Goal: Task Accomplishment & Management: Manage account settings

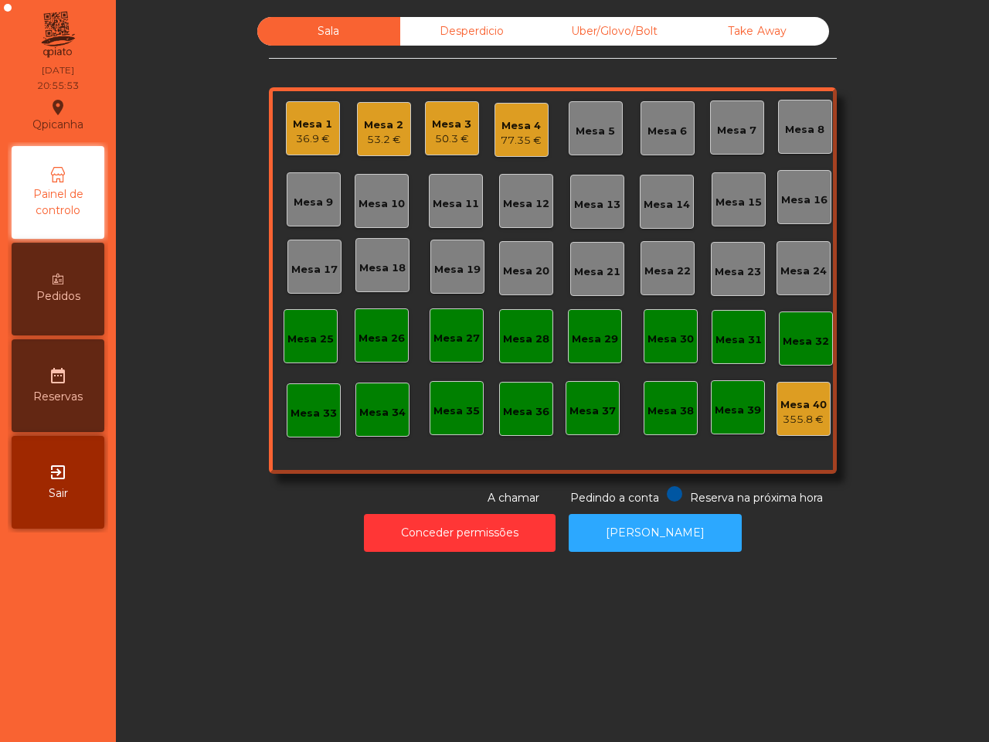
click at [511, 141] on div "77.35 €" at bounding box center [521, 140] width 41 height 15
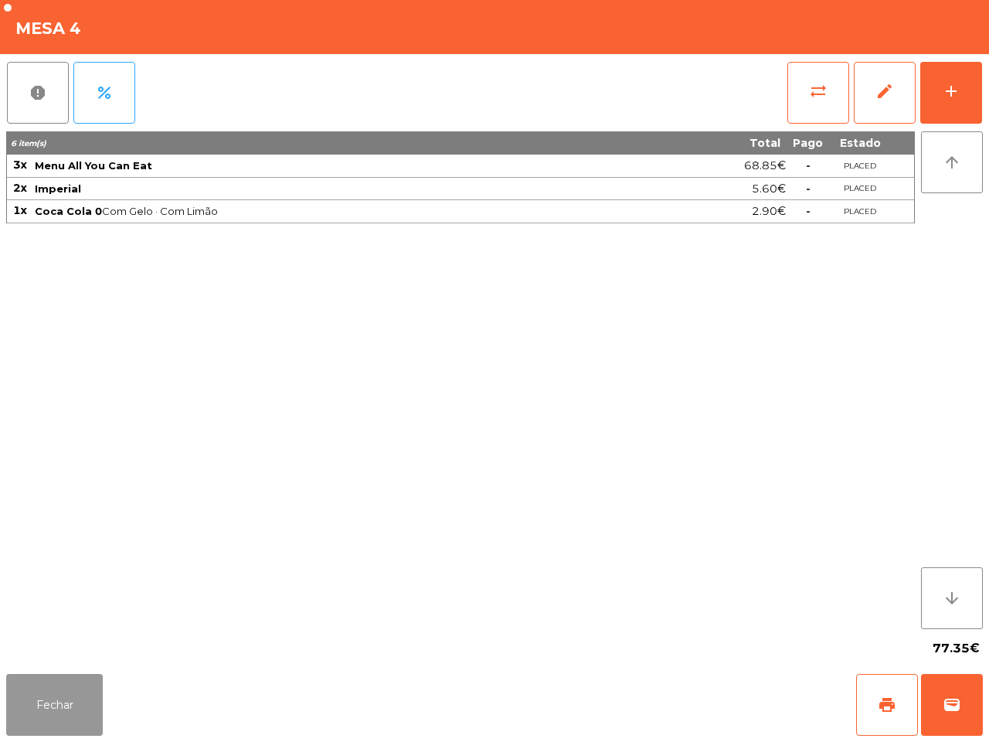
click at [56, 692] on button "Fechar" at bounding box center [54, 705] width 97 height 62
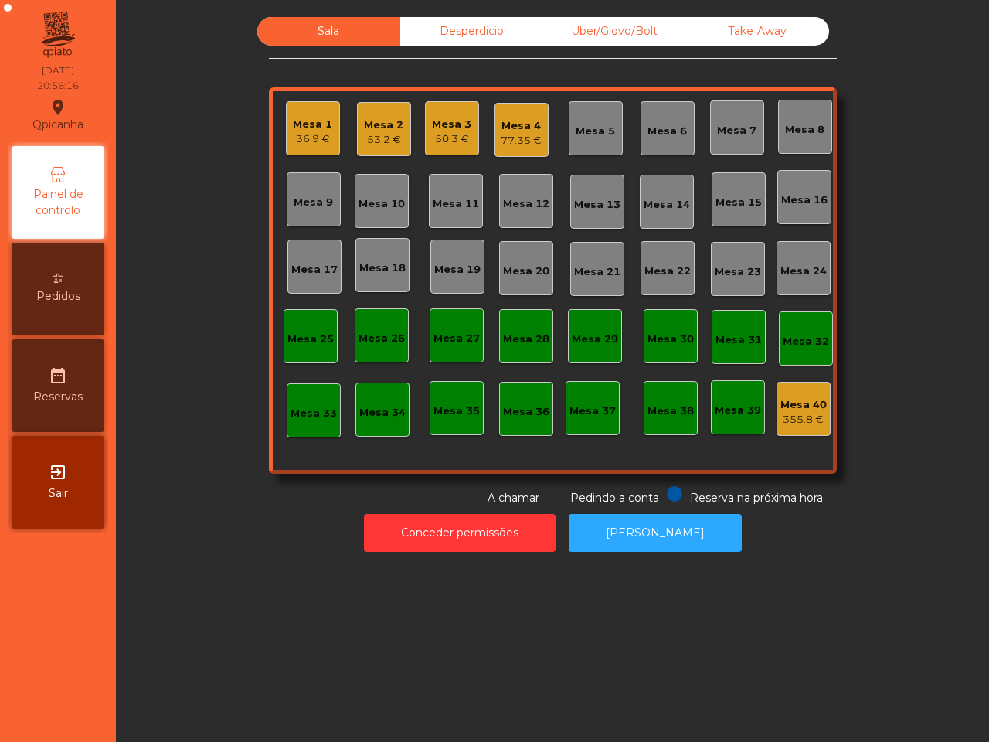
click at [318, 112] on div "Mesa 1 36.9 €" at bounding box center [312, 129] width 39 height 36
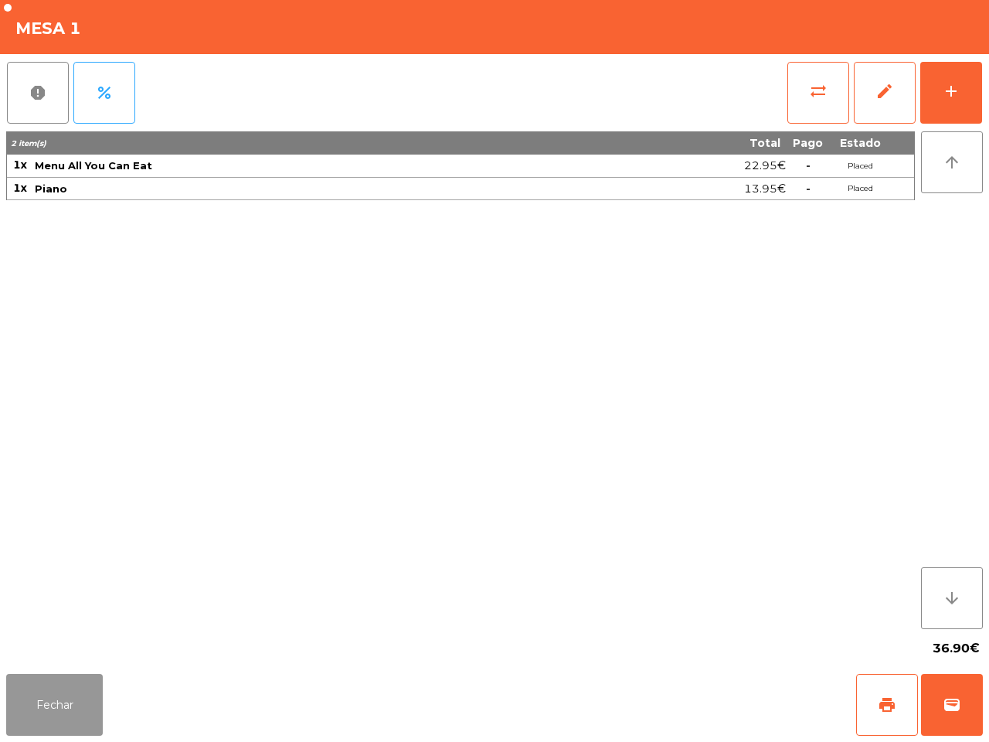
drag, startPoint x: 56, startPoint y: 678, endPoint x: 209, endPoint y: 488, distance: 244.0
click at [56, 682] on button "Fechar" at bounding box center [54, 705] width 97 height 62
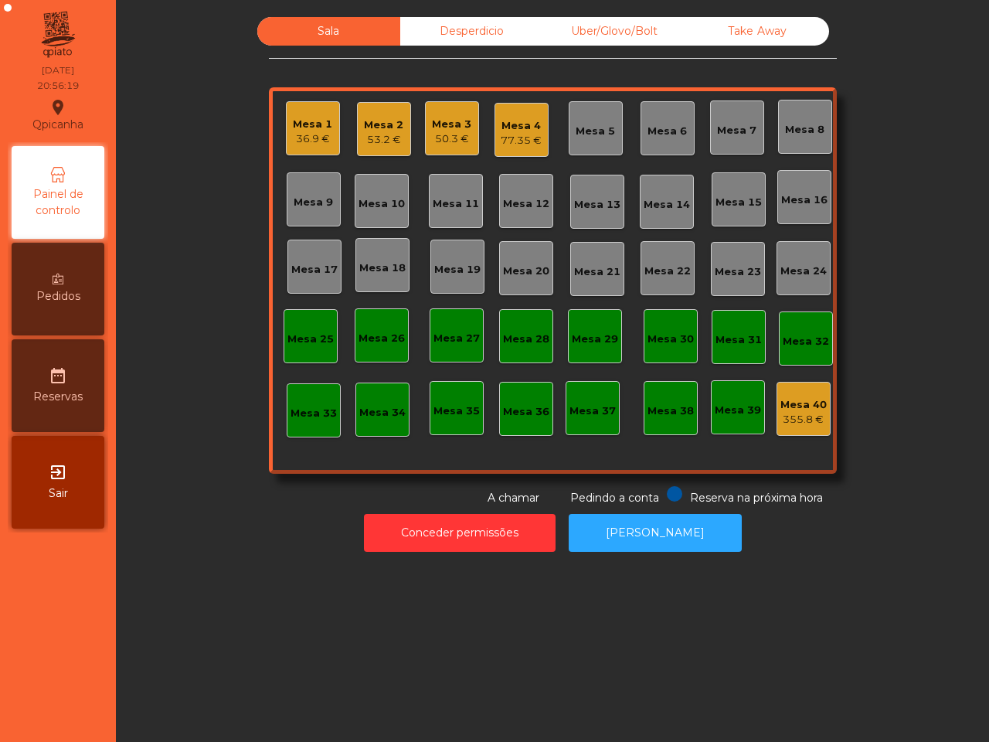
click at [495, 121] on div "Mesa 4 77.35 €" at bounding box center [522, 130] width 54 height 54
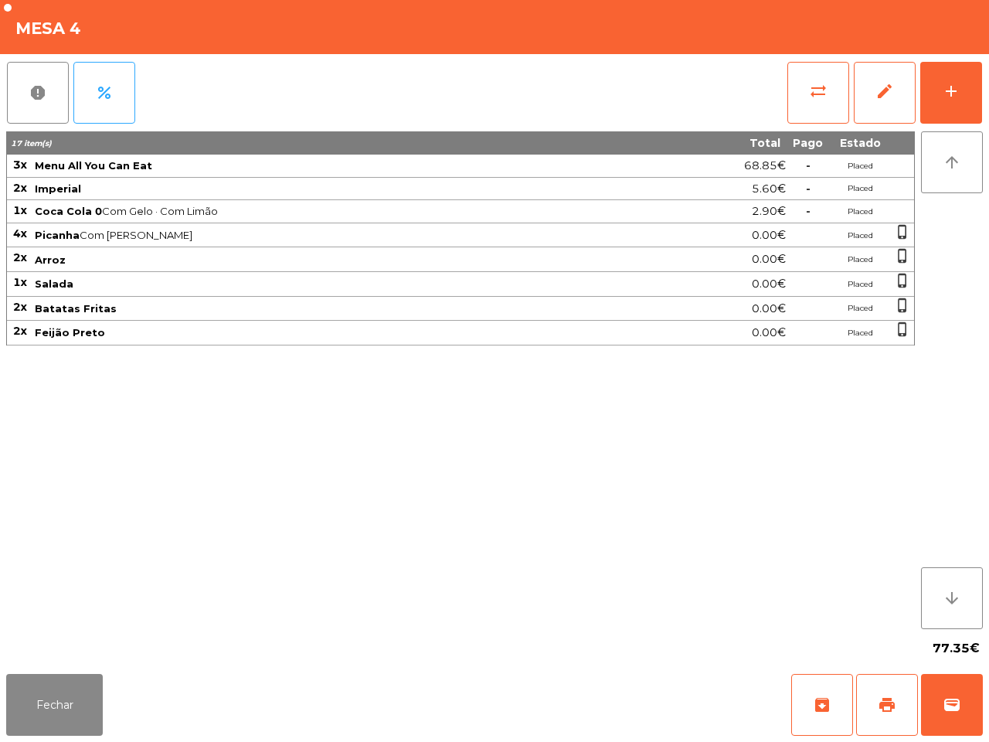
click at [87, 665] on div "77.35€" at bounding box center [494, 648] width 977 height 39
click at [58, 701] on button "Fechar" at bounding box center [54, 705] width 97 height 62
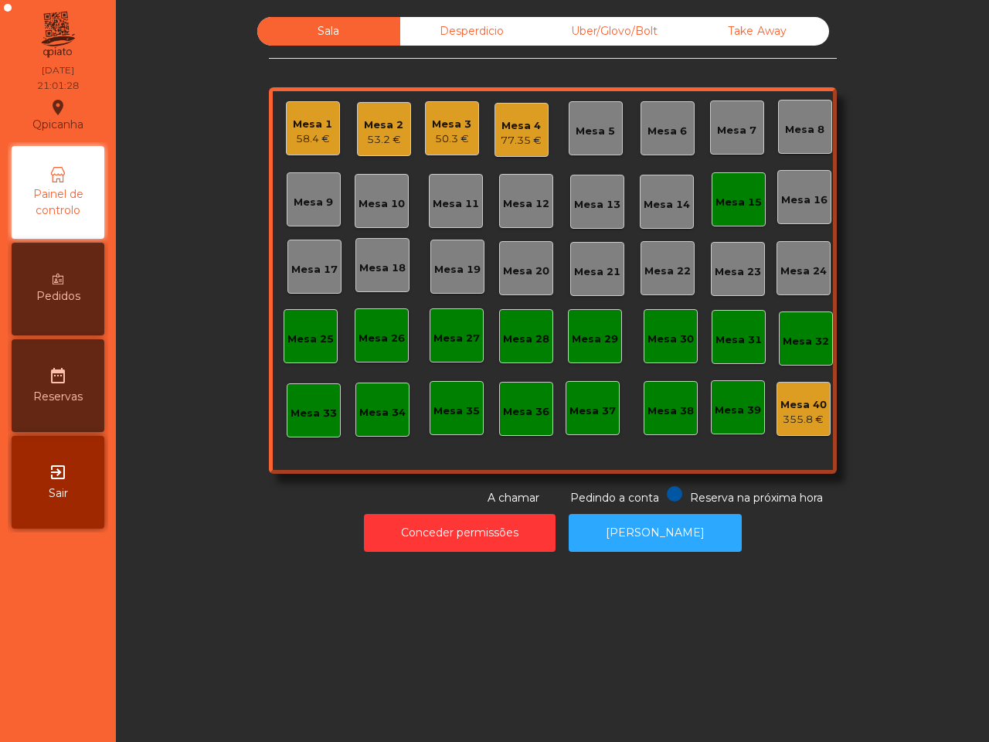
click at [721, 183] on div "Mesa 15" at bounding box center [739, 199] width 54 height 54
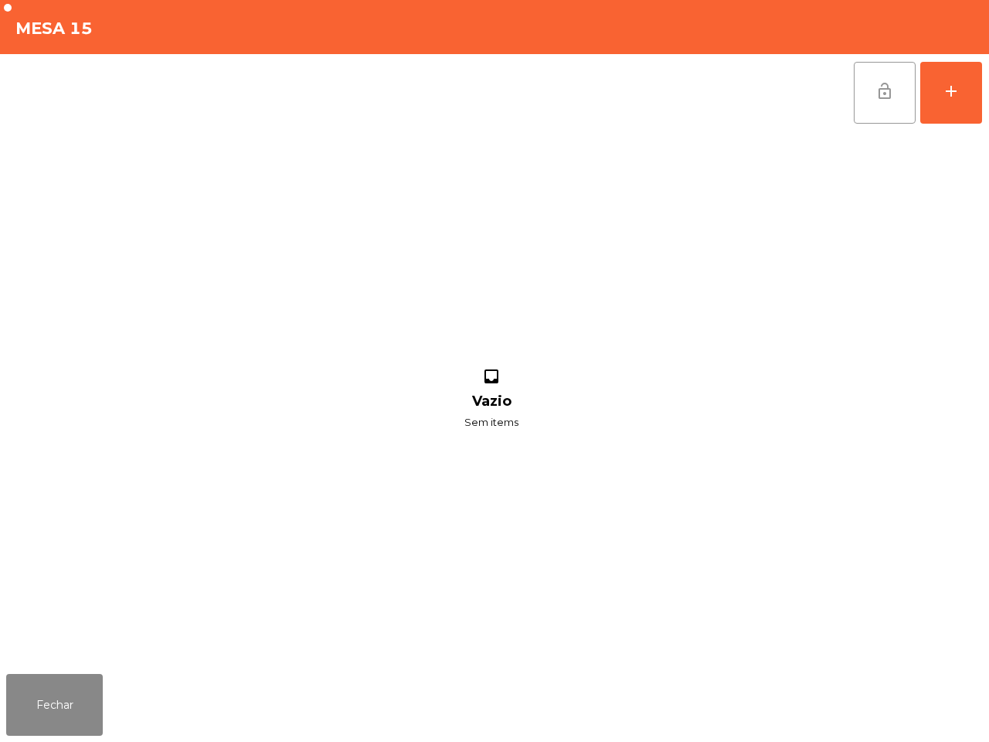
click at [916, 108] on button "lock_open" at bounding box center [885, 93] width 62 height 62
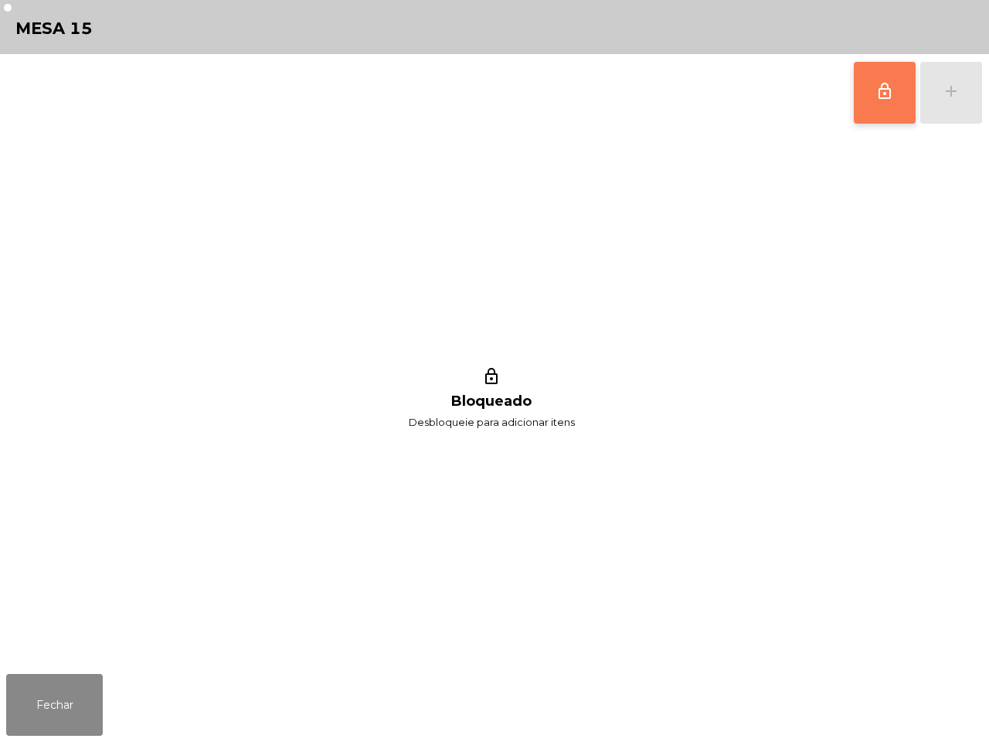
click at [889, 102] on button "lock_outline" at bounding box center [885, 93] width 62 height 62
click at [957, 102] on button "add" at bounding box center [951, 93] width 62 height 62
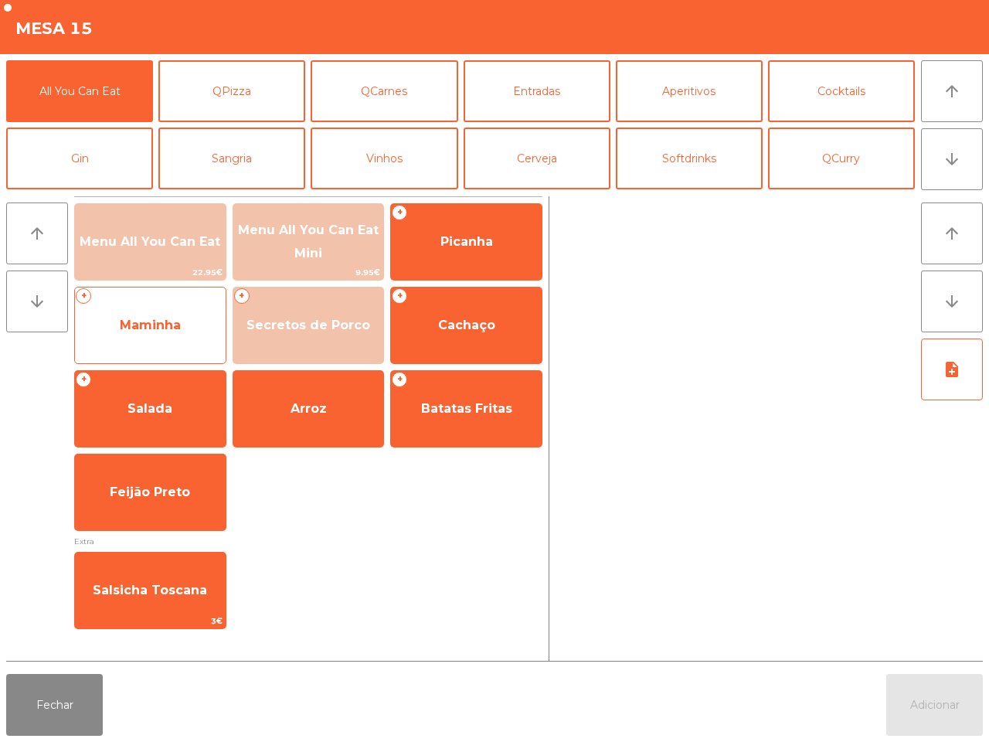
click at [184, 302] on div "+ Maminha" at bounding box center [150, 325] width 152 height 77
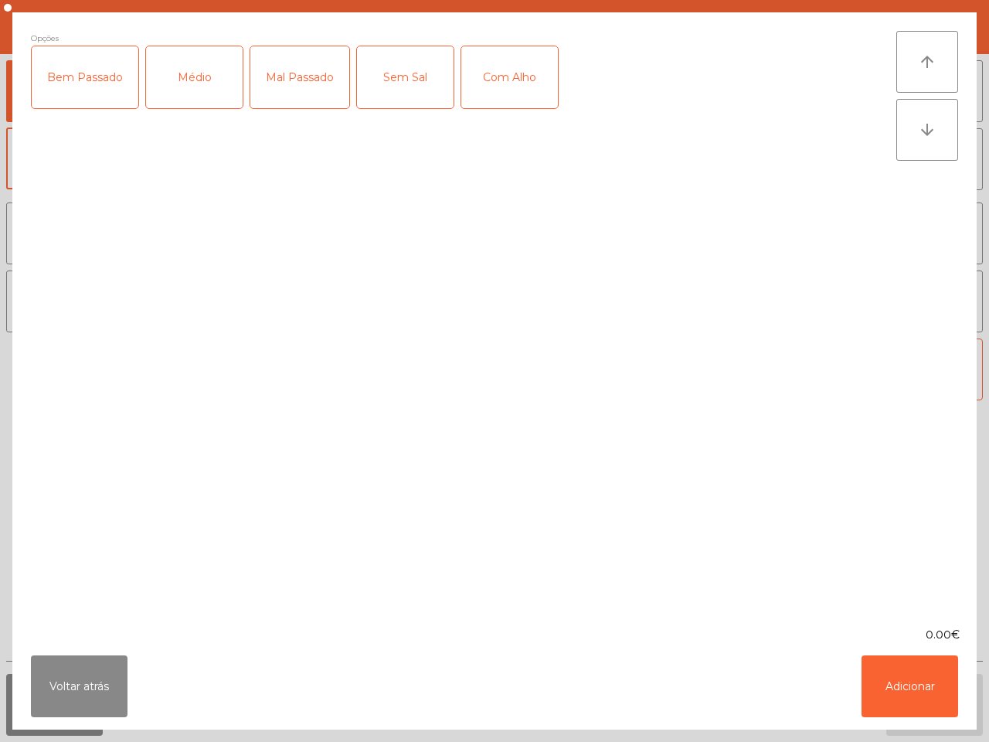
click at [98, 659] on div "Voltar atrás Adicionar" at bounding box center [494, 686] width 964 height 87
click at [86, 702] on button "Voltar atrás" at bounding box center [79, 686] width 97 height 62
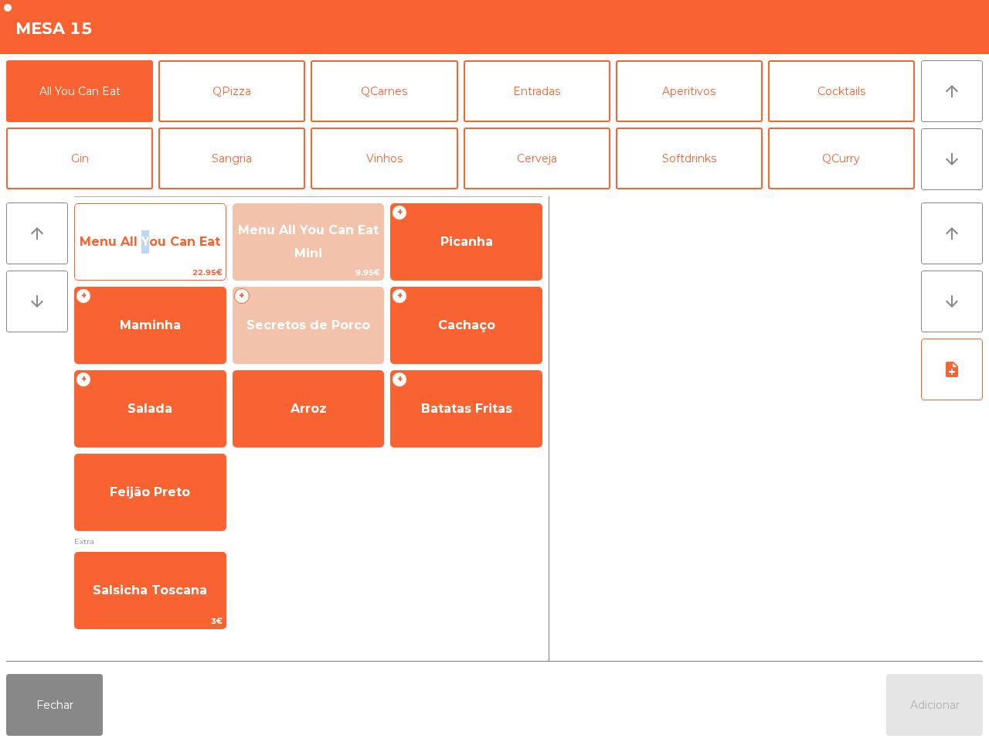
click at [138, 247] on span "Menu All You Can Eat" at bounding box center [150, 241] width 141 height 15
click at [139, 247] on span "Menu All You Can Eat" at bounding box center [150, 241] width 141 height 15
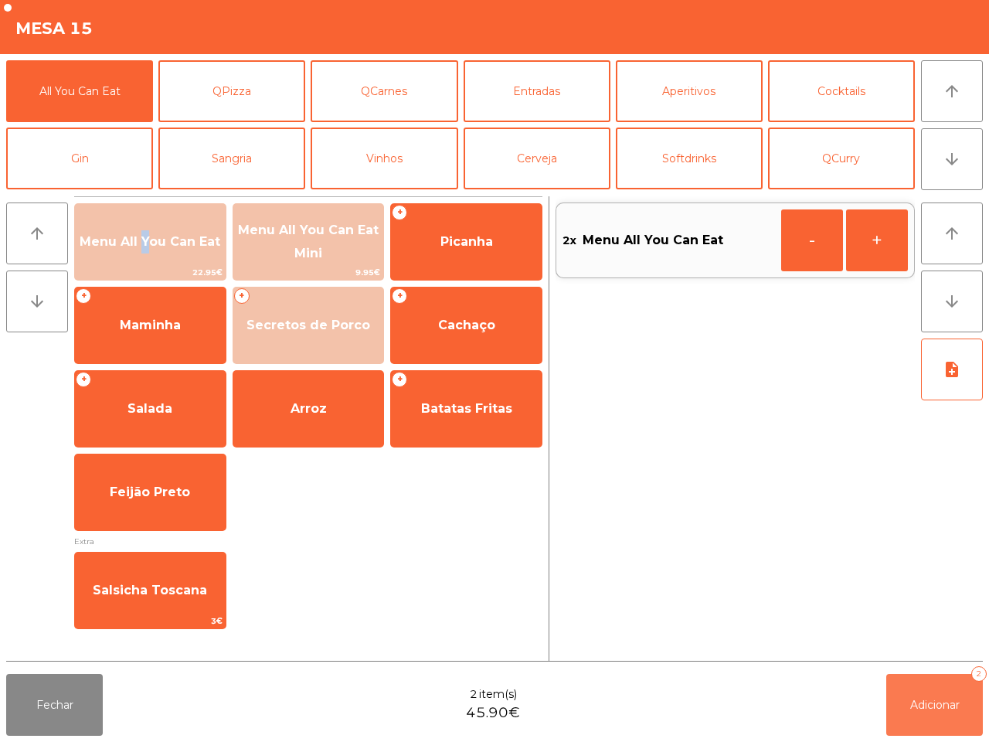
drag, startPoint x: 910, startPoint y: 706, endPoint x: 903, endPoint y: 689, distance: 18.4
click at [910, 706] on span "Adicionar" at bounding box center [934, 705] width 49 height 14
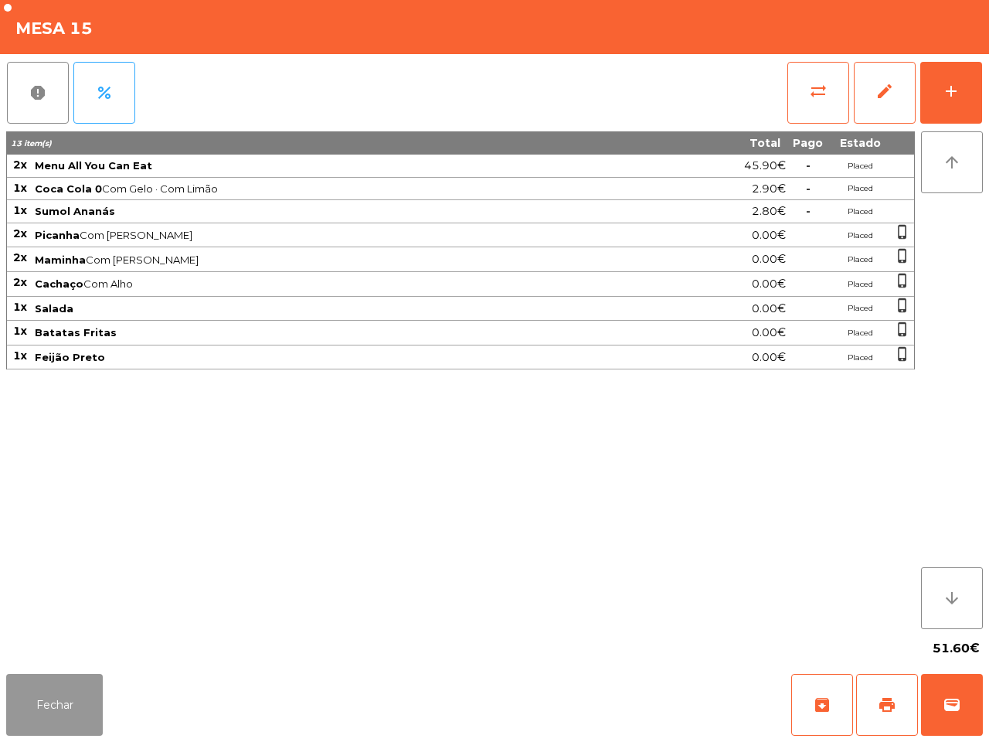
click at [90, 705] on button "Fechar" at bounding box center [54, 705] width 97 height 62
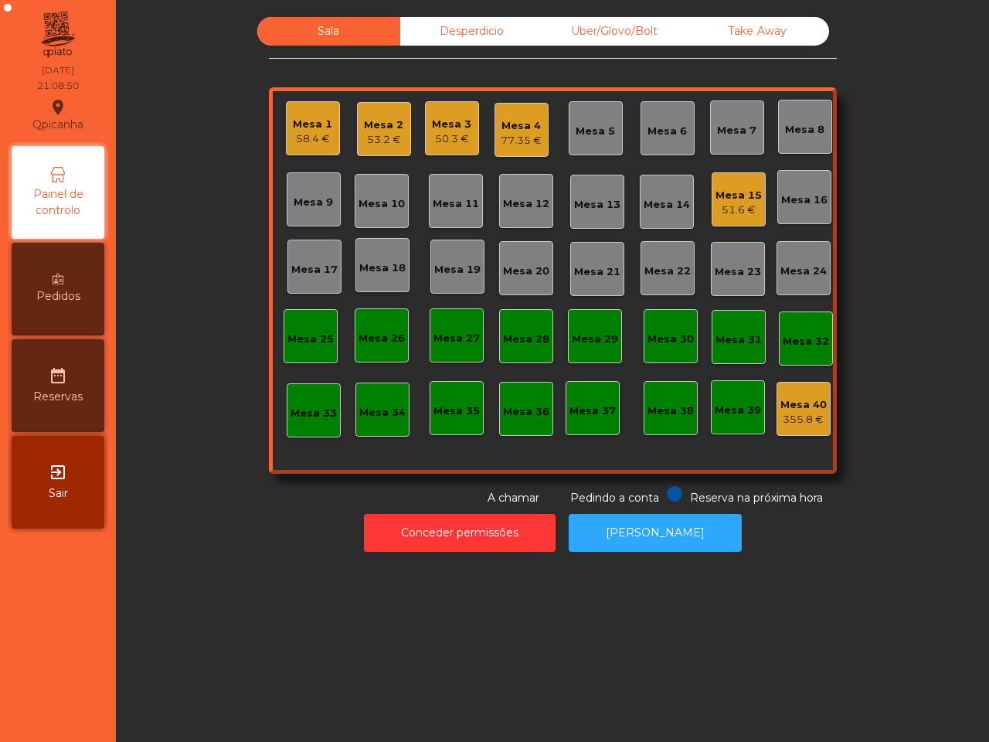
drag, startPoint x: 130, startPoint y: 697, endPoint x: 113, endPoint y: 688, distance: 19.4
click at [288, 690] on div "Sala Desperdicio Uber/Glovo/Bolt Take Away Mesa 1 58.4 € Mesa 2 53.2 € Mesa 3 5…" at bounding box center [552, 371] width 873 height 742
click at [298, 120] on div "Mesa 1" at bounding box center [312, 124] width 39 height 15
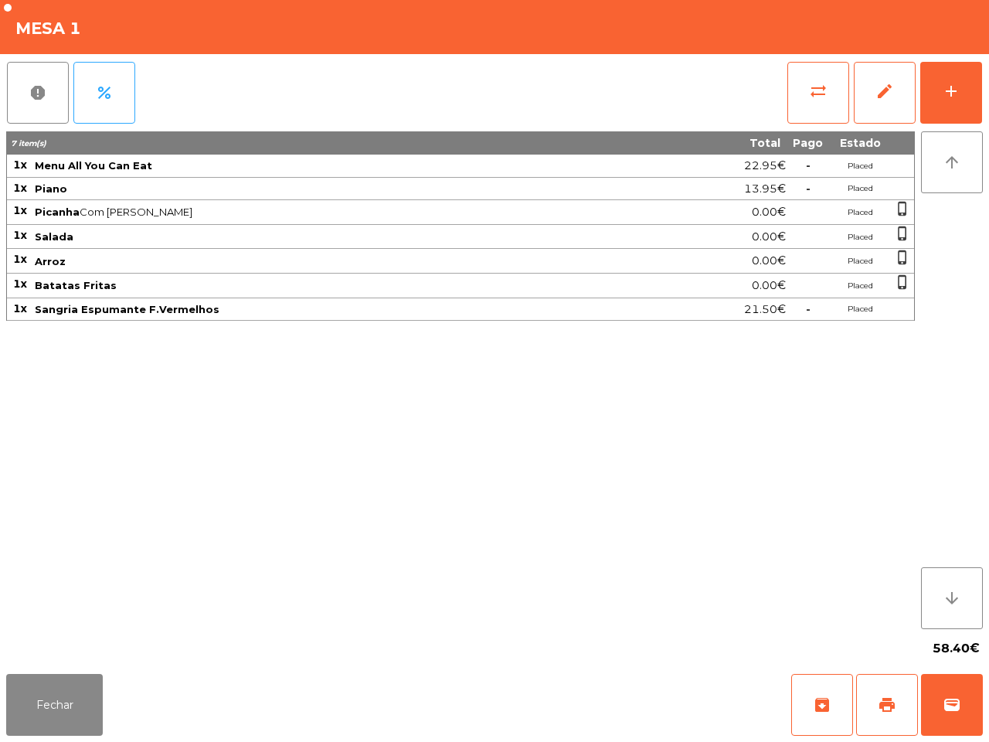
click at [947, 124] on div "sync_alt edit add" at bounding box center [885, 92] width 196 height 77
click at [951, 112] on button "add" at bounding box center [951, 93] width 62 height 62
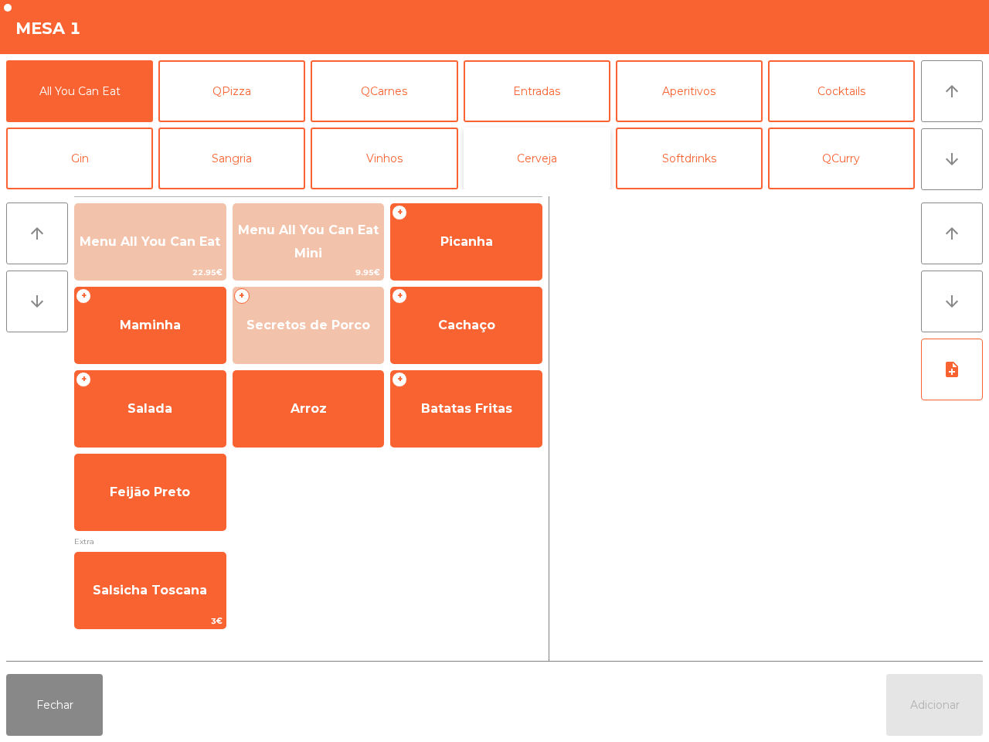
click at [505, 153] on button "Cerveja" at bounding box center [537, 159] width 147 height 62
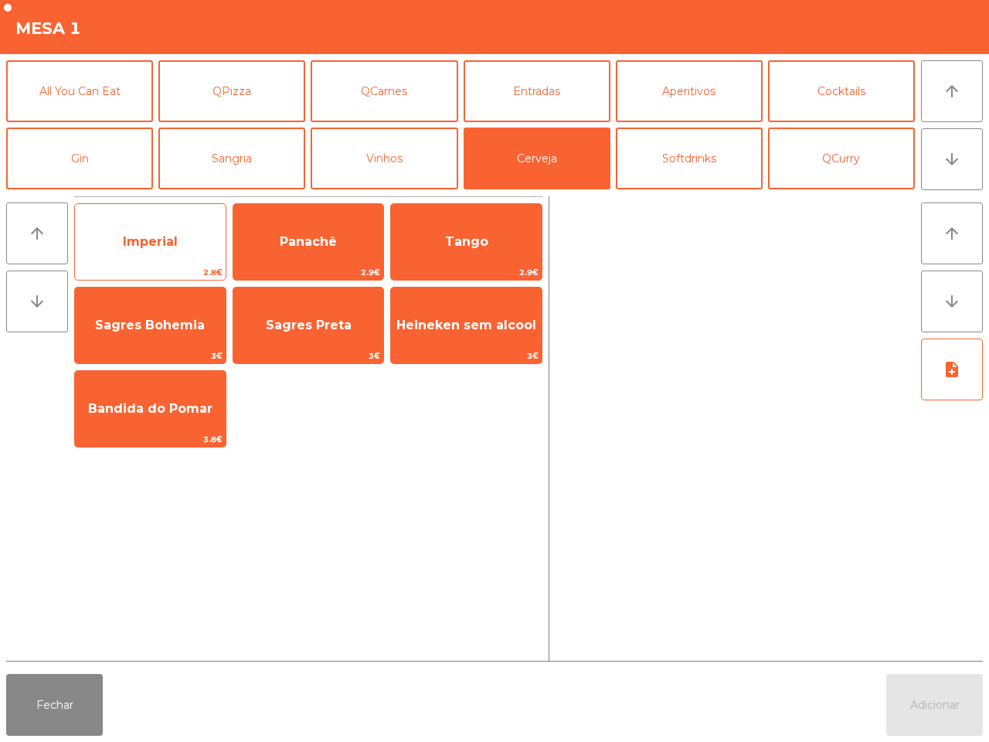
click at [206, 242] on span "Imperial" at bounding box center [150, 242] width 151 height 42
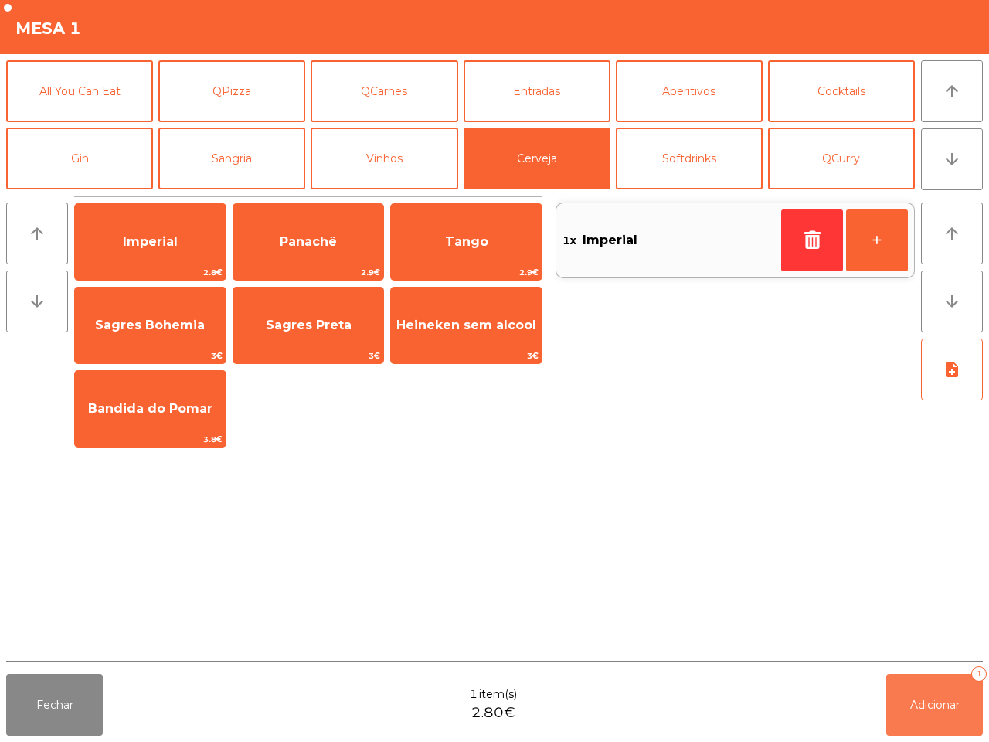
click at [944, 709] on span "Adicionar" at bounding box center [934, 705] width 49 height 14
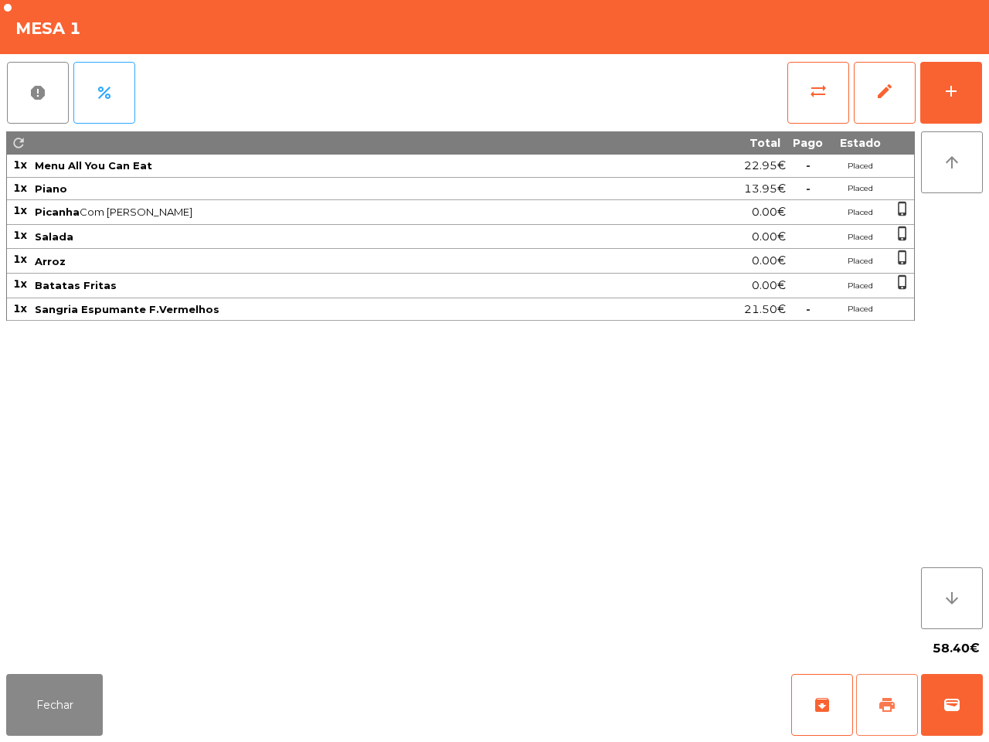
click at [879, 703] on span "print" at bounding box center [887, 705] width 19 height 19
click at [846, 87] on button "sync_alt" at bounding box center [818, 93] width 62 height 62
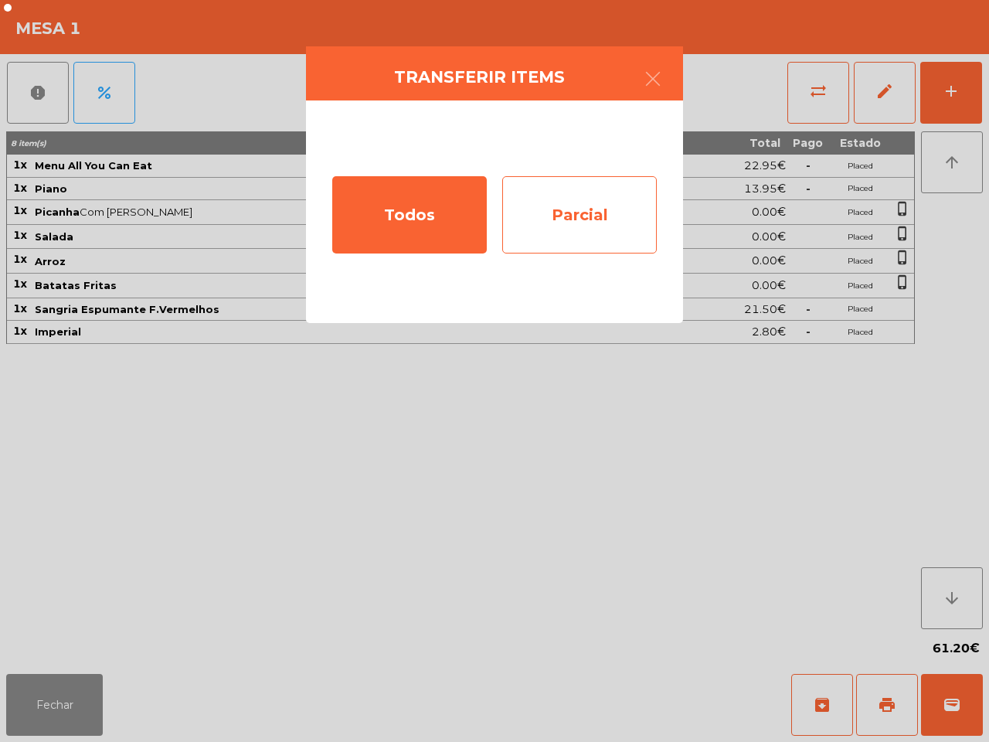
click at [603, 213] on div "Parcial" at bounding box center [579, 214] width 155 height 77
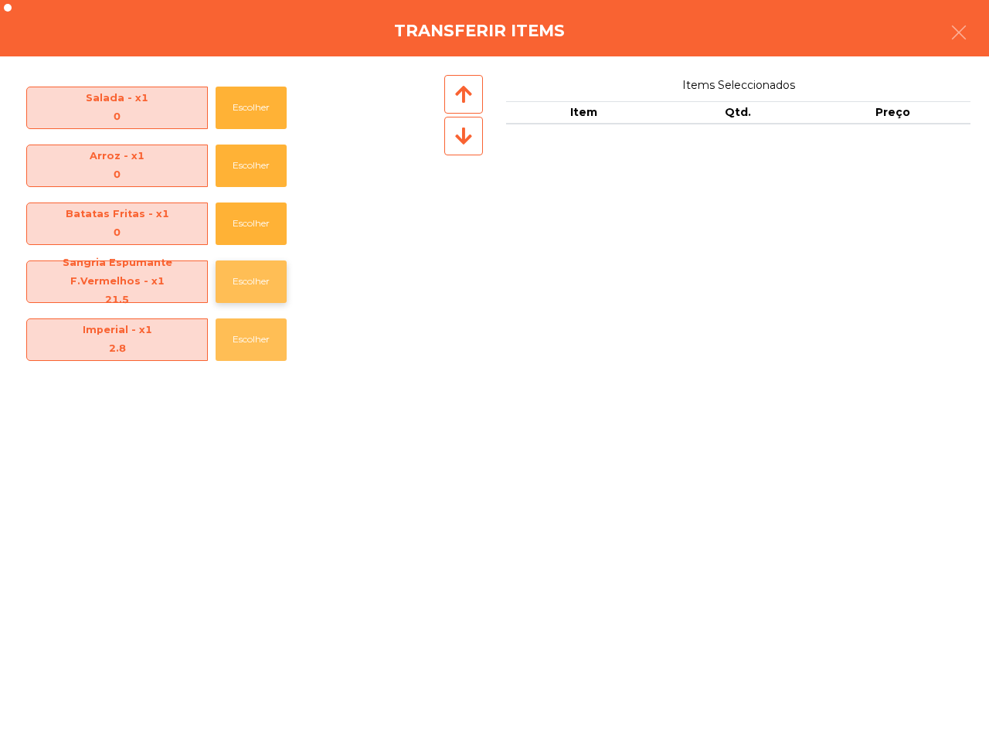
click at [244, 342] on button "Escolher" at bounding box center [251, 339] width 71 height 43
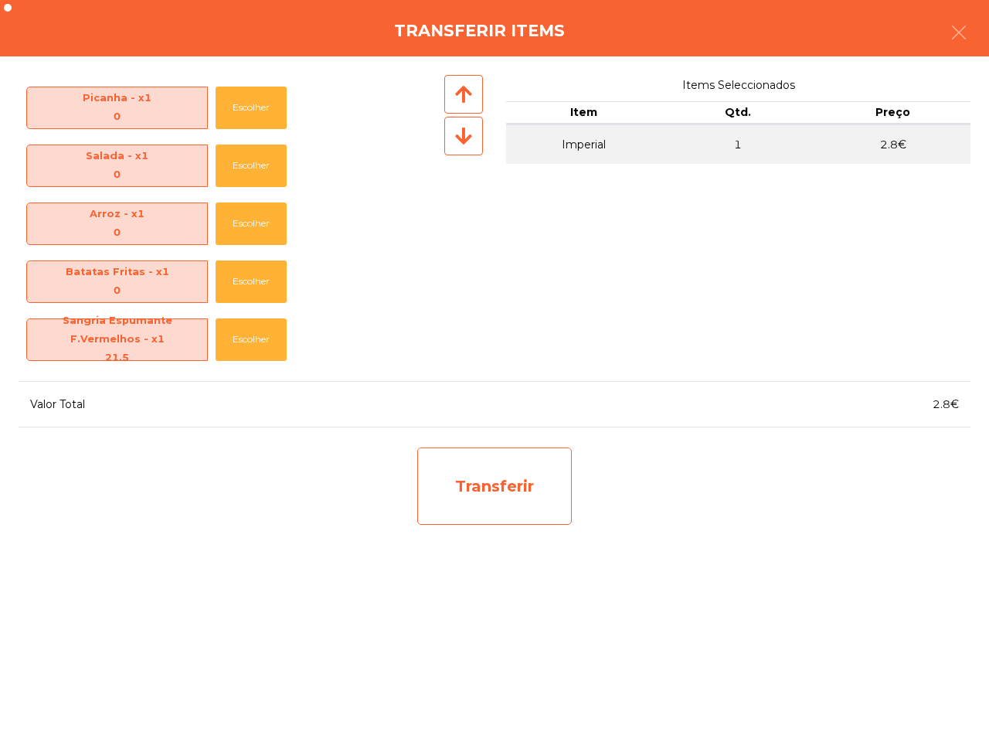
click at [501, 464] on div "Transferir" at bounding box center [494, 485] width 155 height 77
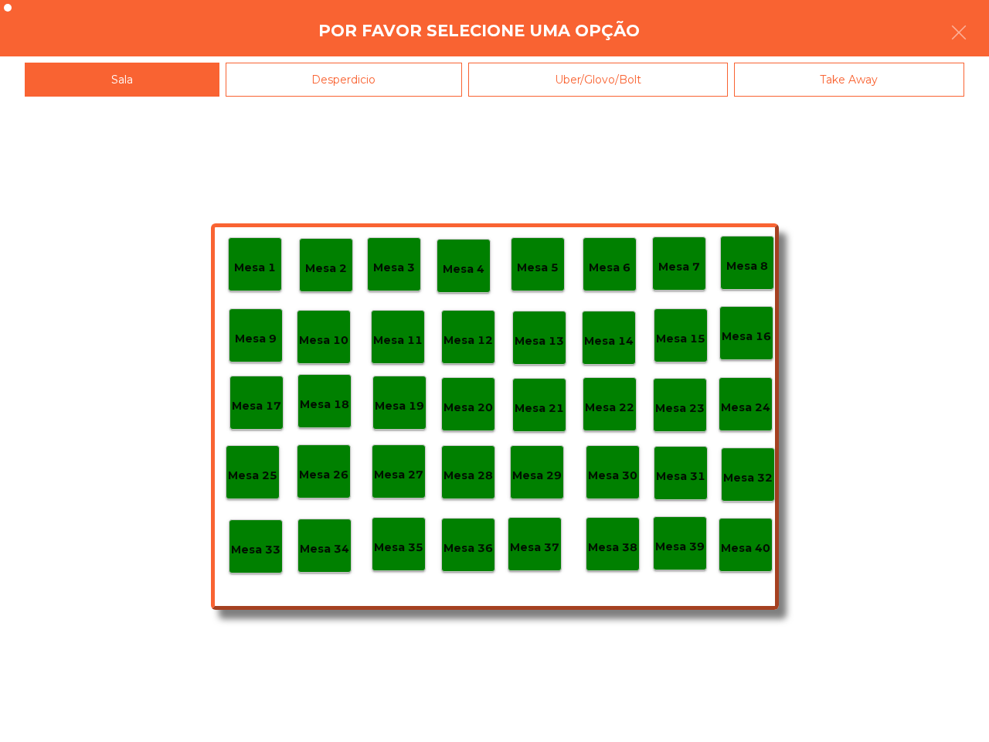
click at [391, 260] on p "Mesa 3" at bounding box center [394, 268] width 42 height 18
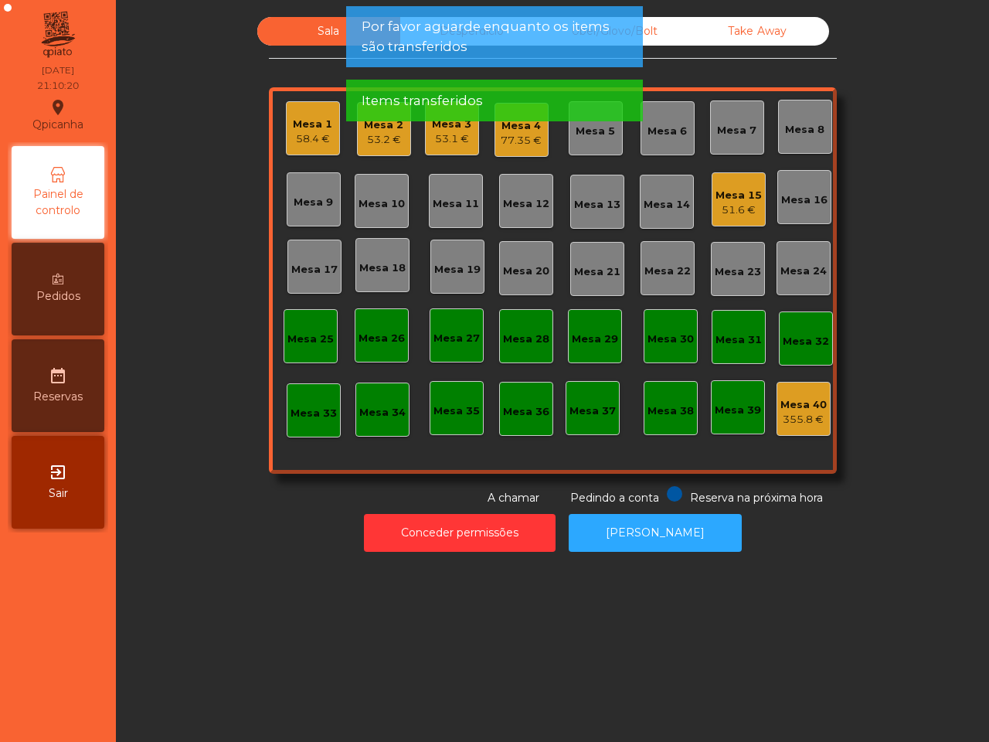
click at [446, 140] on div "53.1 €" at bounding box center [451, 138] width 39 height 15
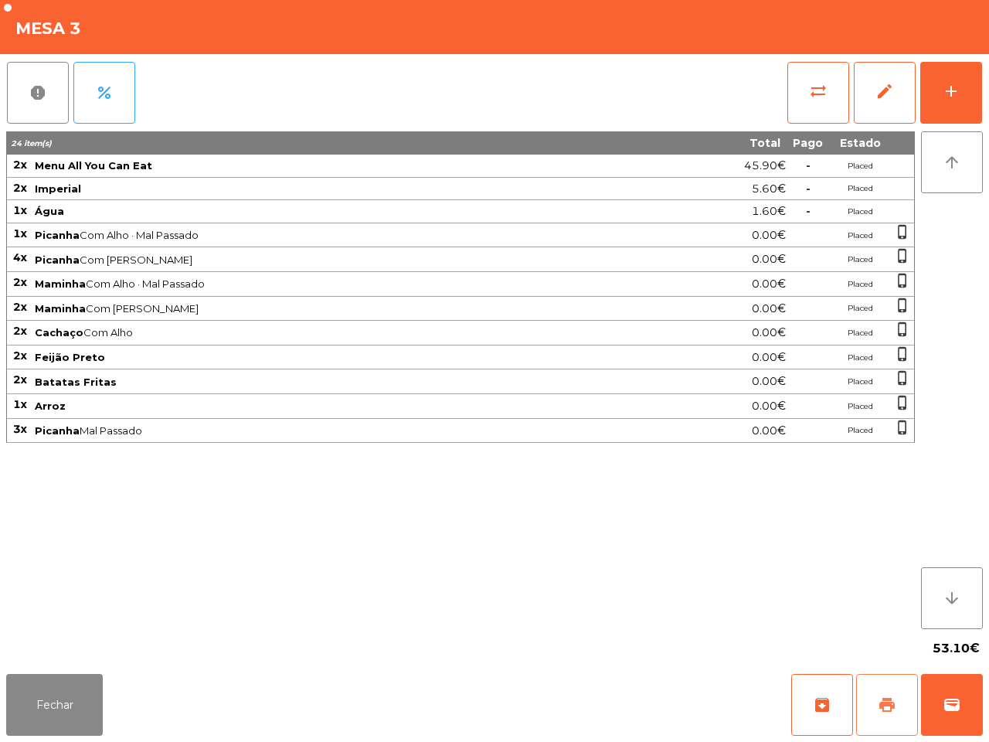
click at [882, 700] on span "print" at bounding box center [887, 705] width 19 height 19
click at [806, 91] on button "sync_alt" at bounding box center [818, 93] width 62 height 62
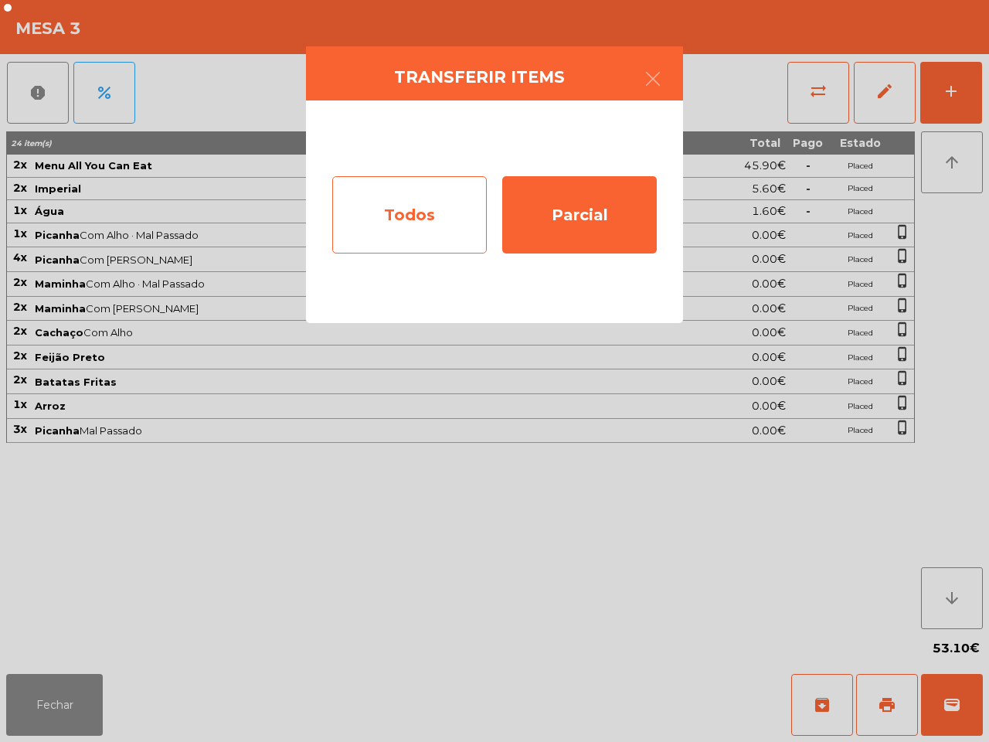
click at [415, 213] on div "Todos" at bounding box center [409, 214] width 155 height 77
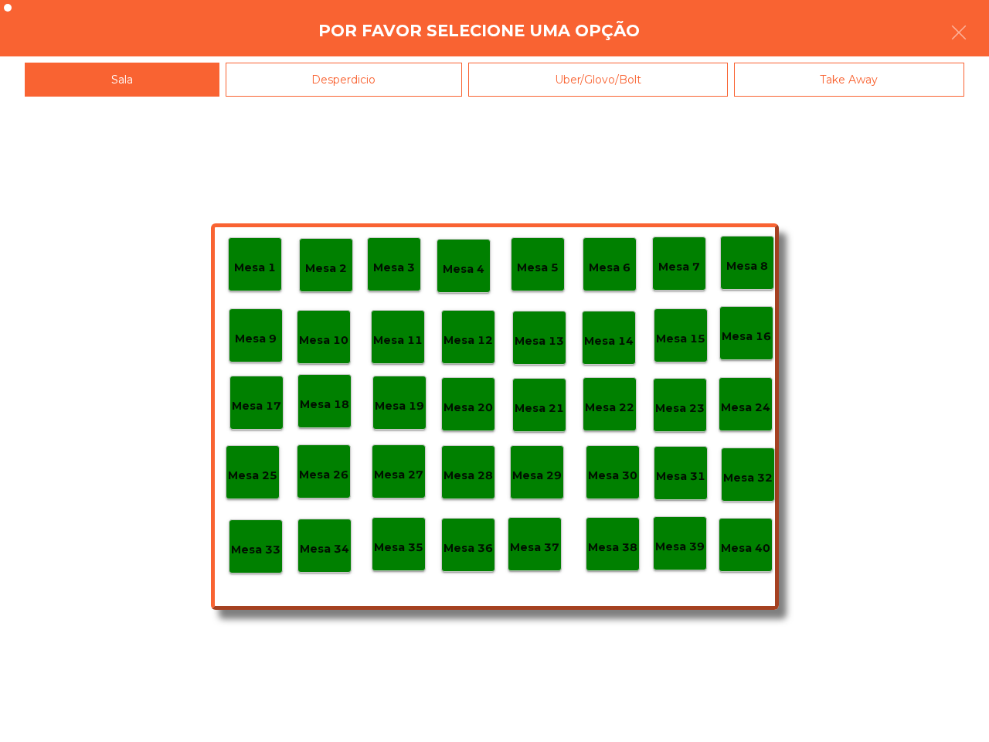
click at [729, 531] on div "Mesa 40" at bounding box center [746, 545] width 54 height 54
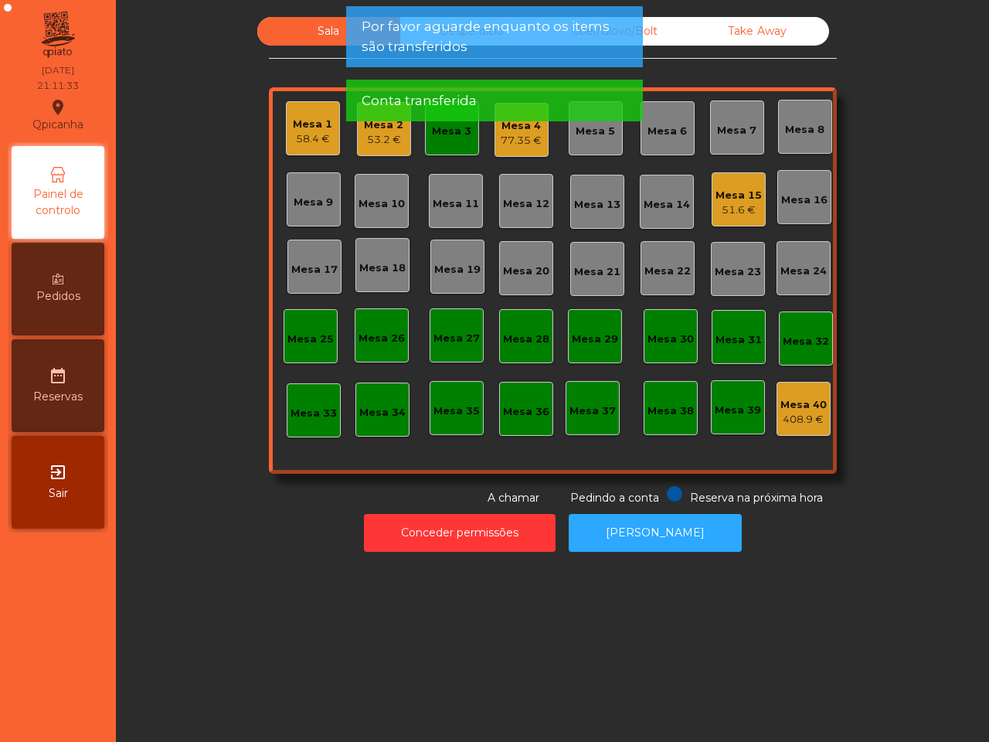
click at [439, 144] on div "Mesa 3" at bounding box center [452, 128] width 54 height 54
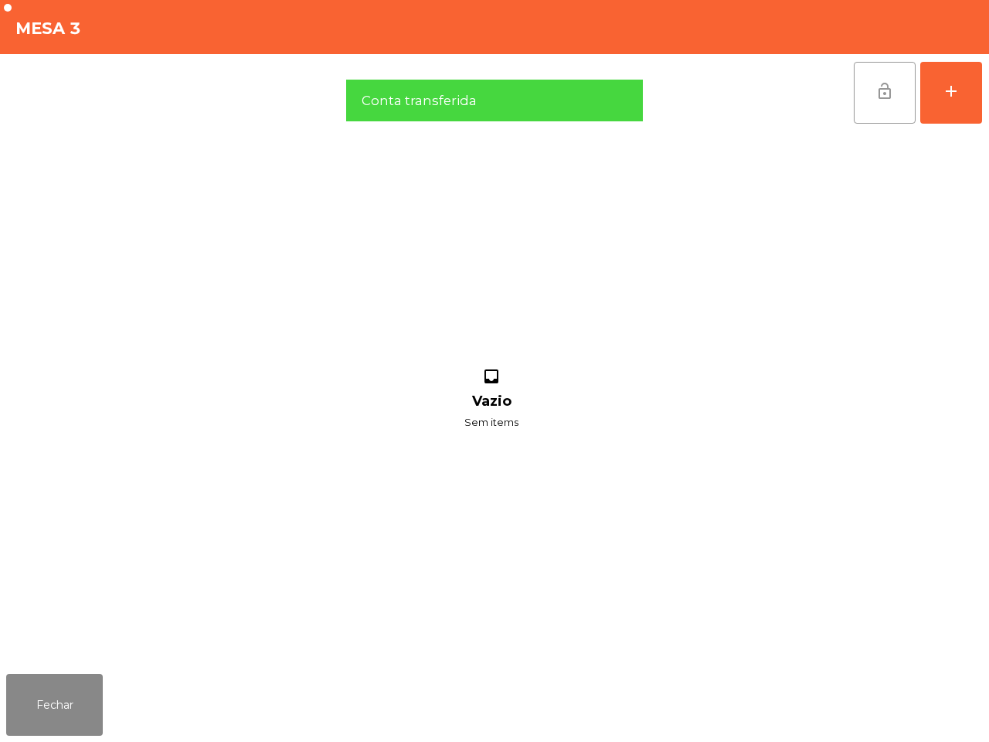
click at [858, 99] on button "lock_open" at bounding box center [885, 93] width 62 height 62
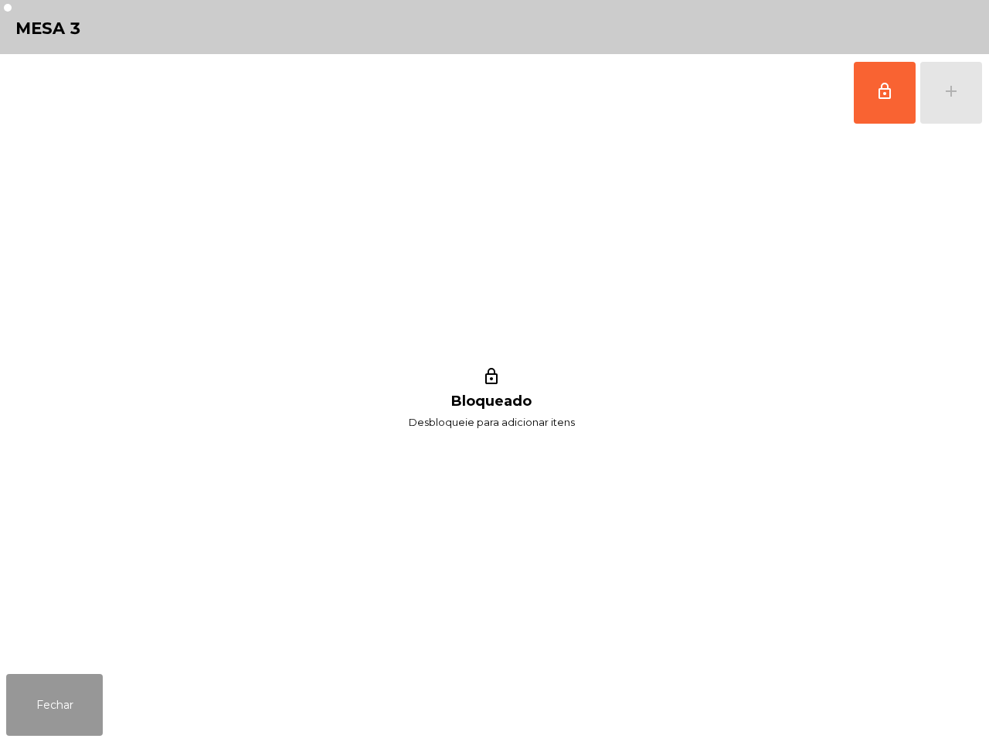
click at [24, 717] on button "Fechar" at bounding box center [54, 705] width 97 height 62
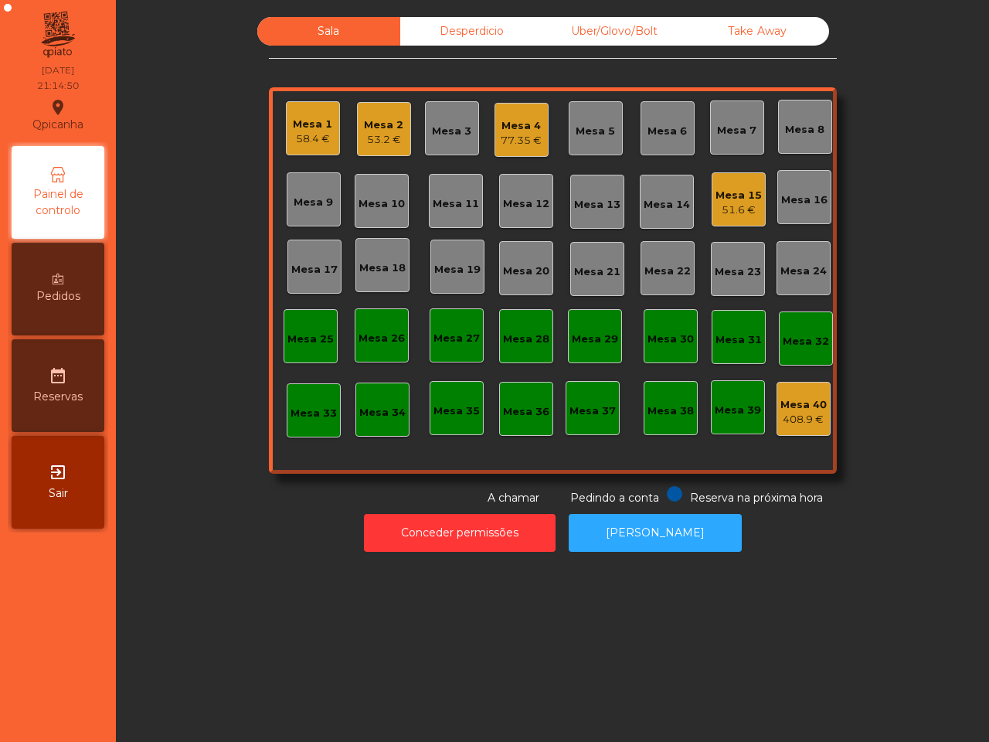
drag, startPoint x: 56, startPoint y: 703, endPoint x: 440, endPoint y: 600, distance: 397.8
click at [83, 709] on nav "Qpicanha location_on [DATE] 21:14:50 Painel de controlo Pedidos date_range Rese…" at bounding box center [58, 371] width 116 height 742
click at [666, 205] on div "Mesa 14" at bounding box center [667, 204] width 46 height 15
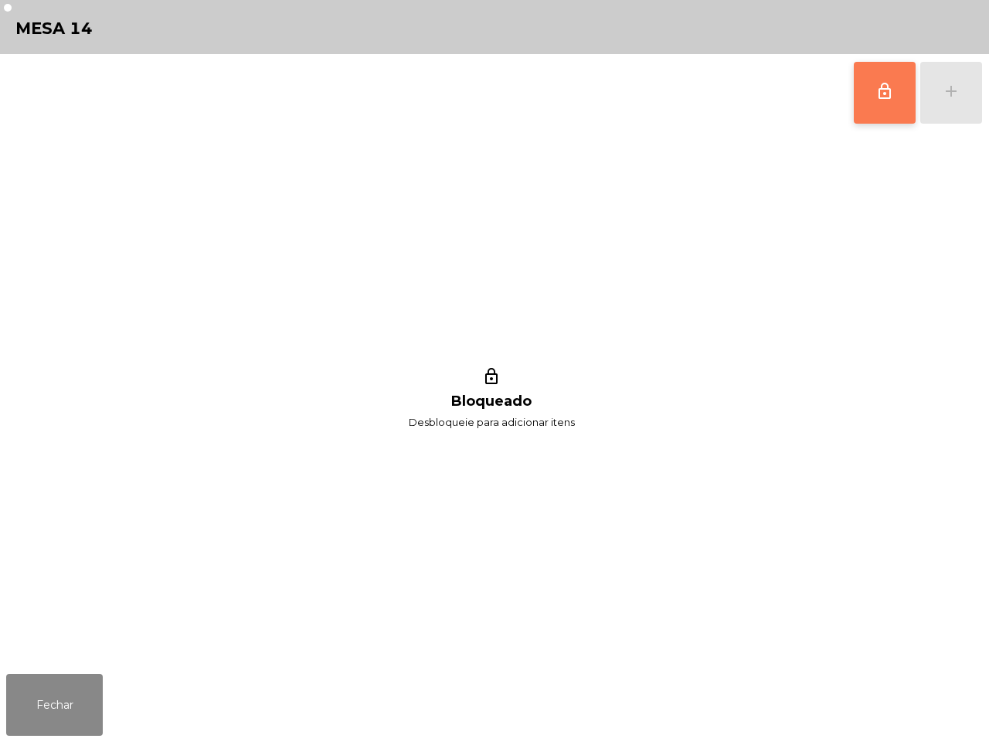
click at [893, 97] on span "lock_outline" at bounding box center [885, 91] width 19 height 19
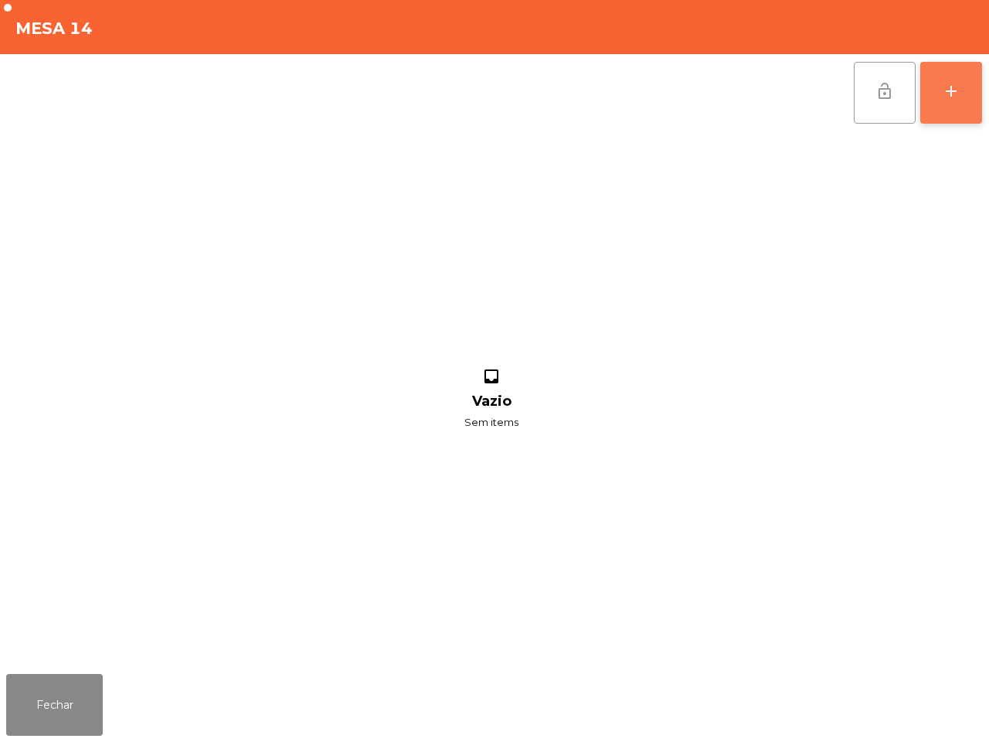
click at [940, 101] on button "add" at bounding box center [951, 93] width 62 height 62
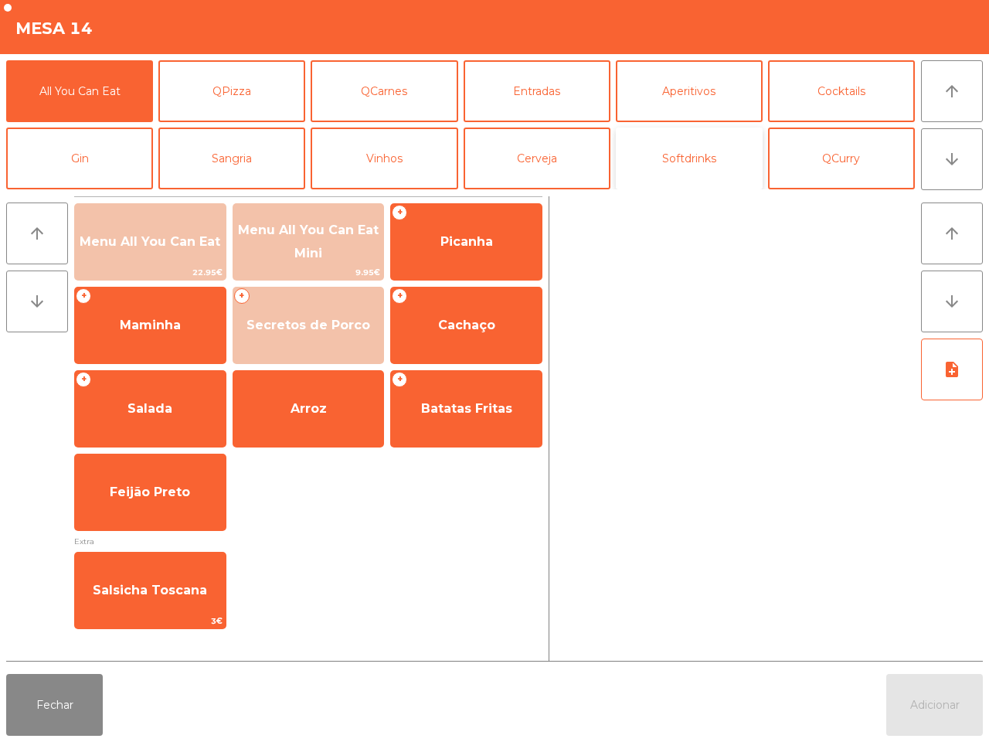
click at [702, 137] on button "Softdrinks" at bounding box center [689, 159] width 147 height 62
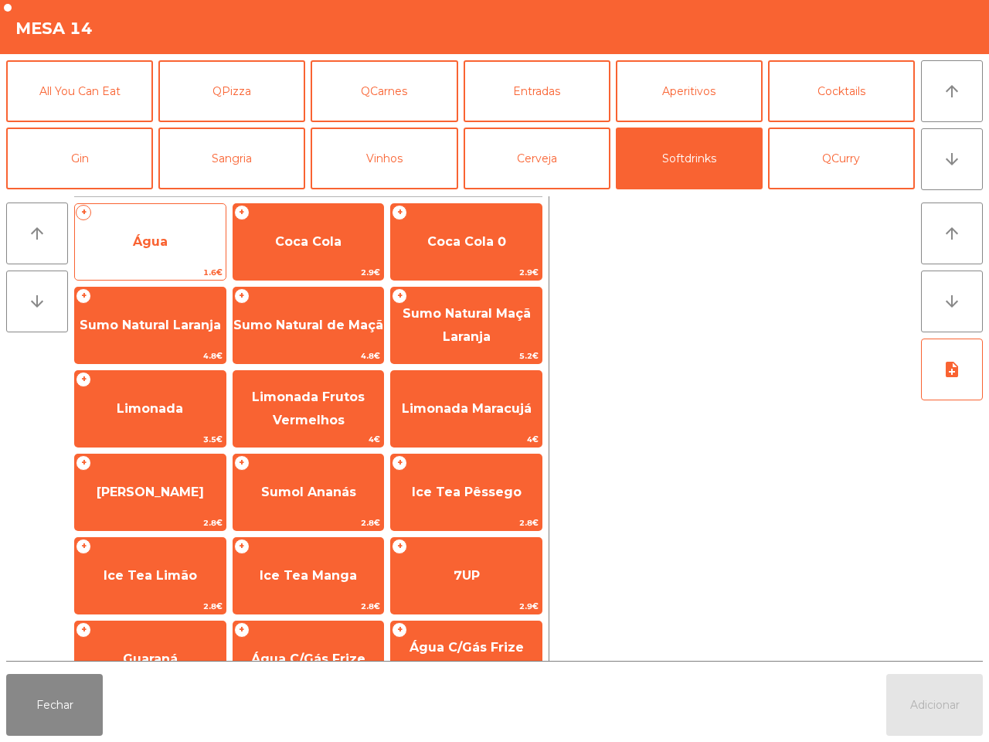
click at [167, 261] on span "Água" at bounding box center [150, 242] width 151 height 42
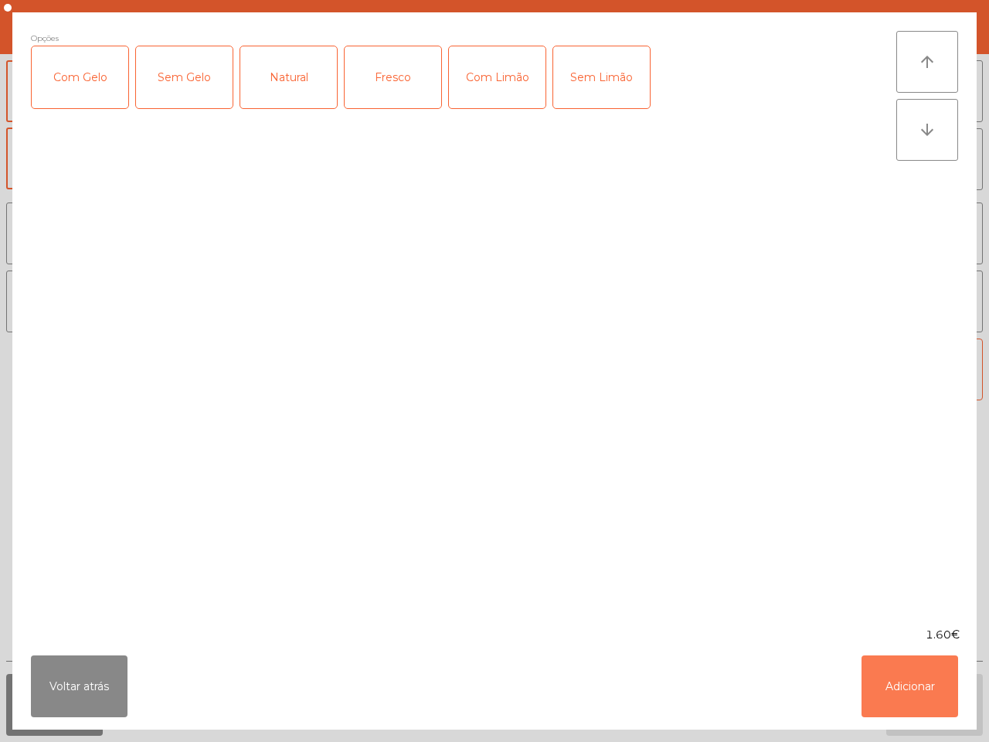
click at [900, 678] on button "Adicionar" at bounding box center [910, 686] width 97 height 62
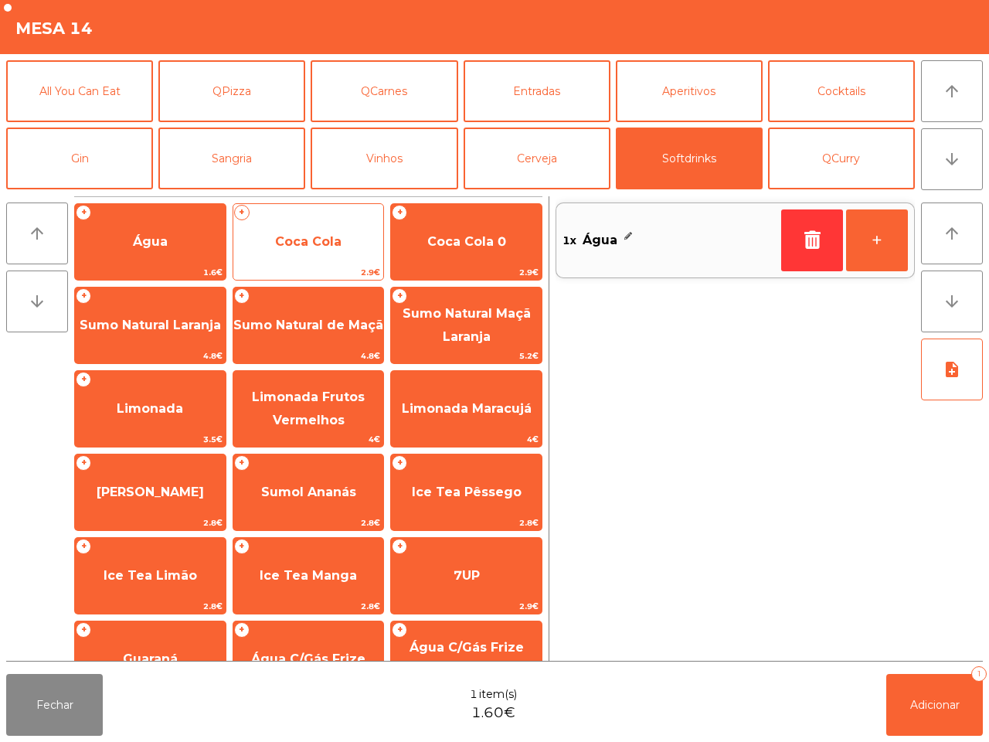
click at [342, 245] on span "Coca Cola" at bounding box center [308, 241] width 66 height 15
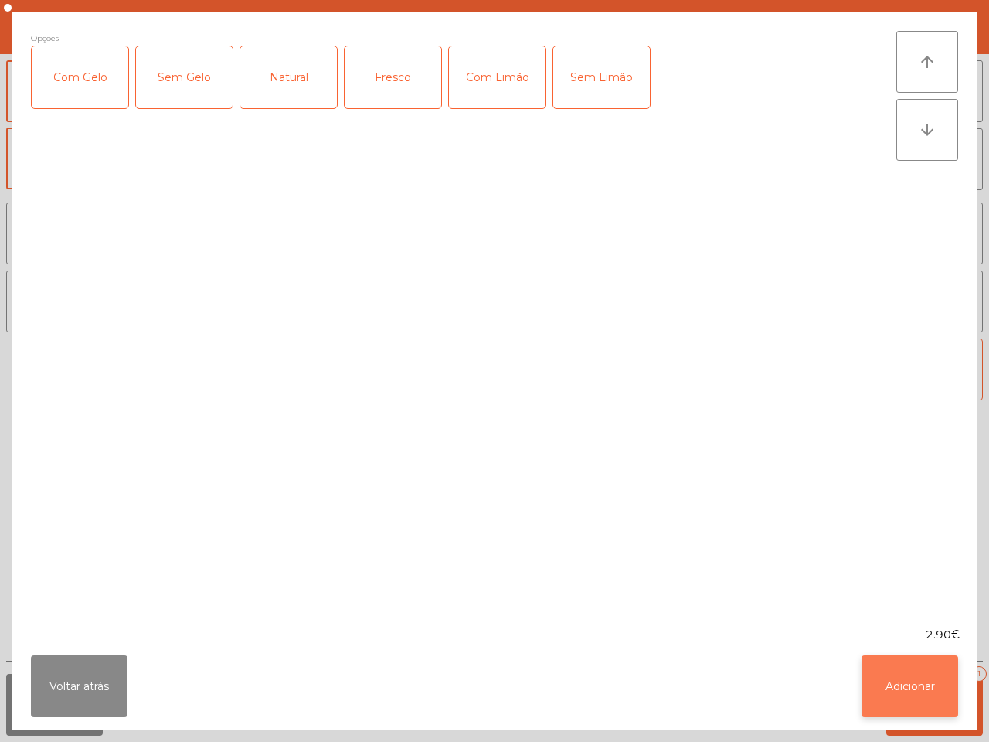
click at [939, 694] on button "Adicionar" at bounding box center [910, 686] width 97 height 62
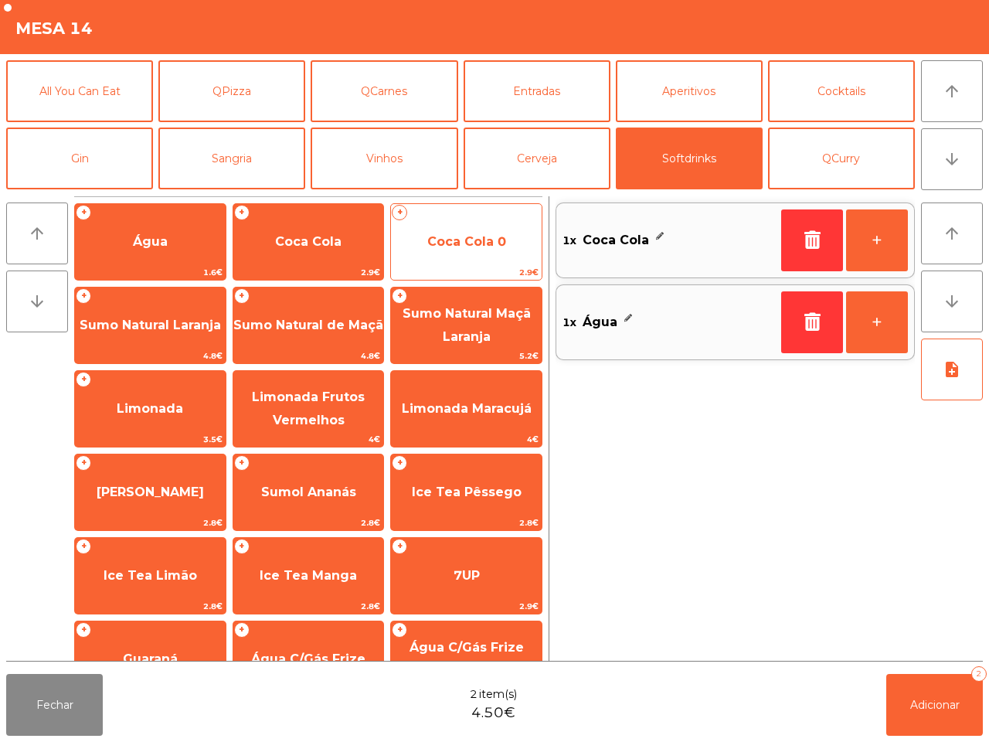
click at [484, 242] on span "Coca Cola 0" at bounding box center [466, 241] width 79 height 15
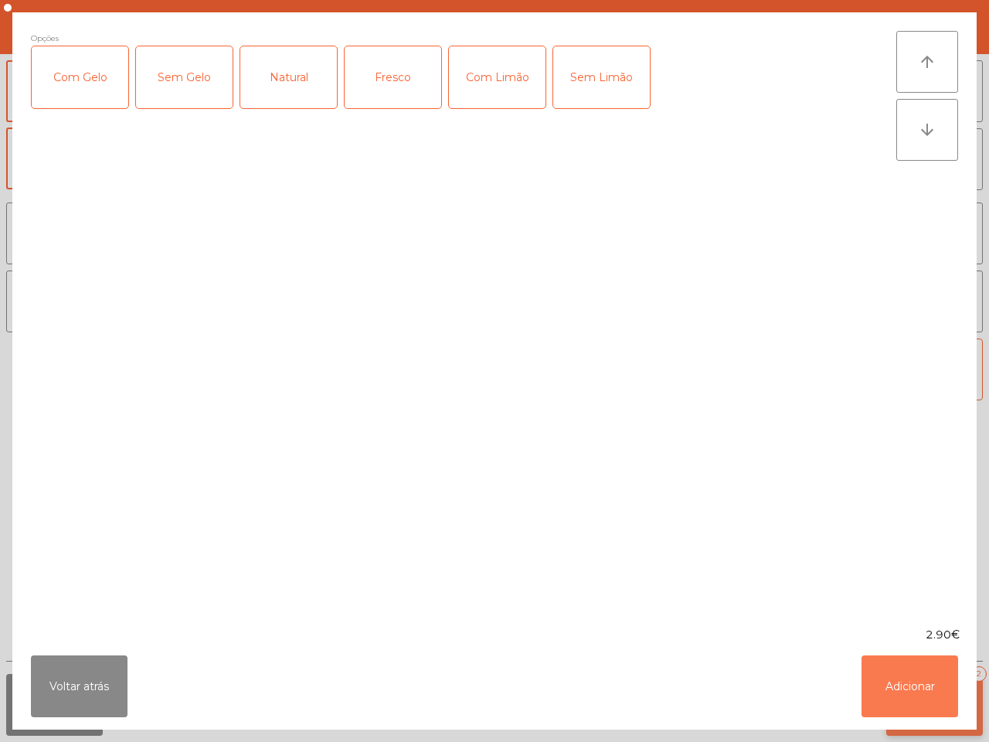
click at [930, 675] on button "Adicionar" at bounding box center [910, 686] width 97 height 62
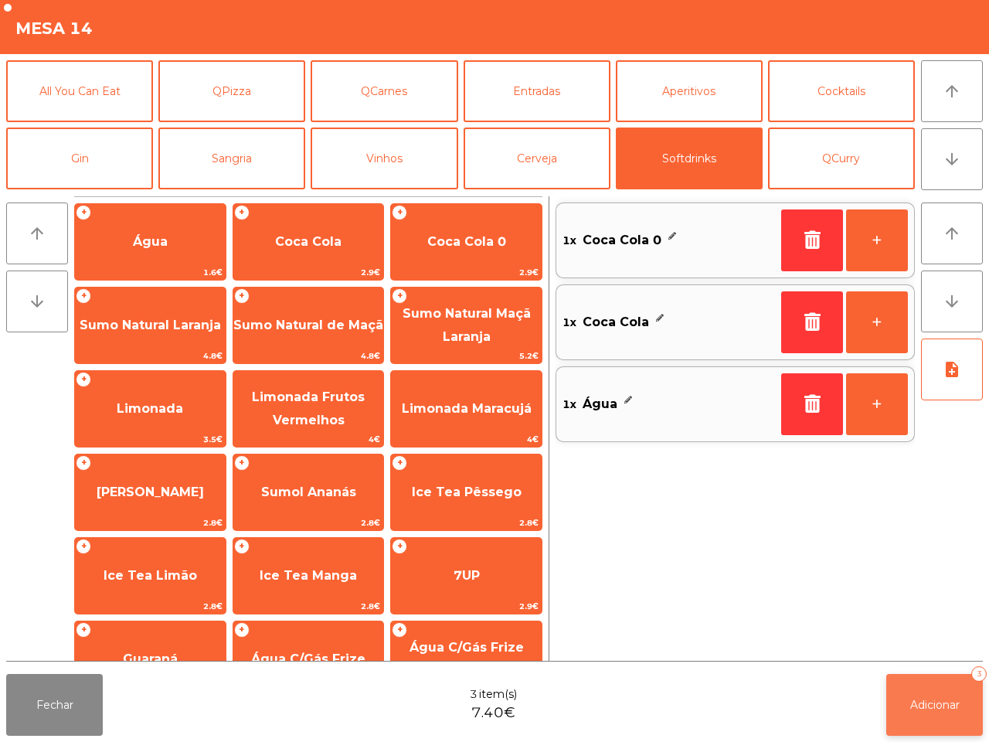
click at [940, 708] on span "Adicionar" at bounding box center [934, 705] width 49 height 14
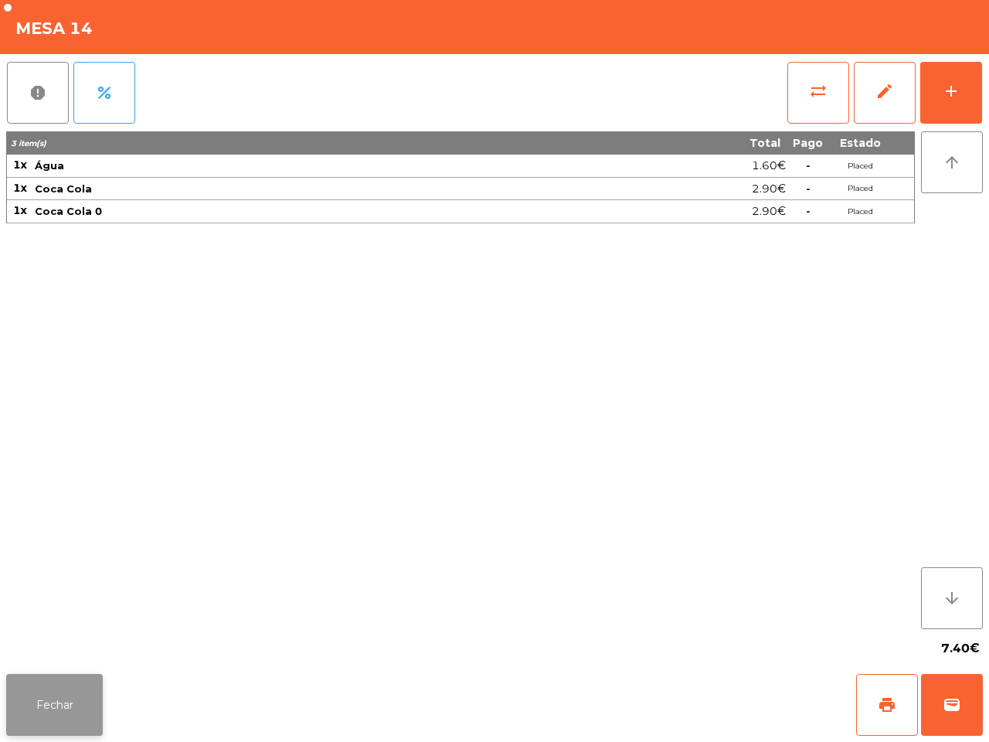
click at [66, 681] on button "Fechar" at bounding box center [54, 705] width 97 height 62
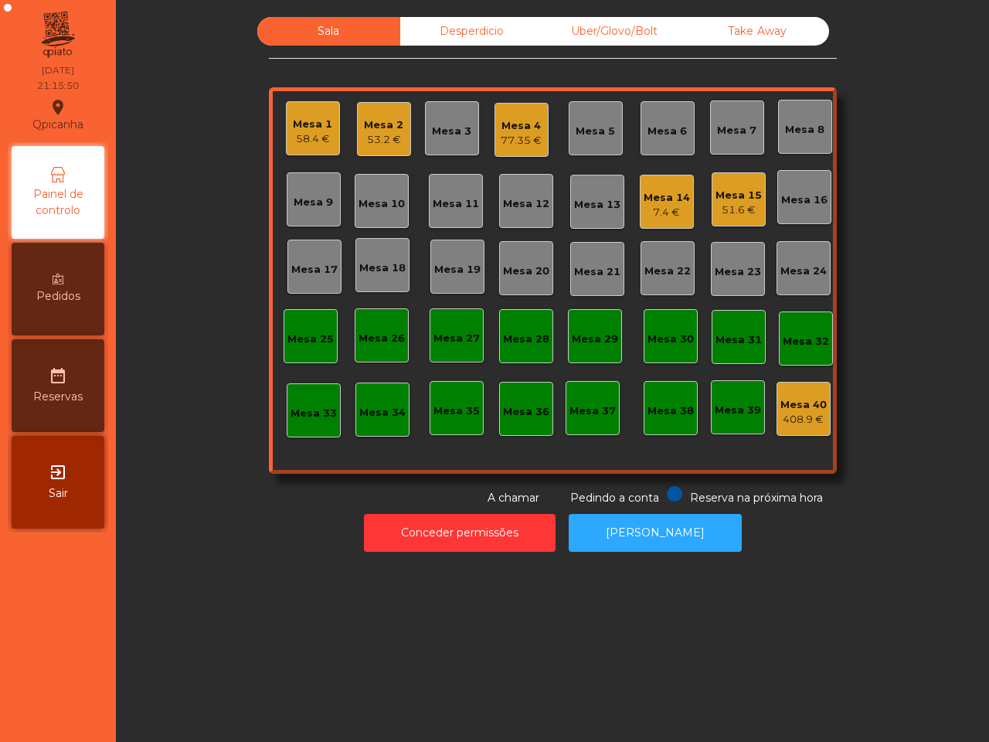
click at [387, 213] on div "Mesa 10" at bounding box center [382, 201] width 54 height 54
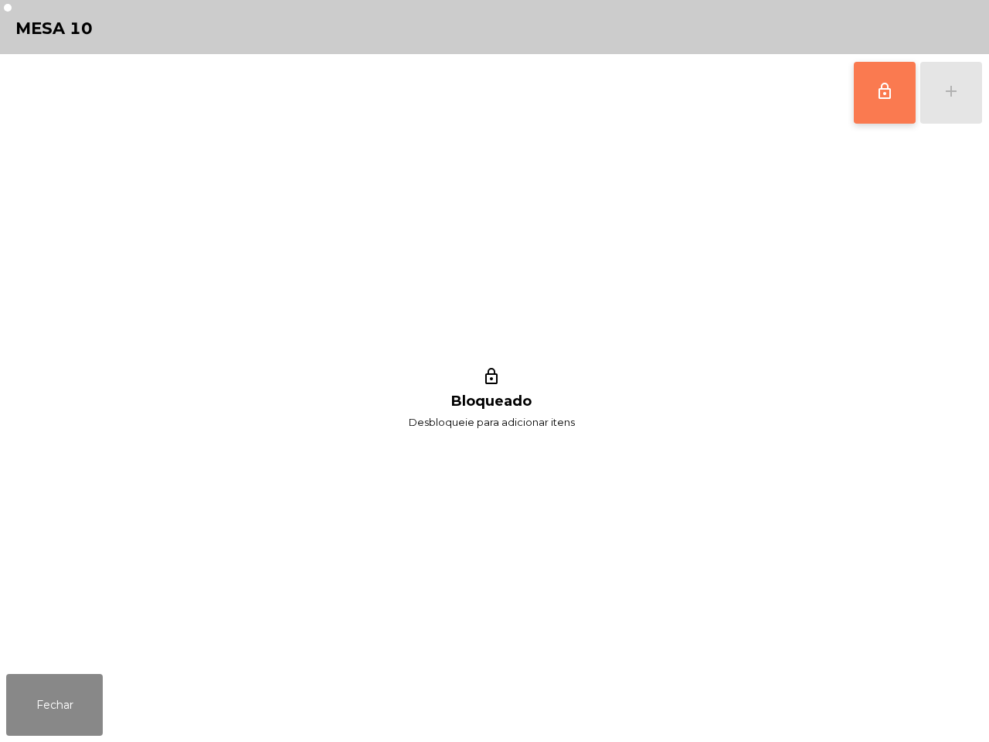
click at [878, 97] on span "lock_outline" at bounding box center [885, 91] width 19 height 19
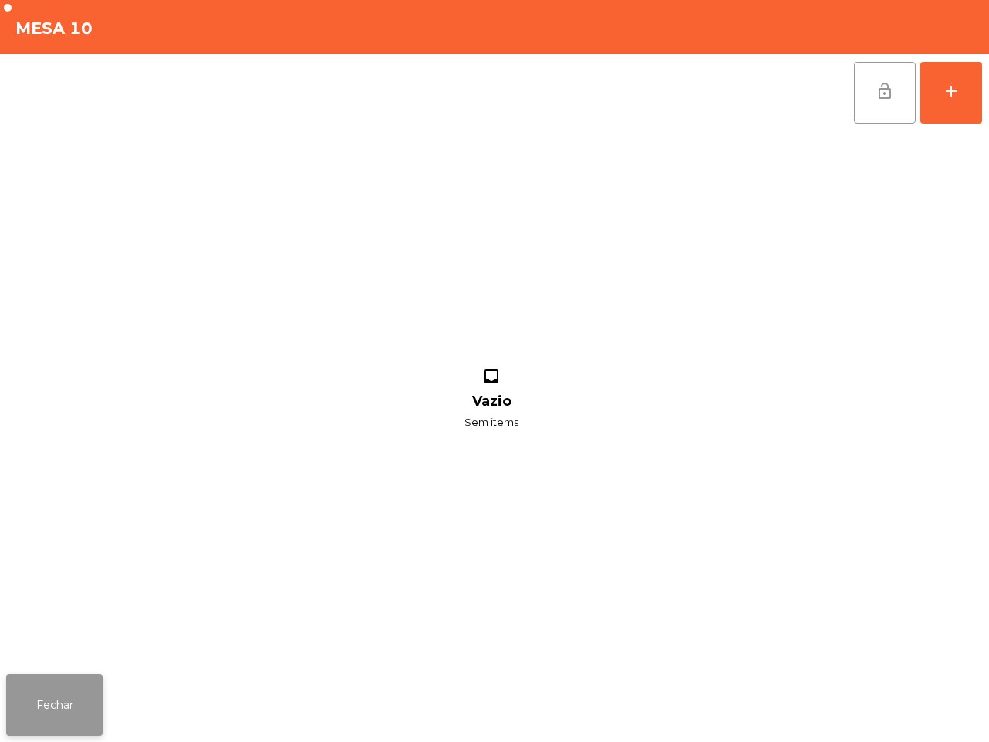
click at [94, 677] on button "Fechar" at bounding box center [54, 705] width 97 height 62
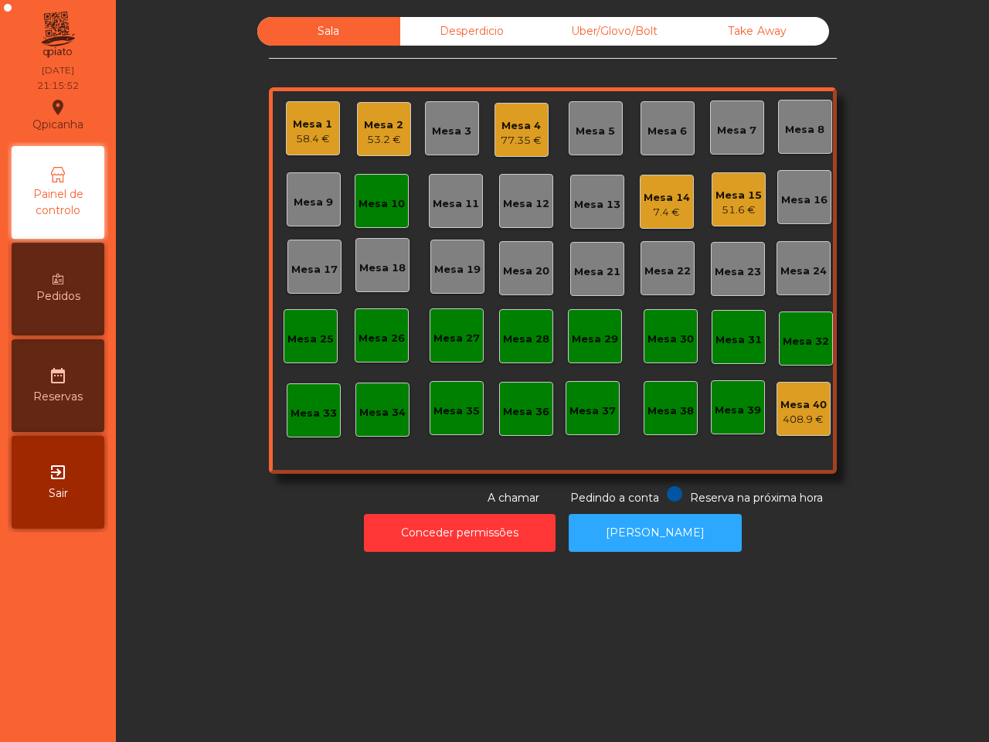
click at [655, 206] on div "7.4 €" at bounding box center [667, 212] width 46 height 15
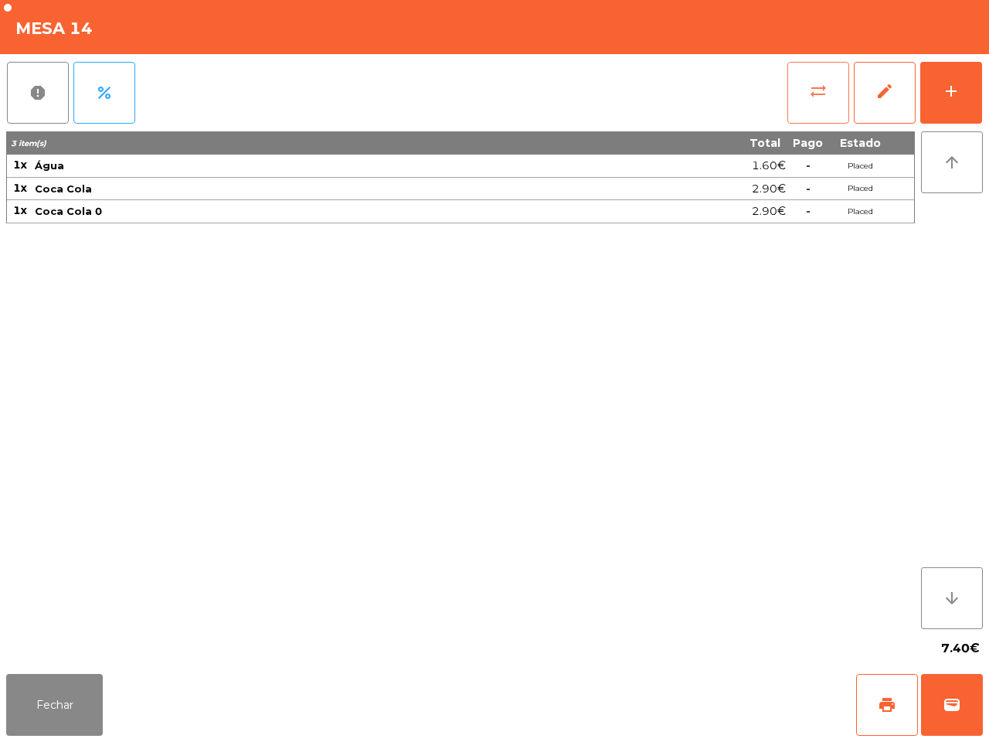
click at [806, 90] on button "sync_alt" at bounding box center [818, 93] width 62 height 62
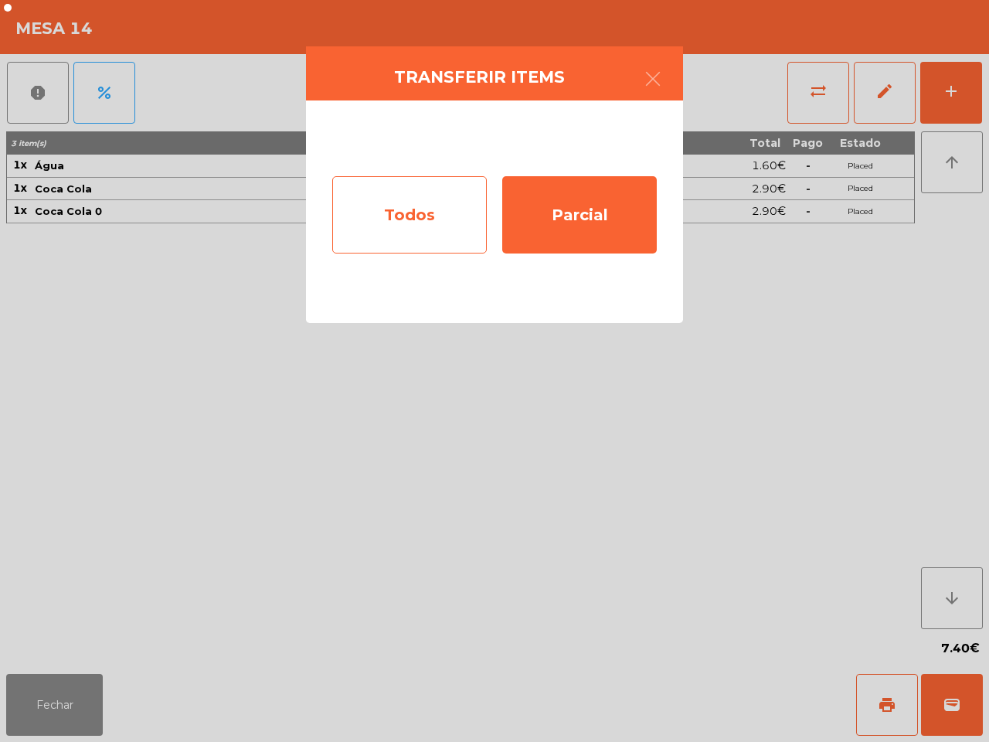
click at [395, 220] on div "Todos" at bounding box center [409, 214] width 155 height 77
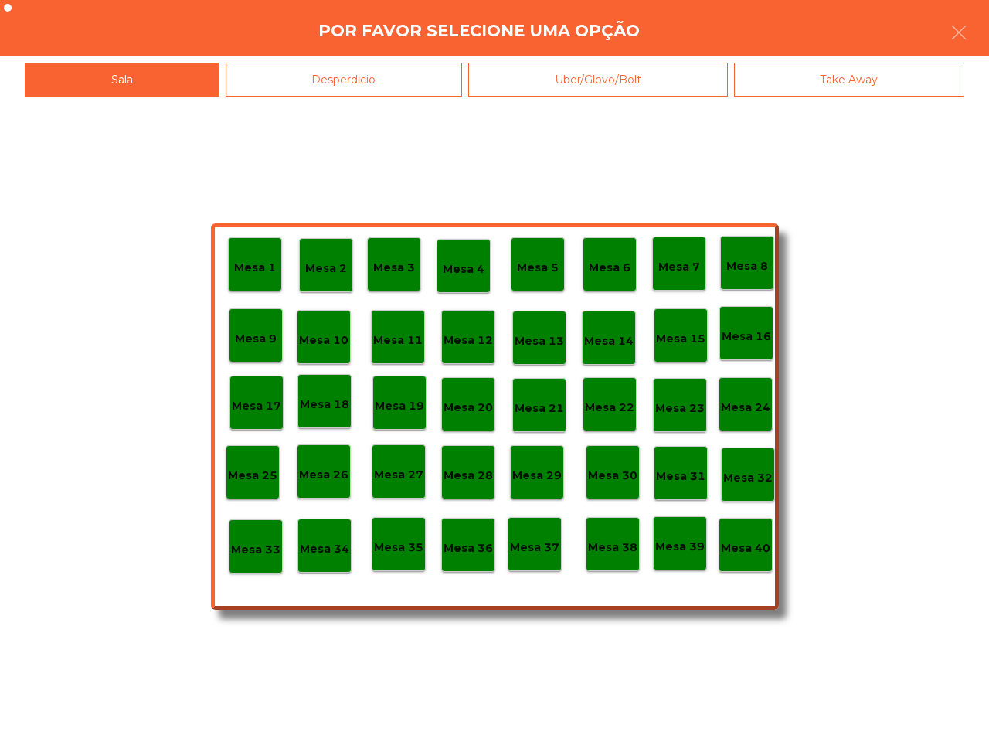
click at [334, 338] on p "Mesa 10" at bounding box center [323, 341] width 49 height 18
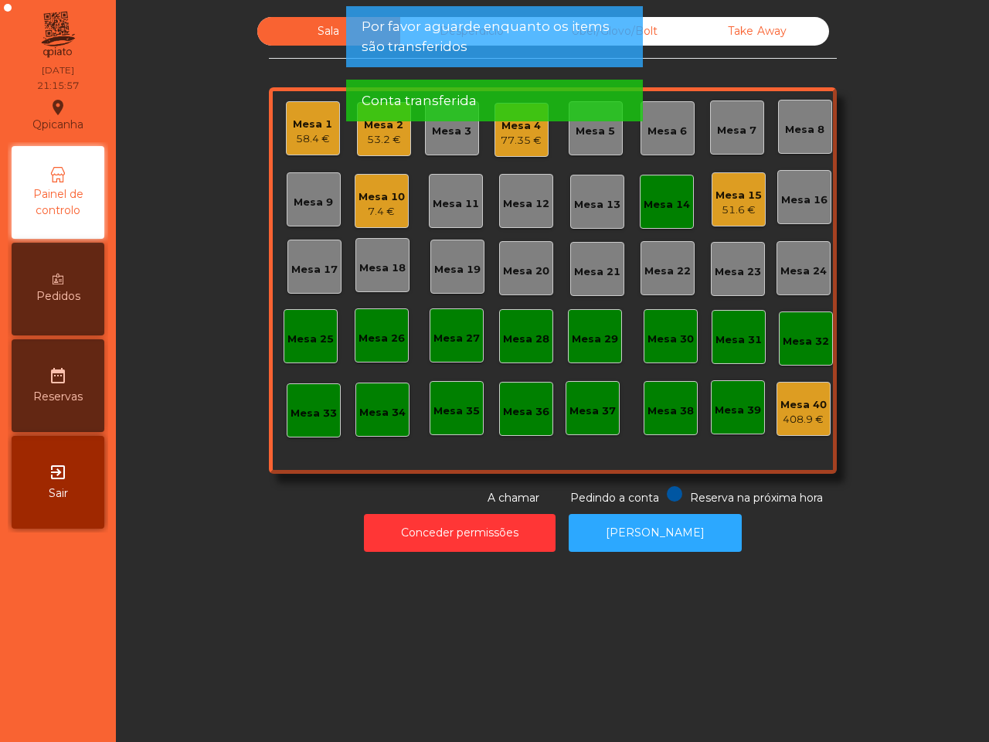
click at [383, 199] on div "Mesa 10" at bounding box center [382, 196] width 46 height 15
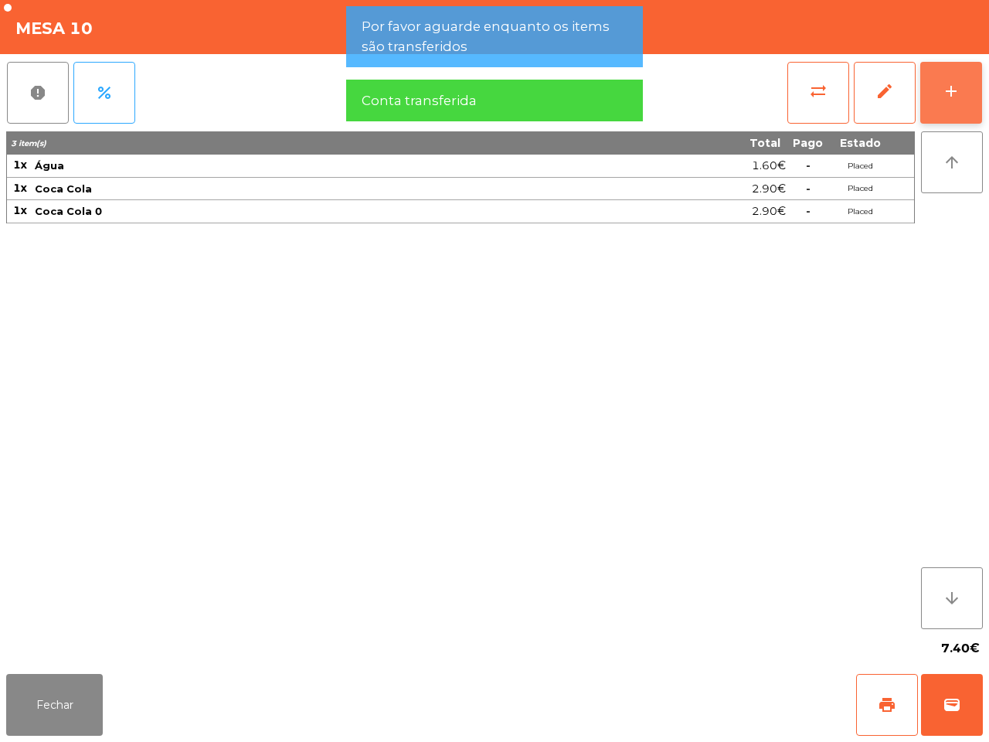
click at [944, 94] on div "add" at bounding box center [951, 91] width 19 height 19
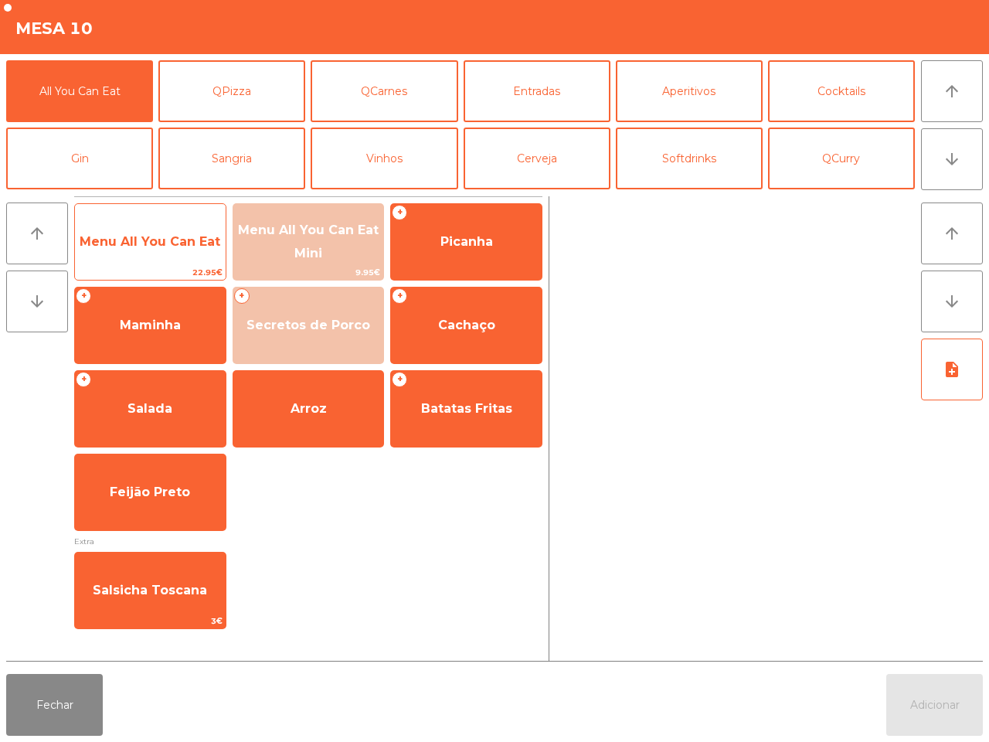
click at [149, 257] on span "Menu All You Can Eat" at bounding box center [150, 242] width 151 height 42
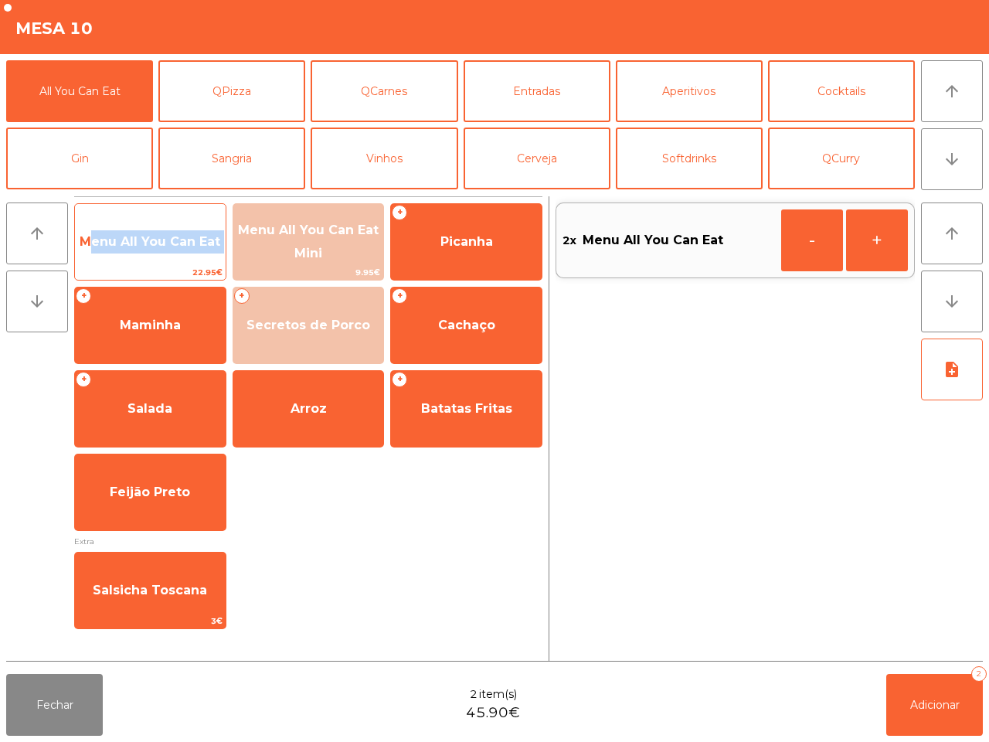
click at [151, 257] on span "Menu All You Can Eat" at bounding box center [150, 242] width 151 height 42
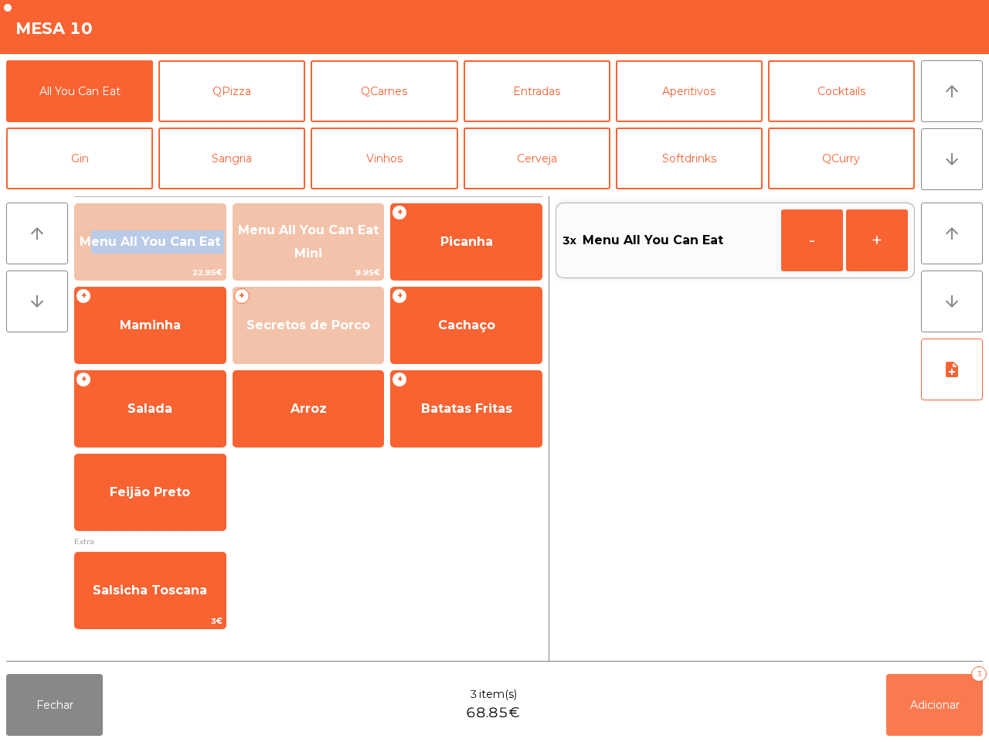
click at [920, 709] on span "Adicionar" at bounding box center [934, 705] width 49 height 14
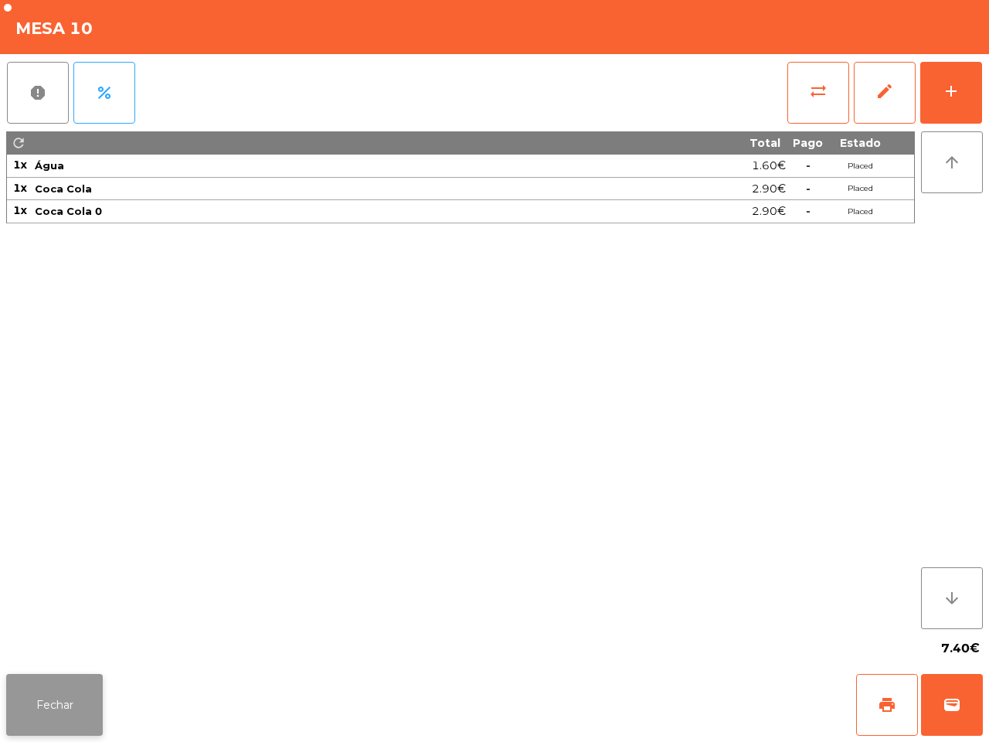
click at [97, 713] on button "Fechar" at bounding box center [54, 705] width 97 height 62
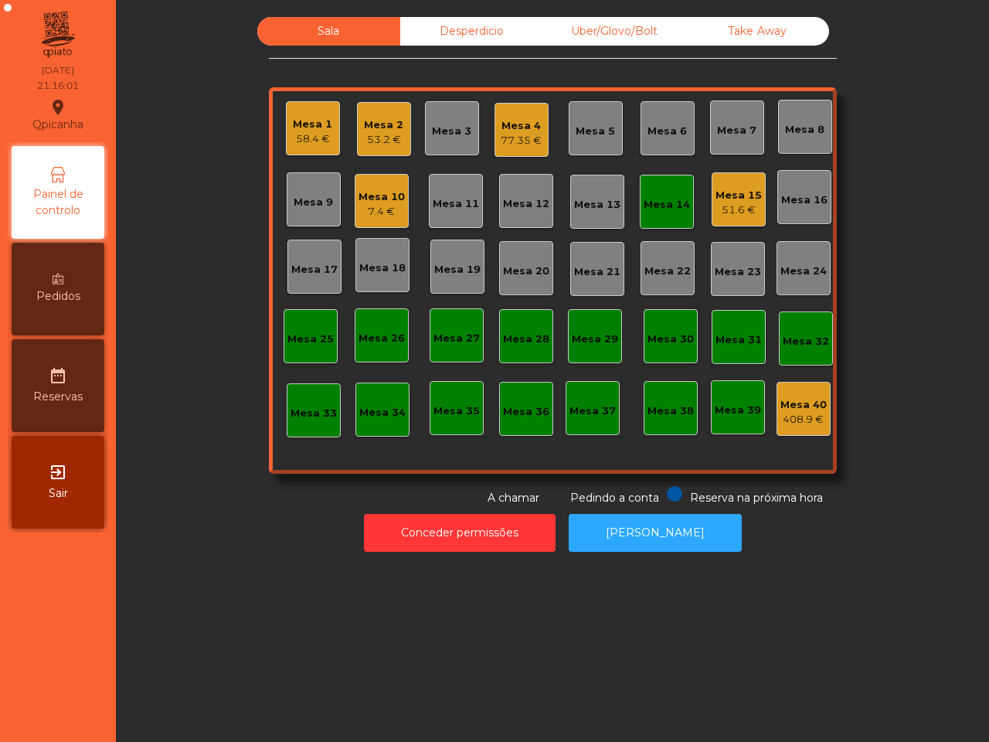
click at [665, 192] on div "Mesa 14" at bounding box center [667, 202] width 46 height 22
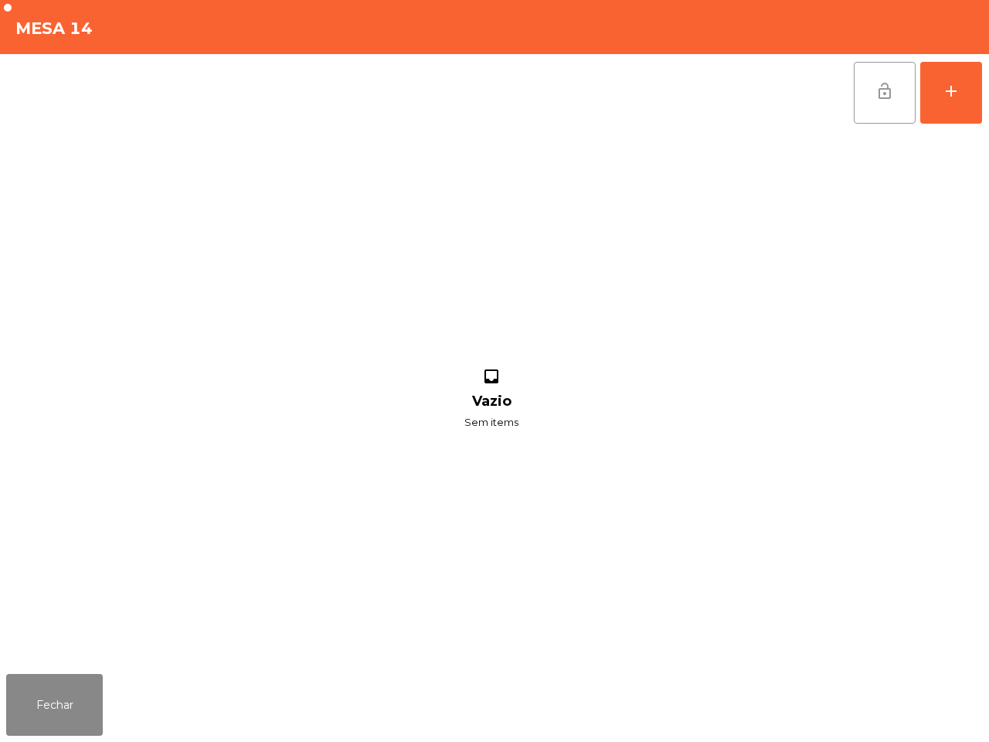
click at [893, 95] on span "lock_open" at bounding box center [885, 91] width 19 height 19
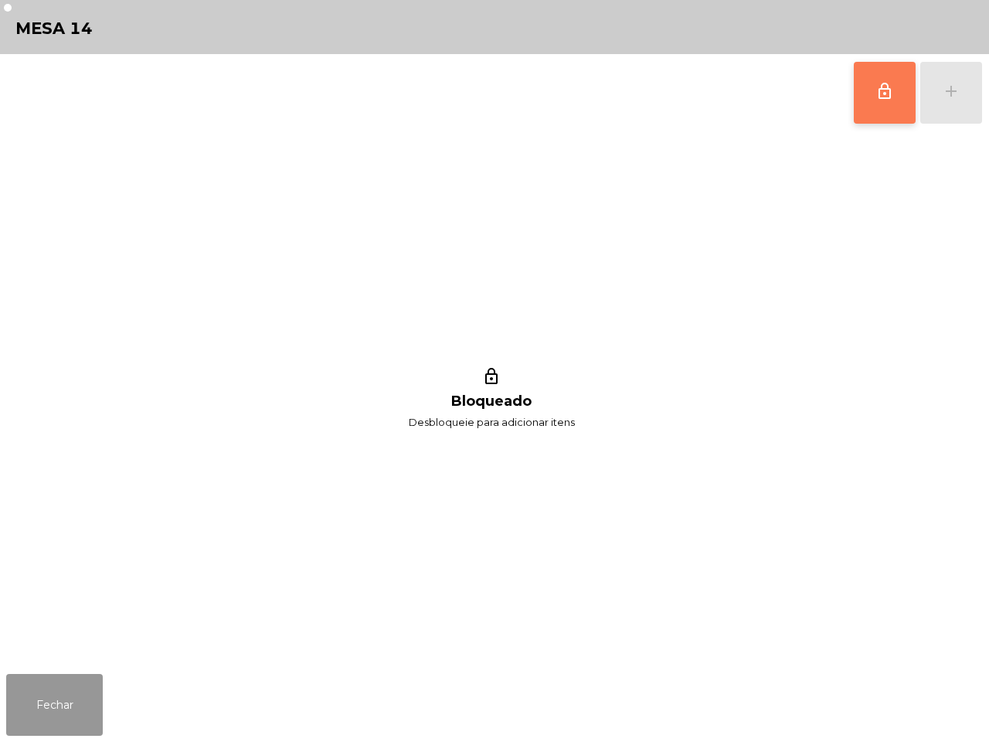
click at [28, 716] on button "Fechar" at bounding box center [54, 705] width 97 height 62
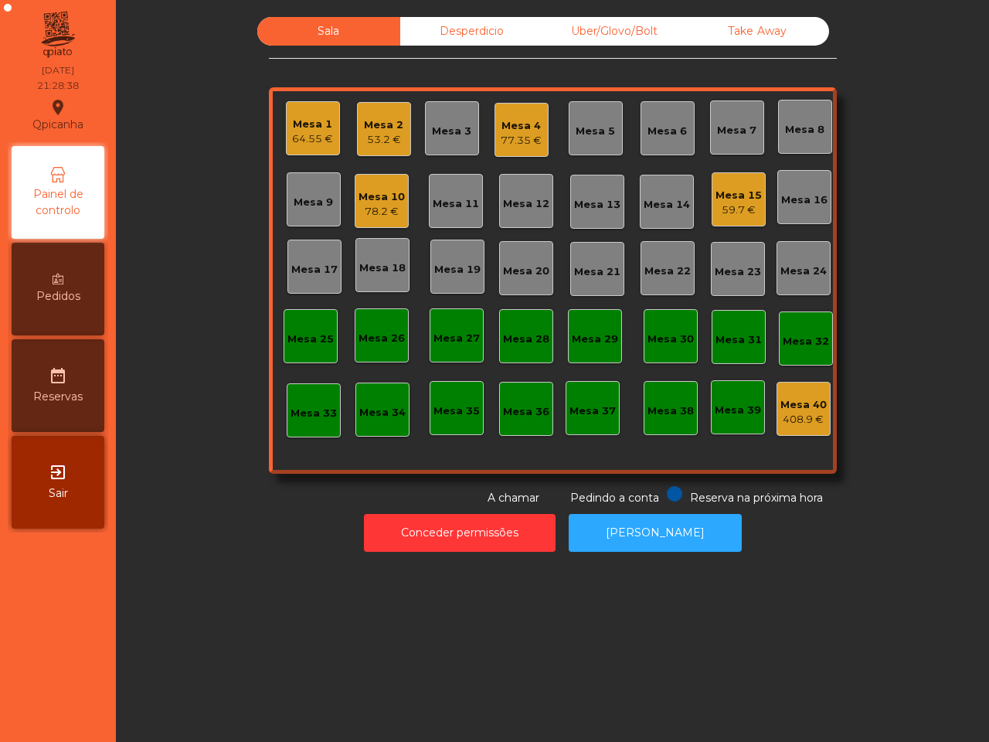
click at [328, 620] on div "Sala Desperdicio Uber/Glovo/Bolt Take Away Mesa 1 64.55 € Mesa 2 53.2 € Mesa 3 …" at bounding box center [552, 371] width 873 height 742
click at [726, 138] on div "Mesa 7" at bounding box center [736, 130] width 39 height 15
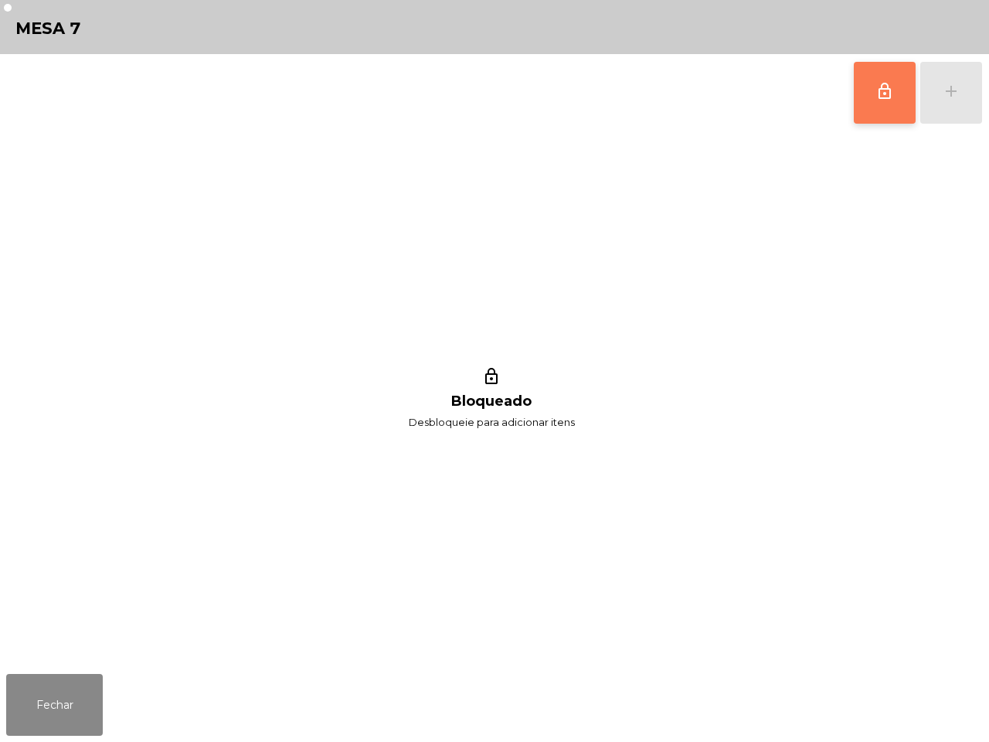
click at [897, 101] on button "lock_outline" at bounding box center [885, 93] width 62 height 62
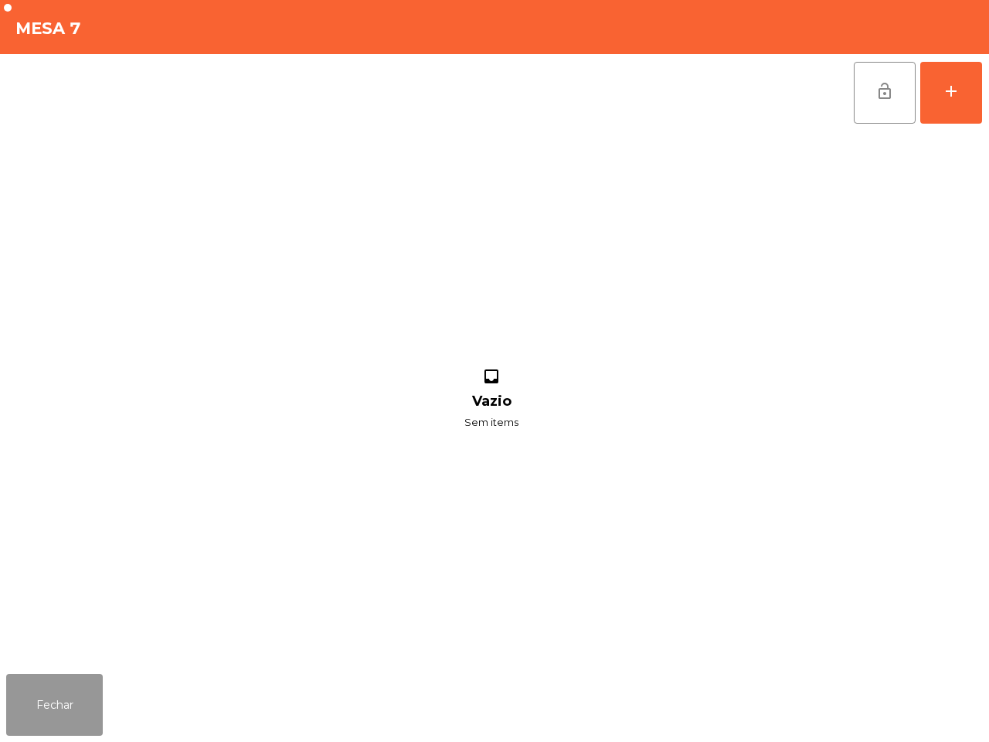
click at [56, 709] on button "Fechar" at bounding box center [54, 705] width 97 height 62
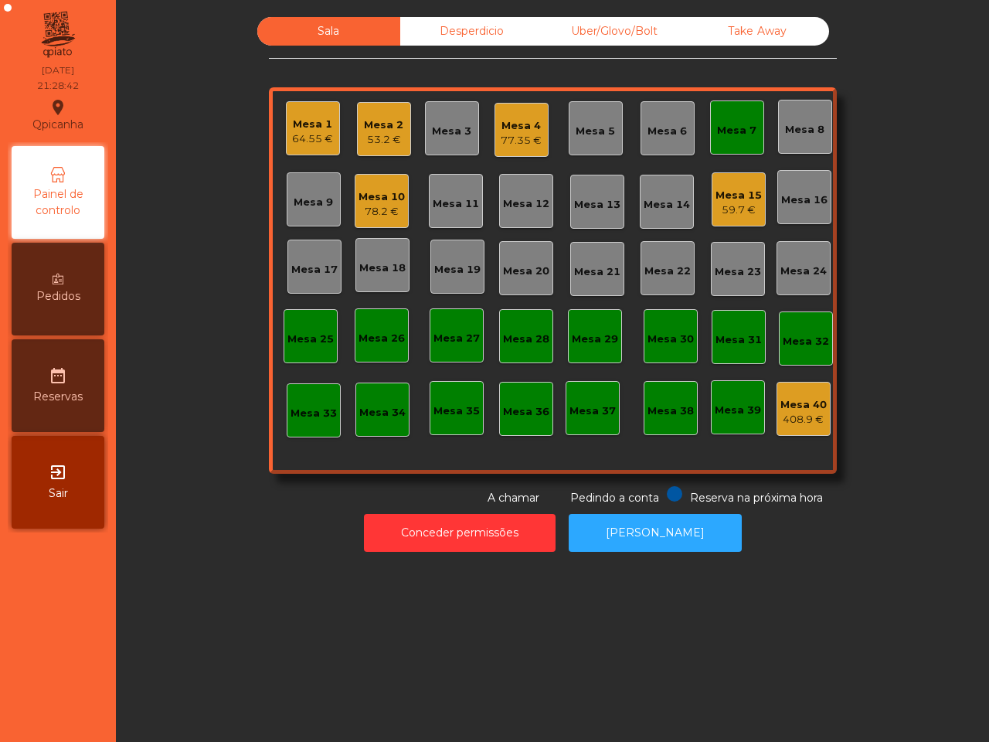
click at [716, 206] on div "59.7 €" at bounding box center [739, 209] width 46 height 15
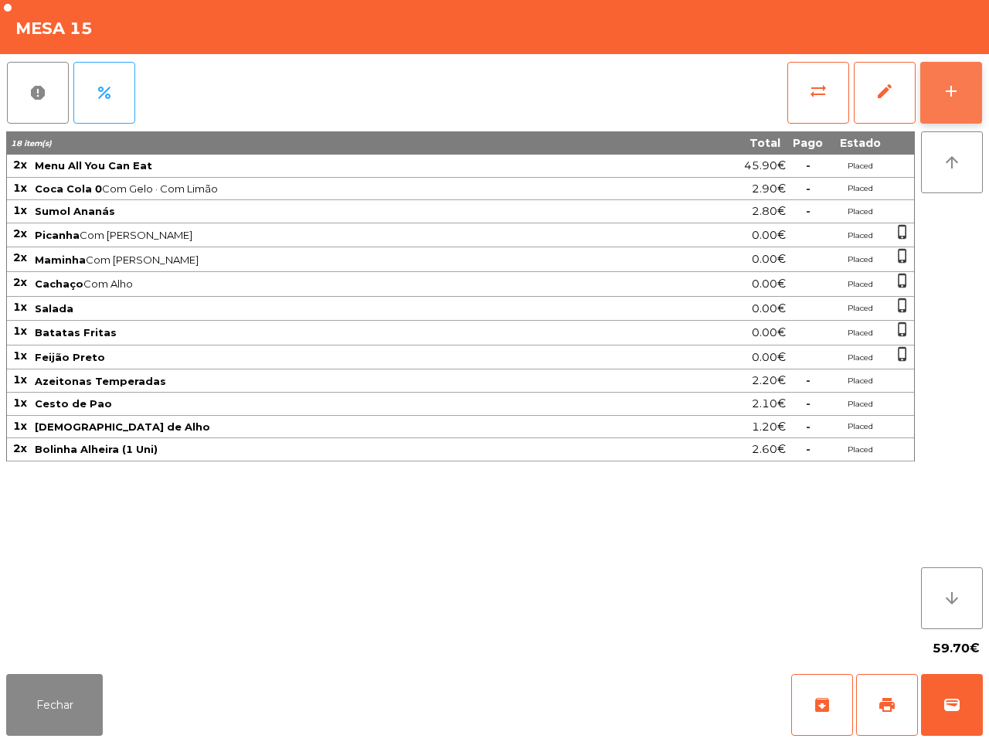
click at [966, 112] on button "add" at bounding box center [951, 93] width 62 height 62
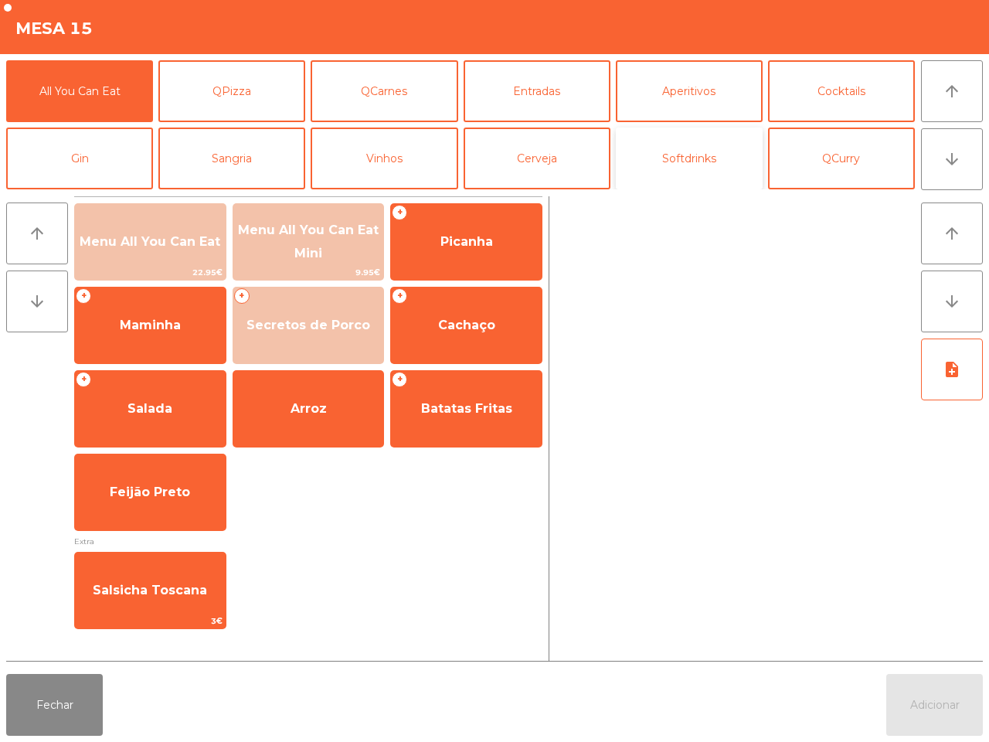
click at [689, 172] on button "Softdrinks" at bounding box center [689, 159] width 147 height 62
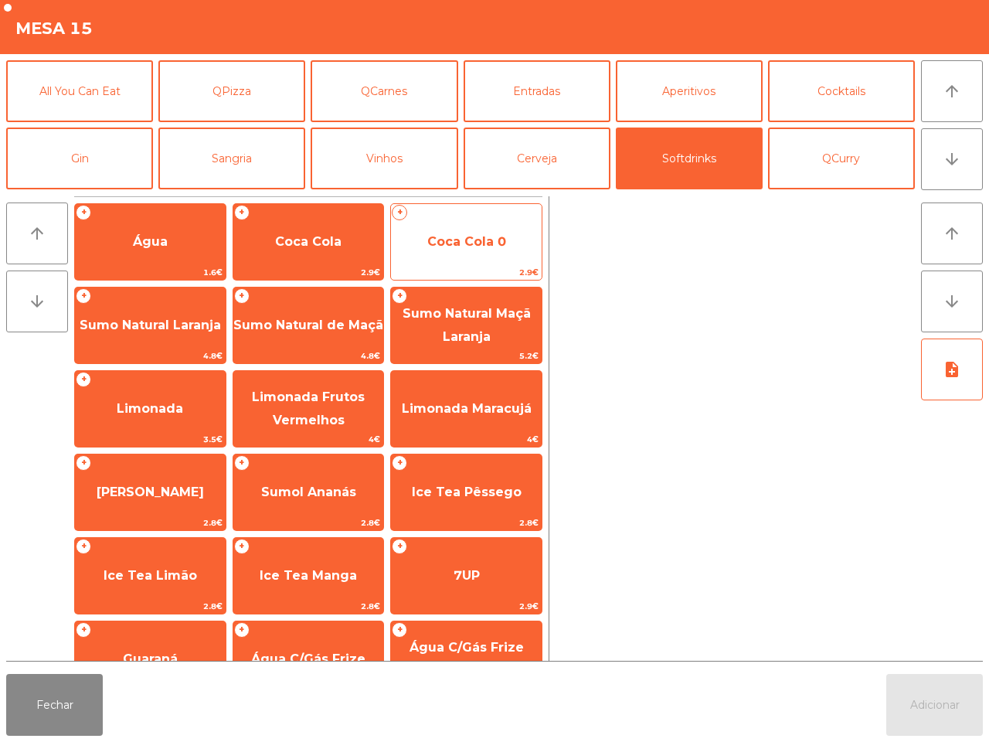
click at [470, 217] on div "+ Coca Cola 0 2.9€" at bounding box center [466, 241] width 152 height 77
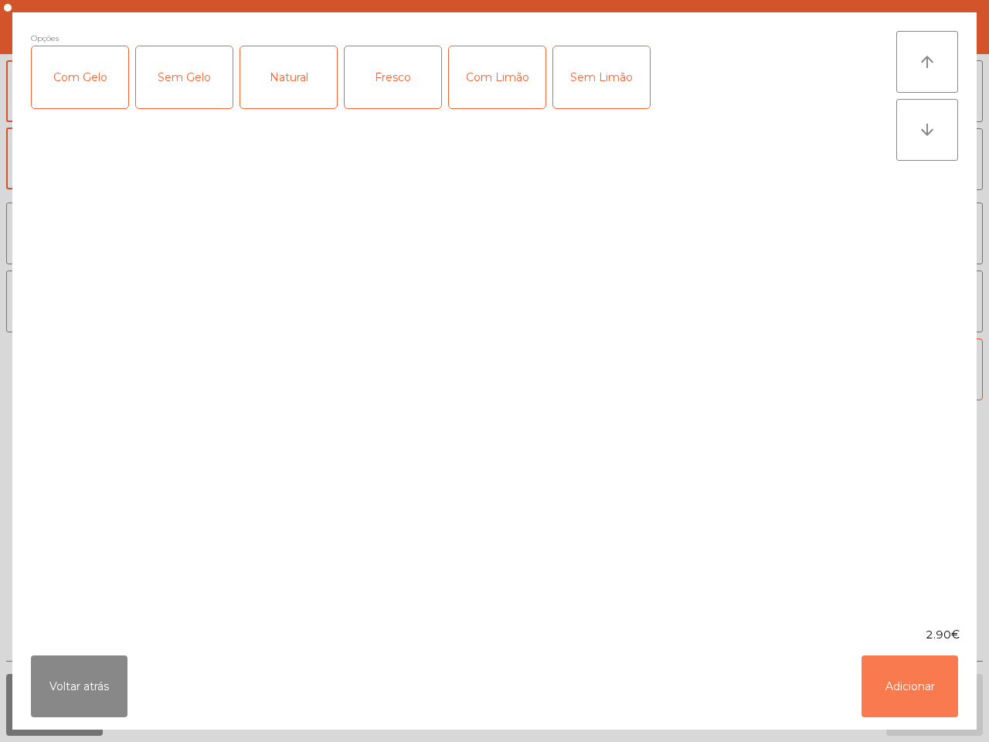
click at [883, 671] on button "Adicionar" at bounding box center [910, 686] width 97 height 62
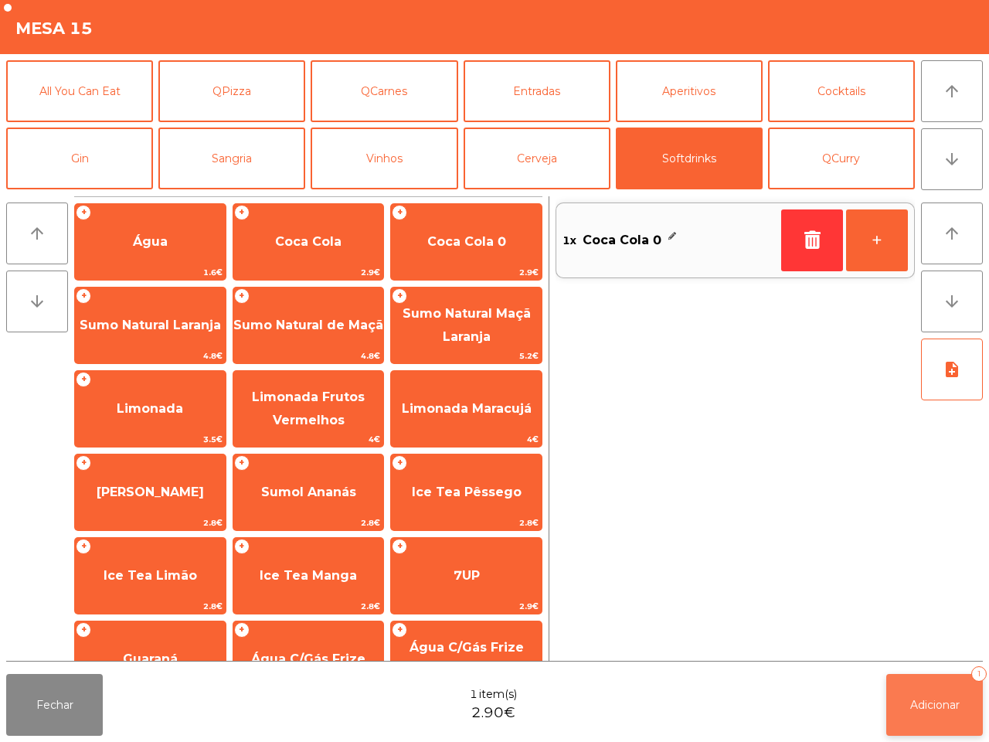
click at [897, 699] on button "Adicionar 1" at bounding box center [934, 705] width 97 height 62
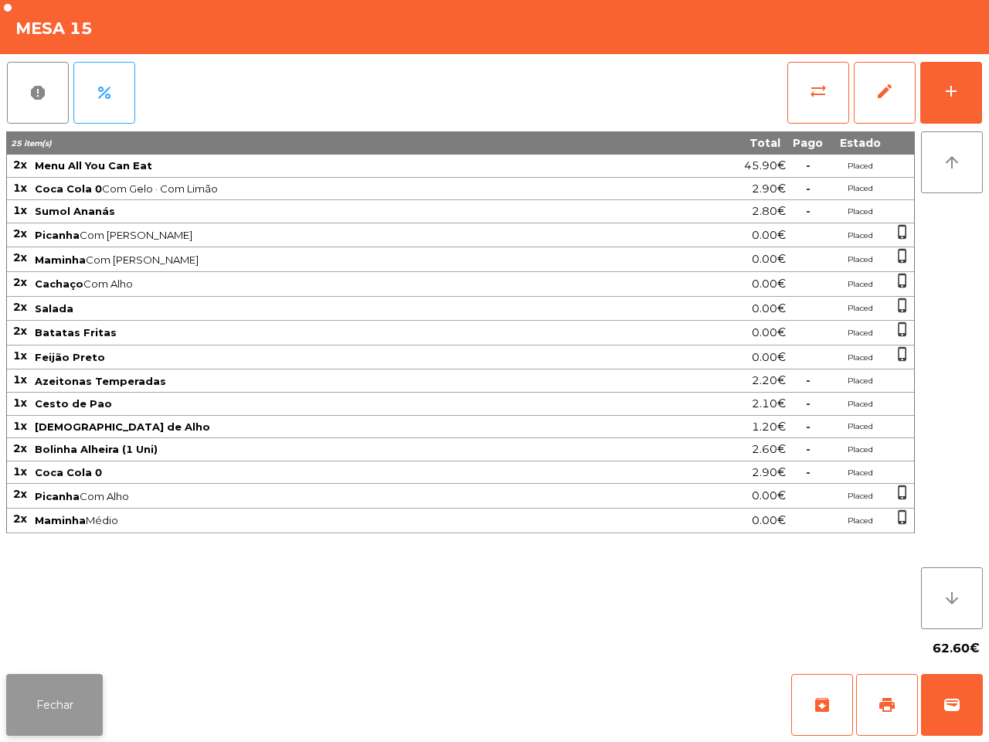
click at [83, 692] on button "Fechar" at bounding box center [54, 705] width 97 height 62
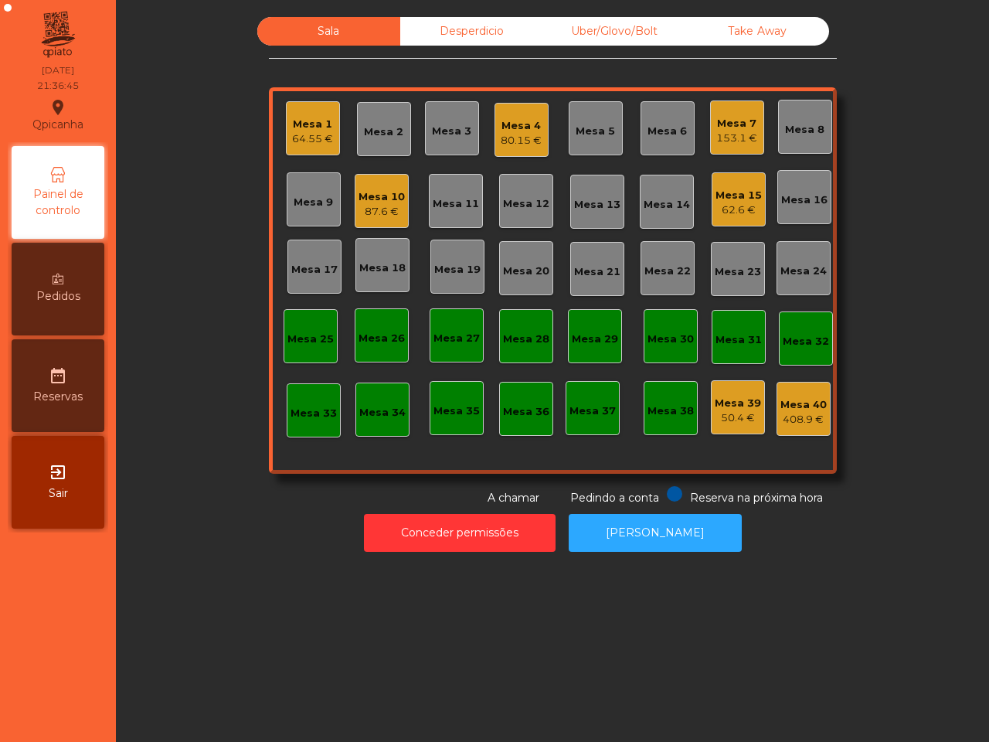
click at [172, 659] on div "Sala Desperdicio Uber/Glovo/Bolt Take Away Mesa 1 64.55 € Mesa 2 Mesa 3 Mesa 4 …" at bounding box center [552, 371] width 873 height 742
click at [719, 141] on div "153.1 €" at bounding box center [736, 138] width 41 height 15
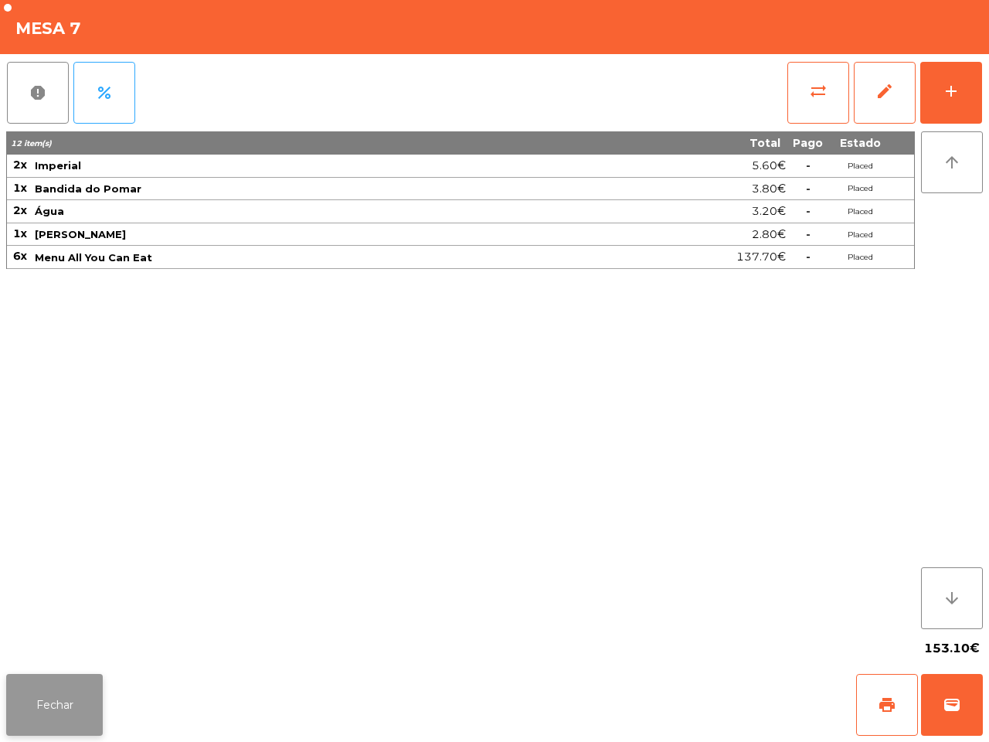
drag, startPoint x: 73, startPoint y: 665, endPoint x: 73, endPoint y: 685, distance: 20.1
click at [74, 666] on div "153.10€" at bounding box center [494, 648] width 977 height 39
click at [73, 685] on button "Fechar" at bounding box center [54, 705] width 97 height 62
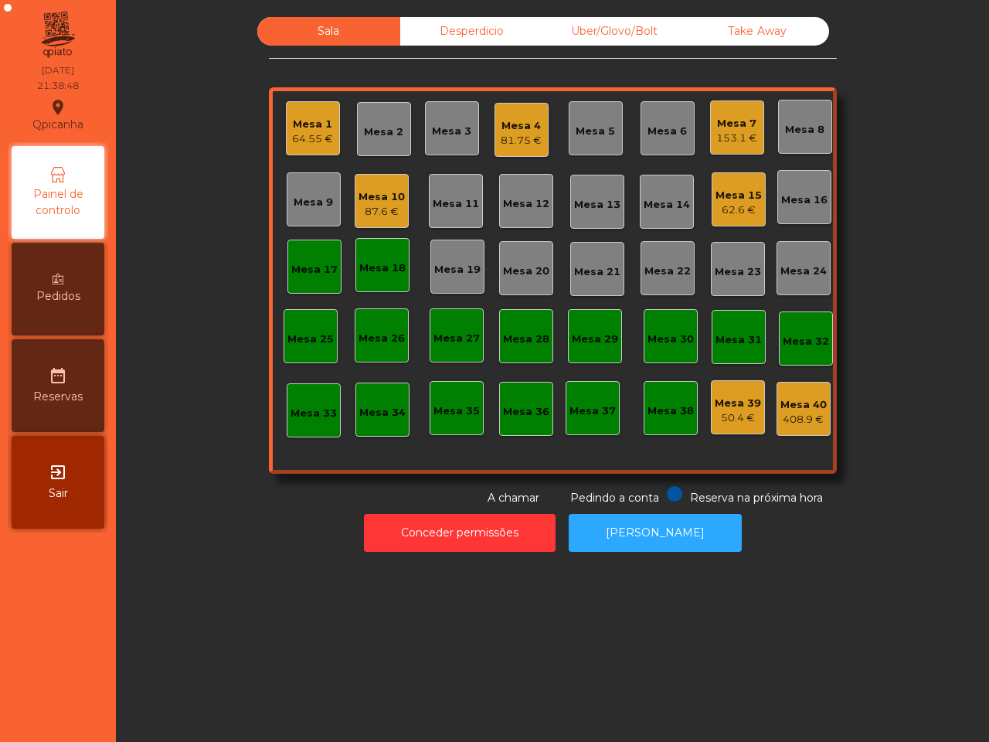
click at [121, 653] on div "Sala Desperdicio Uber/Glovo/Bolt Take Away Mesa 1 64.55 € Mesa 2 Mesa 3 Mesa 4 …" at bounding box center [552, 371] width 873 height 742
drag, startPoint x: 141, startPoint y: 661, endPoint x: 124, endPoint y: 740, distance: 81.4
click at [133, 728] on div "Sala Desperdicio Uber/Glovo/Bolt Take Away Mesa 1 64.55 € Mesa 2 Mesa 3 Mesa 4 …" at bounding box center [552, 371] width 873 height 742
click at [731, 196] on div "Mesa 15" at bounding box center [739, 195] width 46 height 15
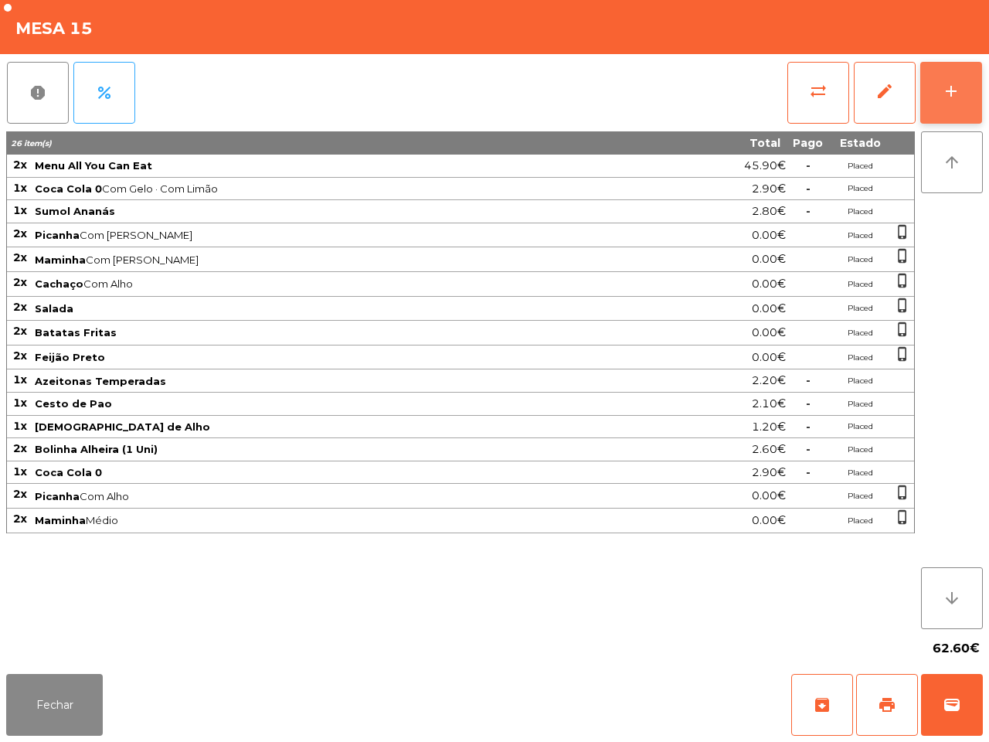
click at [957, 105] on button "add" at bounding box center [951, 93] width 62 height 62
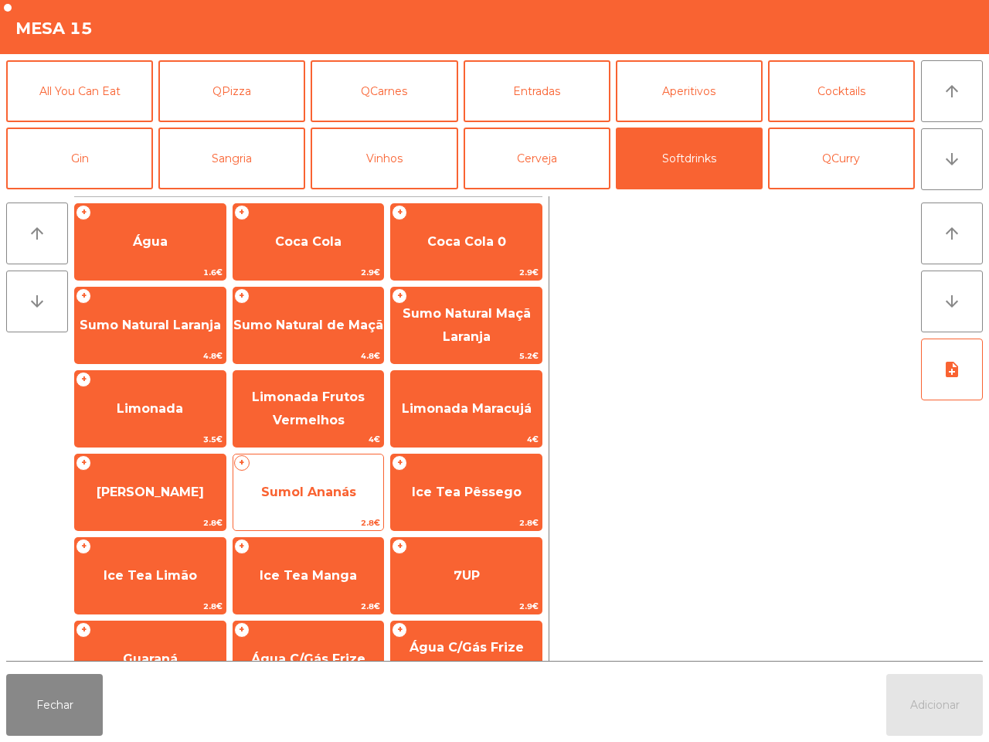
click at [279, 481] on span "Sumol Ananás" at bounding box center [308, 492] width 151 height 42
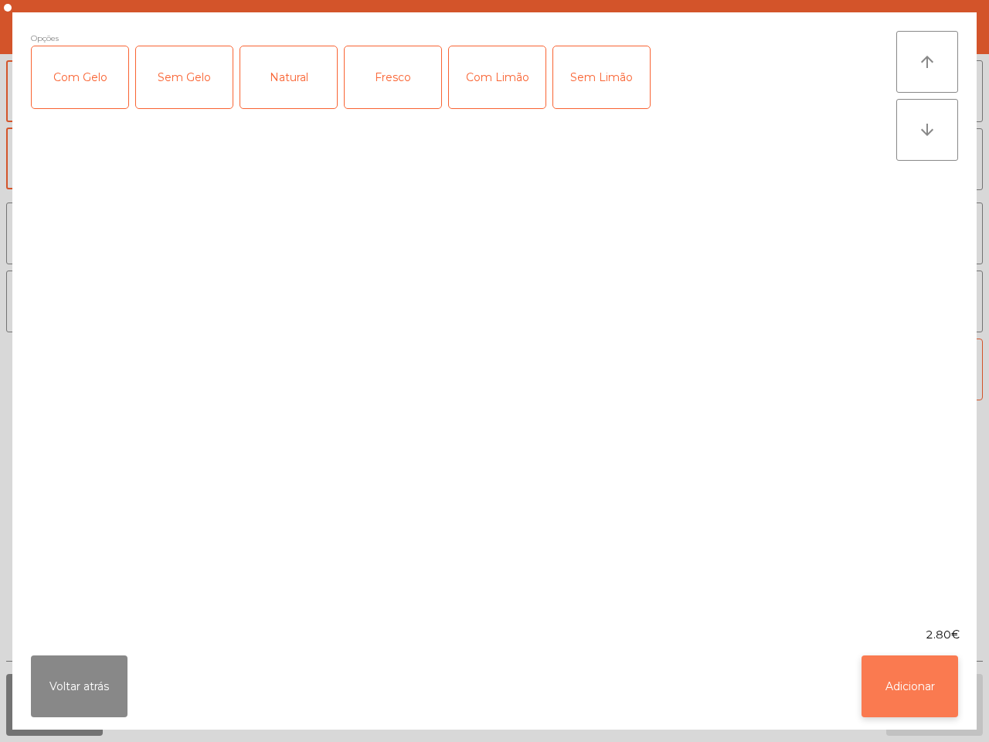
click at [905, 700] on button "Adicionar" at bounding box center [910, 686] width 97 height 62
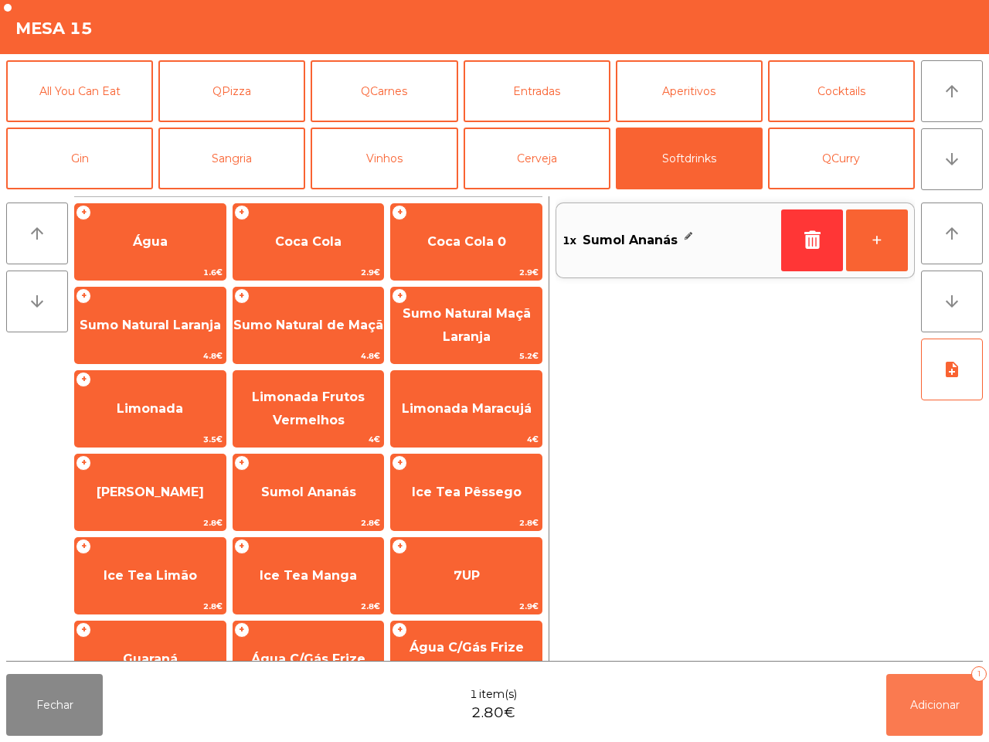
click at [926, 688] on button "Adicionar 1" at bounding box center [934, 705] width 97 height 62
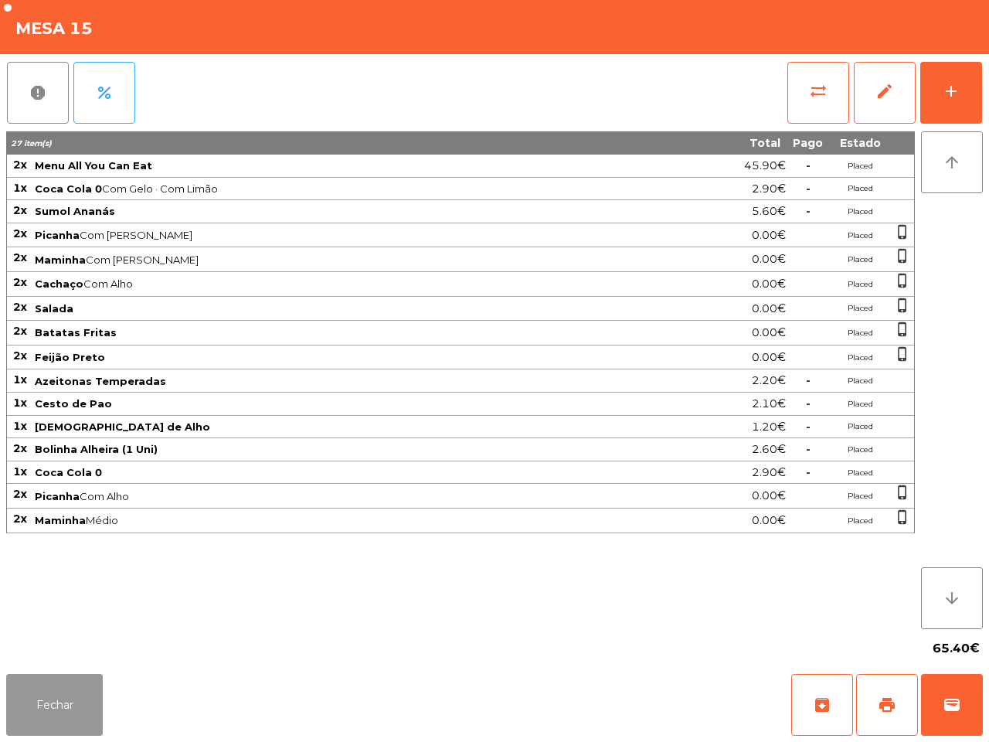
click at [76, 689] on button "Fechar" at bounding box center [54, 705] width 97 height 62
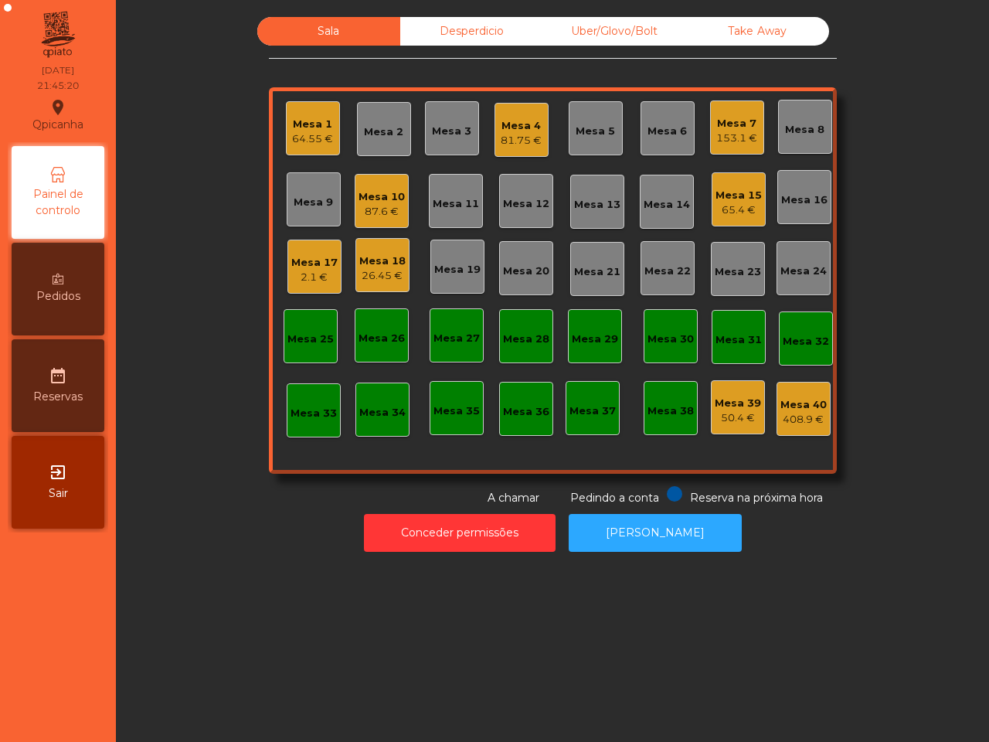
click at [367, 263] on div "Mesa 18" at bounding box center [382, 260] width 46 height 15
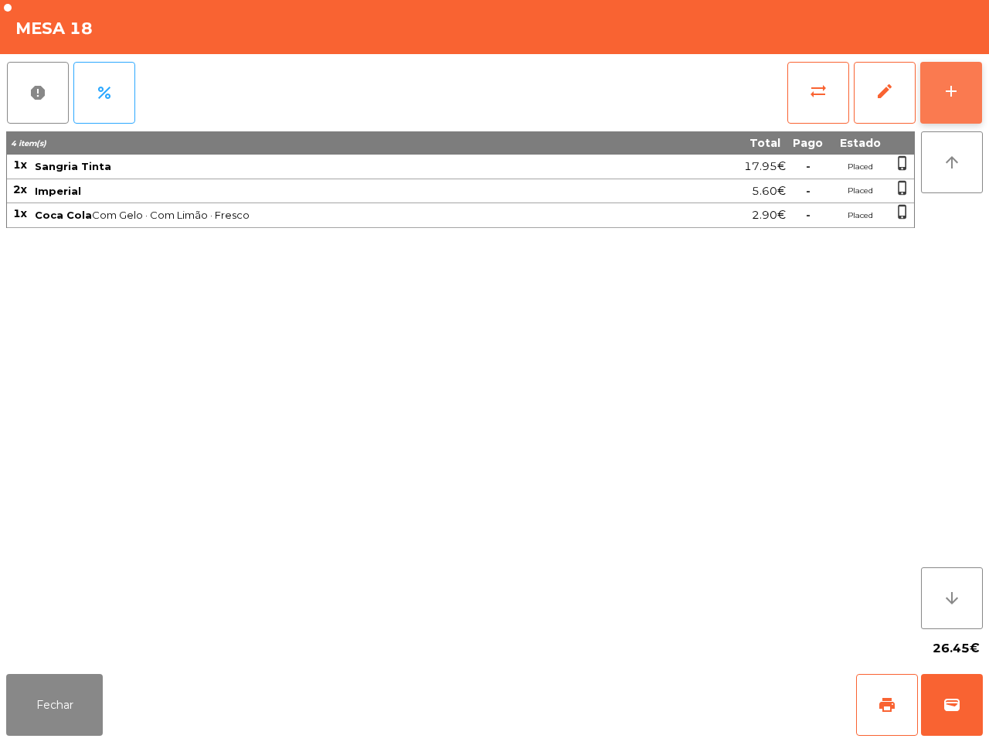
click at [944, 99] on div "add" at bounding box center [951, 91] width 19 height 19
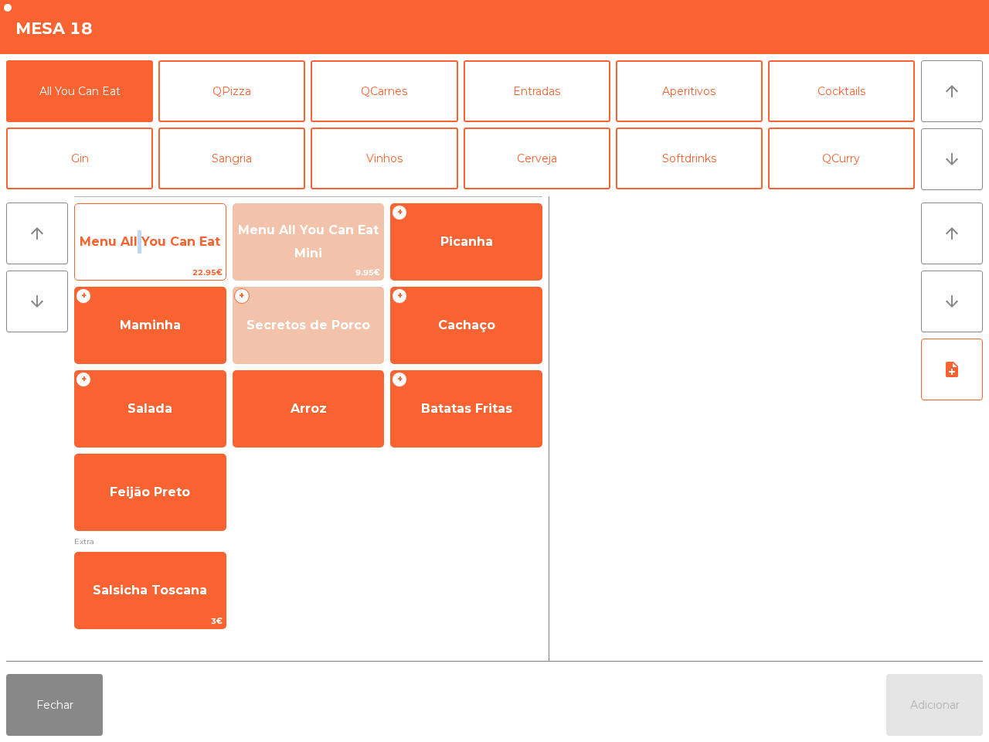
drag, startPoint x: 133, startPoint y: 260, endPoint x: 192, endPoint y: 274, distance: 60.5
click at [135, 260] on span "Menu All You Can Eat" at bounding box center [150, 242] width 151 height 42
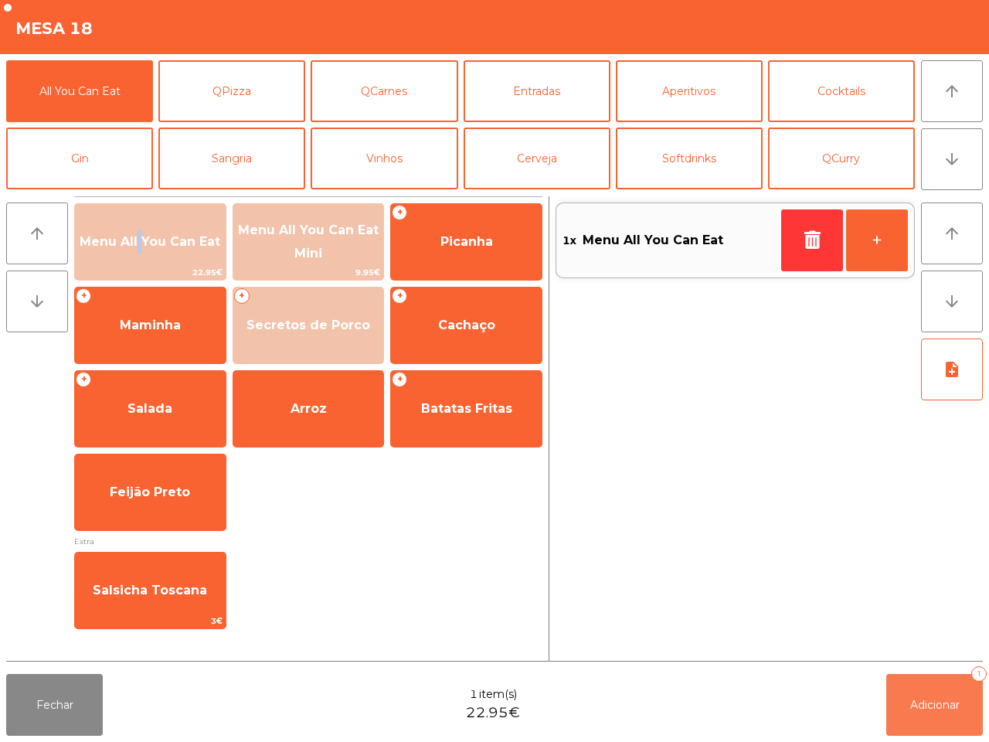
click at [909, 702] on button "Adicionar 1" at bounding box center [934, 705] width 97 height 62
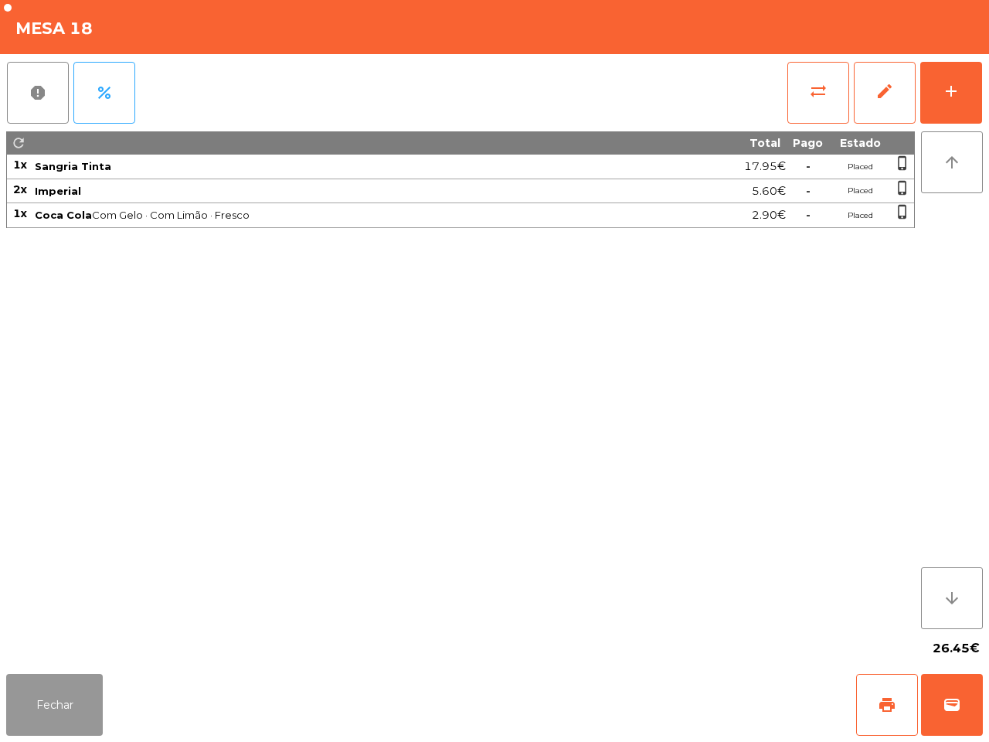
click at [64, 703] on button "Fechar" at bounding box center [54, 705] width 97 height 62
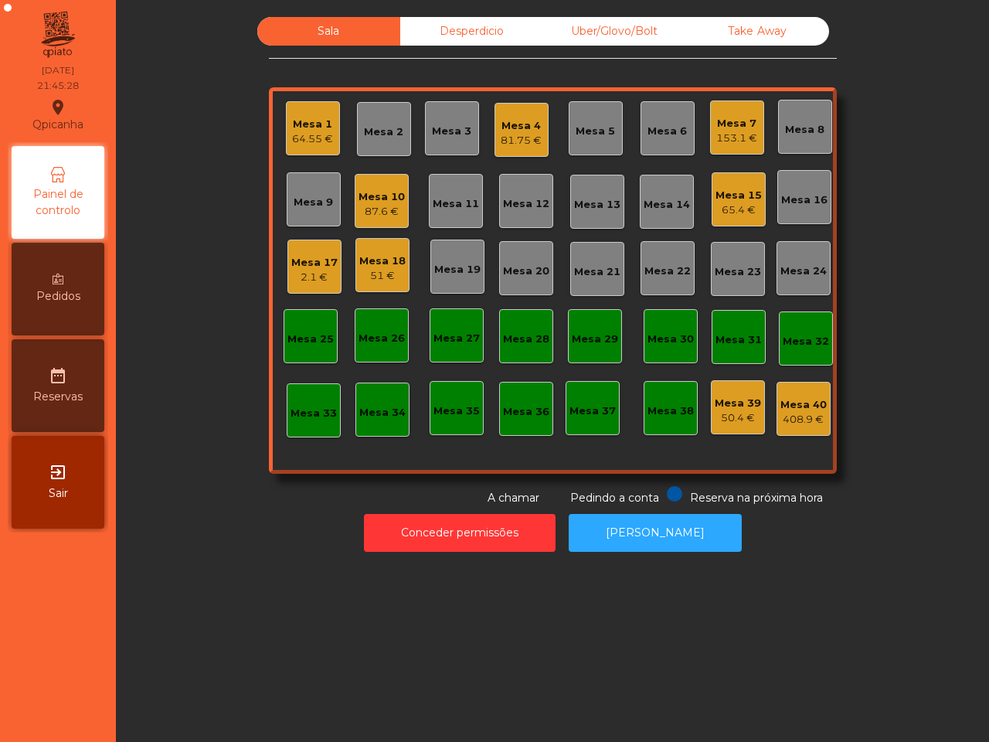
click at [582, 189] on div "Mesa 13" at bounding box center [597, 202] width 54 height 54
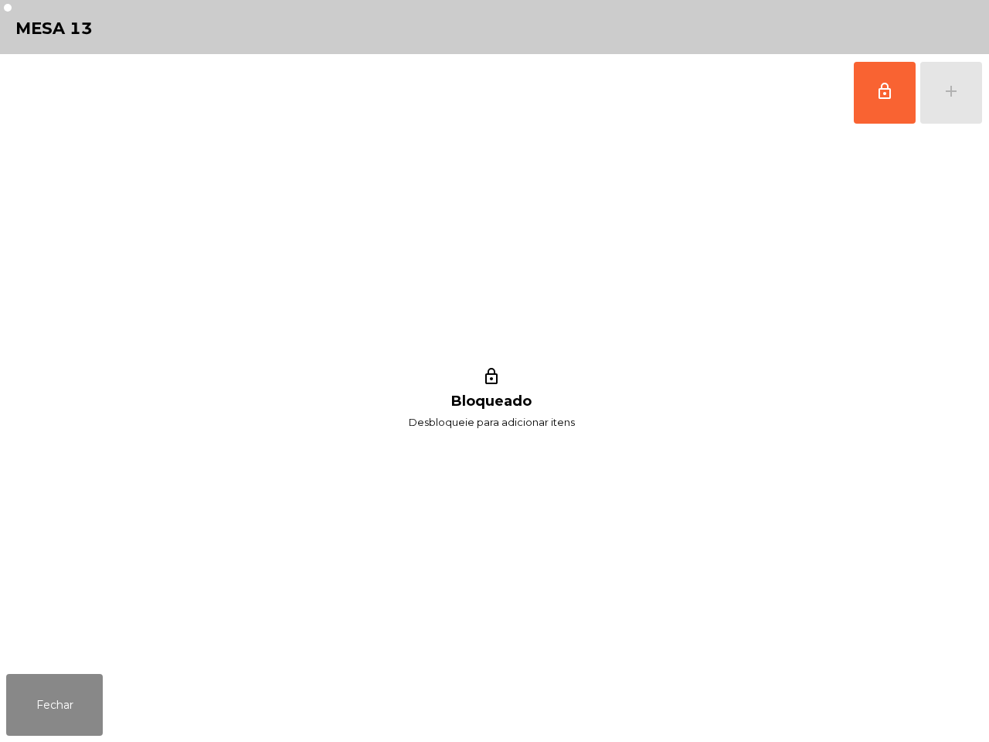
click at [835, 91] on div "lock_outline add" at bounding box center [494, 92] width 977 height 77
click at [866, 94] on button "lock_outline" at bounding box center [885, 93] width 62 height 62
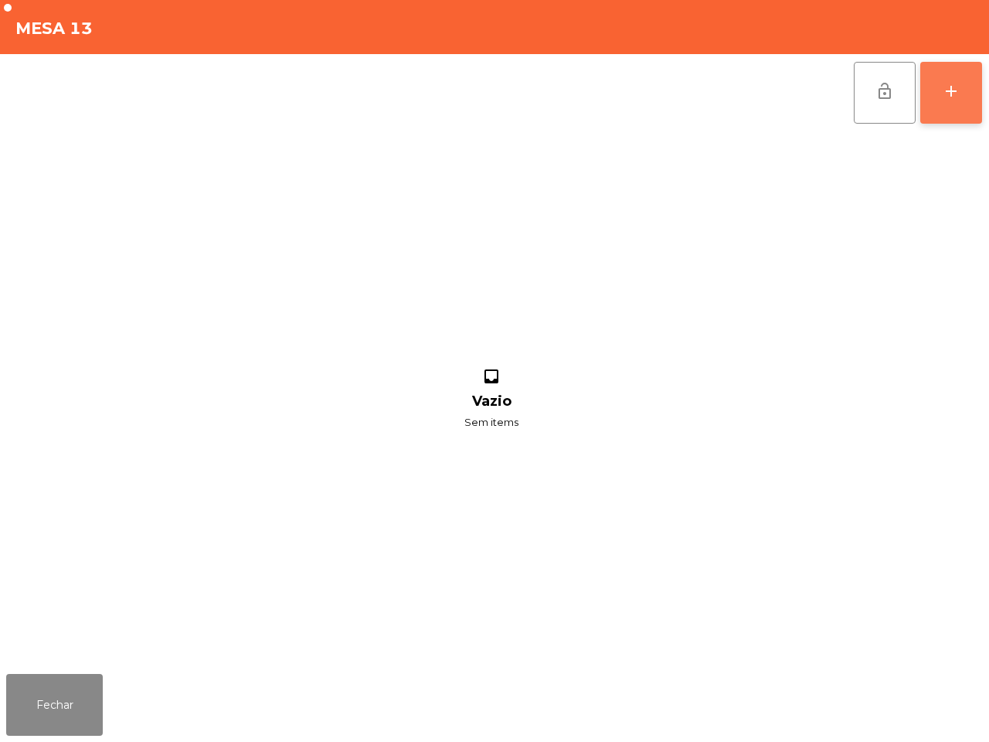
click at [933, 105] on button "add" at bounding box center [951, 93] width 62 height 62
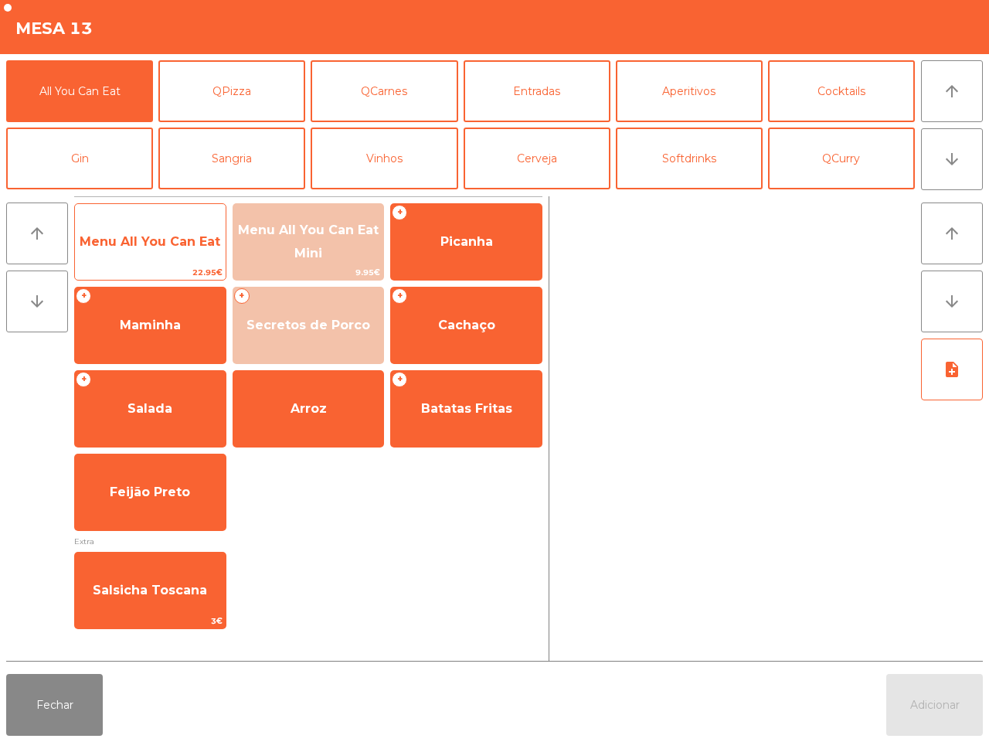
click at [136, 219] on div "Menu All You Can Eat 22.95€" at bounding box center [150, 241] width 152 height 77
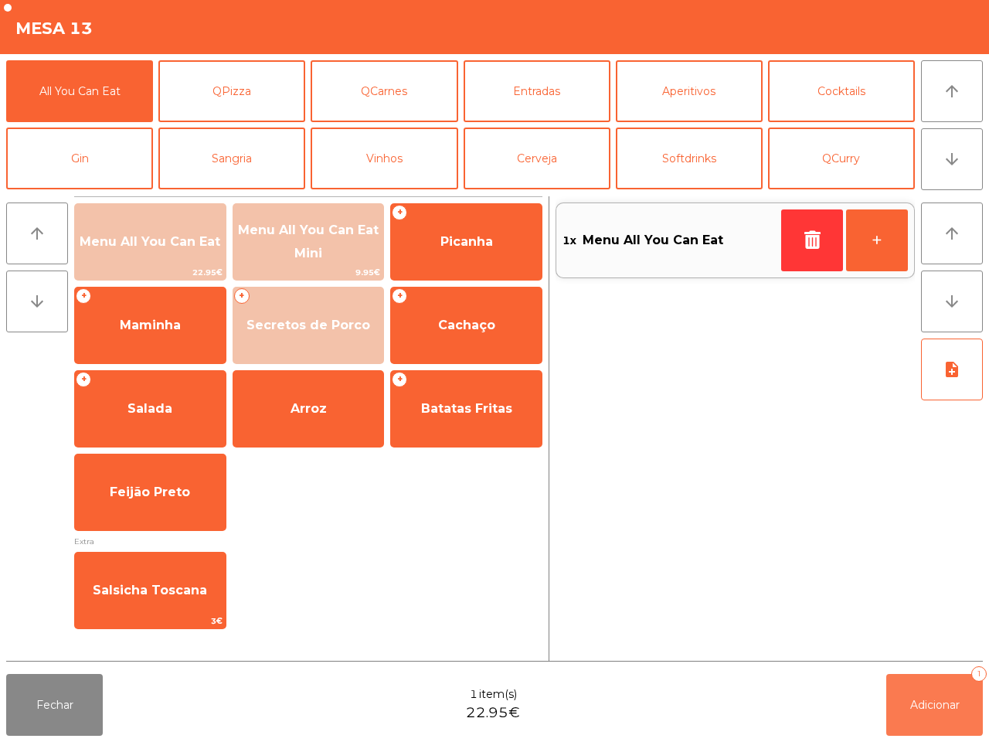
drag, startPoint x: 900, startPoint y: 701, endPoint x: 883, endPoint y: 692, distance: 20.0
click at [901, 701] on button "Adicionar 1" at bounding box center [934, 705] width 97 height 62
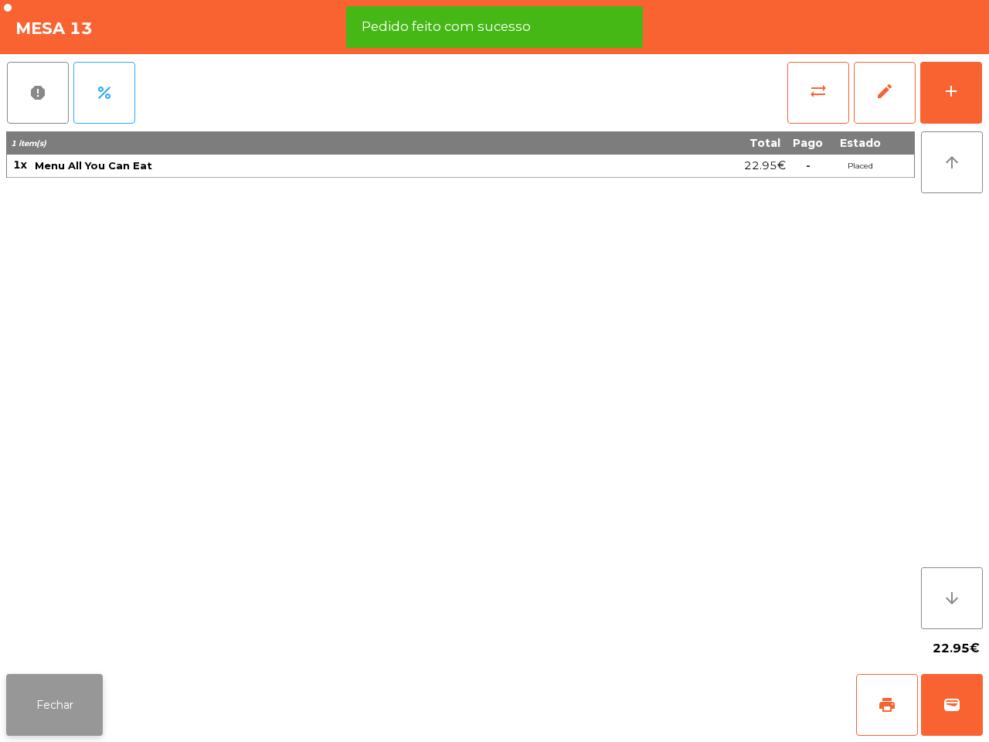
click at [56, 734] on button "Fechar" at bounding box center [54, 705] width 97 height 62
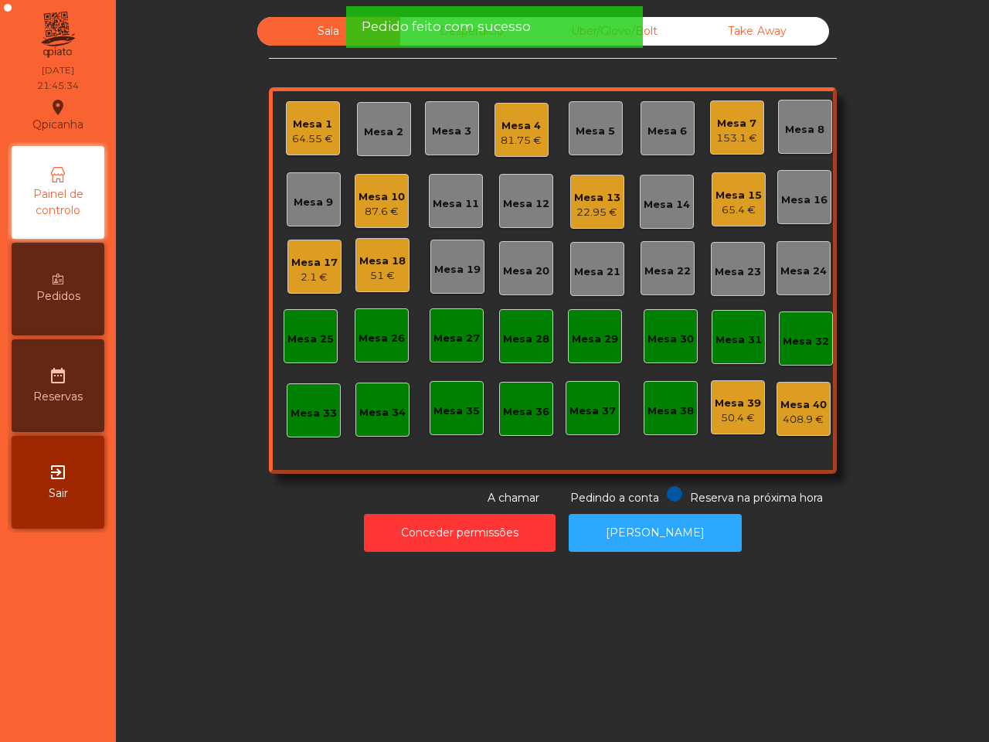
click at [304, 268] on div "Mesa 17" at bounding box center [314, 262] width 46 height 15
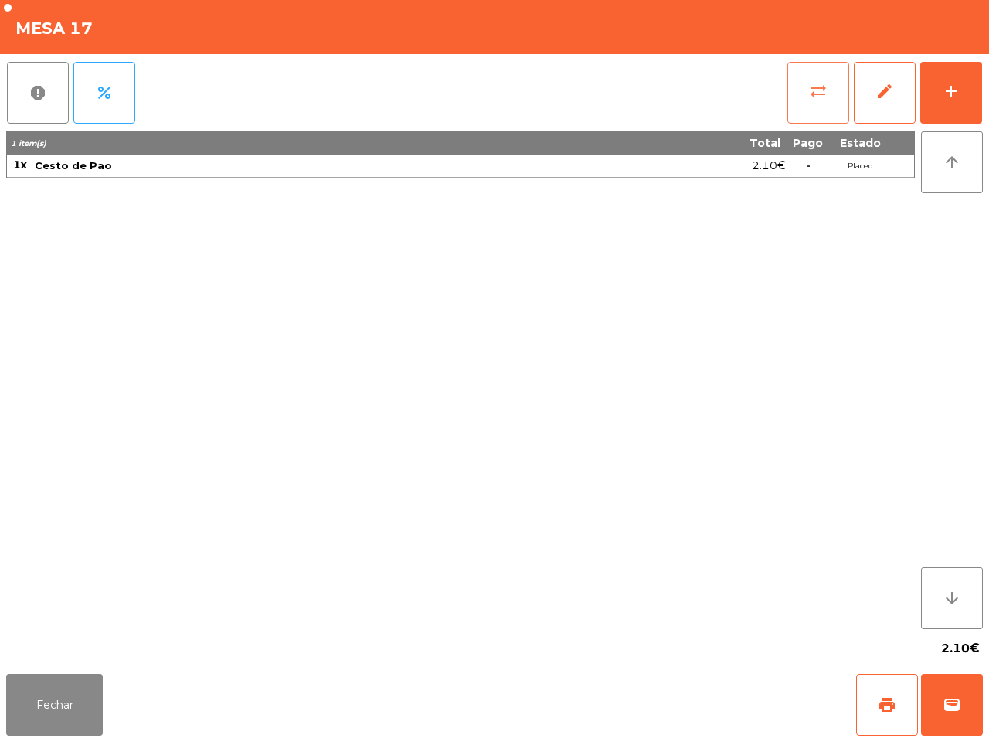
click at [813, 100] on button "sync_alt" at bounding box center [818, 93] width 62 height 62
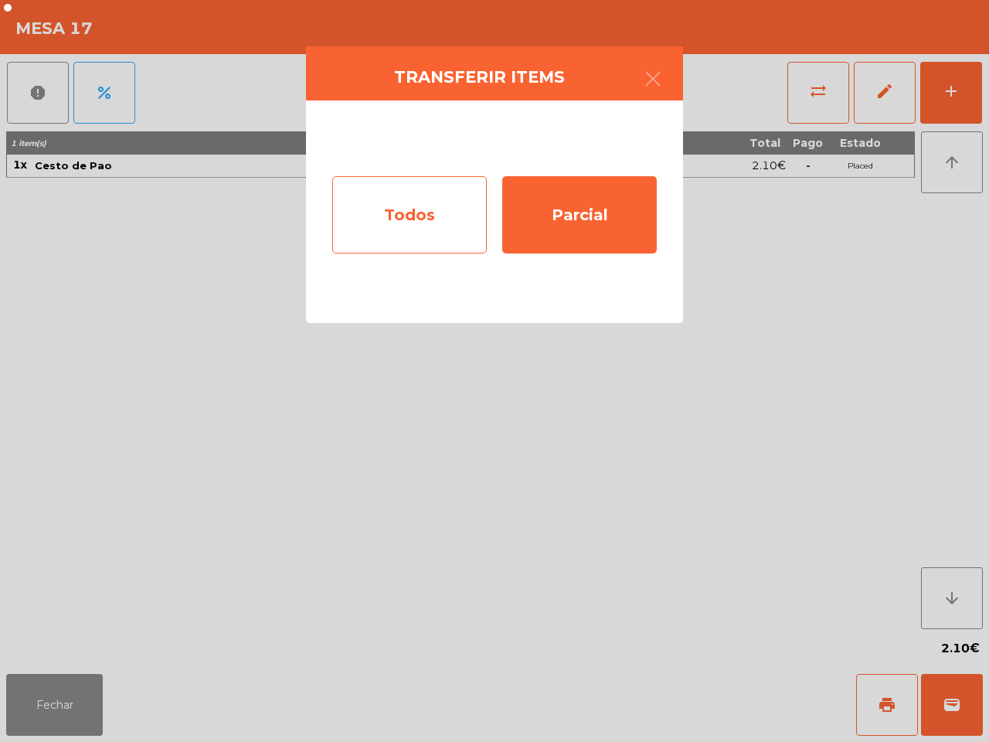
click at [441, 206] on div "Todos" at bounding box center [409, 214] width 155 height 77
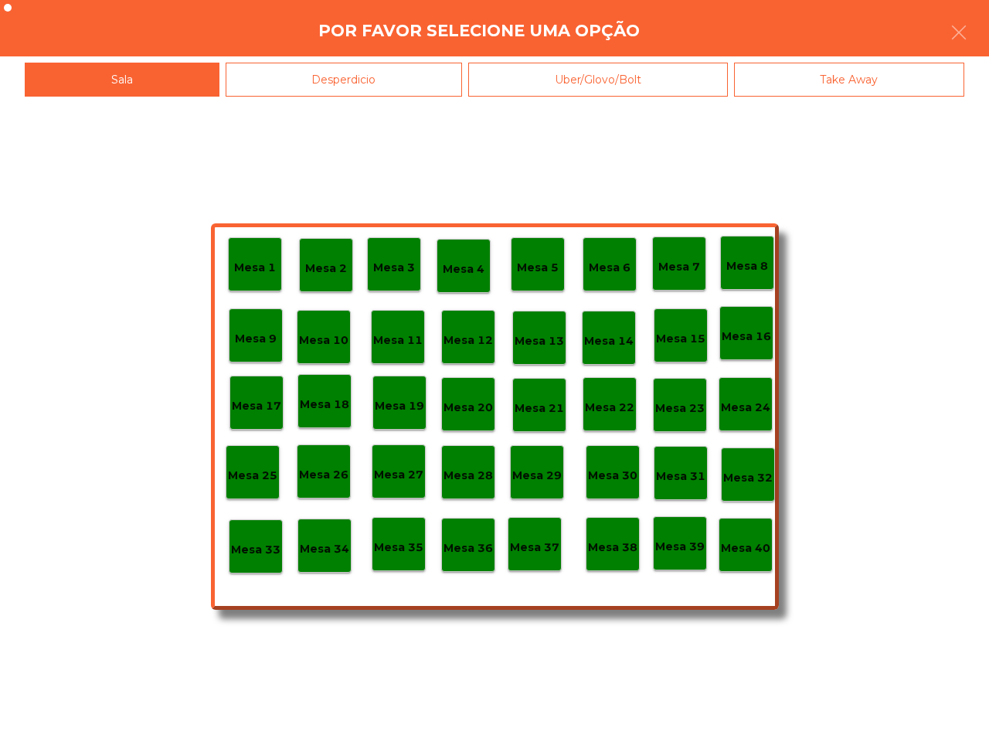
click at [546, 348] on p "Mesa 13" at bounding box center [539, 341] width 49 height 18
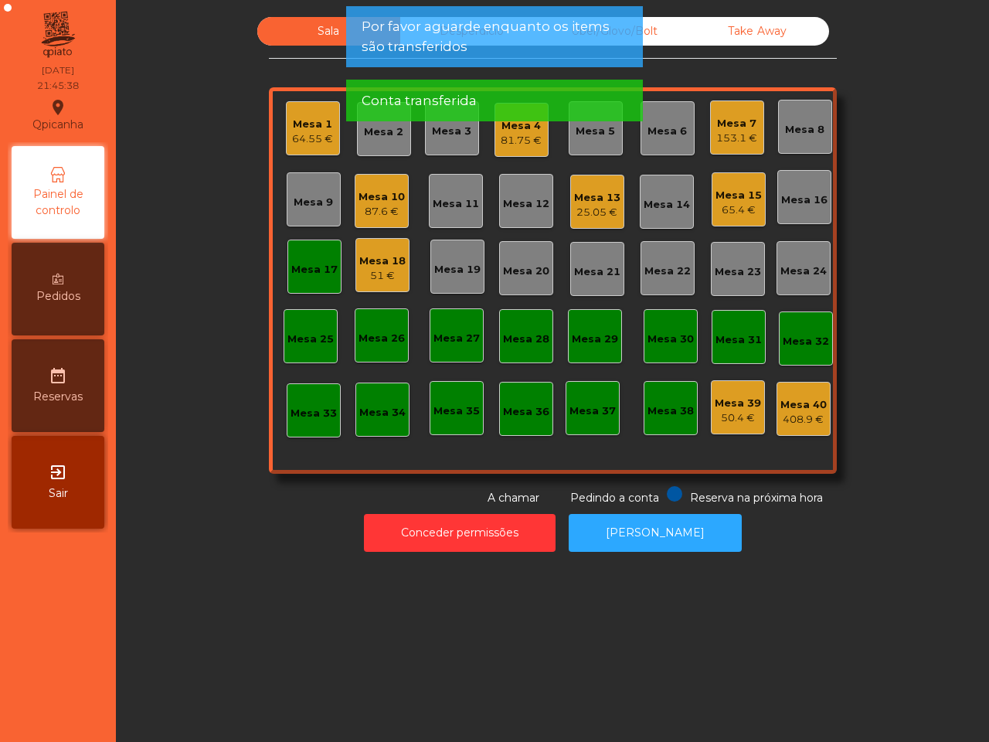
click at [451, 275] on div "Mesa 19" at bounding box center [457, 269] width 46 height 15
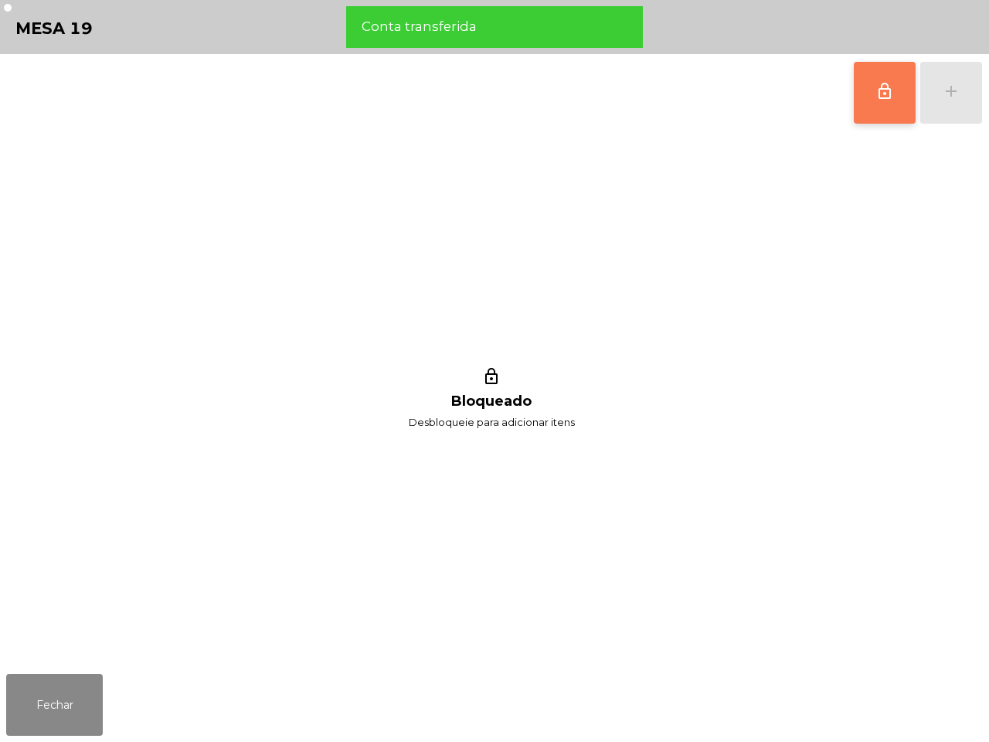
click at [901, 76] on button "lock_outline" at bounding box center [885, 93] width 62 height 62
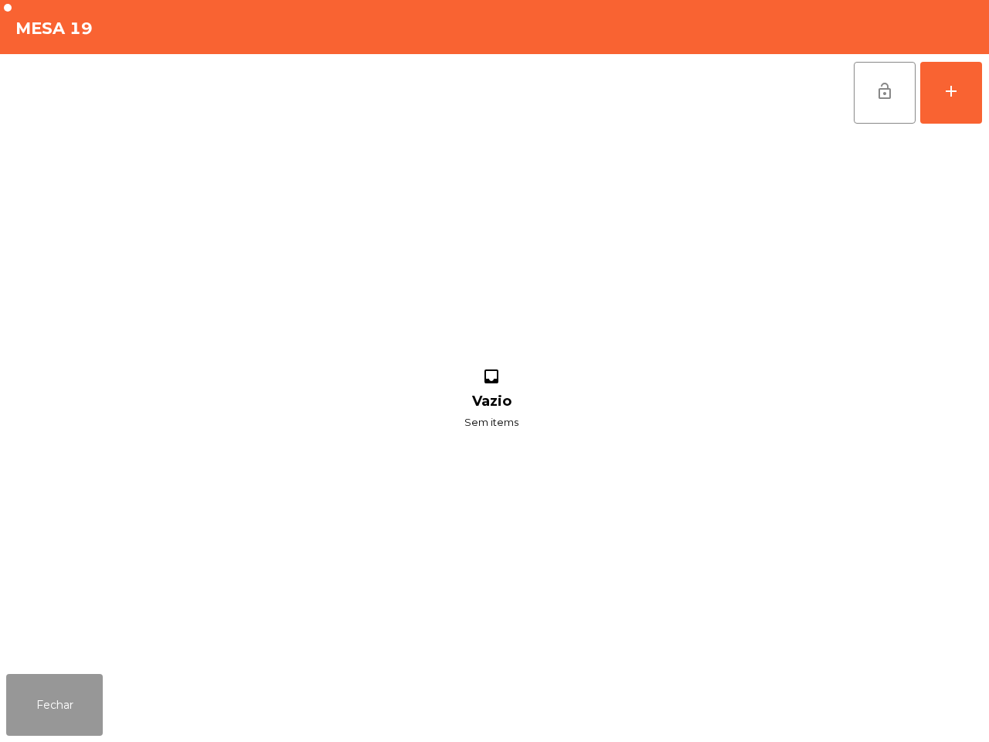
click at [90, 690] on button "Fechar" at bounding box center [54, 705] width 97 height 62
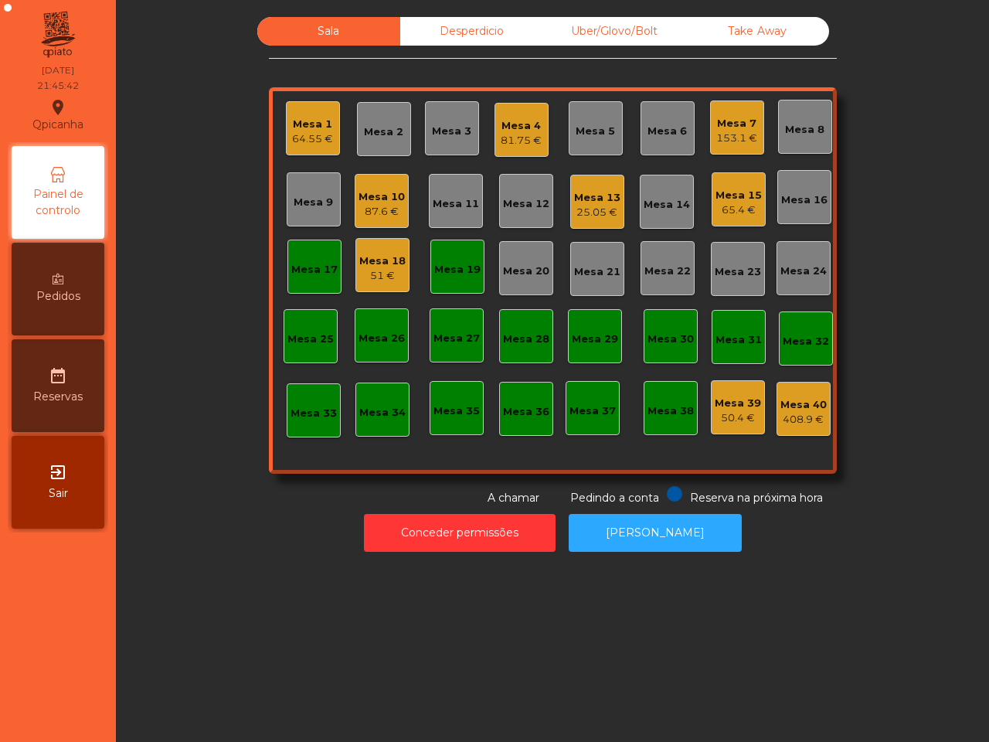
click at [359, 265] on div "Mesa 18" at bounding box center [382, 260] width 46 height 15
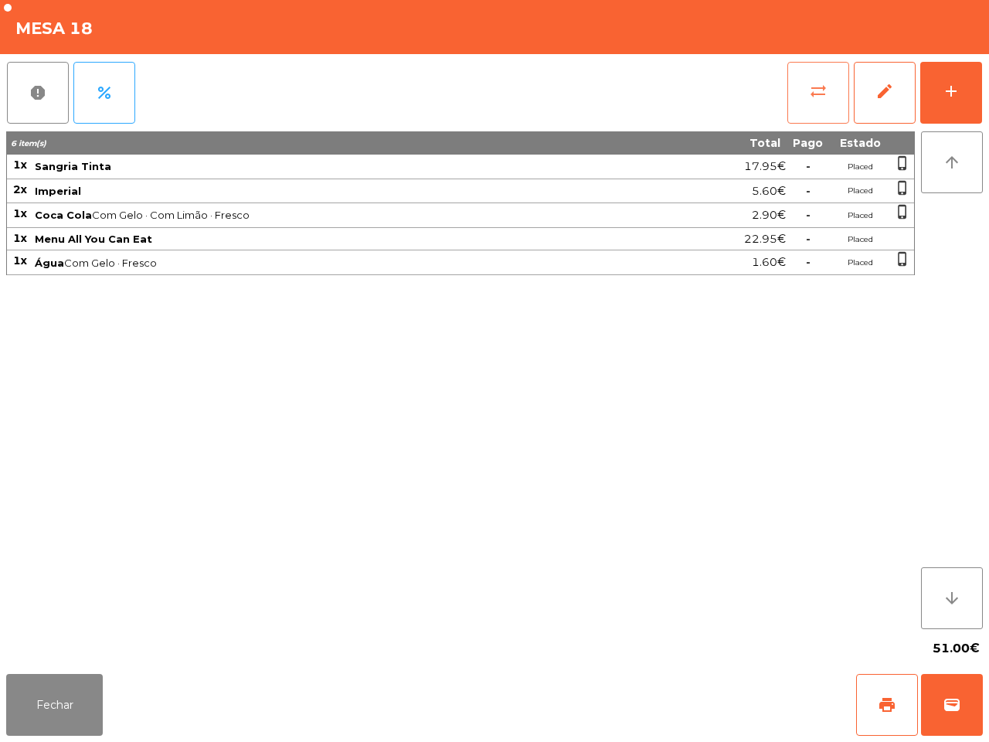
click at [805, 98] on button "sync_alt" at bounding box center [818, 93] width 62 height 62
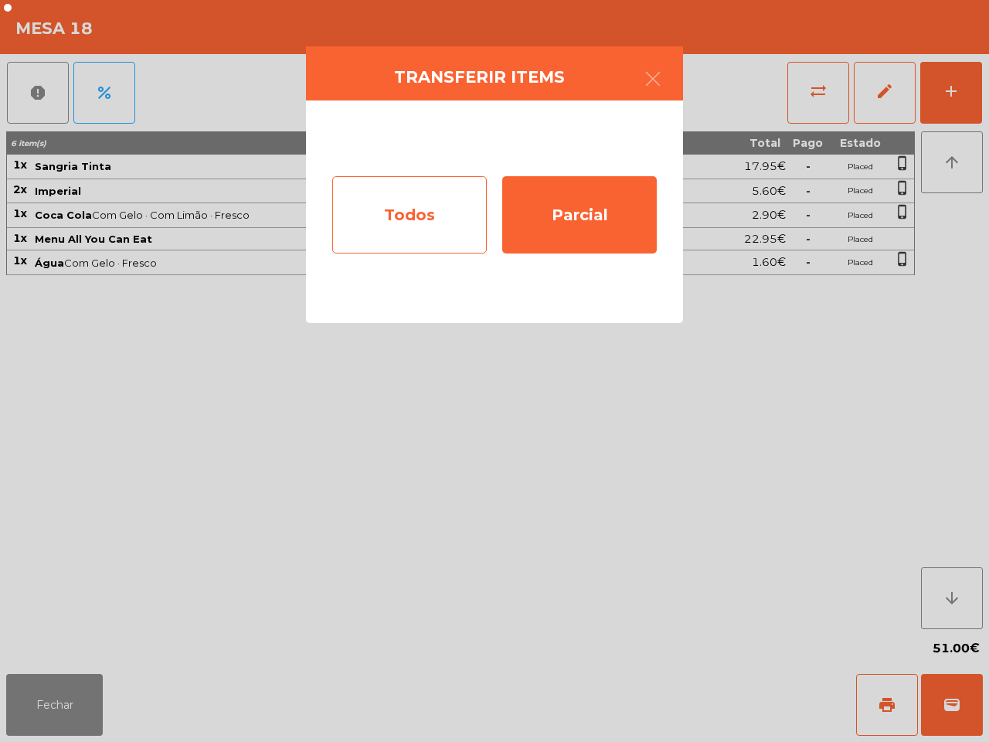
click at [448, 192] on div "Todos" at bounding box center [409, 214] width 155 height 77
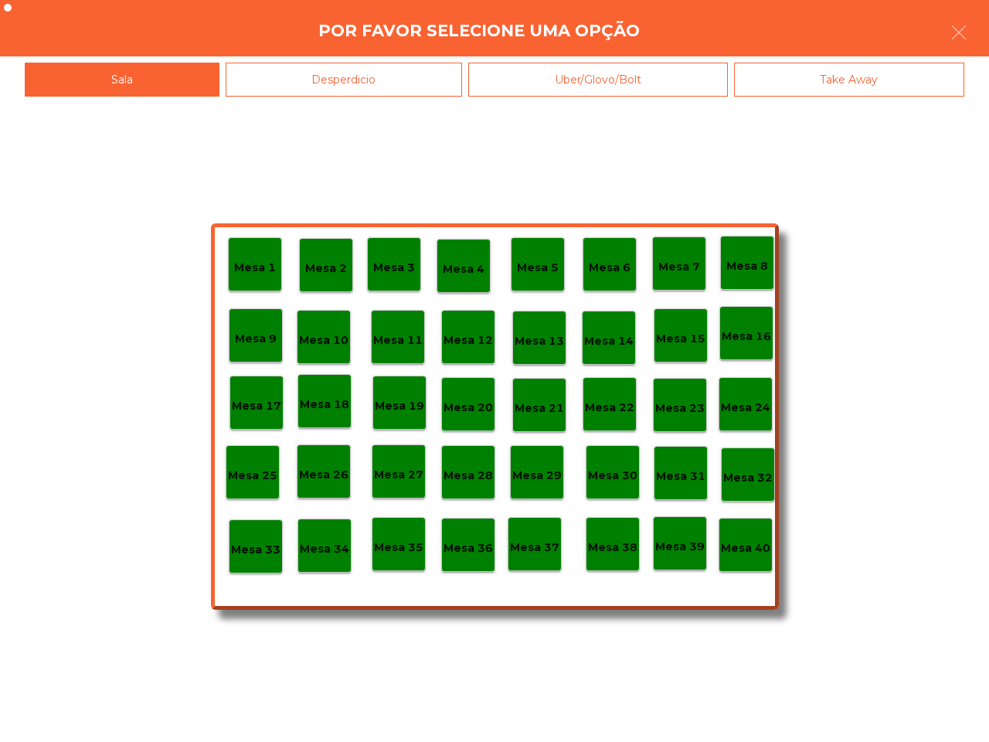
click at [400, 407] on p "Mesa 19" at bounding box center [399, 406] width 49 height 18
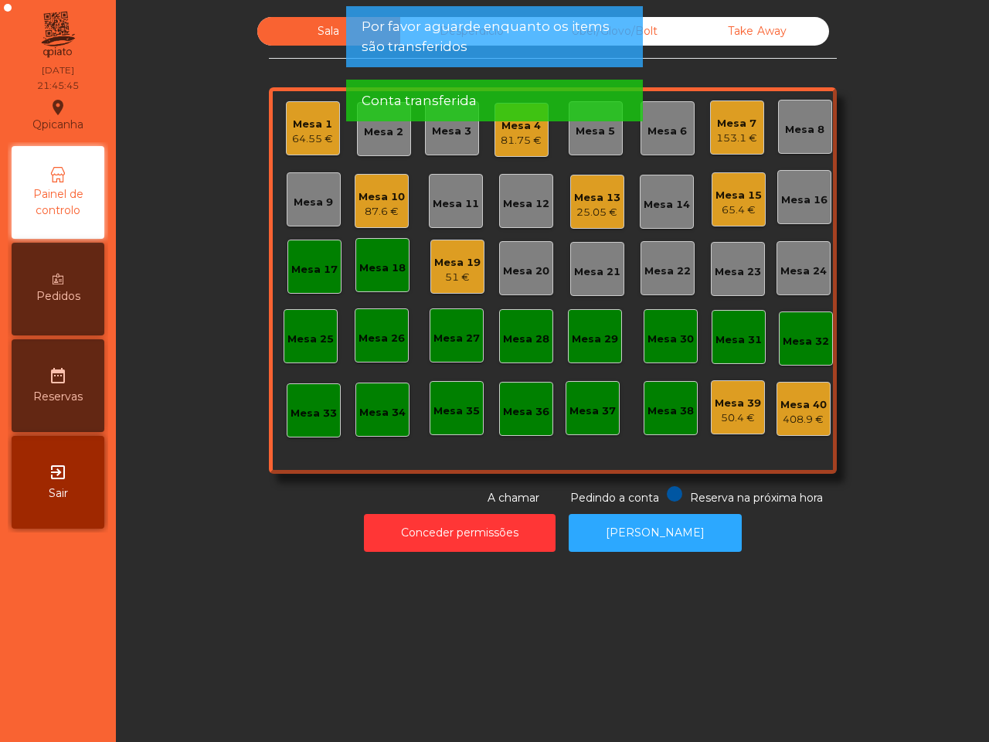
click at [310, 269] on div "Mesa 17" at bounding box center [314, 269] width 46 height 15
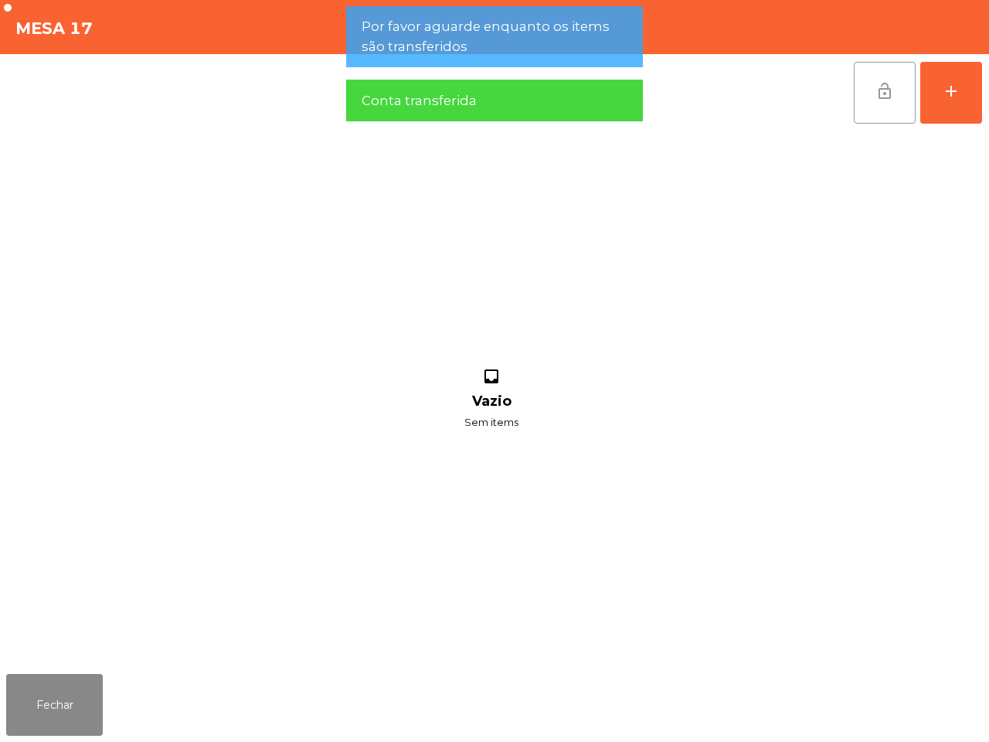
click at [910, 83] on button "lock_open" at bounding box center [885, 93] width 62 height 62
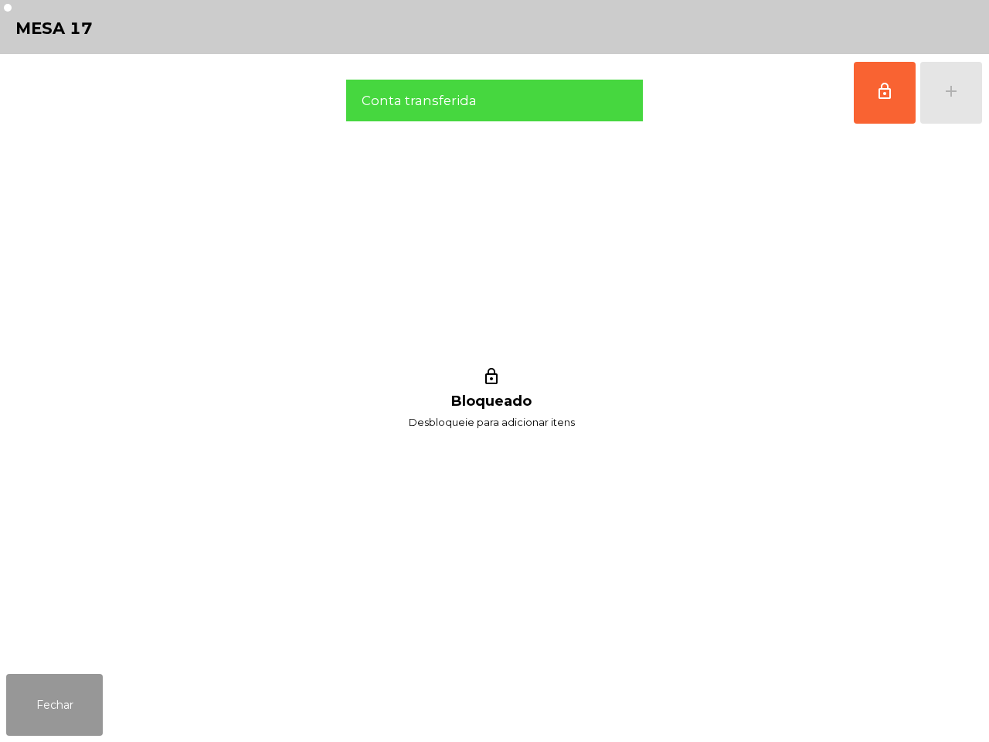
click at [66, 712] on button "Fechar" at bounding box center [54, 705] width 97 height 62
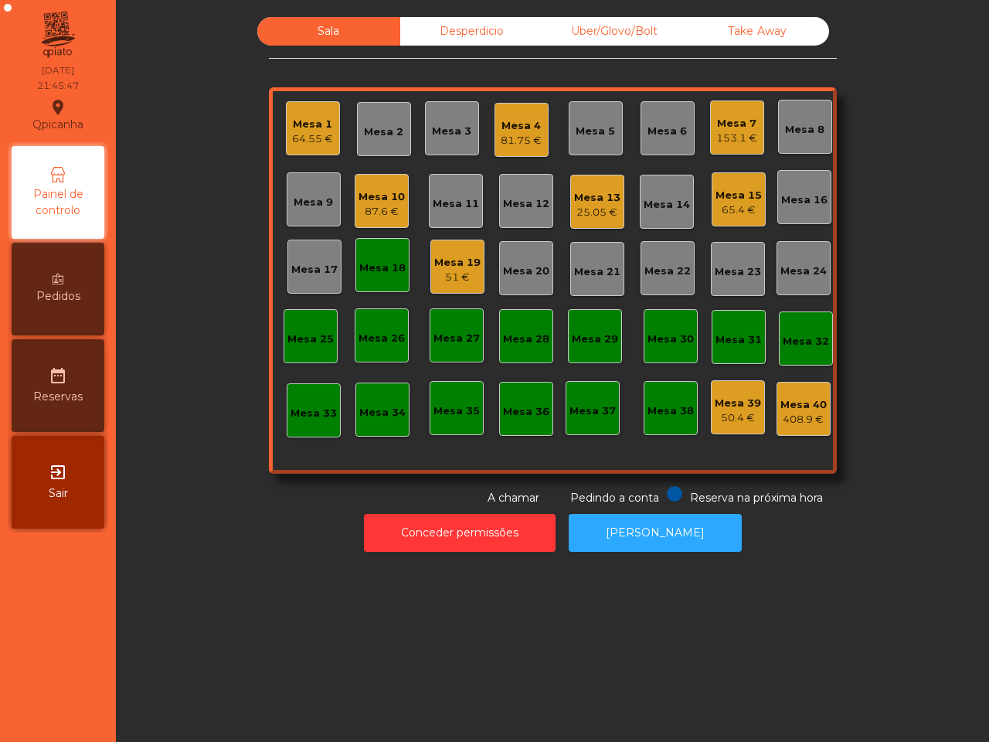
click at [367, 255] on div "Mesa 18" at bounding box center [382, 265] width 46 height 22
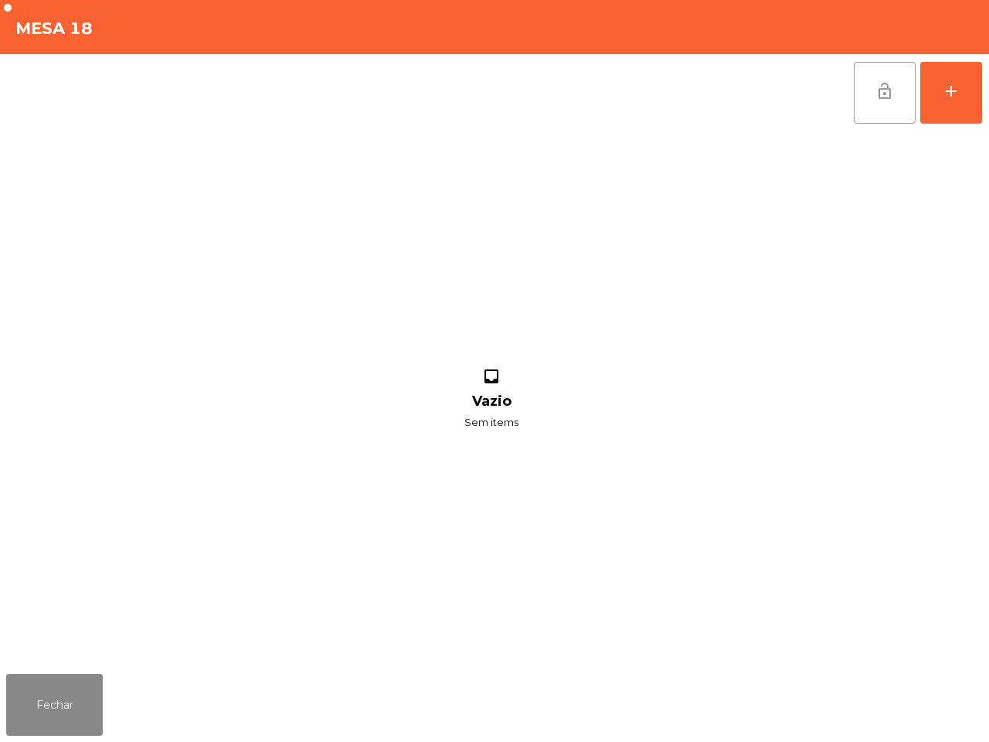
click at [883, 100] on button "lock_open" at bounding box center [885, 93] width 62 height 62
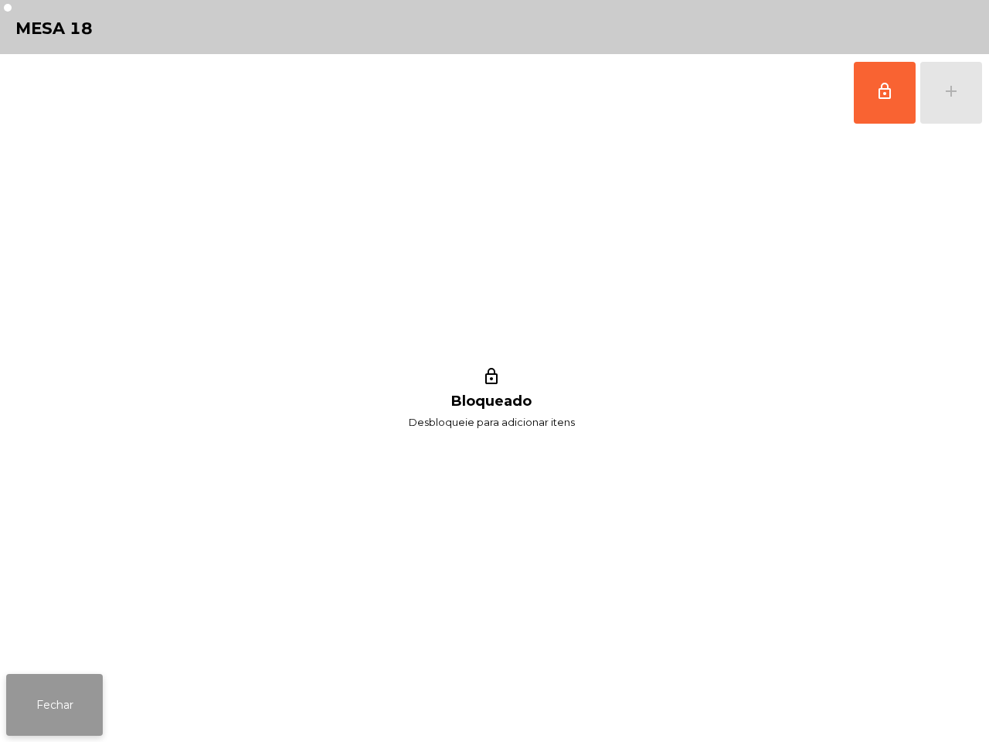
click at [83, 697] on button "Fechar" at bounding box center [54, 705] width 97 height 62
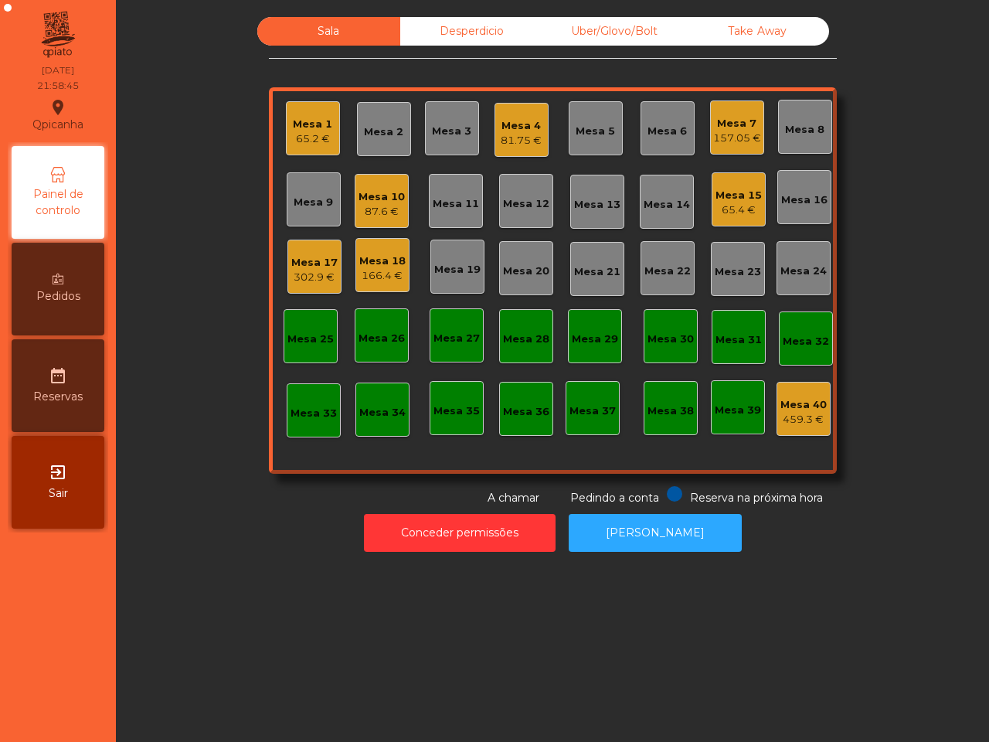
click at [619, 24] on div "Uber/Glovo/Bolt" at bounding box center [614, 31] width 143 height 29
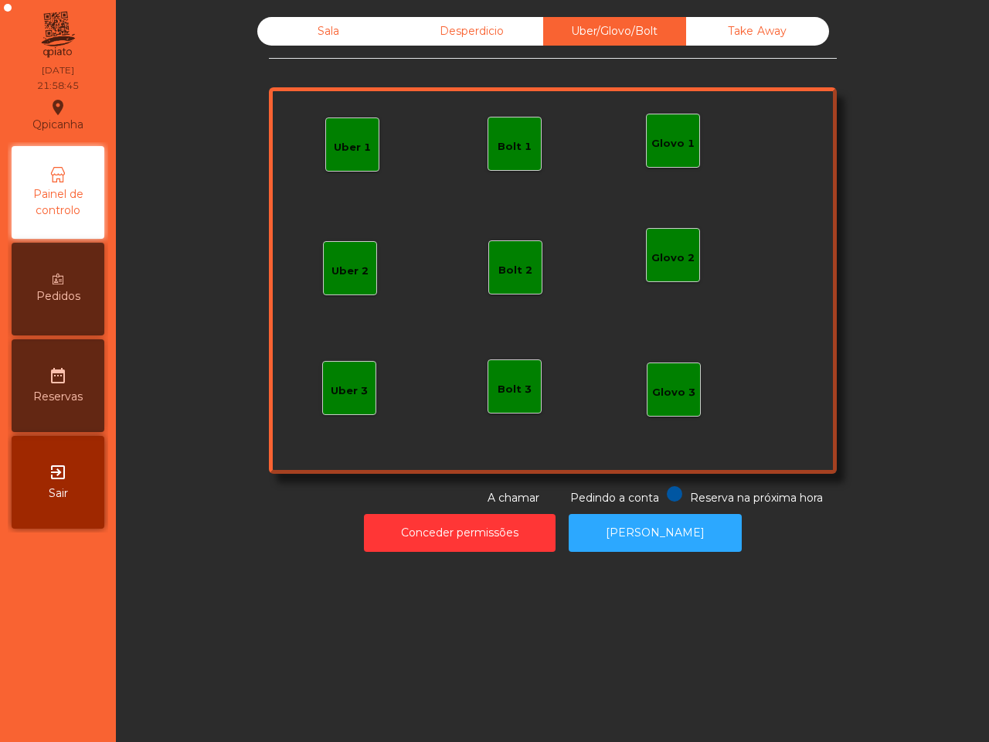
click at [371, 155] on div "Uber 1 Glovo 1 Uber 2 Uber 3 Glovo 2 Glovo 3 Bolt 1 Bolt 2 Bolt 3" at bounding box center [553, 280] width 568 height 386
click at [350, 145] on div "Uber 1" at bounding box center [352, 147] width 37 height 15
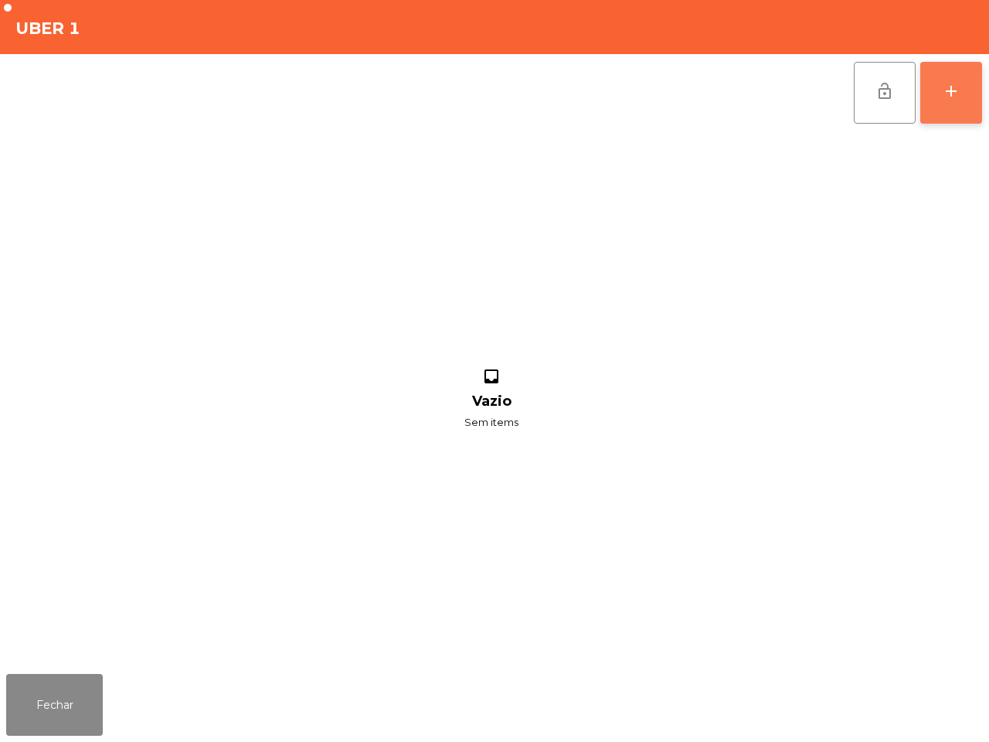
click at [936, 98] on button "add" at bounding box center [951, 93] width 62 height 62
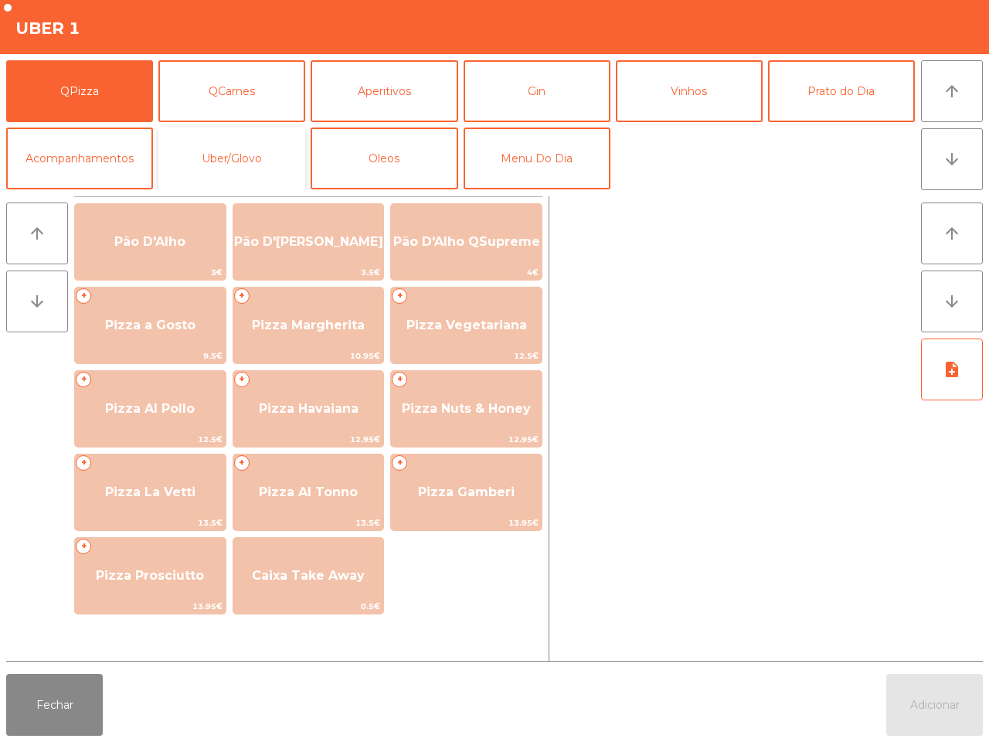
click at [305, 168] on button "Uber/Glovo" at bounding box center [231, 159] width 147 height 62
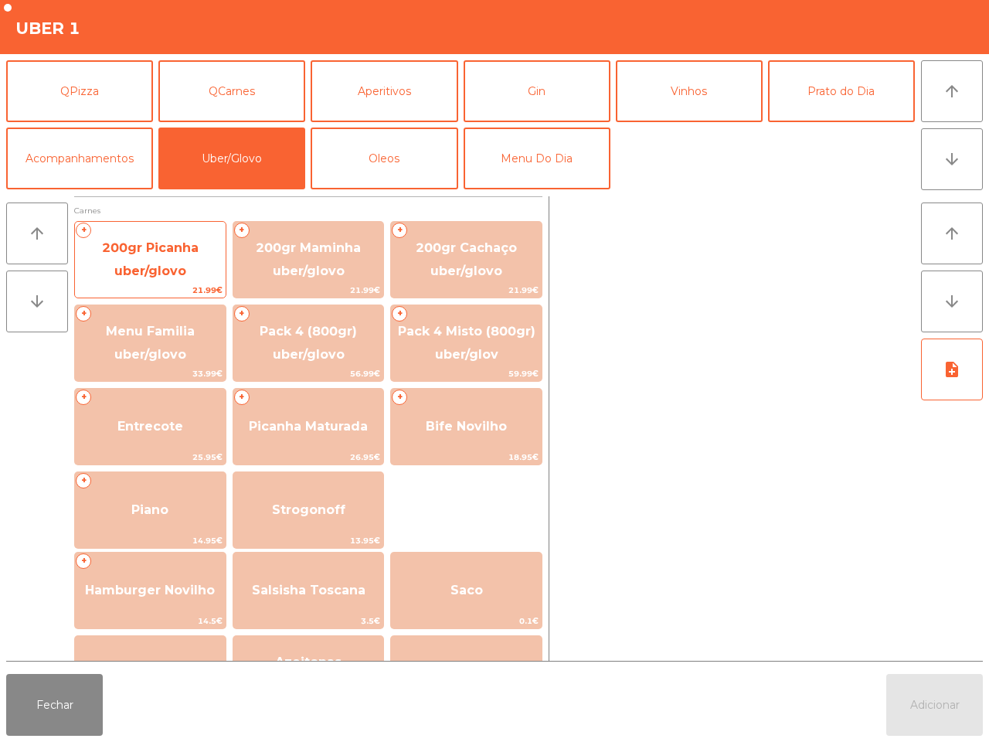
click at [187, 241] on span "200gr Picanha uber/glovo" at bounding box center [150, 259] width 97 height 38
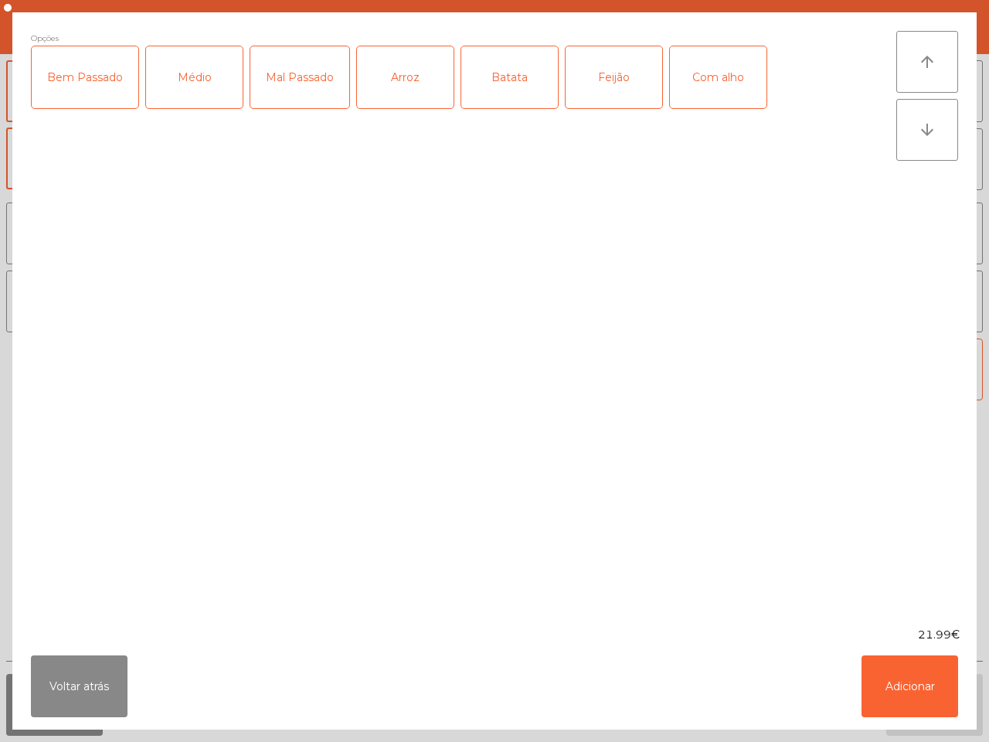
click at [87, 74] on div "Bem Passado" at bounding box center [85, 77] width 107 height 62
click at [388, 90] on div "Arroz" at bounding box center [405, 77] width 97 height 62
click at [912, 693] on button "Adicionar" at bounding box center [910, 686] width 97 height 62
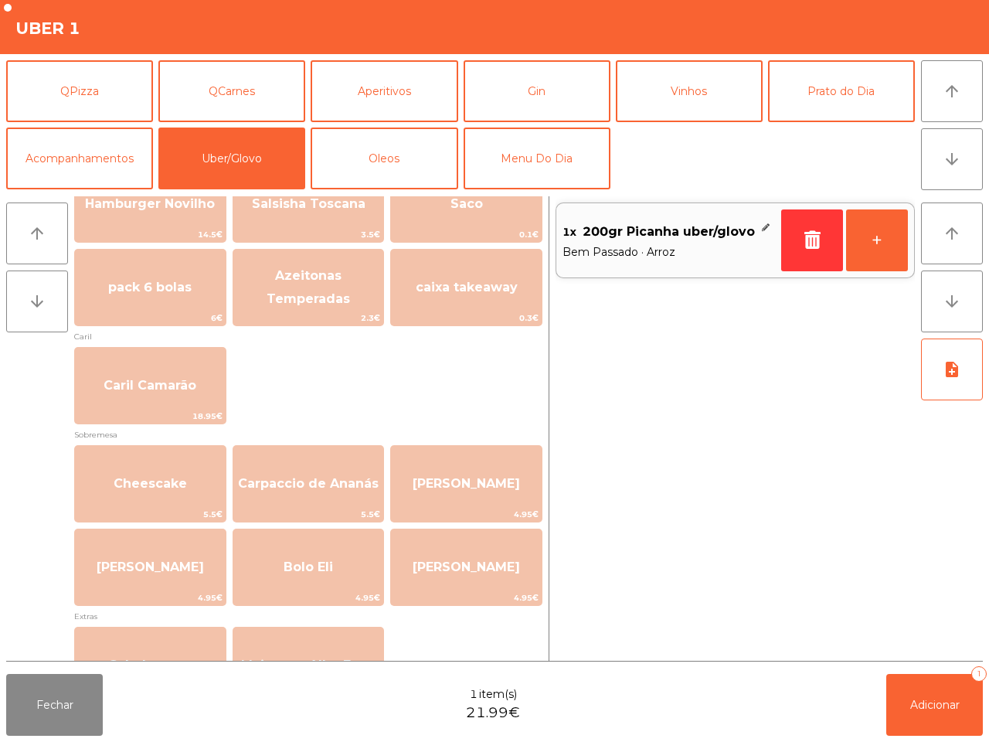
scroll to position [193, 0]
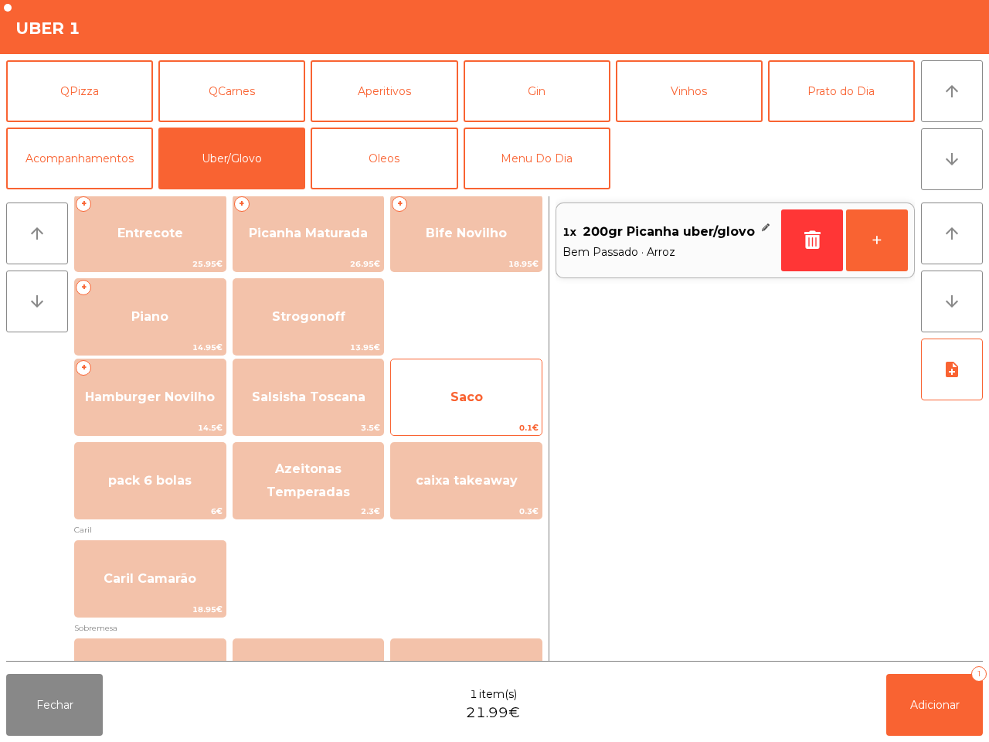
click at [457, 404] on span "Saco" at bounding box center [466, 397] width 151 height 42
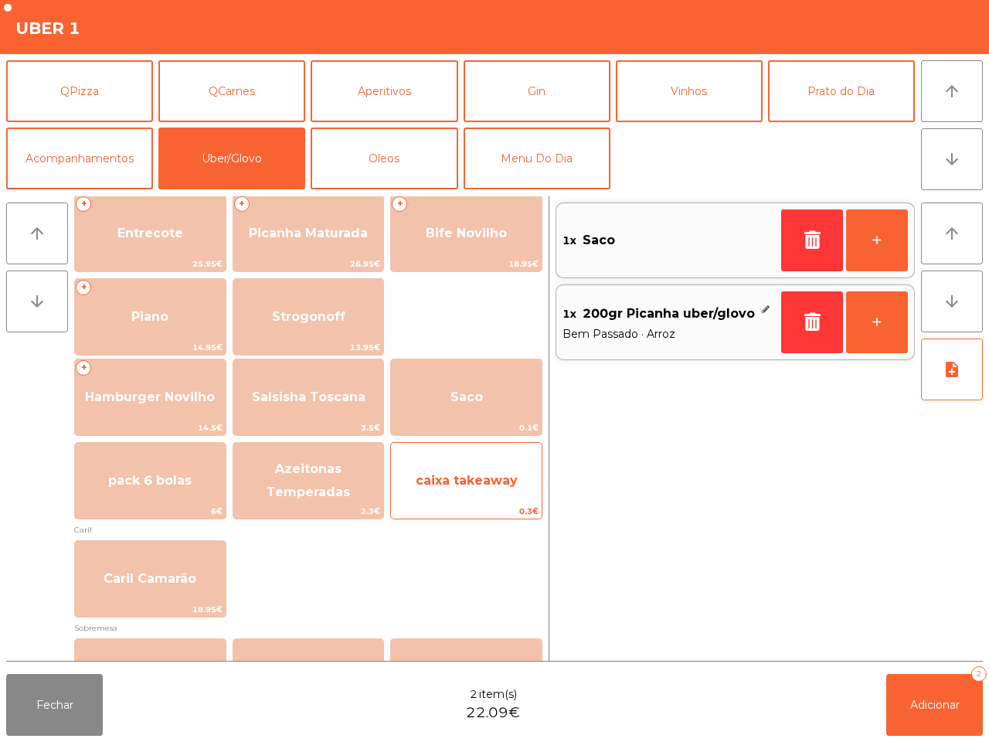
click at [484, 495] on span "caixa takeaway" at bounding box center [466, 481] width 151 height 42
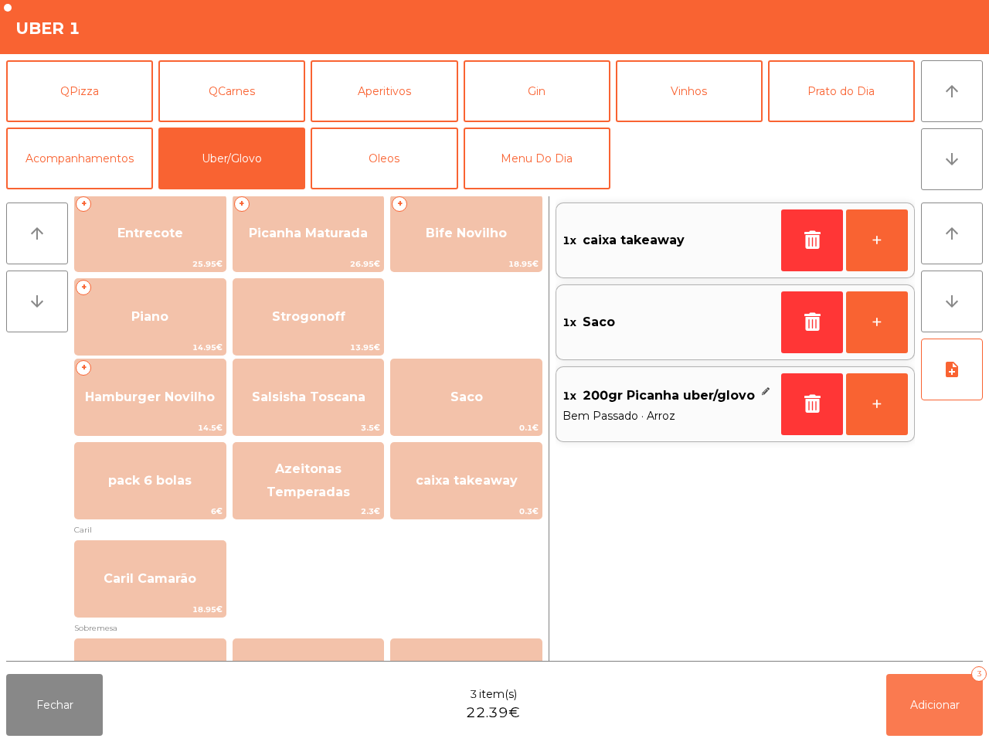
click at [906, 703] on button "Adicionar 3" at bounding box center [934, 705] width 97 height 62
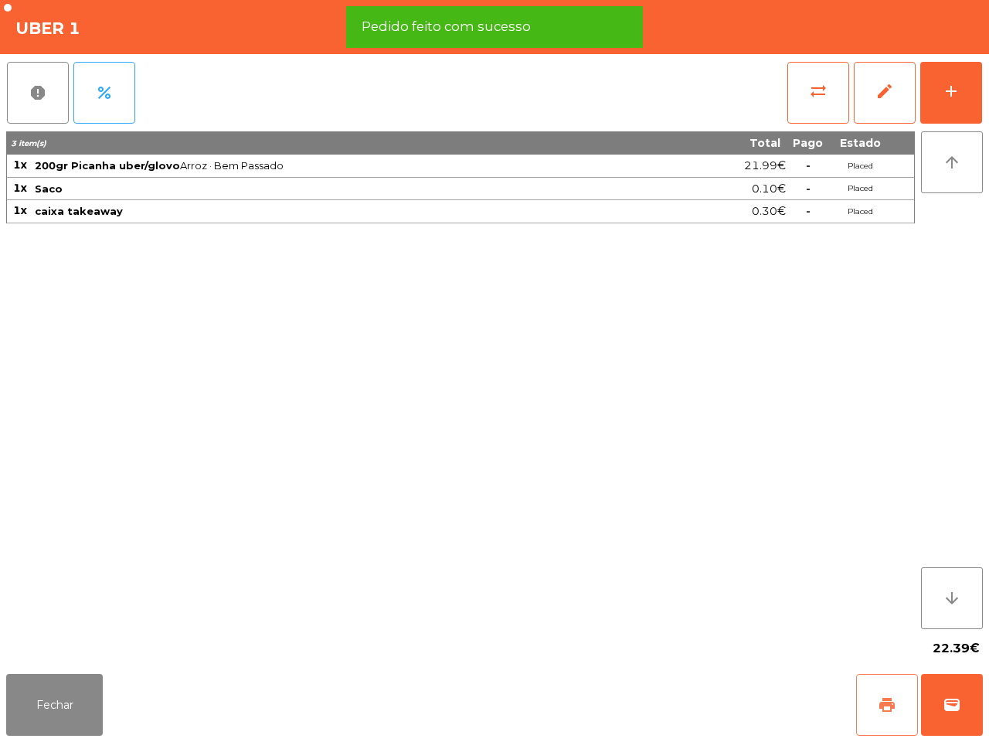
click at [889, 696] on span "print" at bounding box center [887, 705] width 19 height 19
click at [935, 684] on button "wallet" at bounding box center [952, 705] width 62 height 62
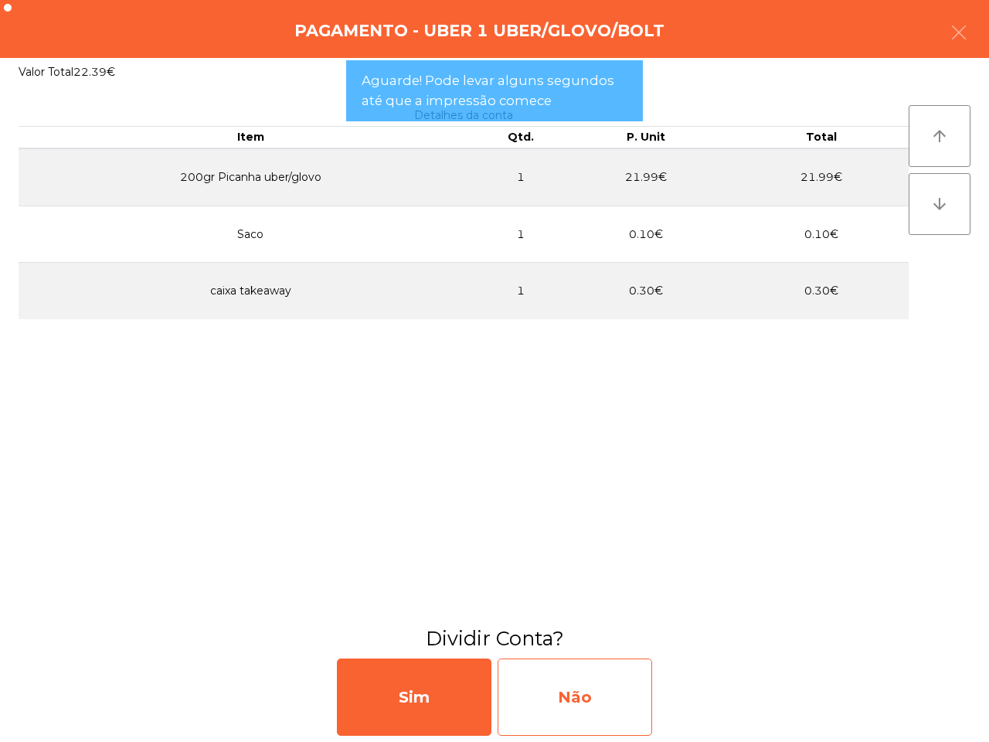
click at [611, 705] on div "Não" at bounding box center [575, 696] width 155 height 77
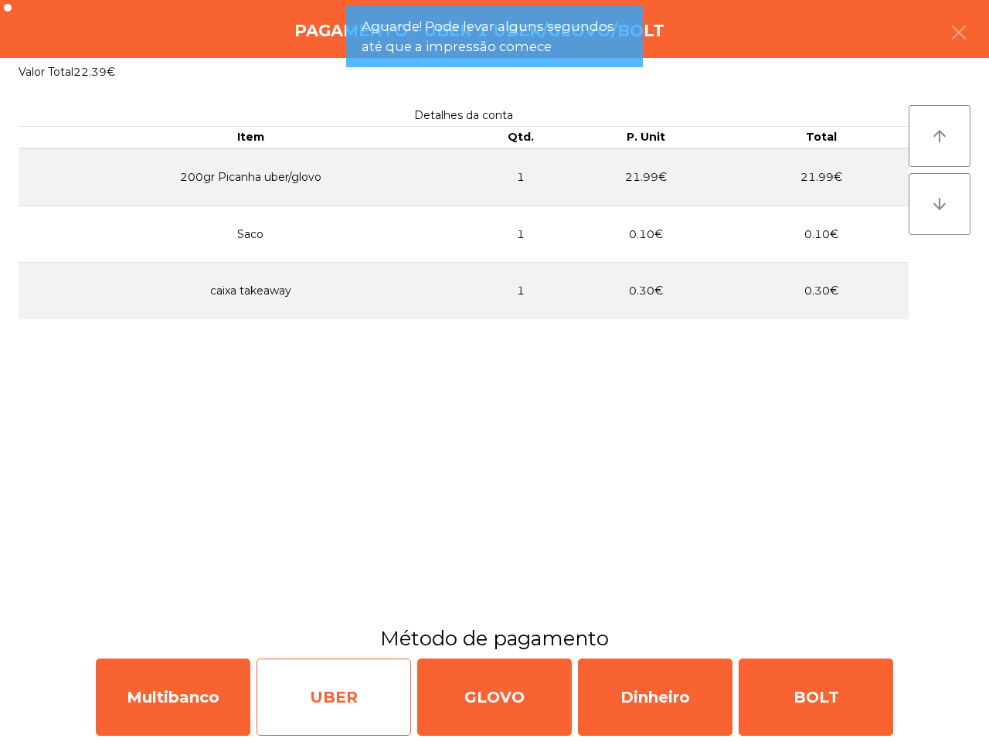
click at [369, 694] on div "UBER" at bounding box center [334, 696] width 155 height 77
select select "**"
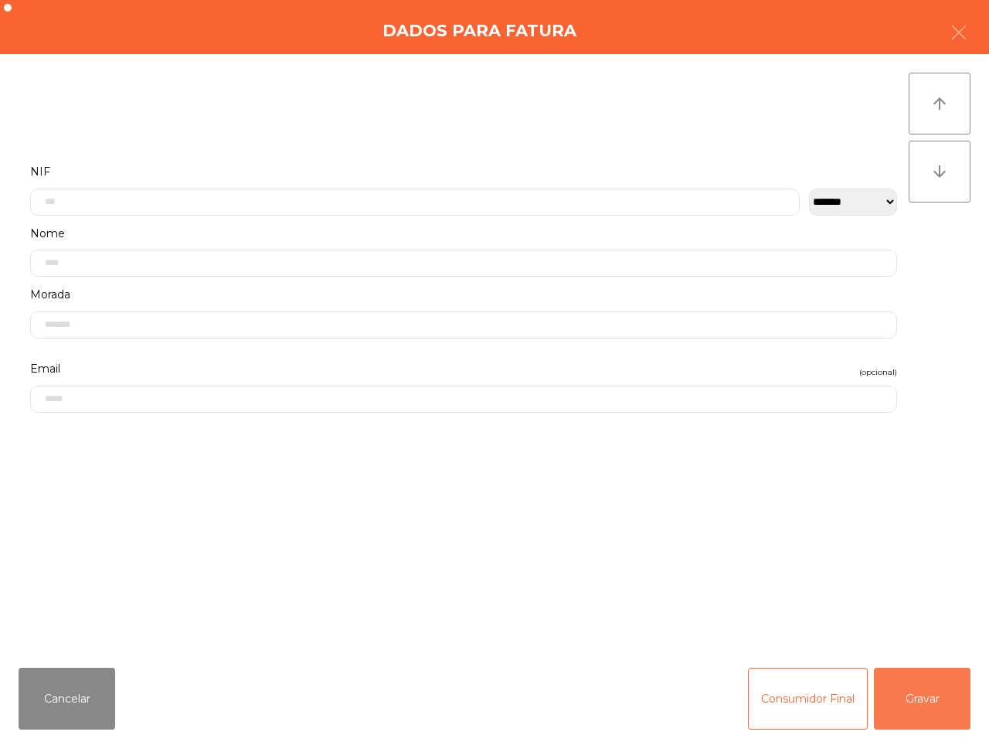
click at [948, 682] on button "Gravar" at bounding box center [922, 699] width 97 height 62
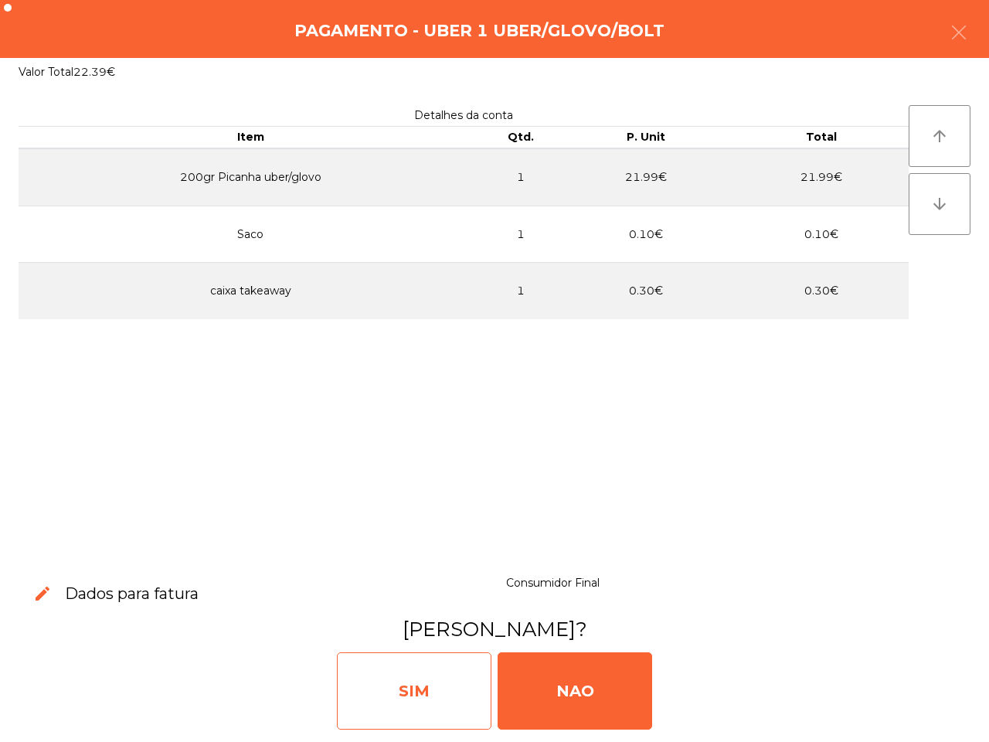
click at [377, 692] on div "SIM" at bounding box center [414, 690] width 155 height 77
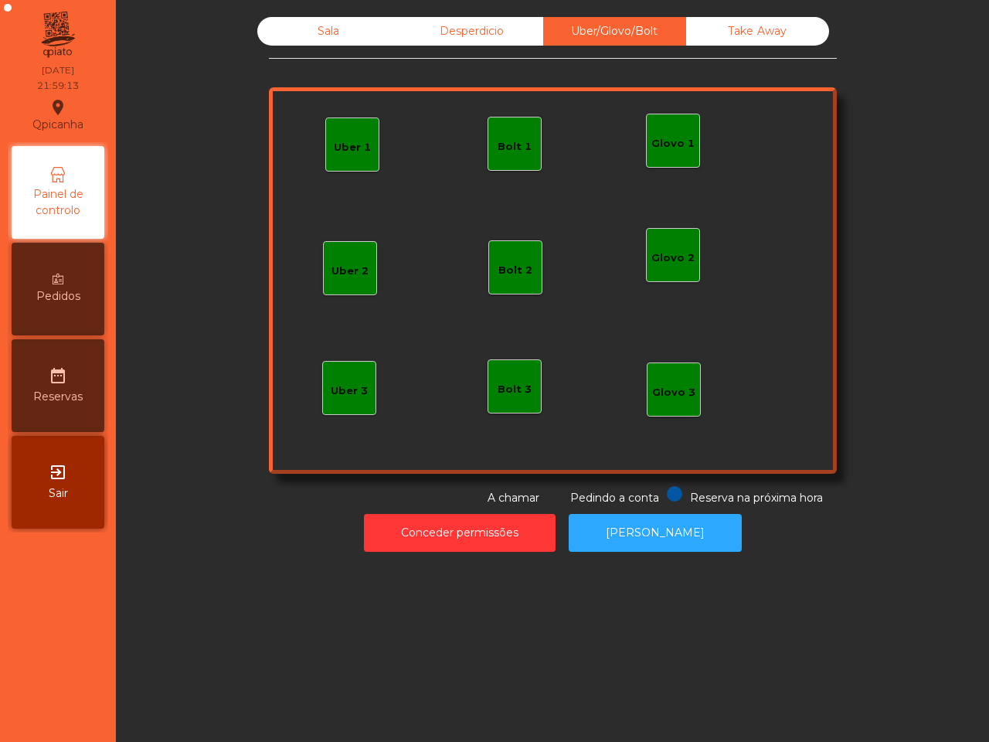
click at [298, 33] on div "Sala" at bounding box center [328, 31] width 143 height 29
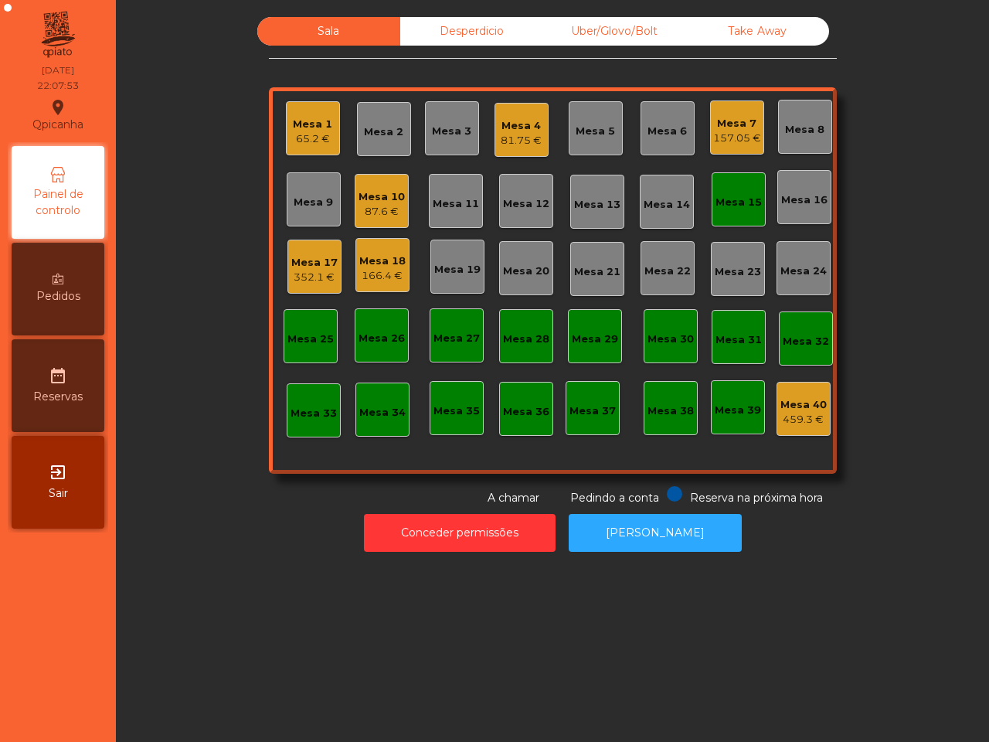
click at [372, 265] on div "Mesa 18" at bounding box center [382, 260] width 46 height 15
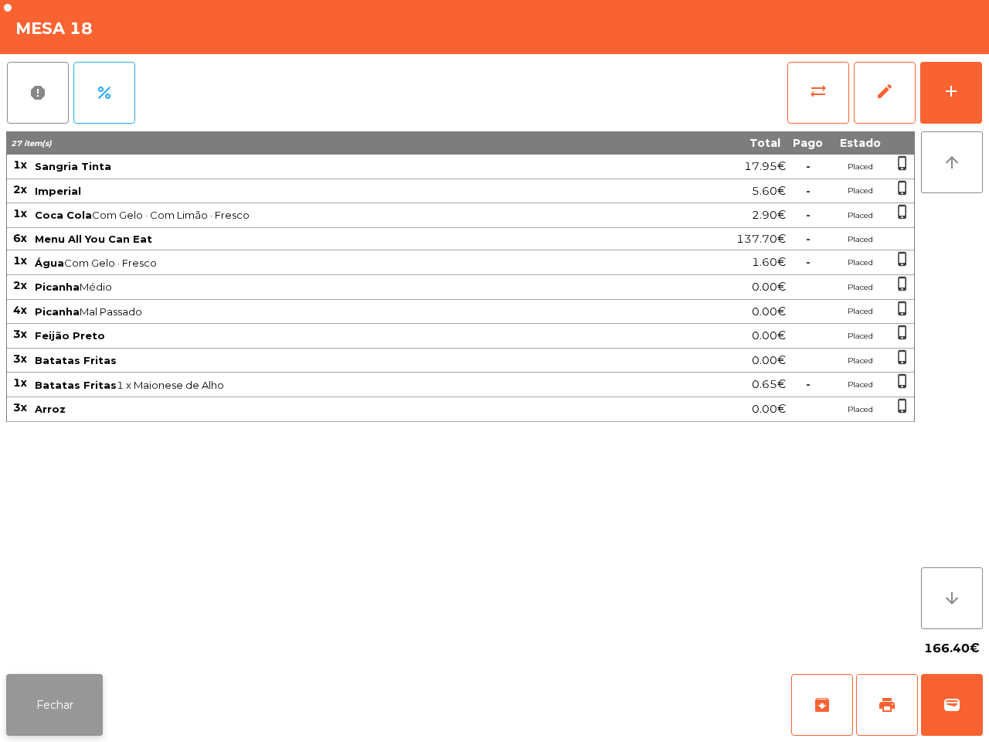
click at [77, 696] on button "Fechar" at bounding box center [54, 705] width 97 height 62
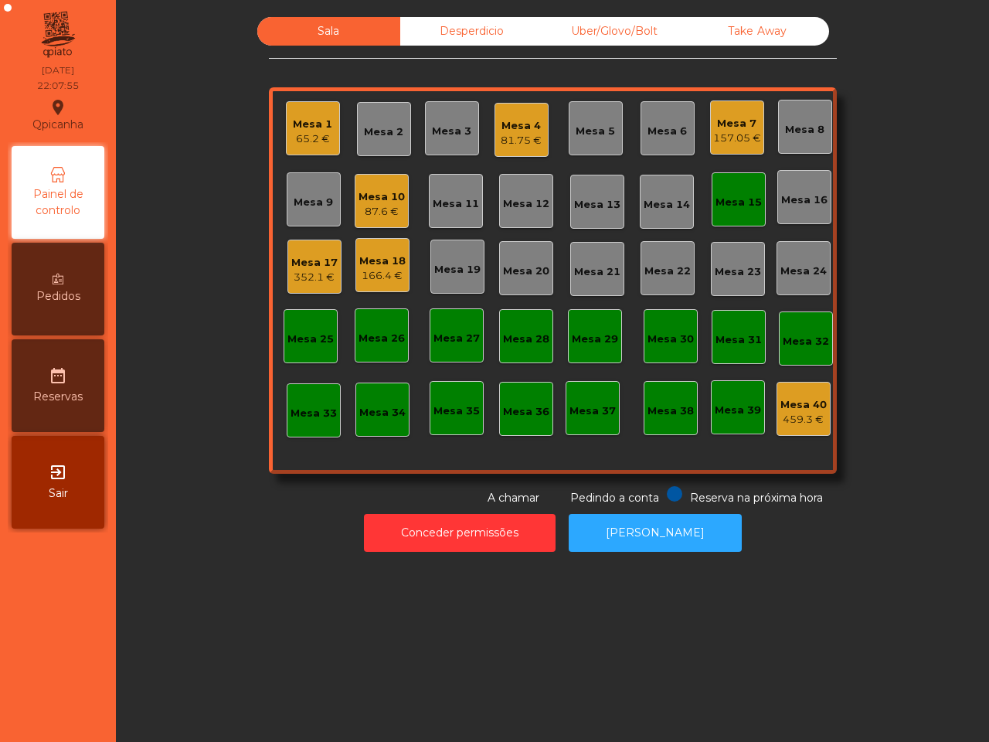
click at [301, 286] on div "Mesa 17 352.1 €" at bounding box center [314, 267] width 54 height 54
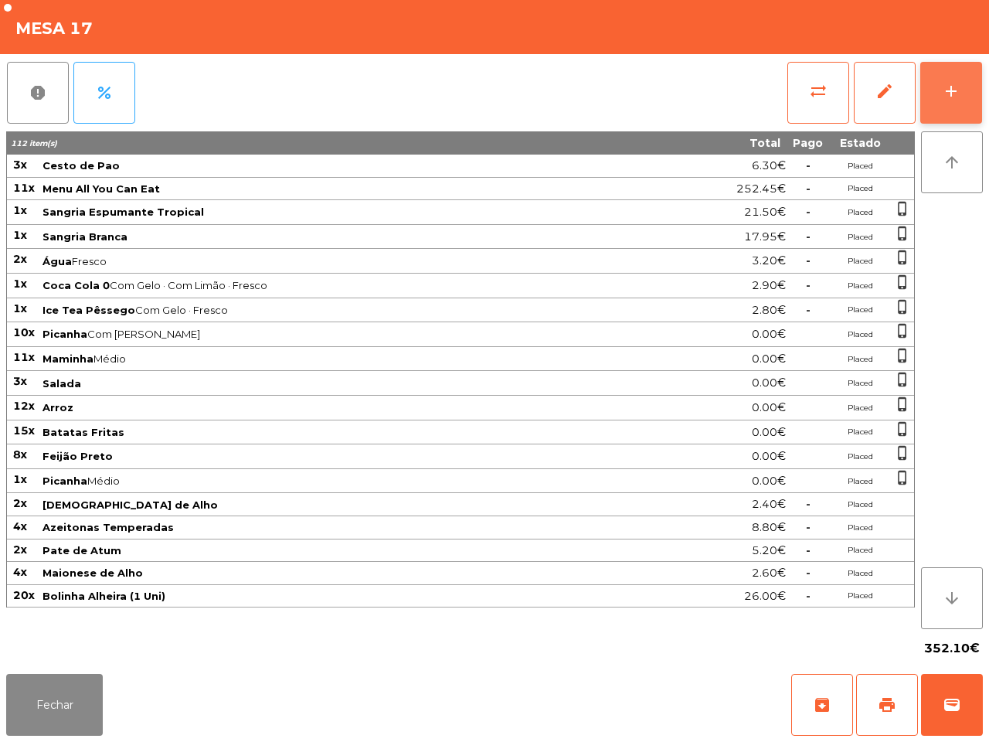
click at [940, 105] on button "add" at bounding box center [951, 93] width 62 height 62
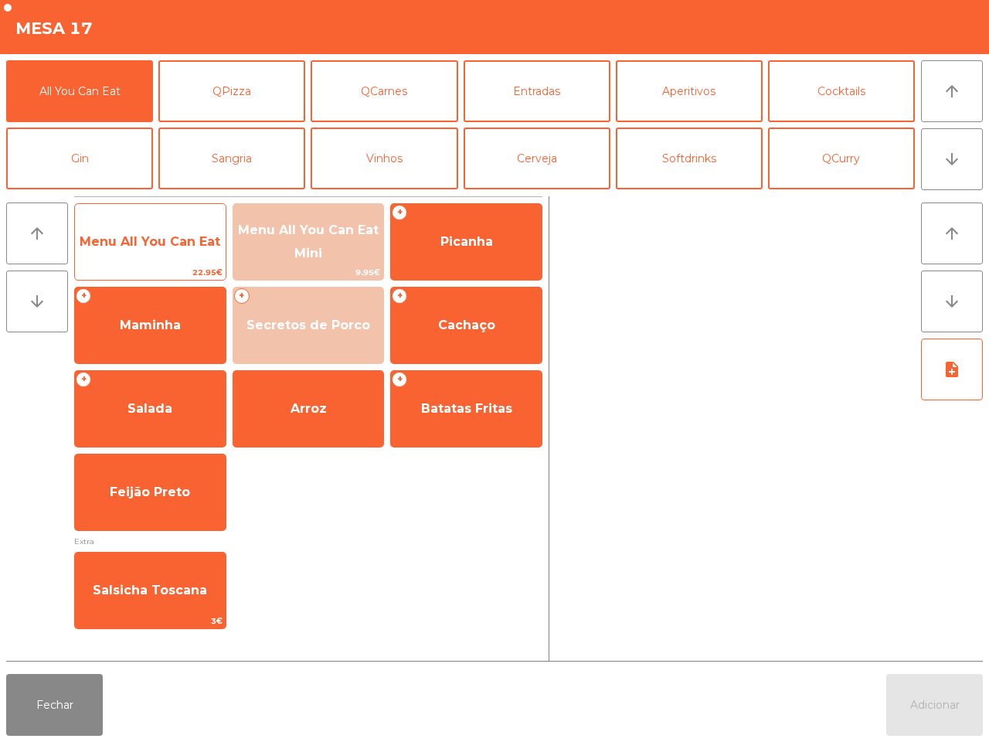
click at [163, 255] on span "Menu All You Can Eat" at bounding box center [150, 242] width 151 height 42
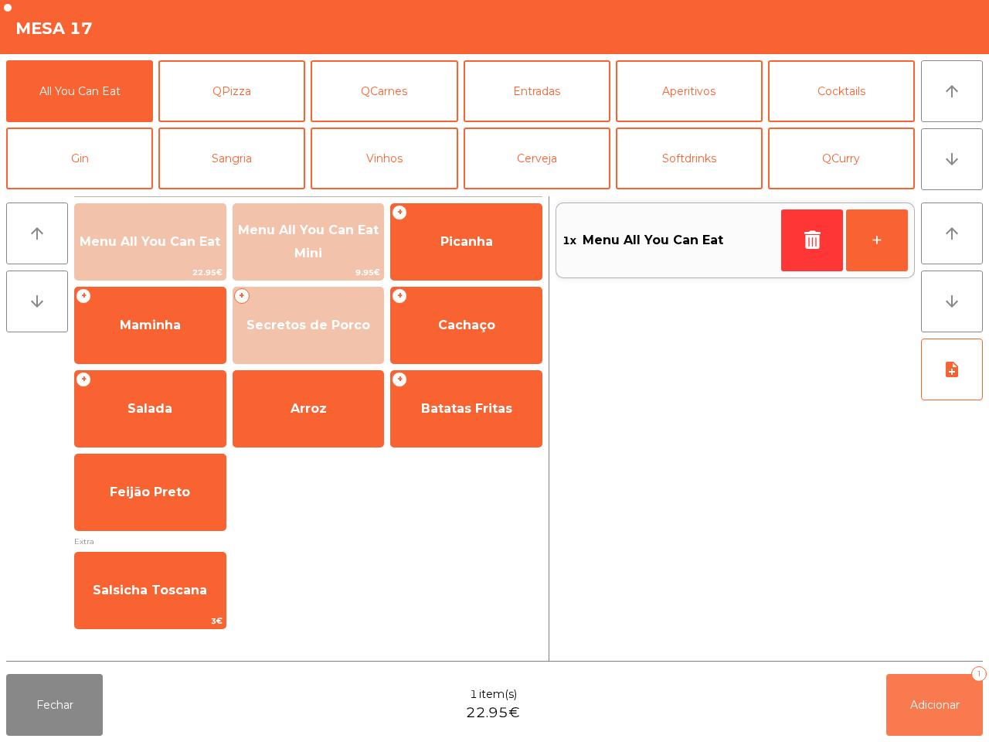
click at [972, 707] on button "Adicionar 1" at bounding box center [934, 705] width 97 height 62
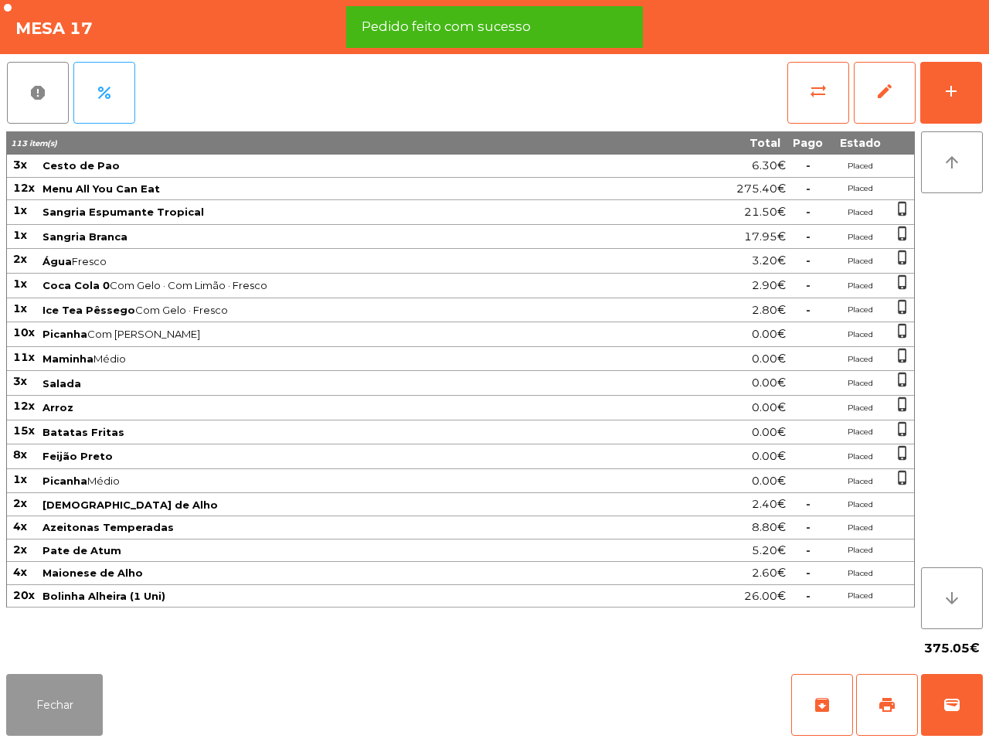
drag, startPoint x: 60, startPoint y: 696, endPoint x: 68, endPoint y: 693, distance: 8.1
click at [62, 696] on button "Fechar" at bounding box center [54, 705] width 97 height 62
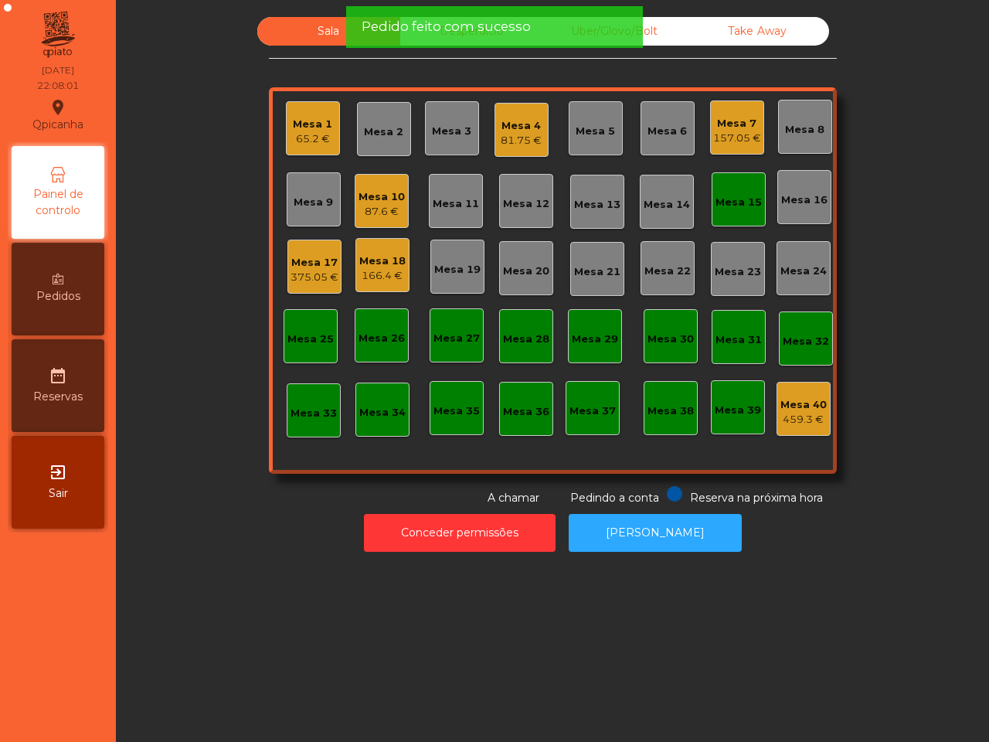
click at [760, 195] on div "Mesa 1 65.2 € Mesa 2 Mesa 3 Mesa 4 81.75 € Mesa 5 Mesa 6 Mesa 7 157.05 € Mesa 8…" at bounding box center [553, 280] width 568 height 386
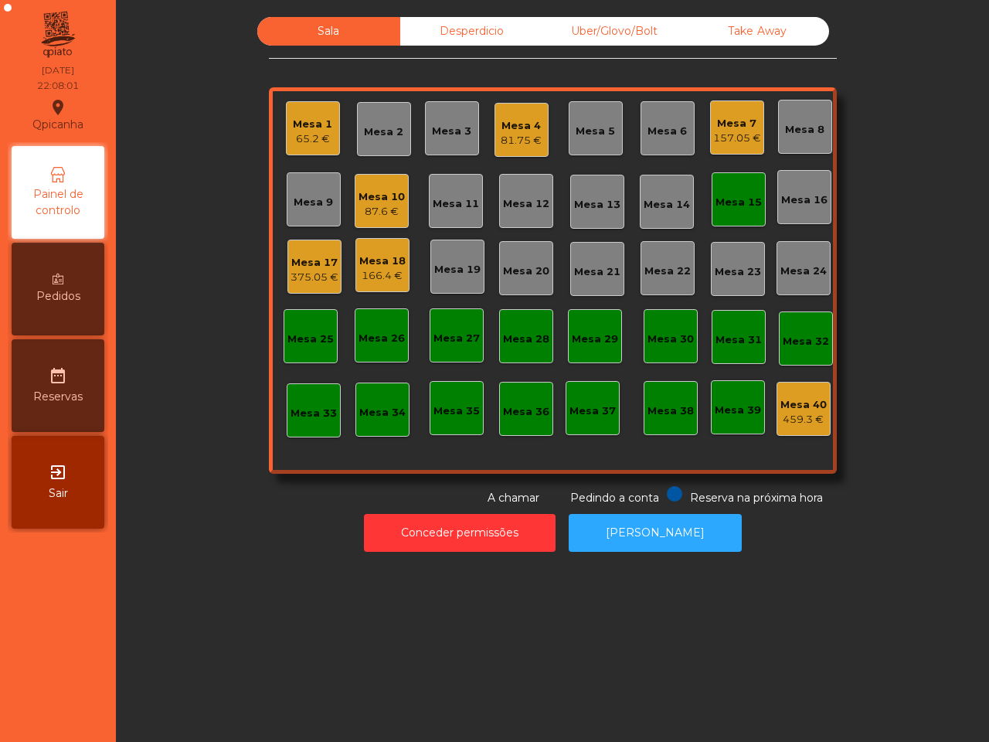
click at [748, 199] on div "Mesa 15" at bounding box center [739, 202] width 46 height 15
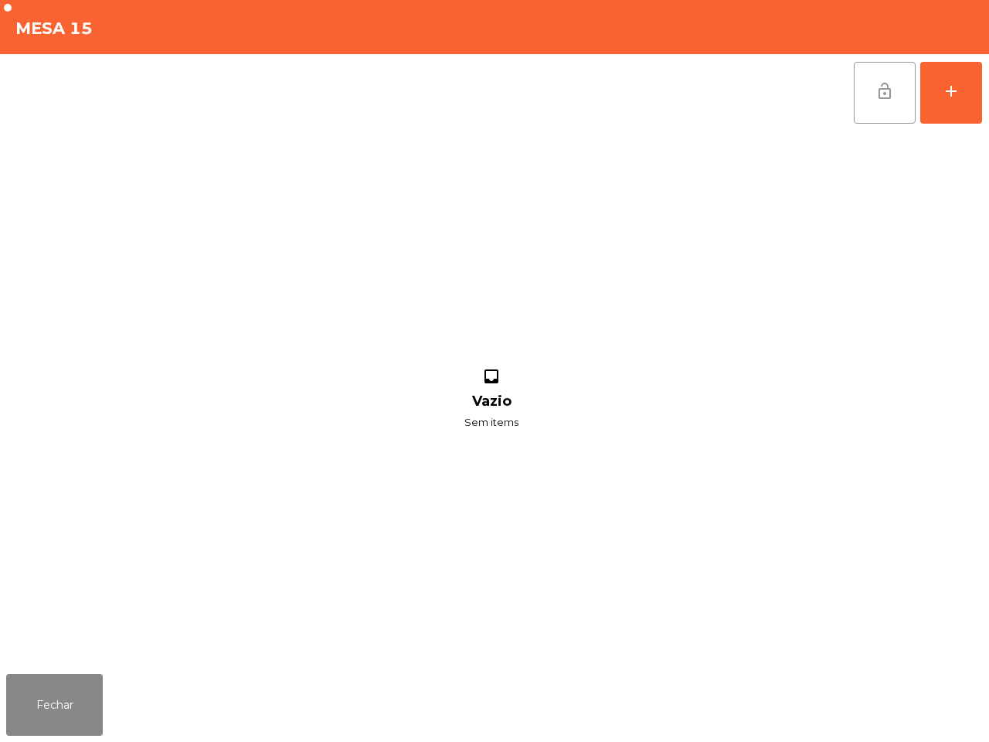
click at [876, 73] on button "lock_open" at bounding box center [885, 93] width 62 height 62
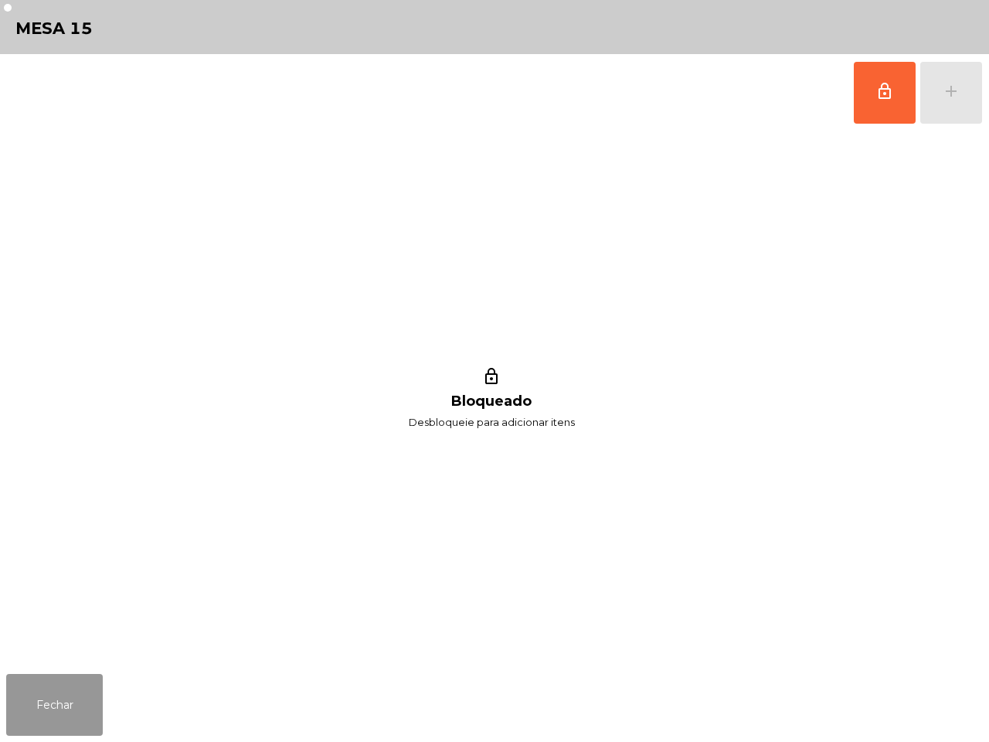
drag, startPoint x: 75, startPoint y: 689, endPoint x: 114, endPoint y: 677, distance: 40.3
click at [77, 689] on button "Fechar" at bounding box center [54, 705] width 97 height 62
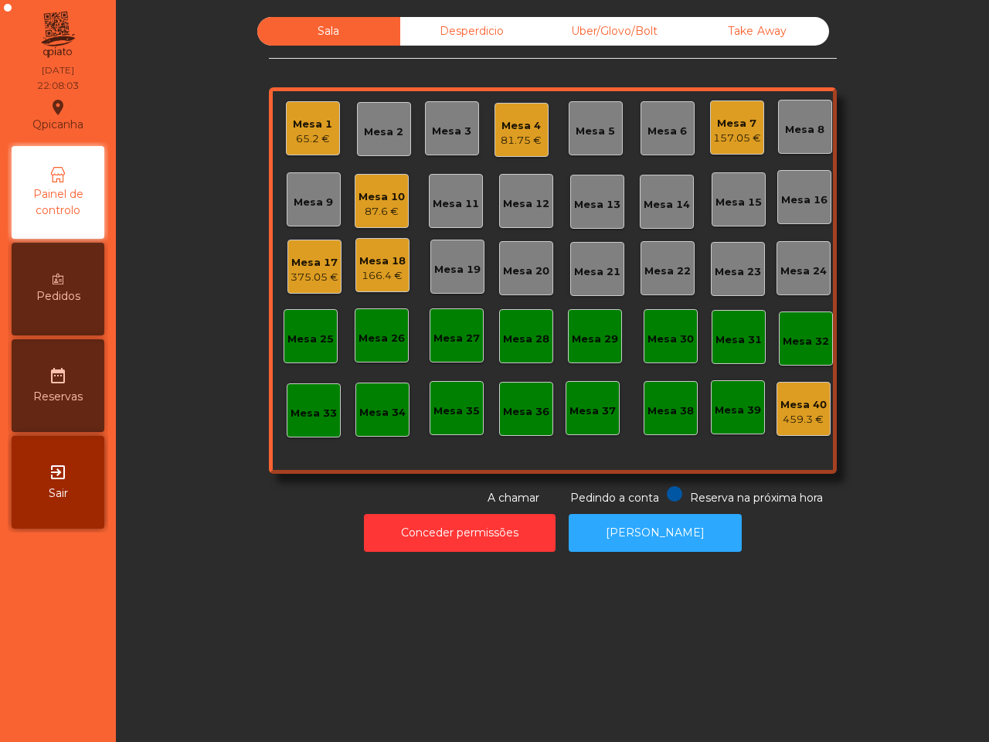
click at [149, 658] on div "Sala Desperdicio Uber/Glovo/Bolt Take Away Mesa 1 65.2 € Mesa 2 Mesa 3 Mesa 4 8…" at bounding box center [552, 371] width 873 height 742
click at [635, 17] on div "Uber/Glovo/Bolt" at bounding box center [614, 31] width 143 height 29
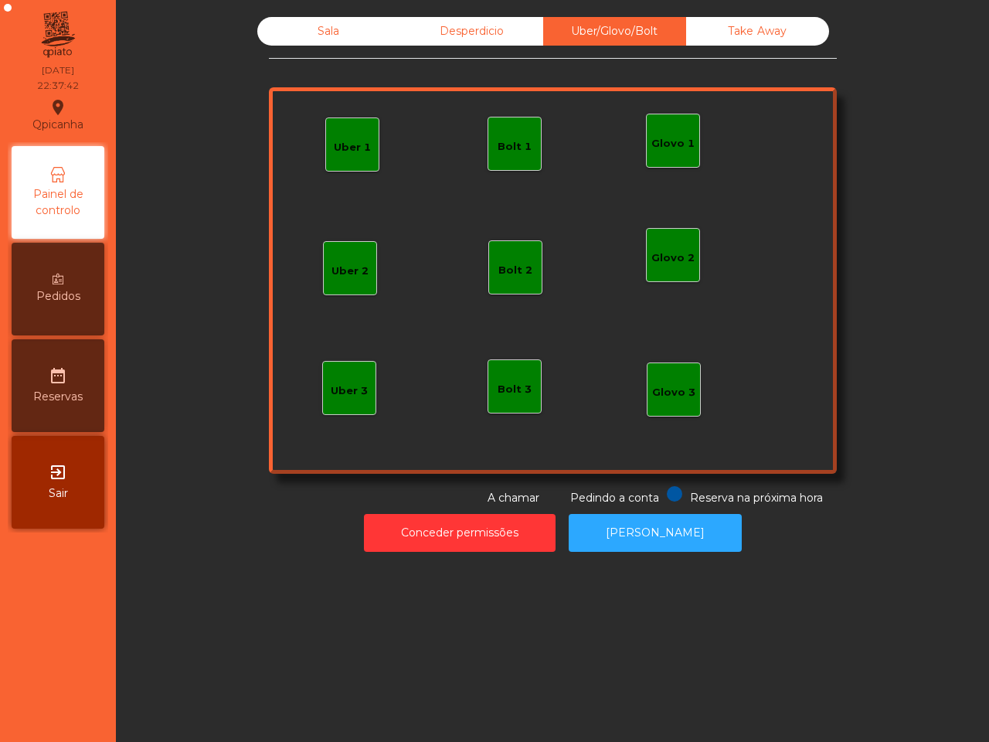
click at [618, 28] on div "Uber/Glovo/Bolt" at bounding box center [614, 31] width 143 height 29
click at [518, 25] on div "Desperdicio" at bounding box center [471, 31] width 143 height 29
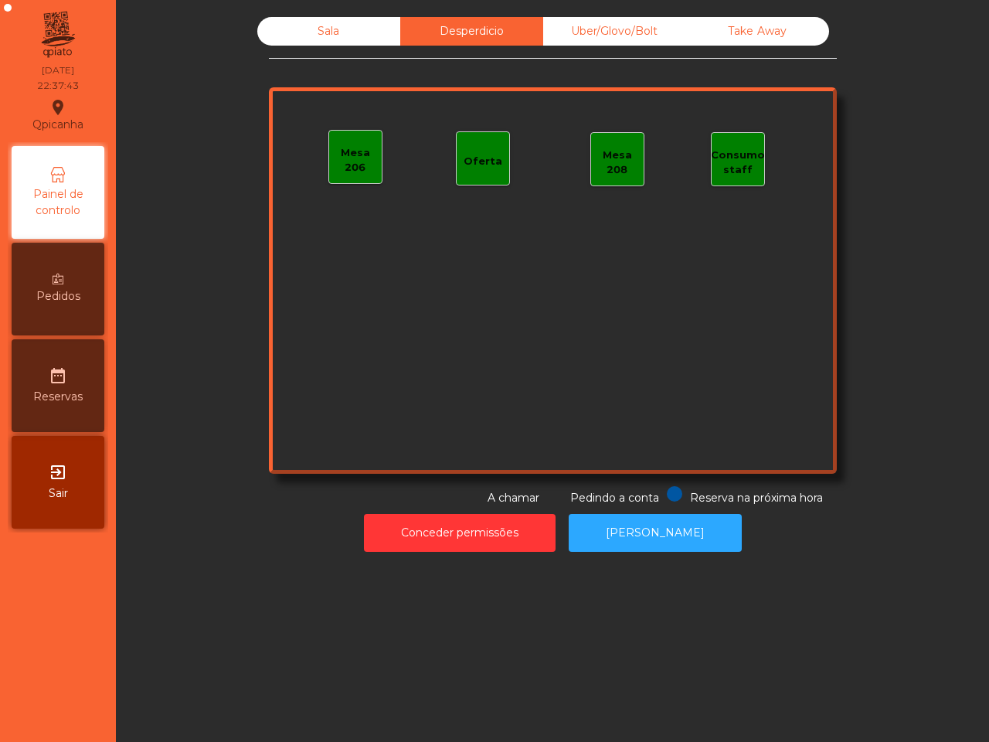
click at [740, 29] on div "Take Away" at bounding box center [757, 31] width 143 height 29
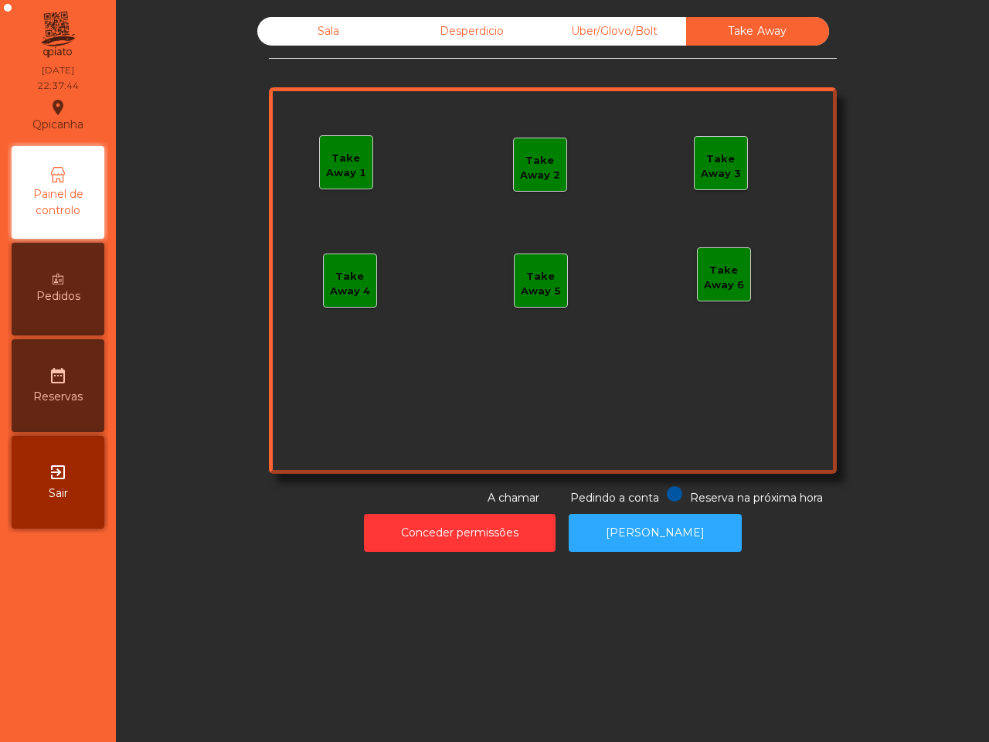
click at [335, 31] on div "Sala" at bounding box center [328, 31] width 143 height 29
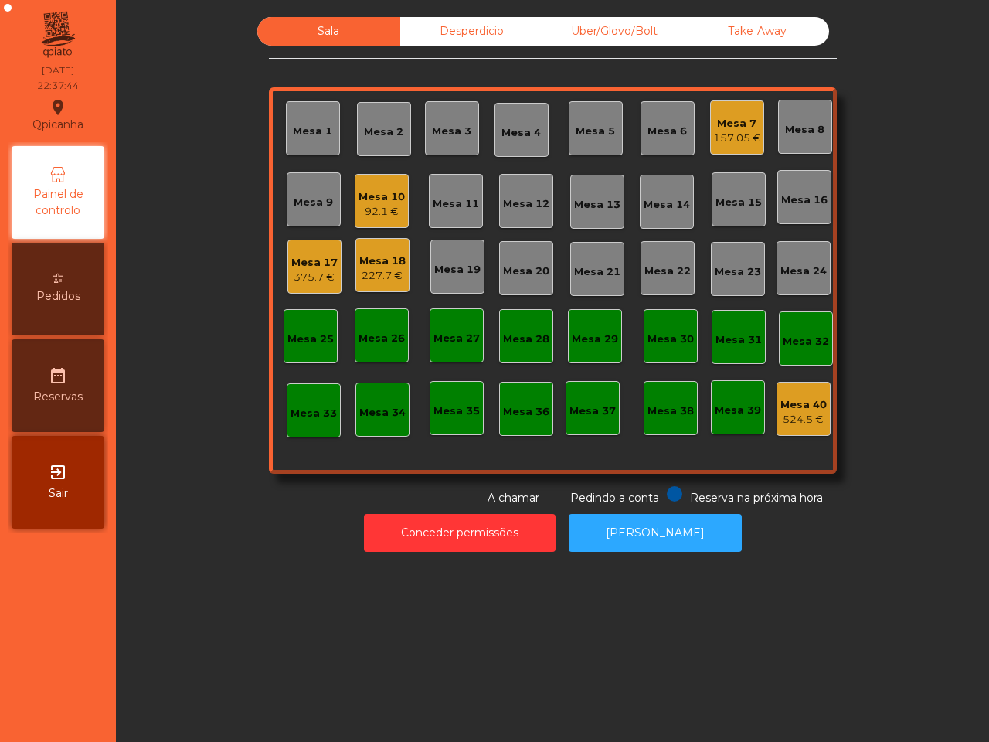
click at [234, 105] on div "Sala Desperdicio Uber/Glovo/Bolt Take Away Mesa 1 Mesa 2 Mesa 3 [GEOGRAPHIC_DAT…" at bounding box center [553, 261] width 832 height 489
click at [294, 273] on div "603.4 €" at bounding box center [314, 277] width 46 height 15
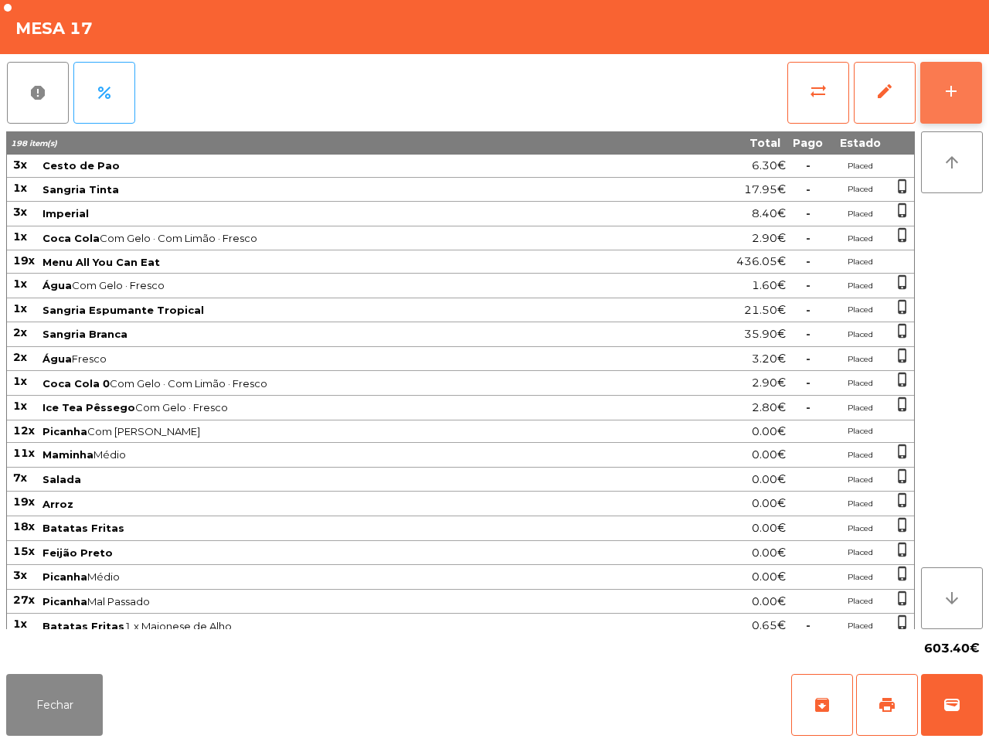
click at [931, 87] on button "add" at bounding box center [951, 93] width 62 height 62
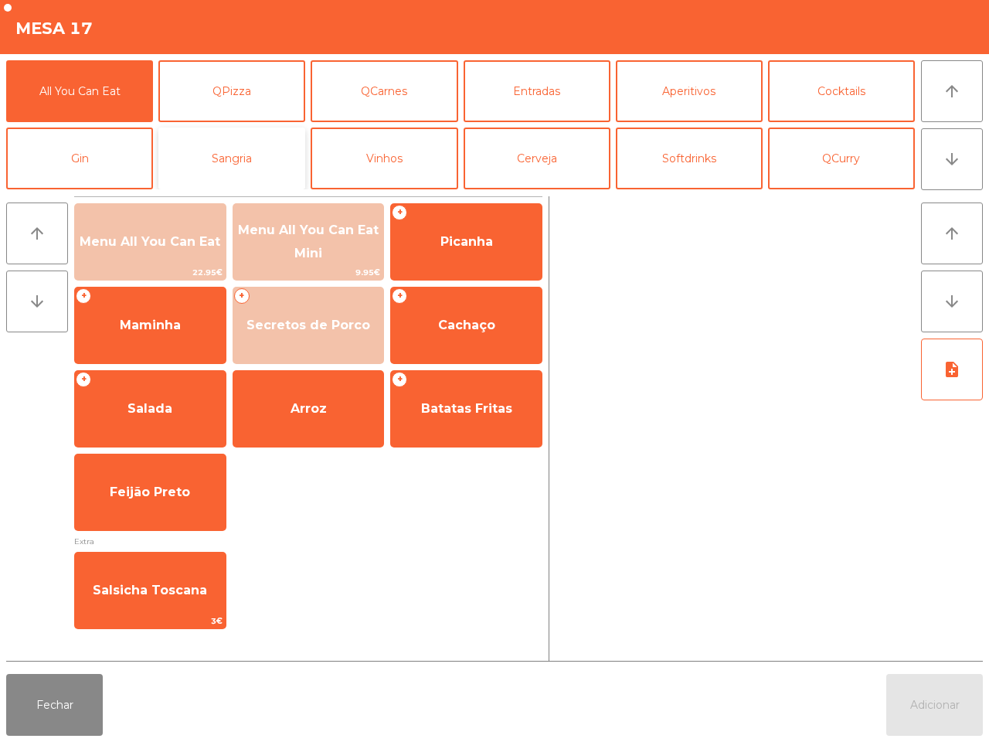
click at [246, 148] on button "Sangria" at bounding box center [231, 159] width 147 height 62
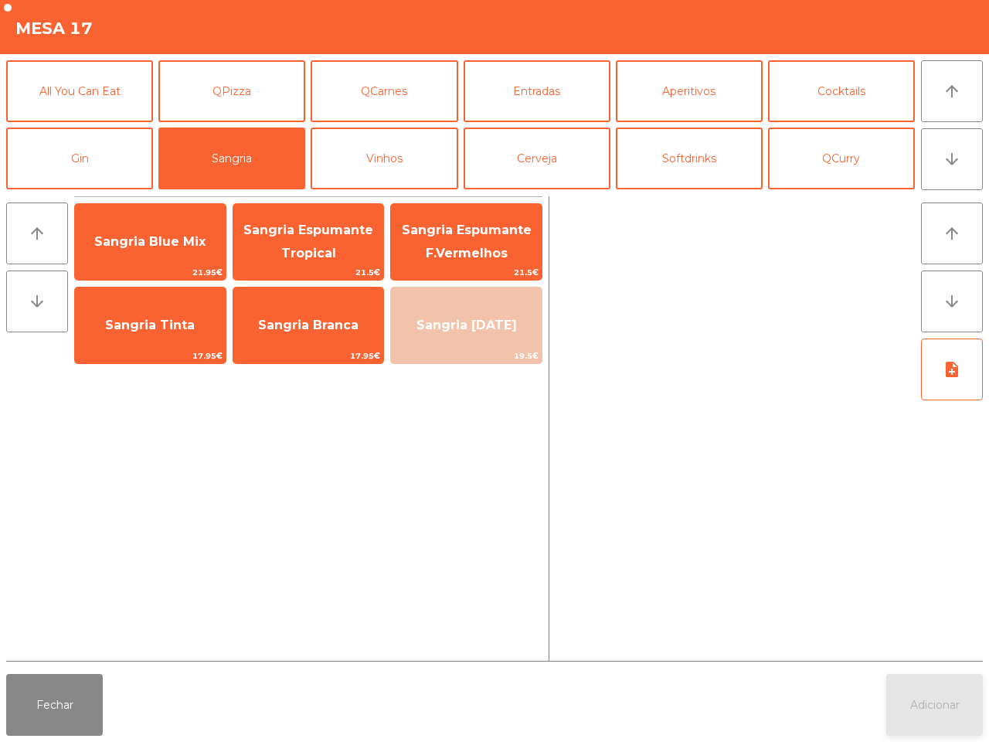
click at [298, 256] on span "Sangria Espumante Tropical" at bounding box center [308, 242] width 130 height 38
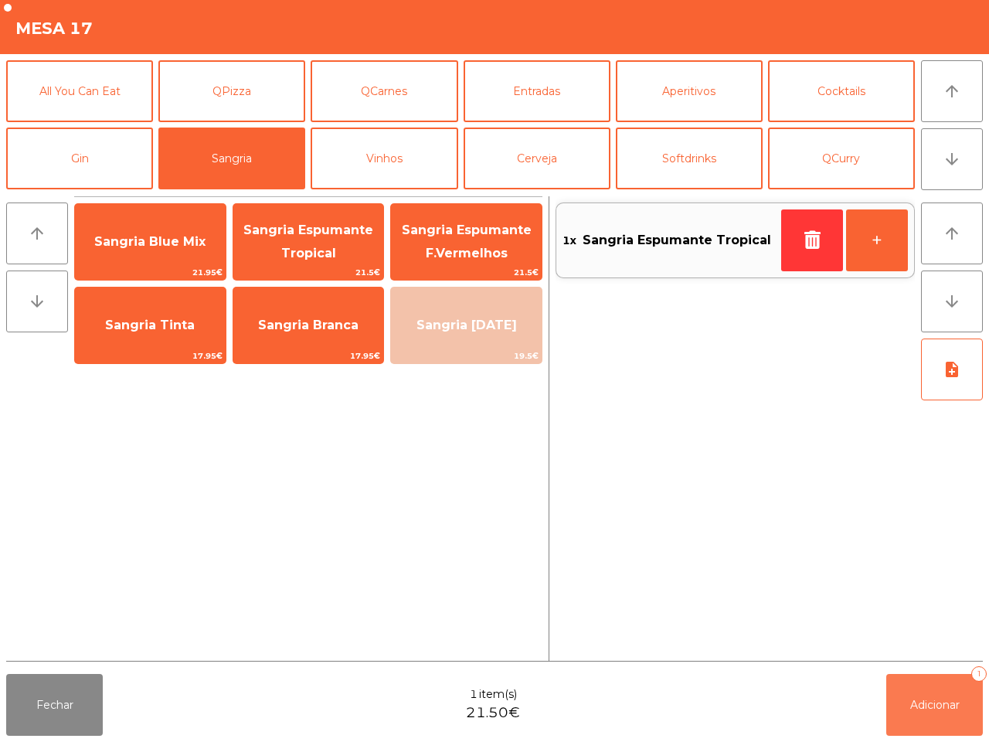
click at [937, 713] on button "Adicionar 1" at bounding box center [934, 705] width 97 height 62
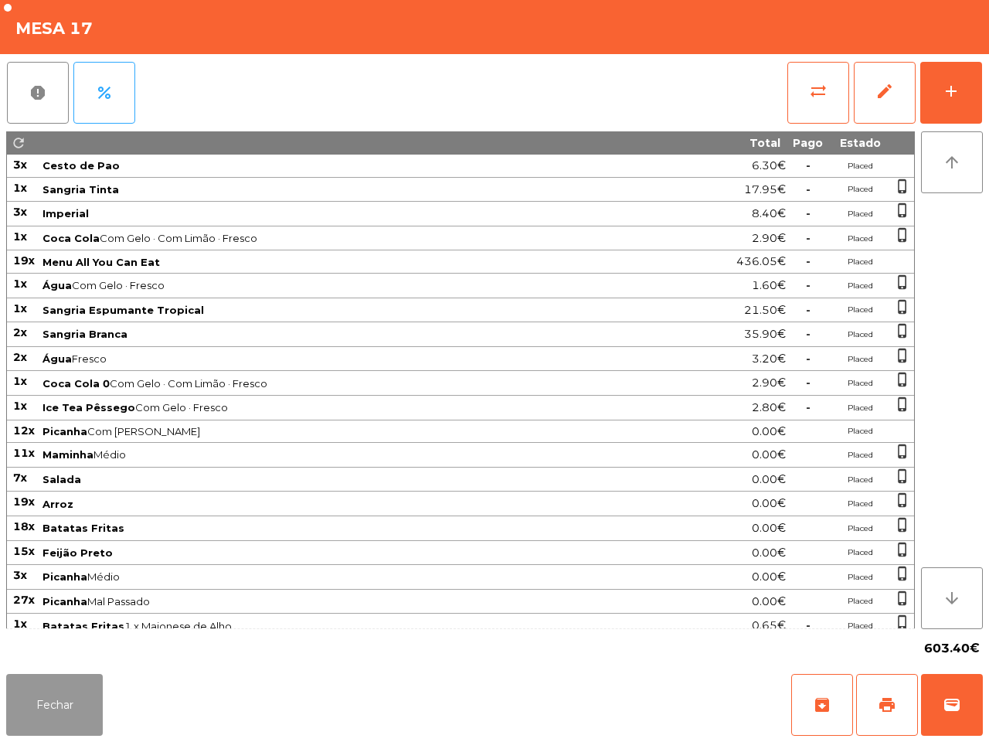
click at [33, 680] on button "Fechar" at bounding box center [54, 705] width 97 height 62
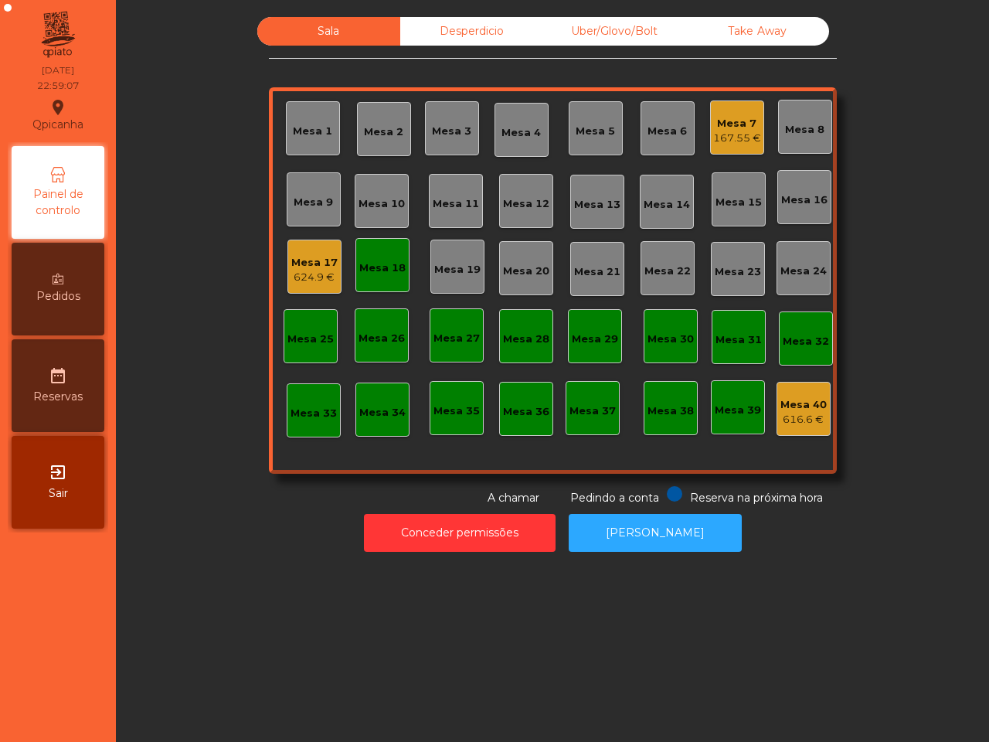
click at [326, 267] on div "Mesa 17" at bounding box center [314, 262] width 46 height 15
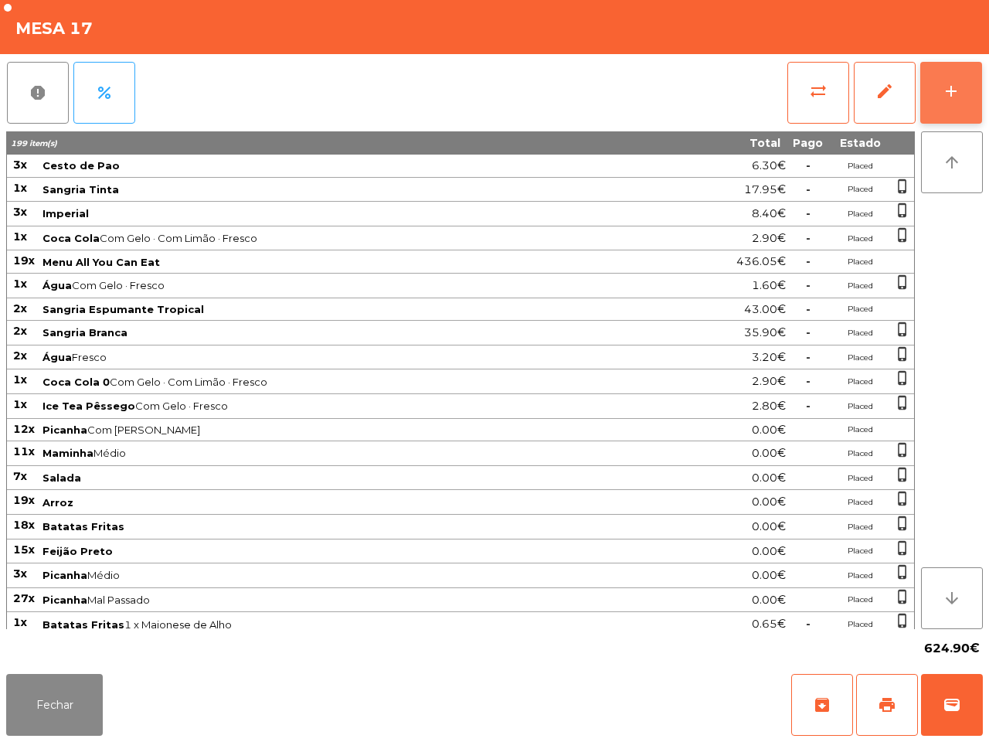
click at [953, 95] on div "add" at bounding box center [951, 91] width 19 height 19
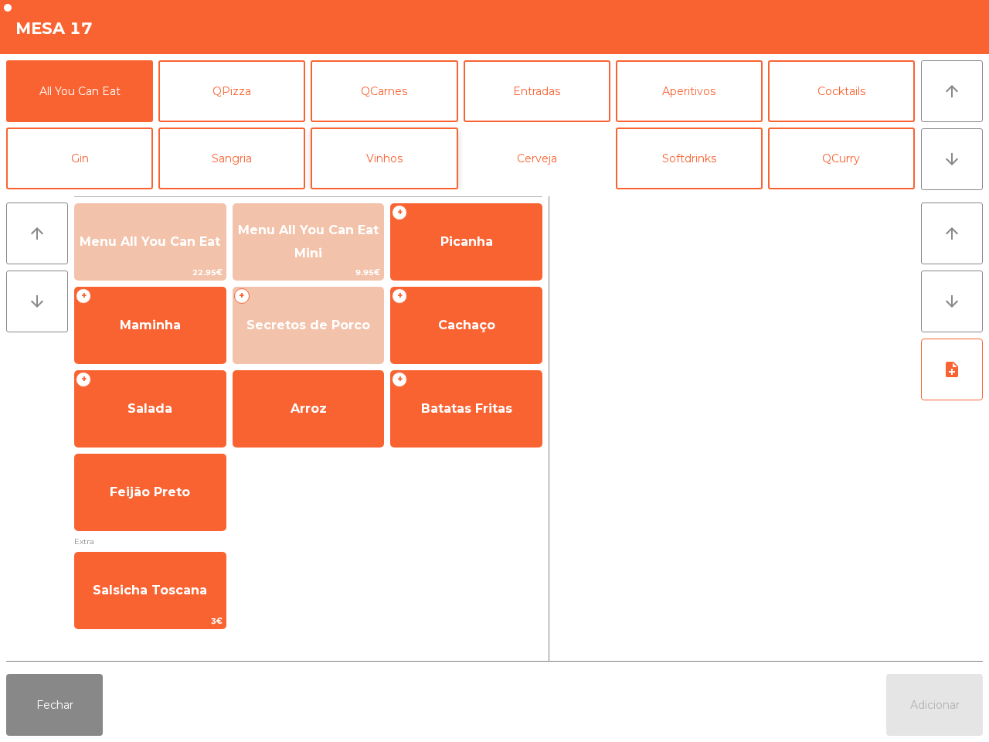
click at [499, 163] on button "Cerveja" at bounding box center [537, 159] width 147 height 62
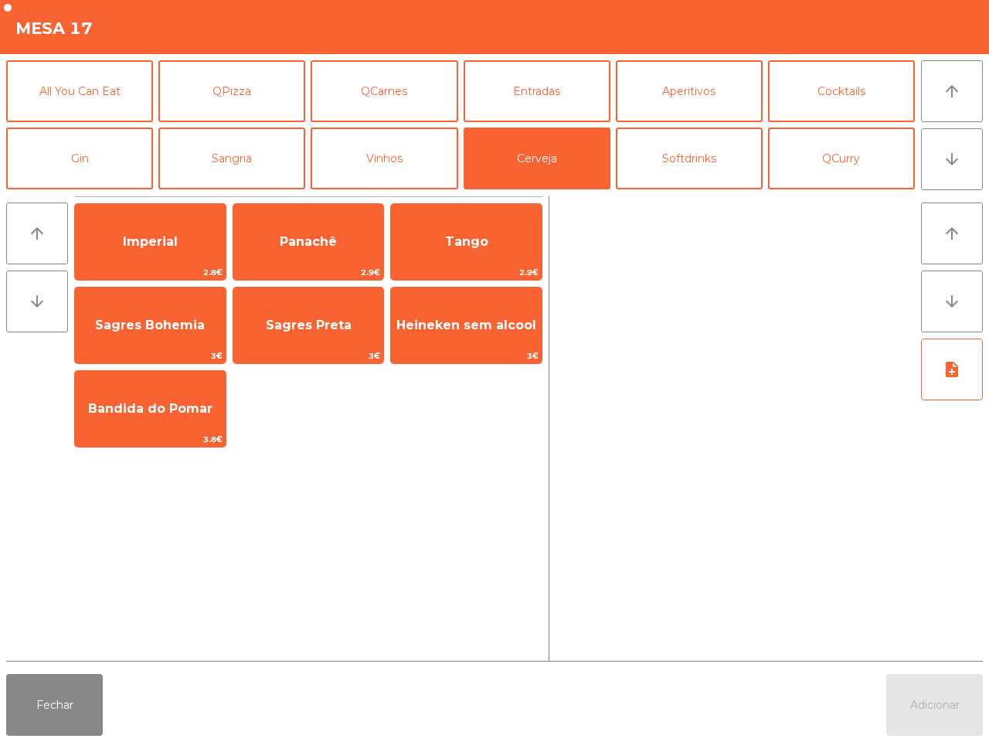
scroll to position [134, 0]
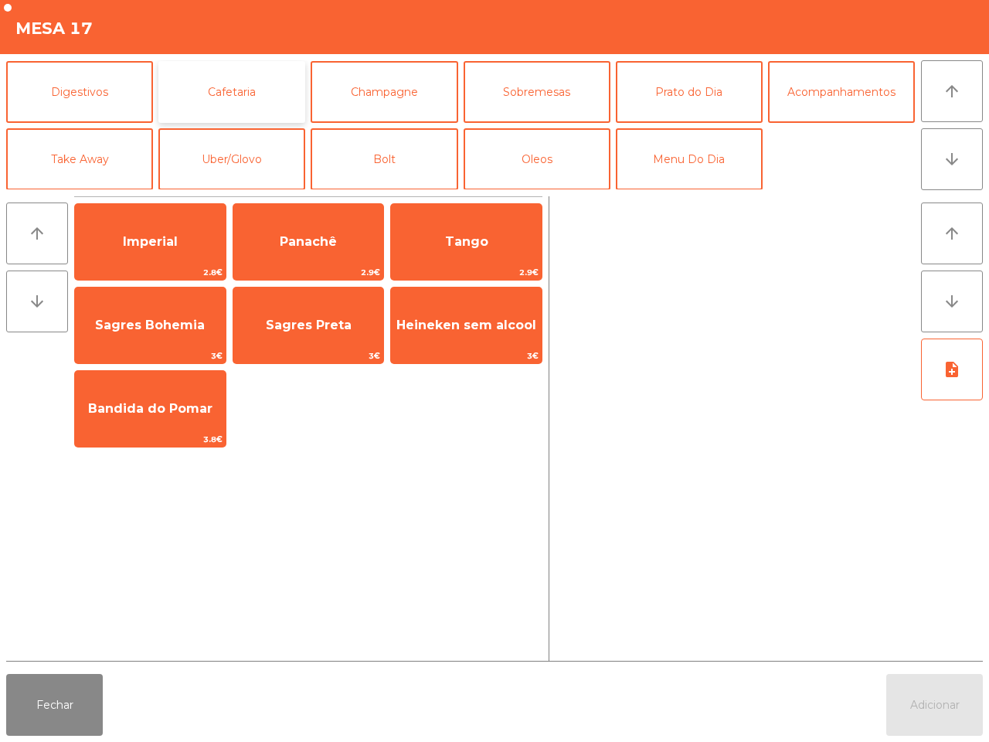
click at [230, 94] on button "Cafetaria" at bounding box center [231, 92] width 147 height 62
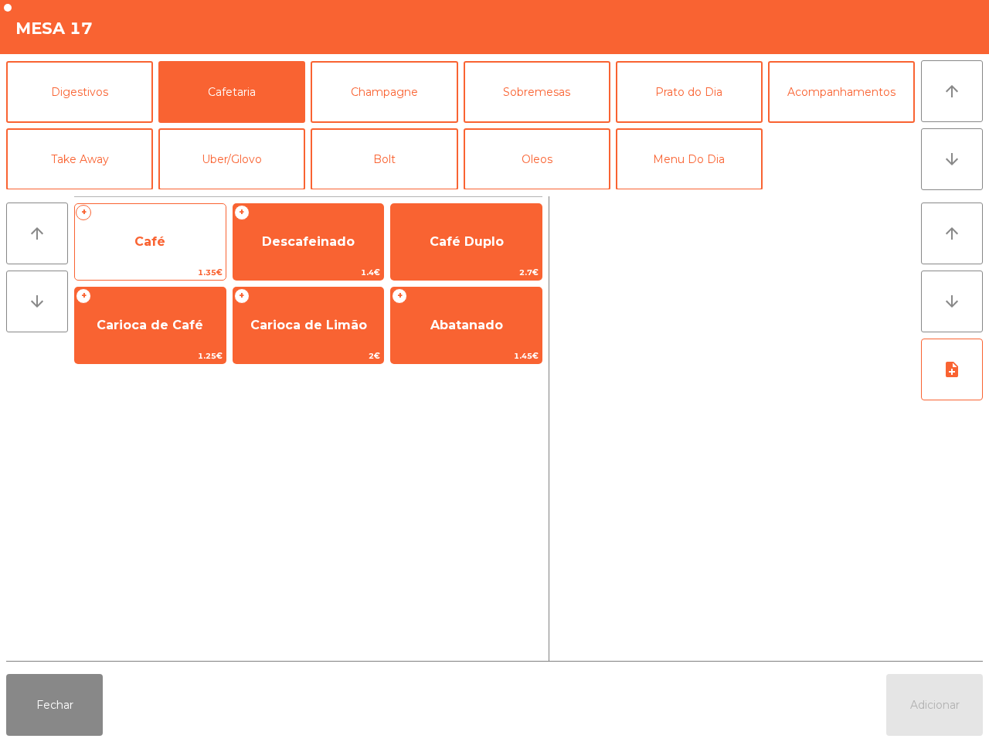
click at [179, 218] on div "+ Café 1.35€" at bounding box center [150, 241] width 152 height 77
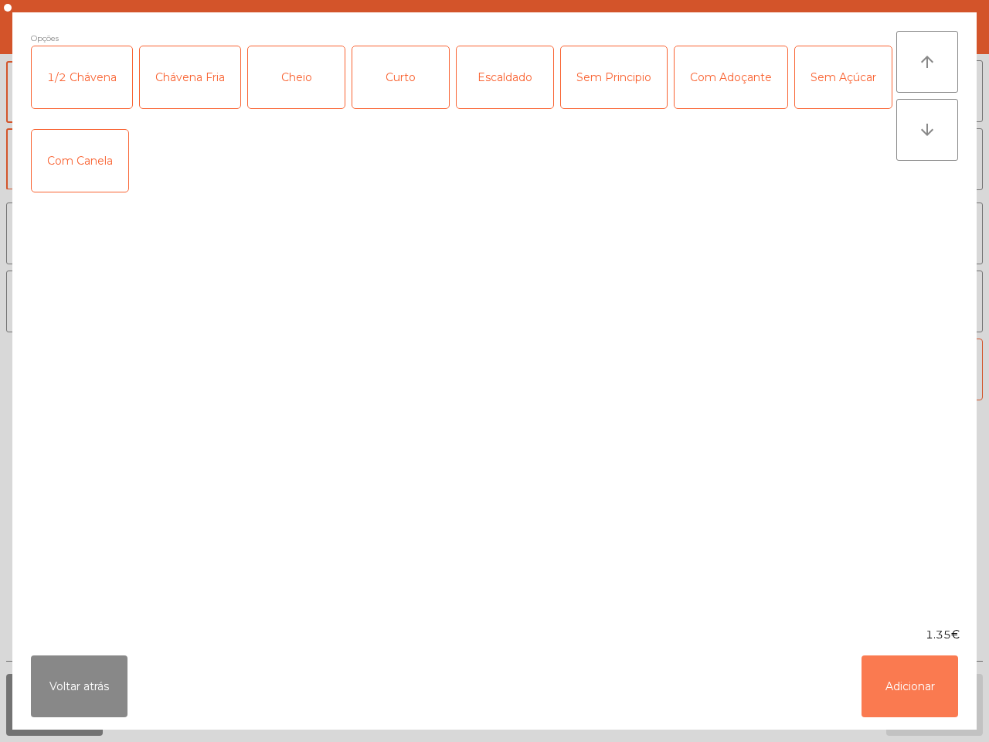
drag, startPoint x: 891, startPoint y: 682, endPoint x: 893, endPoint y: 662, distance: 20.2
click at [891, 681] on button "Adicionar" at bounding box center [910, 686] width 97 height 62
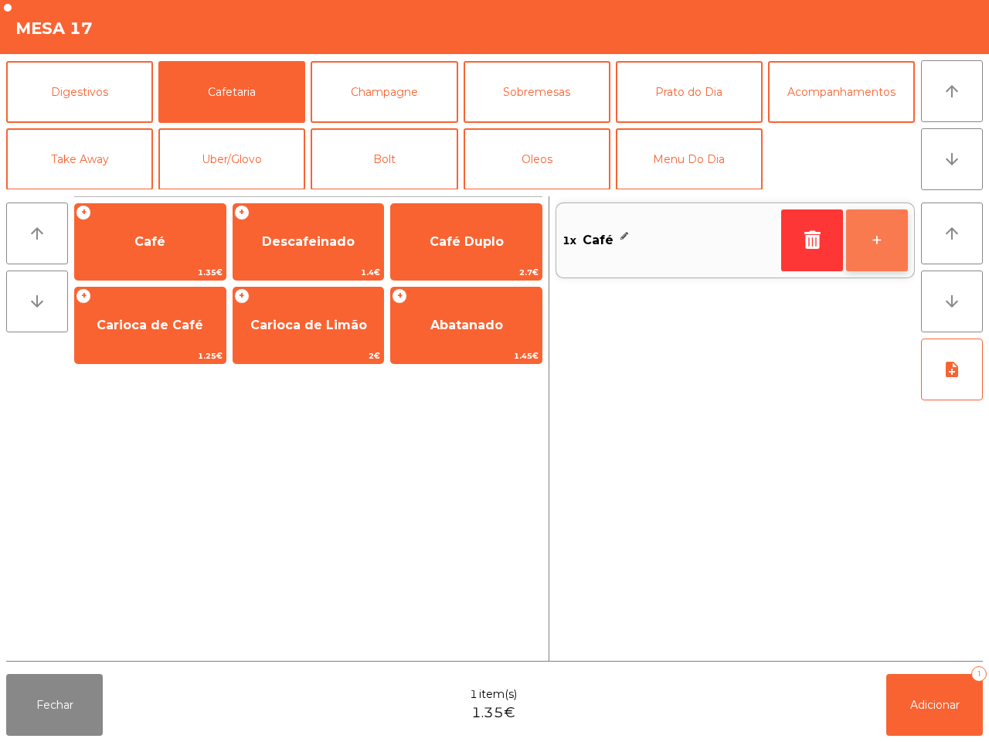
click at [877, 246] on button "+" at bounding box center [877, 240] width 62 height 62
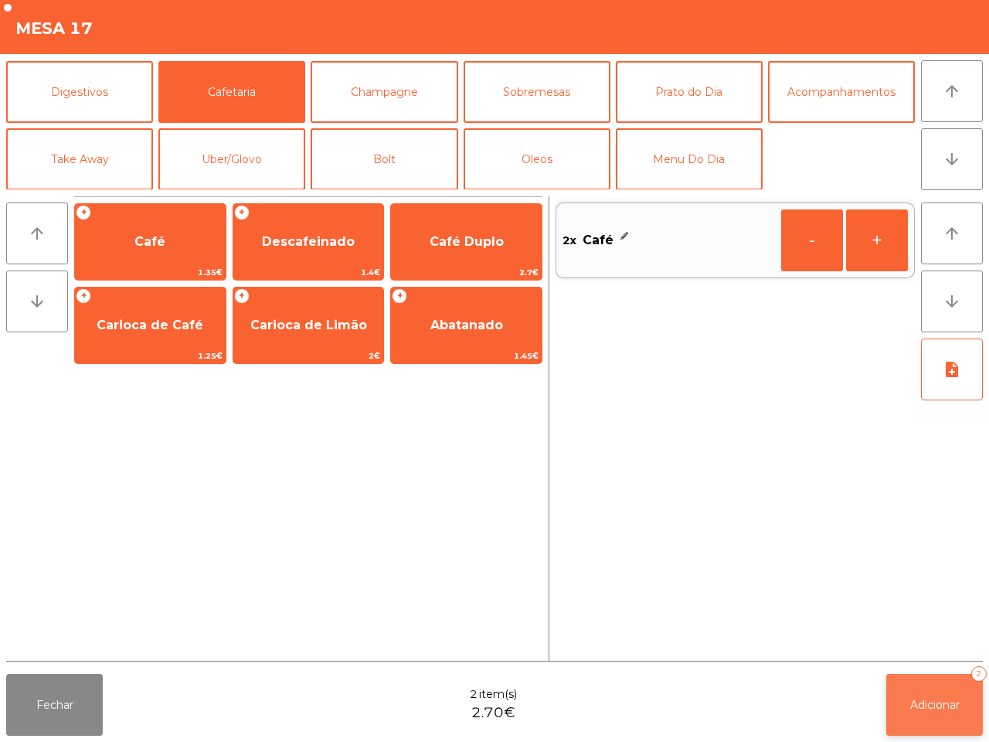
click at [921, 717] on button "Adicionar 2" at bounding box center [934, 705] width 97 height 62
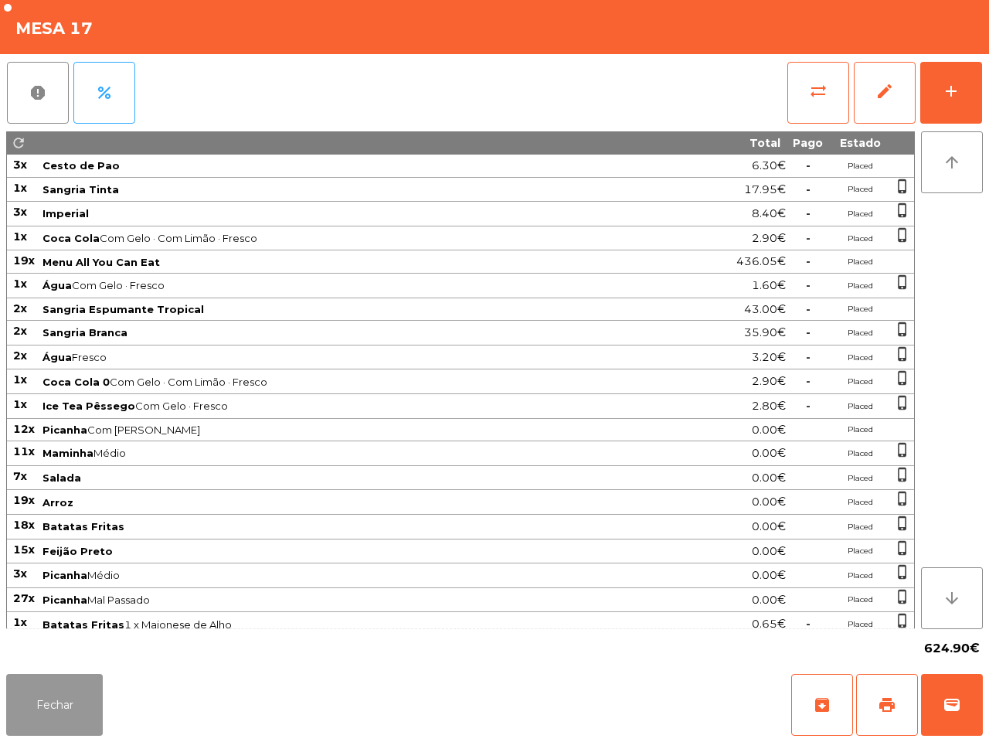
click at [41, 693] on button "Fechar" at bounding box center [54, 705] width 97 height 62
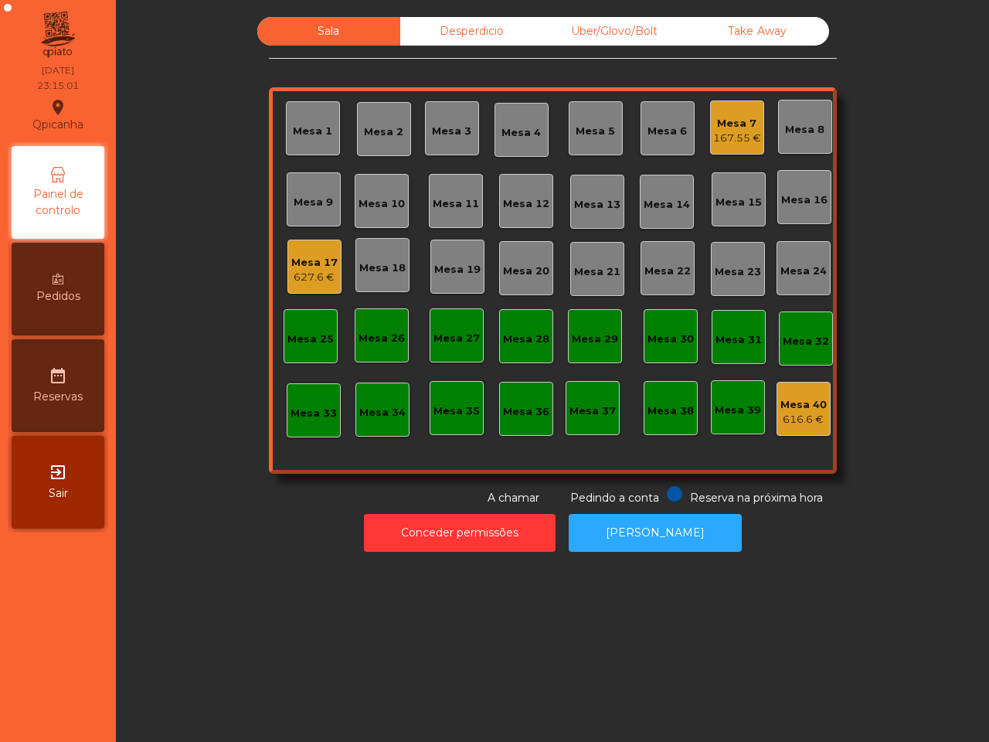
drag, startPoint x: 453, startPoint y: 24, endPoint x: 495, endPoint y: 28, distance: 41.9
click at [454, 24] on div "Desperdicio" at bounding box center [471, 31] width 143 height 29
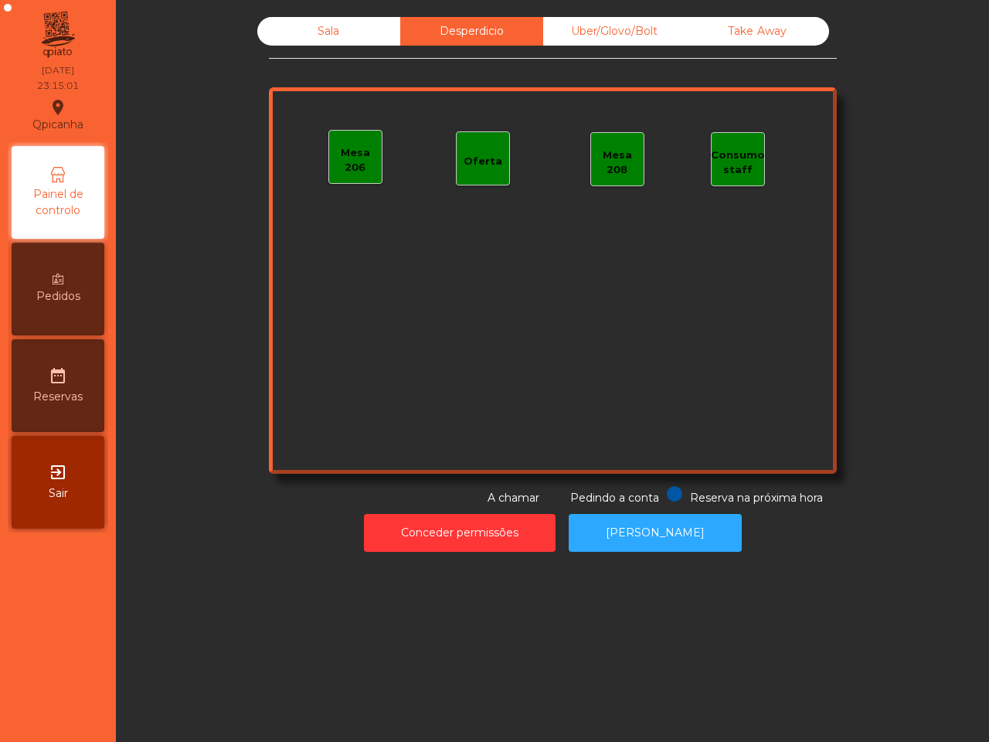
click at [608, 26] on div "Uber/Glovo/Bolt" at bounding box center [614, 31] width 143 height 29
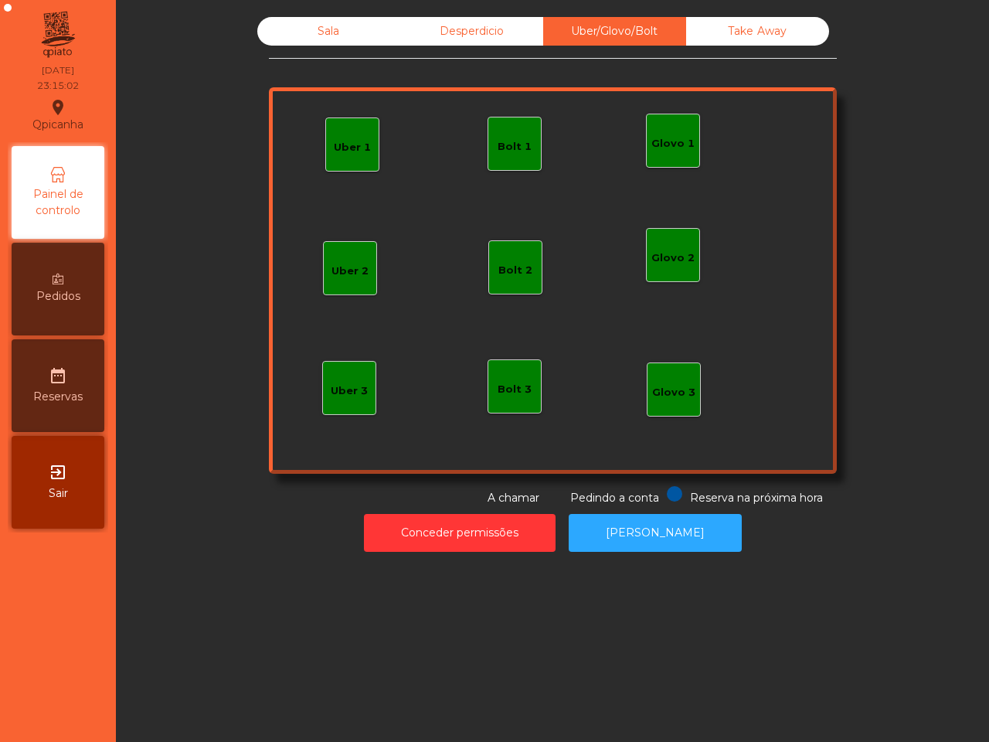
click at [689, 26] on div "Take Away" at bounding box center [757, 31] width 143 height 29
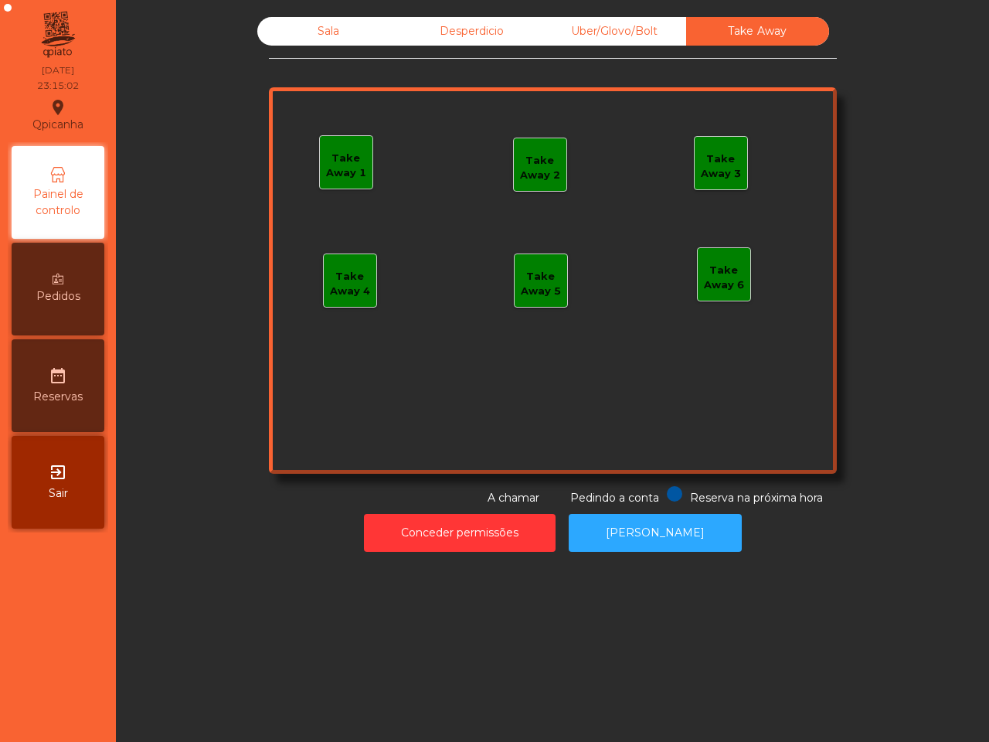
click at [481, 23] on div "Desperdicio" at bounding box center [471, 31] width 143 height 29
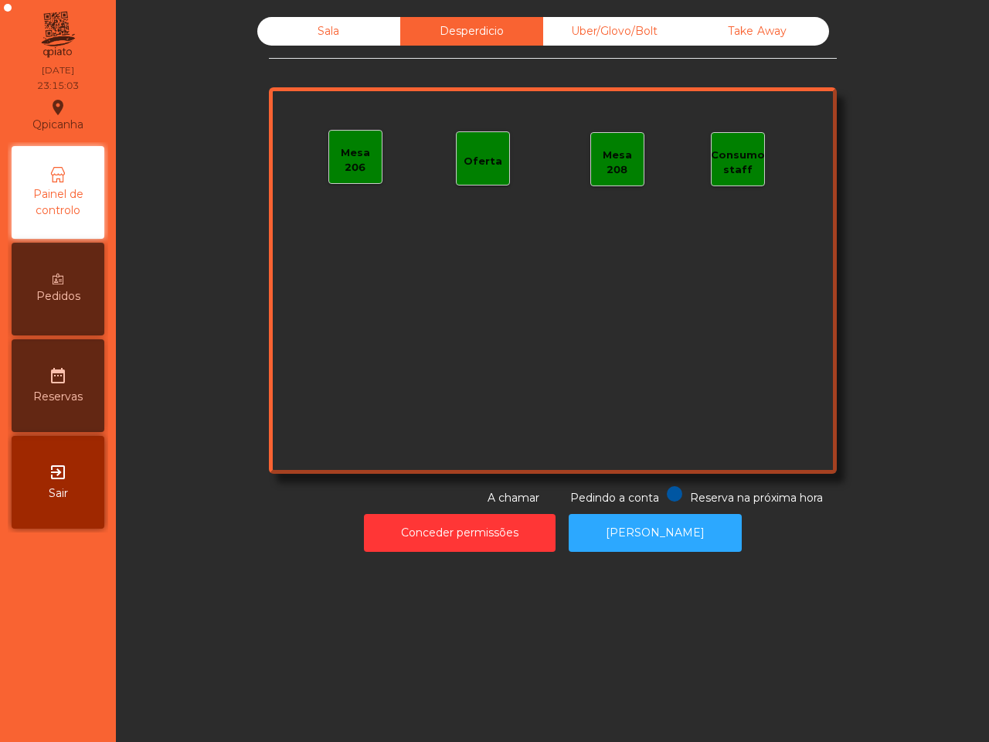
click at [352, 28] on div "Sala" at bounding box center [328, 31] width 143 height 29
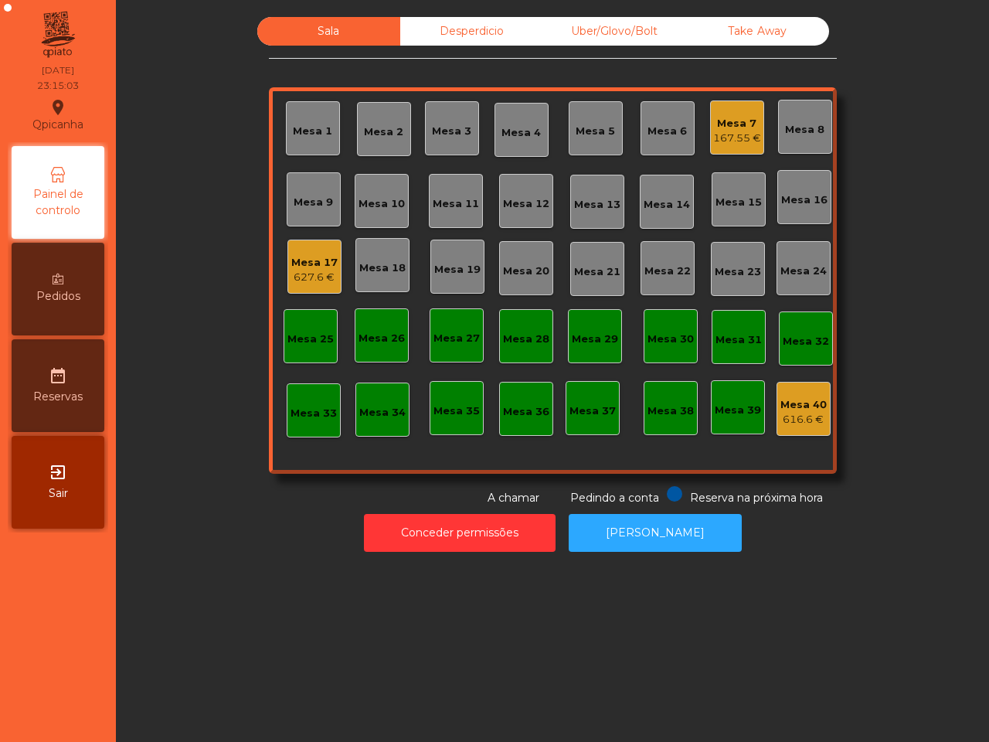
click at [221, 137] on div "Sala Desperdicio Uber/Glovo/Bolt Take Away Mesa 1 Mesa 2 Mesa 3 Mesa 4 Mesa 5 M…" at bounding box center [553, 261] width 832 height 489
click at [304, 270] on div "627.6 €" at bounding box center [314, 277] width 46 height 15
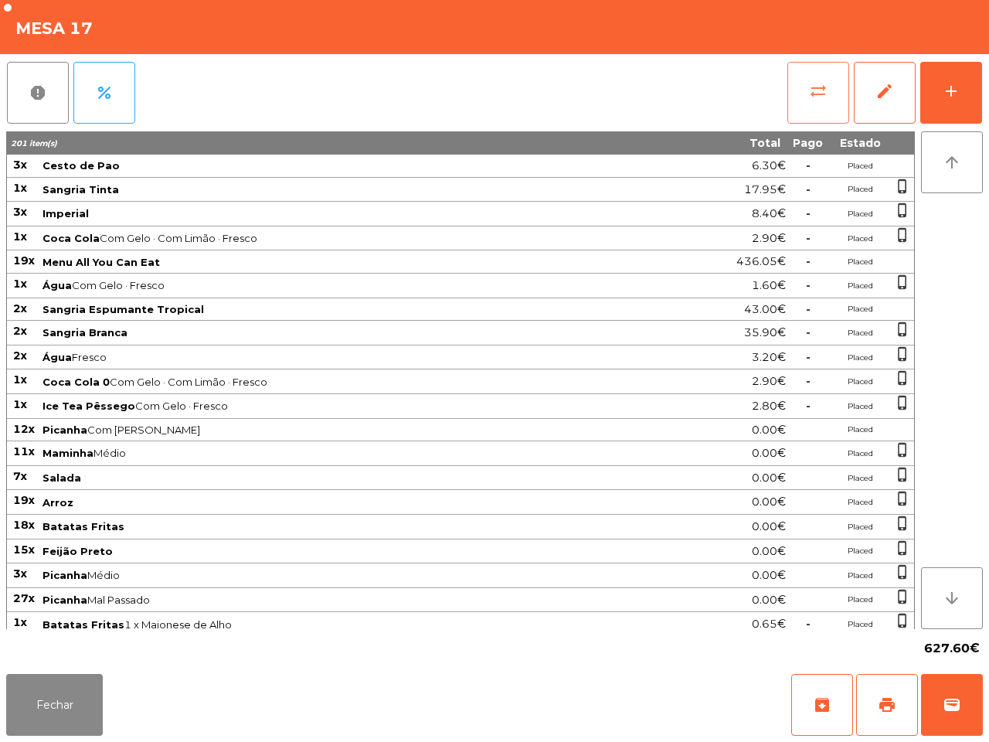
click at [835, 83] on button "sync_alt" at bounding box center [818, 93] width 62 height 62
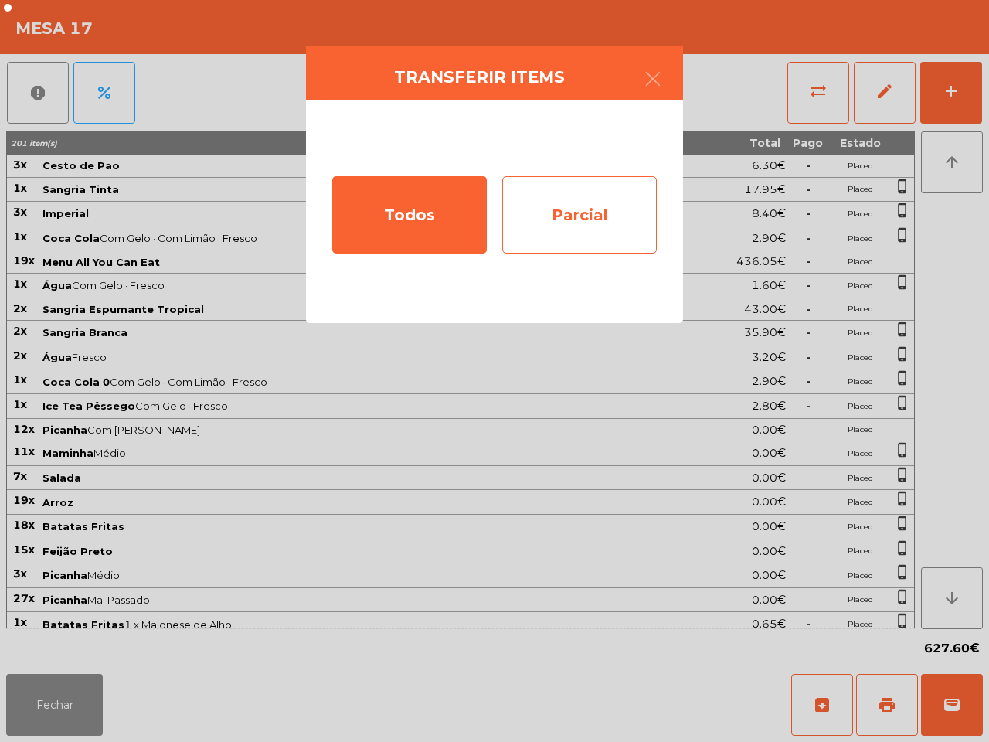
click at [618, 183] on div "Parcial" at bounding box center [579, 214] width 155 height 77
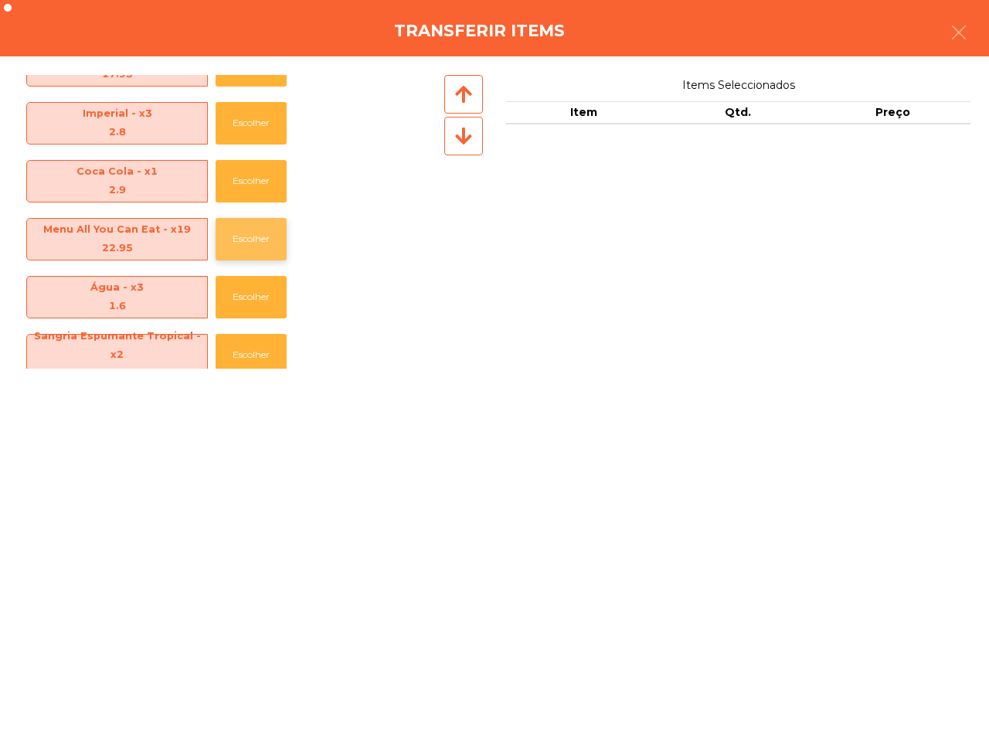
click at [251, 233] on button "Escolher" at bounding box center [251, 239] width 71 height 43
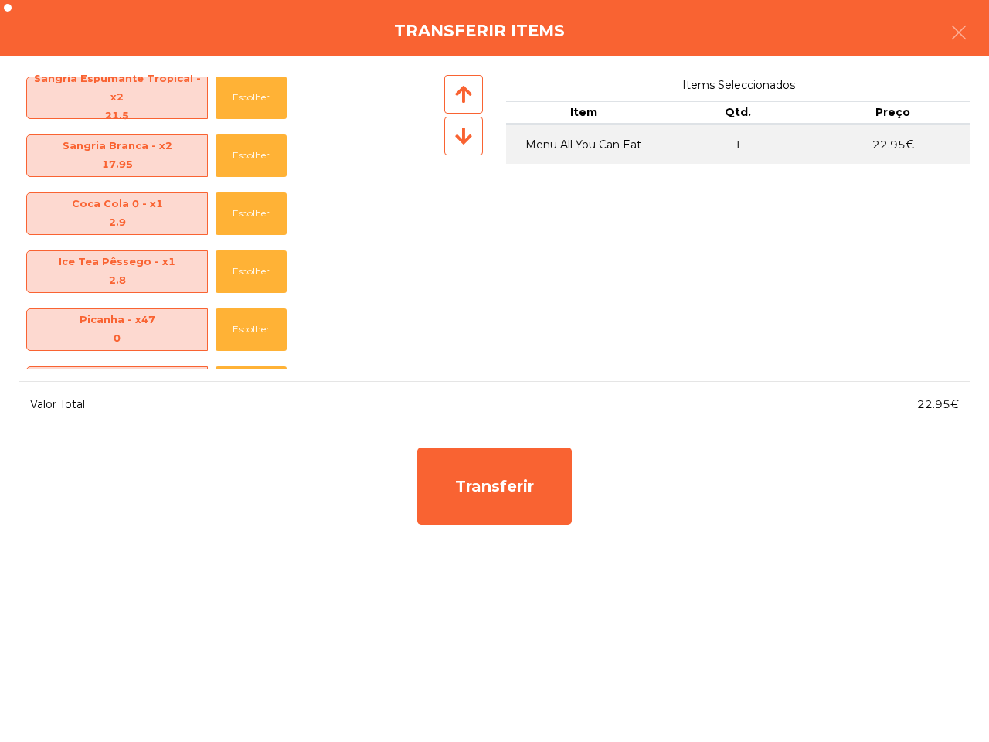
scroll to position [386, 0]
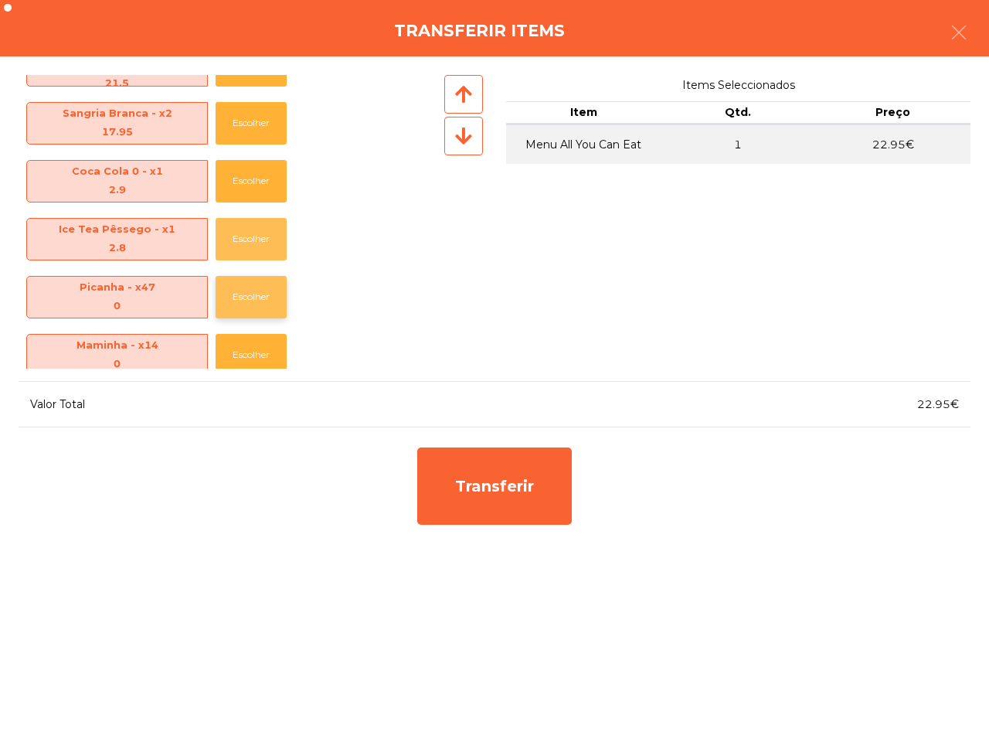
click at [247, 247] on button "Escolher" at bounding box center [251, 239] width 71 height 43
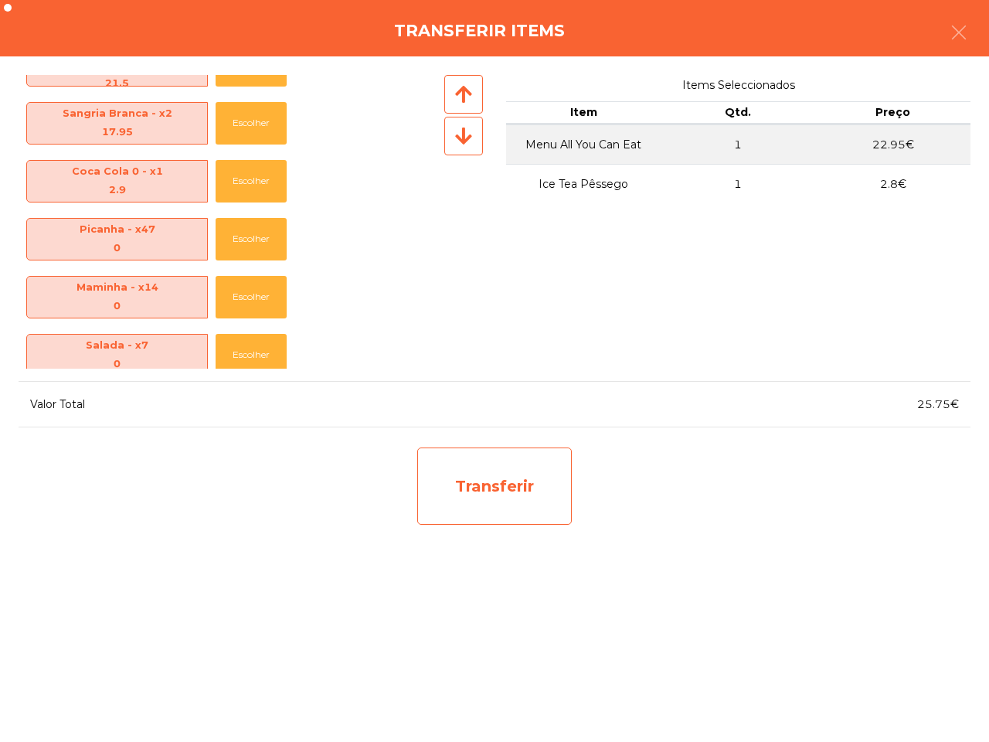
click at [491, 492] on div "Transferir" at bounding box center [494, 485] width 155 height 77
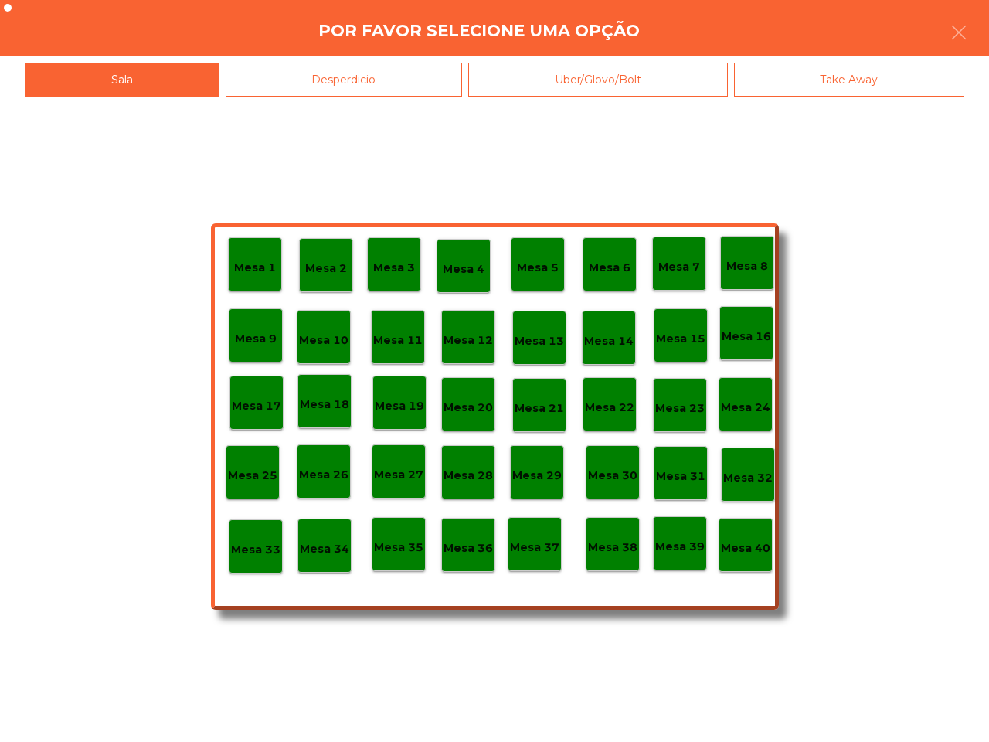
click at [734, 483] on p "Mesa 32" at bounding box center [747, 478] width 49 height 18
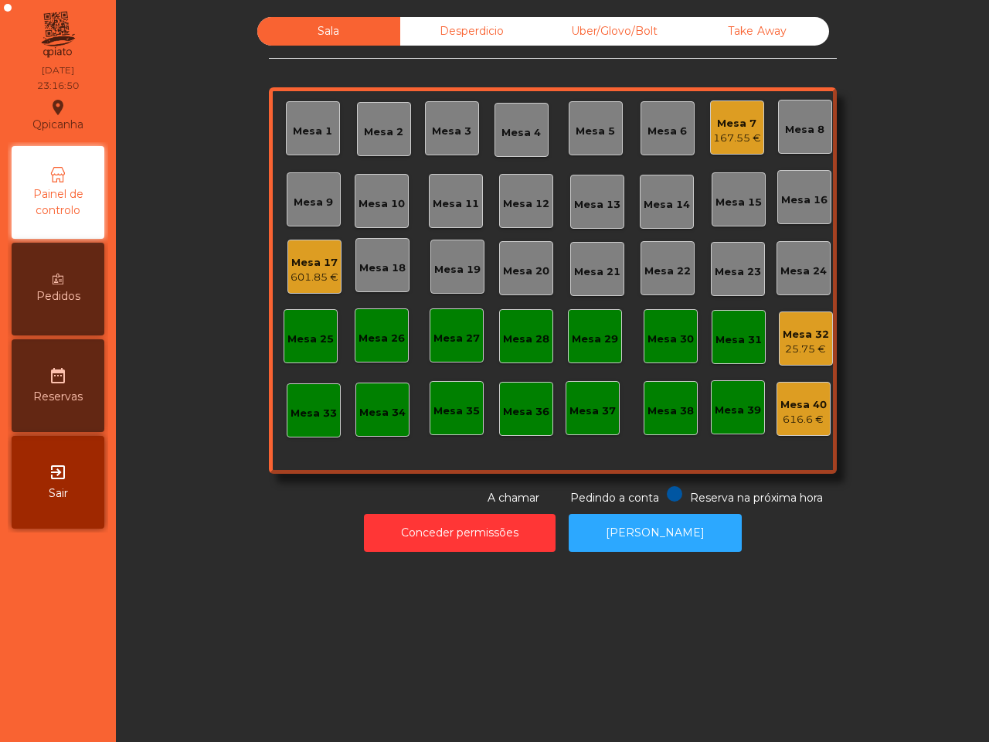
click at [590, 28] on div "Uber/Glovo/Bolt" at bounding box center [614, 31] width 143 height 29
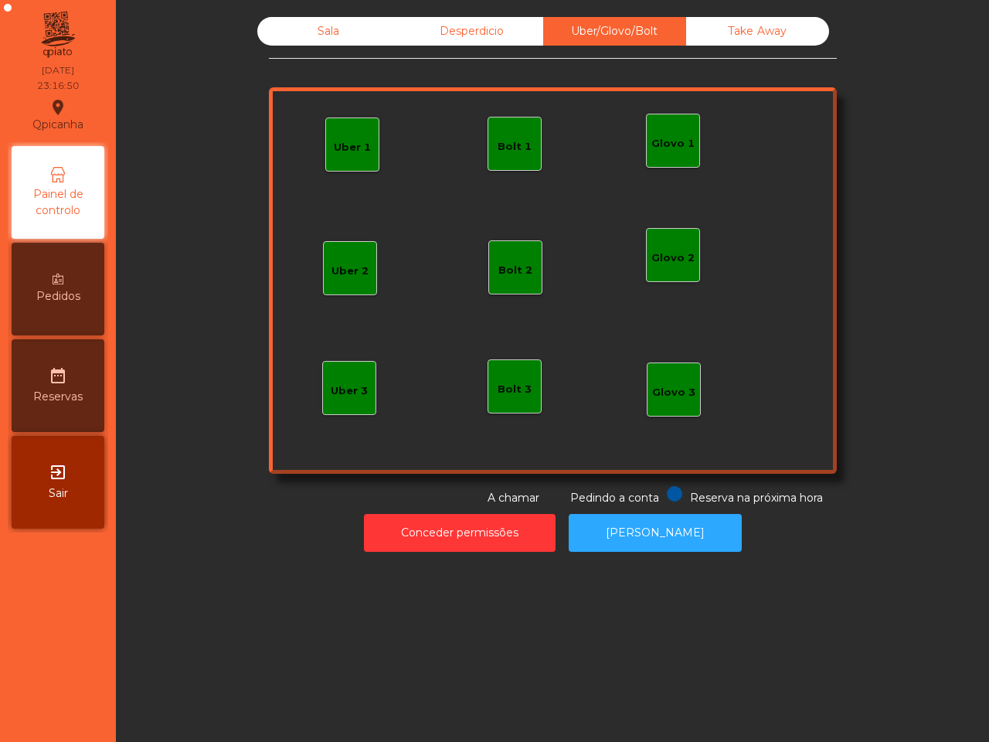
click at [703, 33] on div "Take Away" at bounding box center [757, 31] width 143 height 29
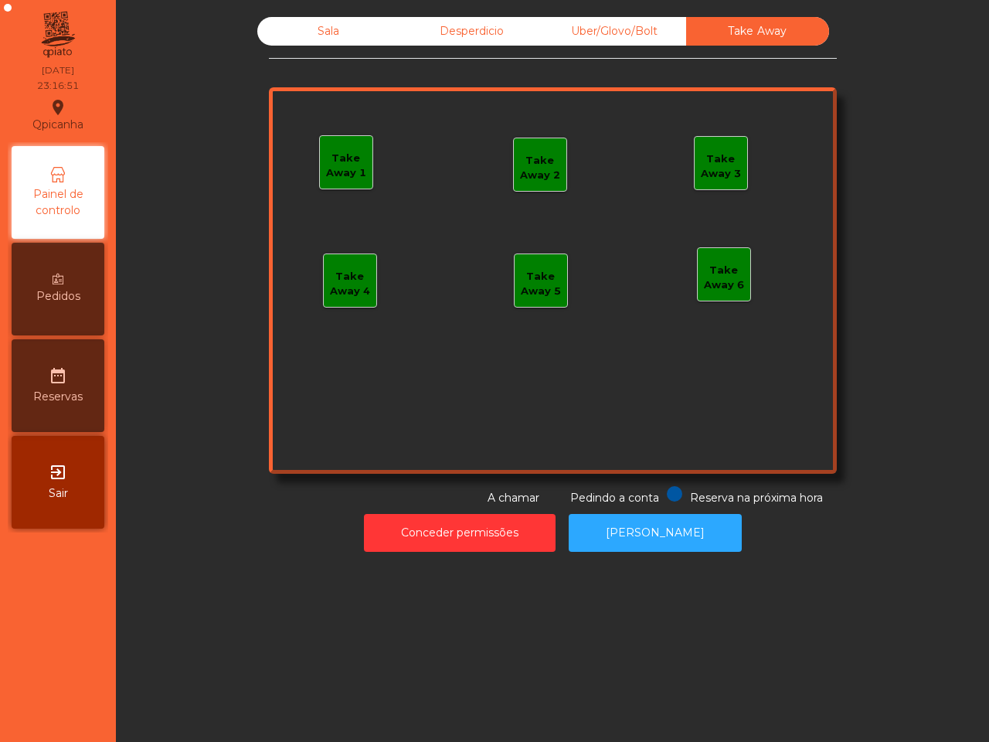
click at [492, 36] on div "Desperdicio" at bounding box center [471, 31] width 143 height 29
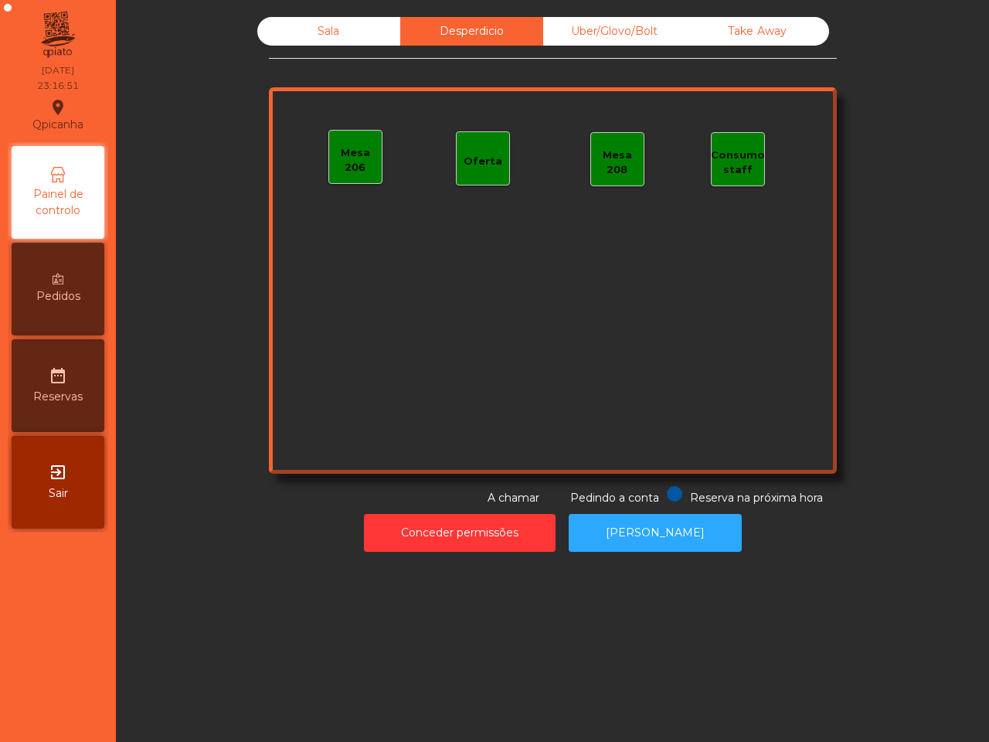
click at [361, 37] on div "Sala" at bounding box center [328, 31] width 143 height 29
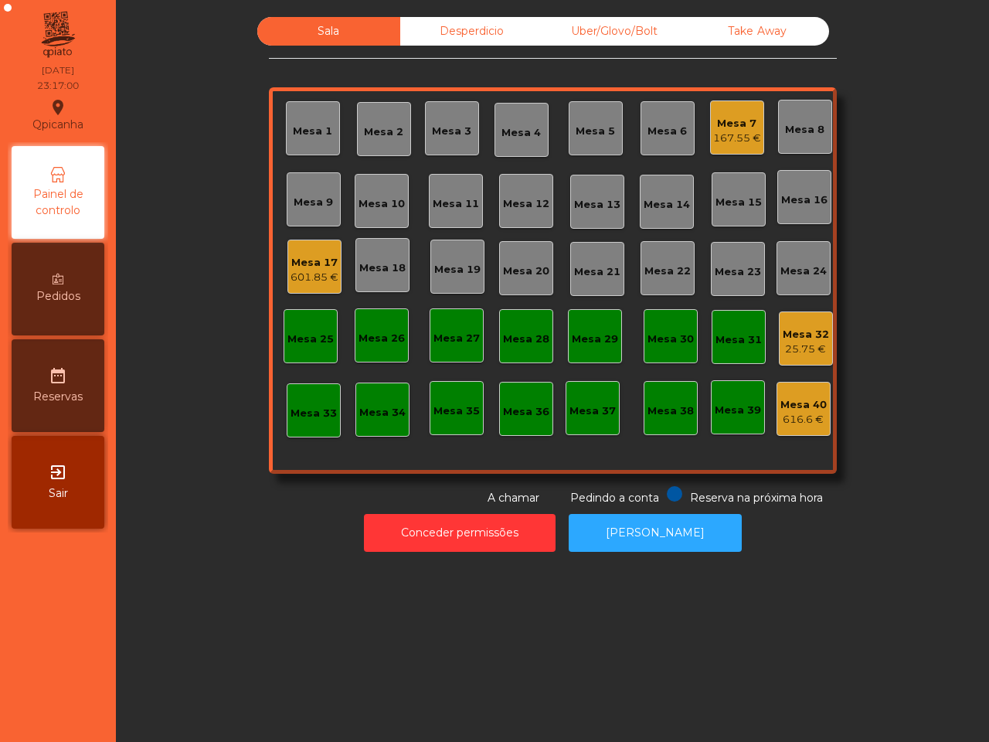
click at [453, 31] on div "Desperdicio" at bounding box center [471, 31] width 143 height 29
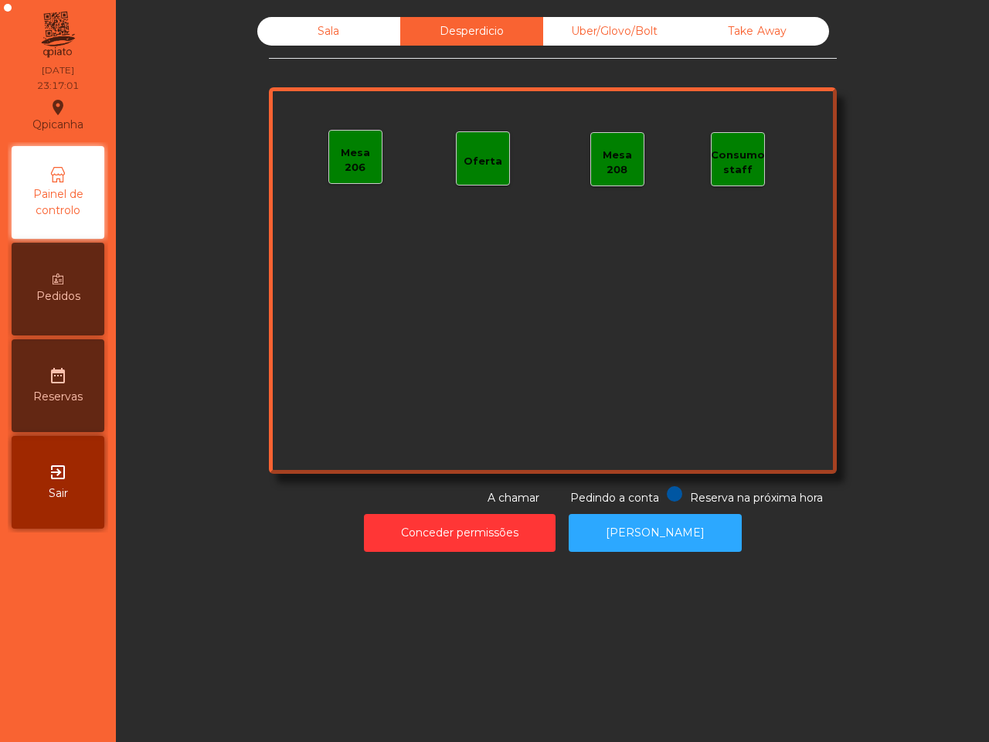
click at [353, 32] on div "Sala" at bounding box center [328, 31] width 143 height 29
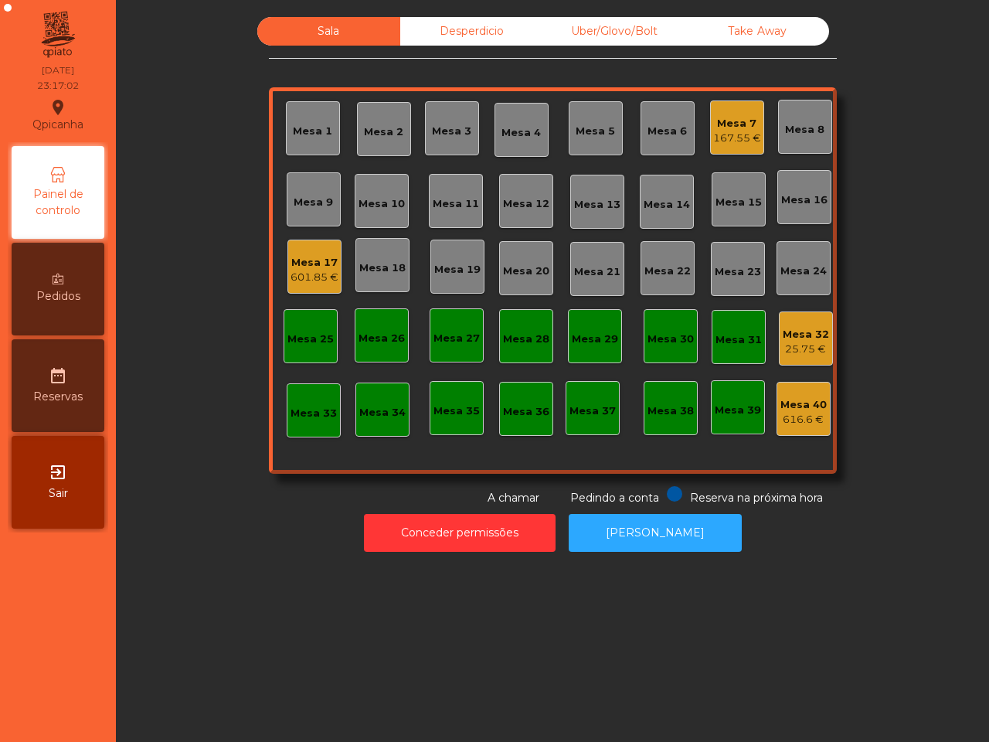
click at [634, 29] on div "Uber/Glovo/Bolt" at bounding box center [614, 31] width 143 height 29
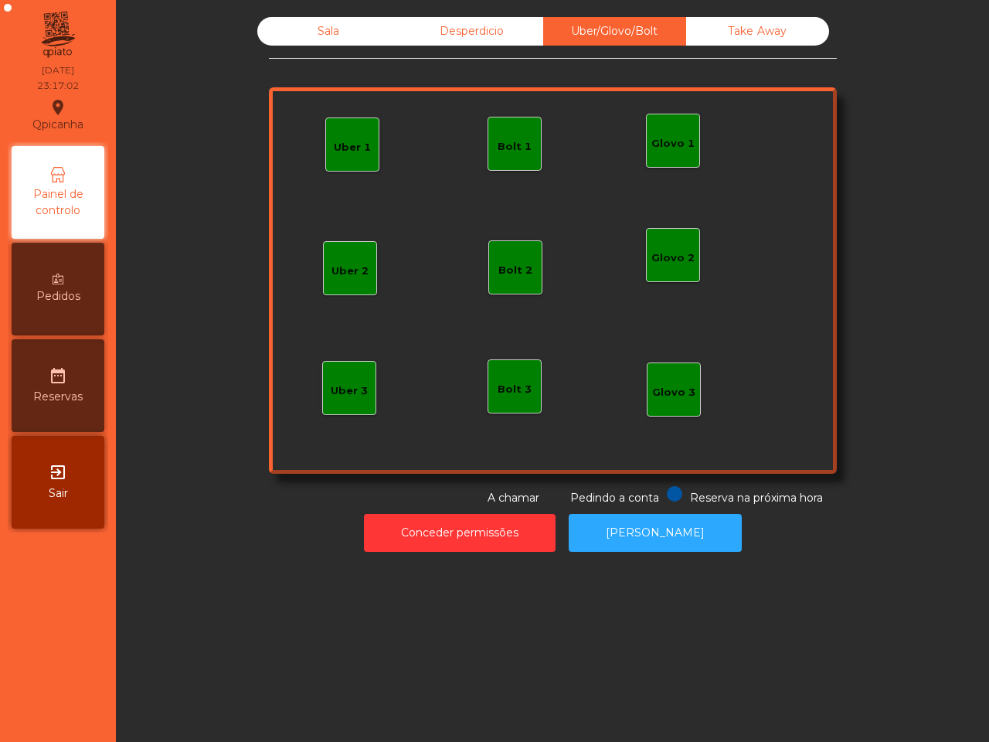
click at [704, 32] on div "Take Away" at bounding box center [757, 31] width 143 height 29
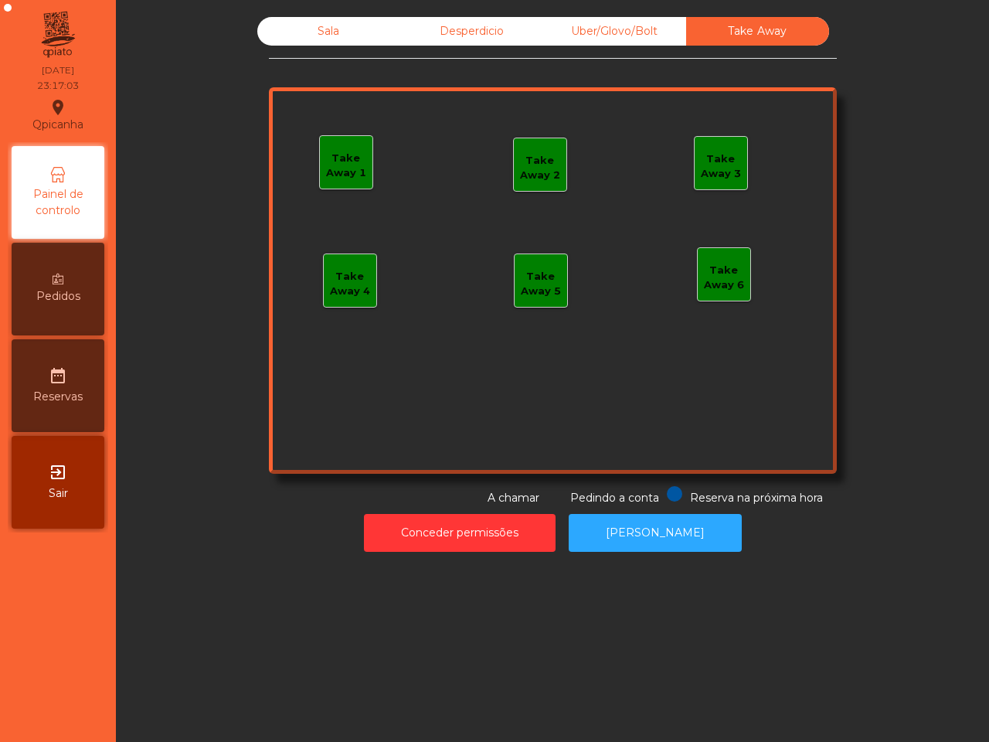
click at [500, 20] on div "Desperdicio" at bounding box center [471, 31] width 143 height 29
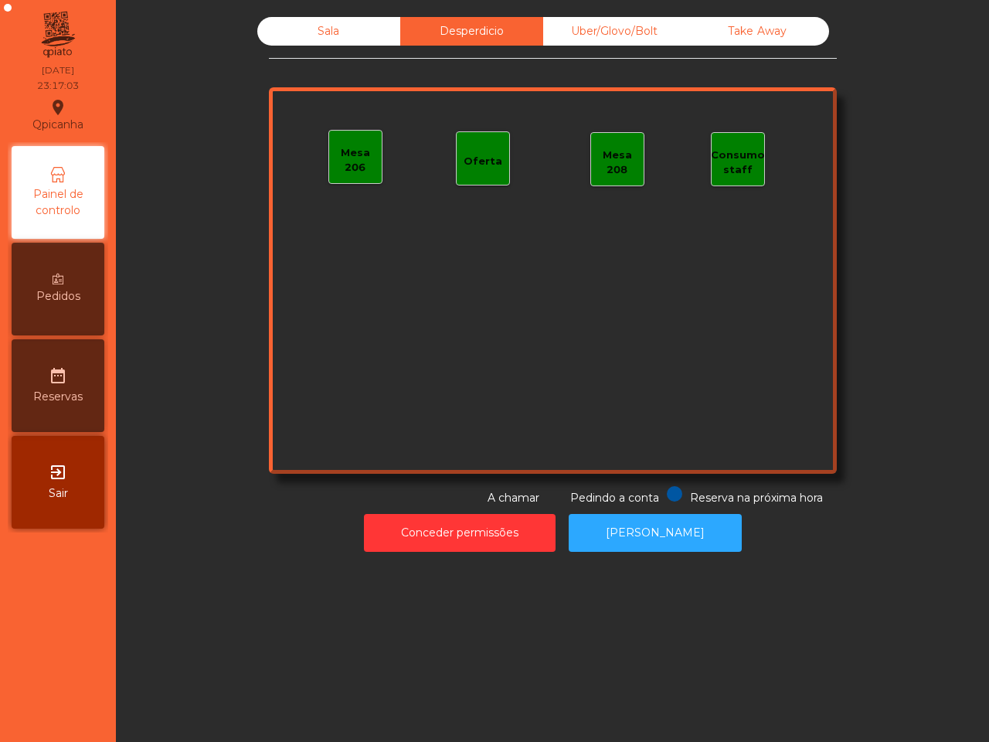
click at [376, 28] on div "Sala" at bounding box center [328, 31] width 143 height 29
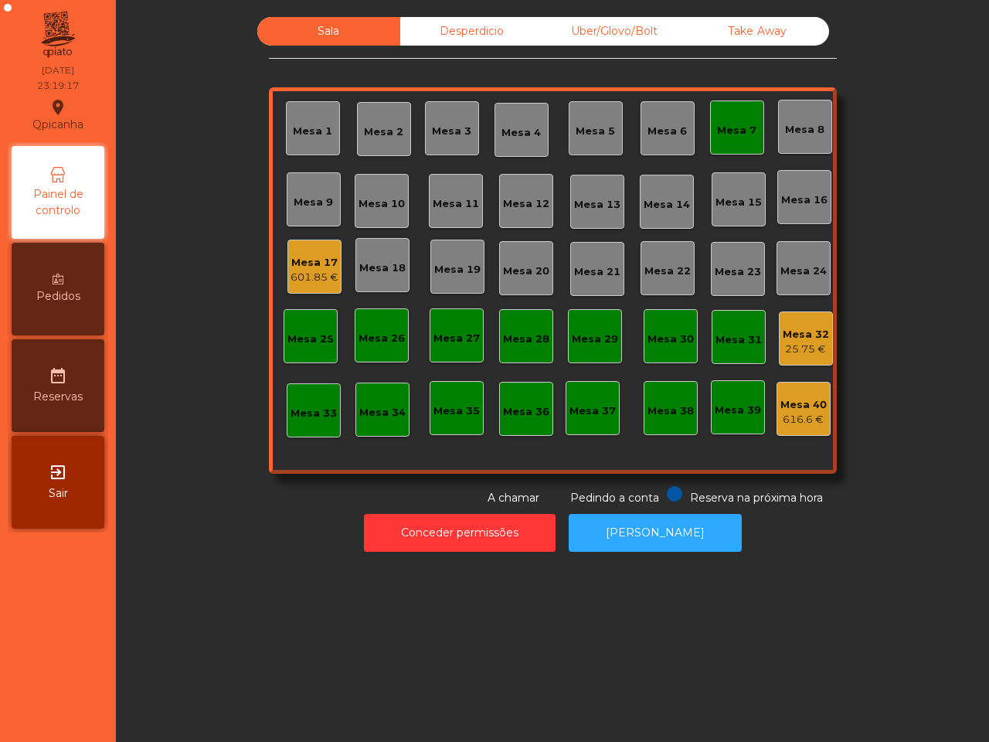
click at [743, 114] on div "Mesa 7" at bounding box center [737, 127] width 54 height 54
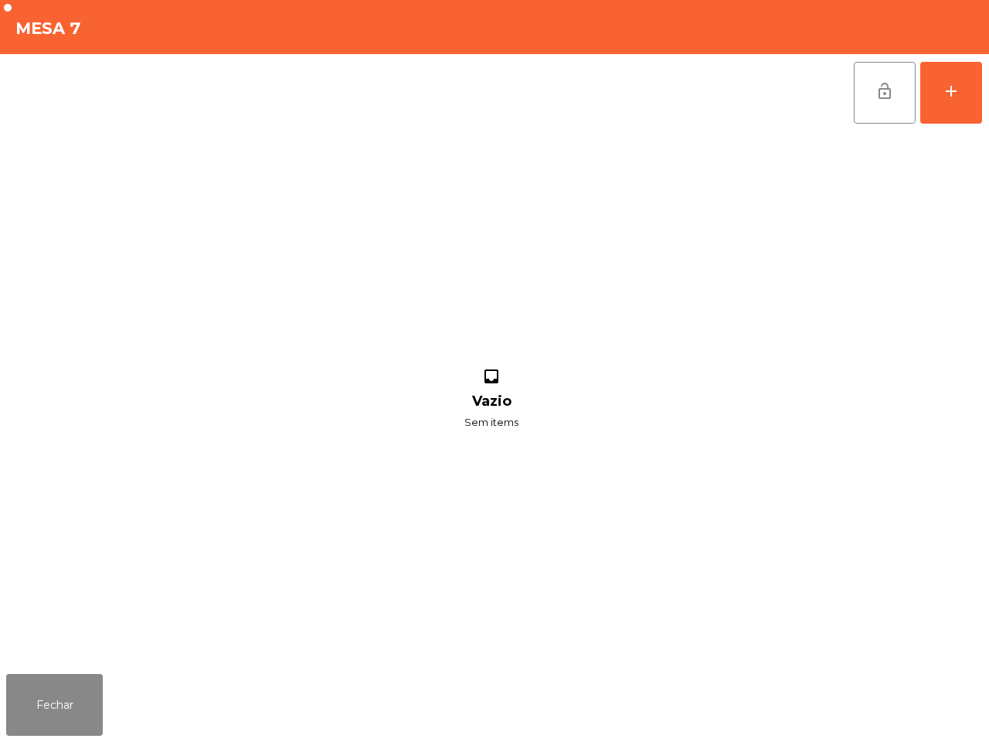
click at [901, 60] on div "lock_open add" at bounding box center [918, 92] width 130 height 77
click at [879, 85] on span "lock_open" at bounding box center [885, 91] width 19 height 19
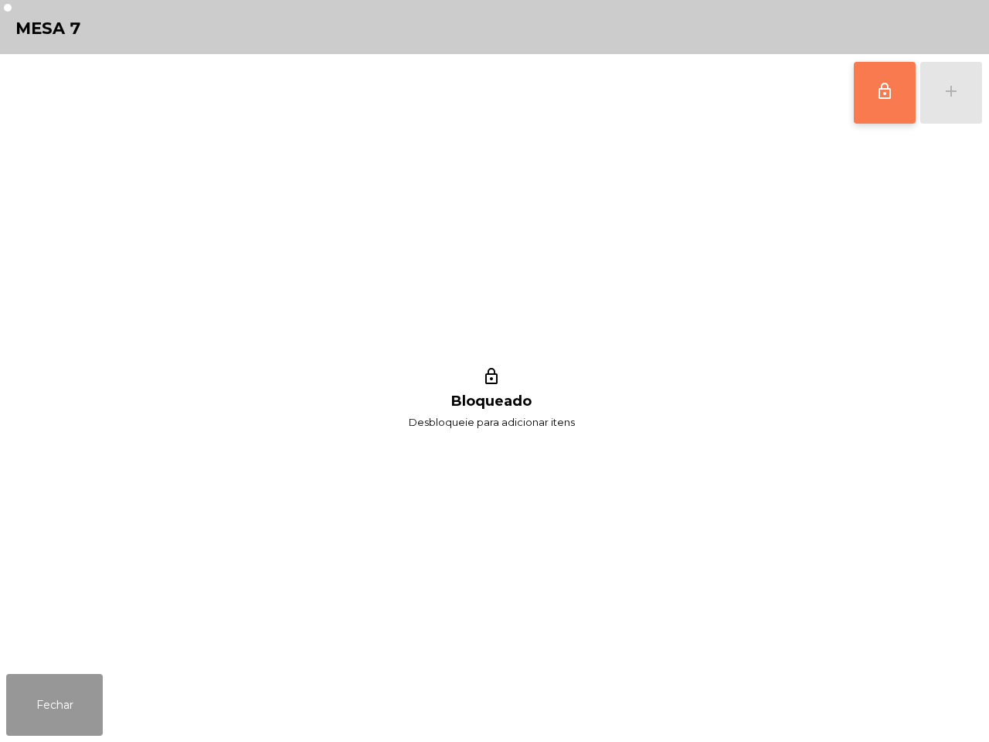
drag, startPoint x: 60, startPoint y: 700, endPoint x: 783, endPoint y: 367, distance: 795.6
click at [63, 700] on button "Fechar" at bounding box center [54, 705] width 97 height 62
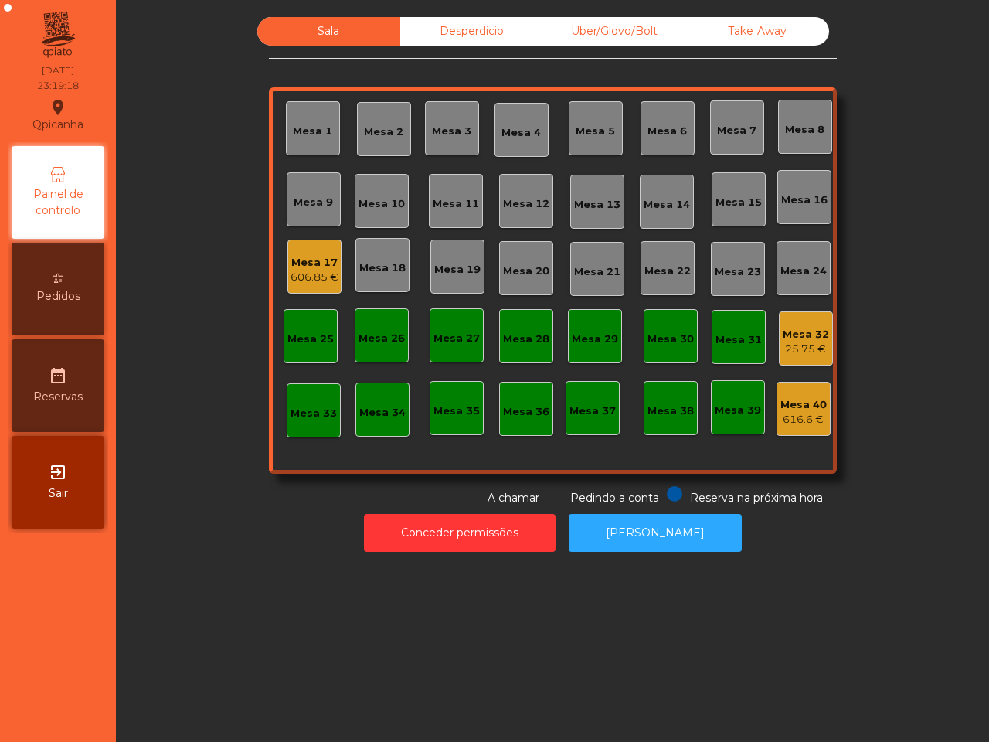
click at [788, 349] on div "25.75 €" at bounding box center [806, 349] width 46 height 15
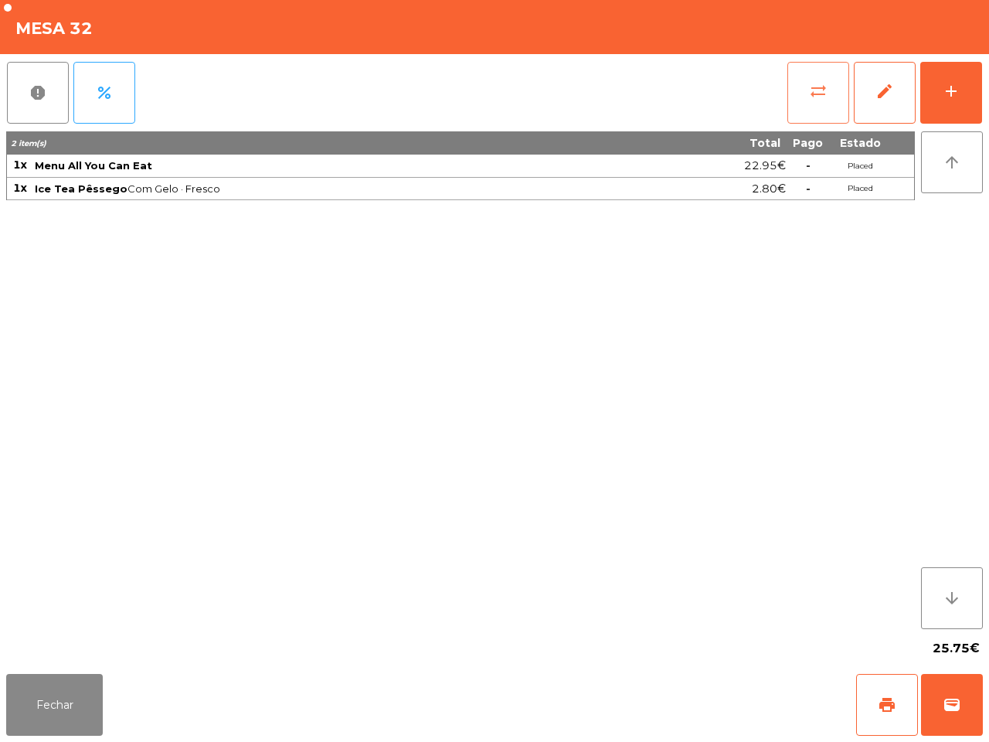
click at [818, 93] on span "sync_alt" at bounding box center [818, 91] width 19 height 19
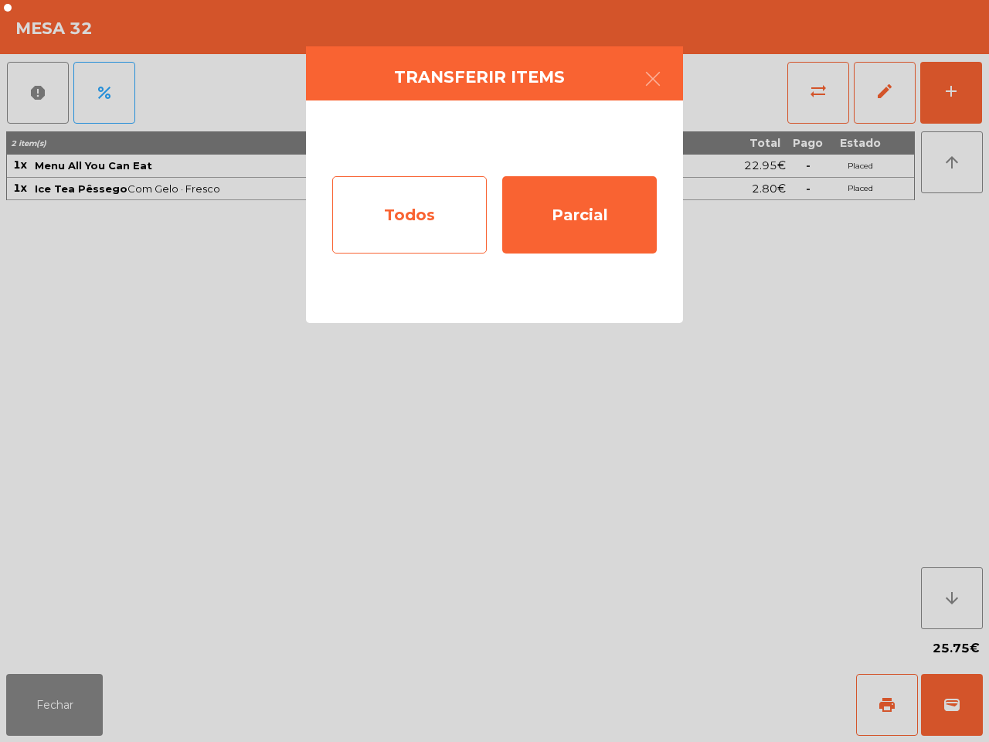
click at [412, 205] on div "Todos" at bounding box center [409, 214] width 155 height 77
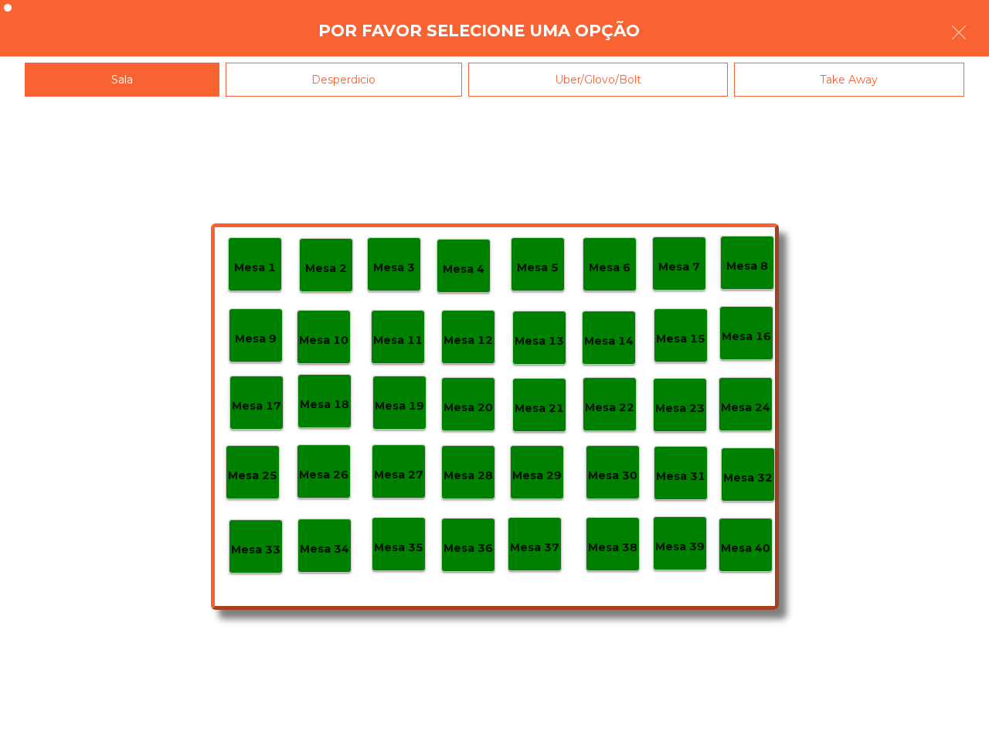
click at [742, 555] on p "Mesa 40" at bounding box center [745, 548] width 49 height 18
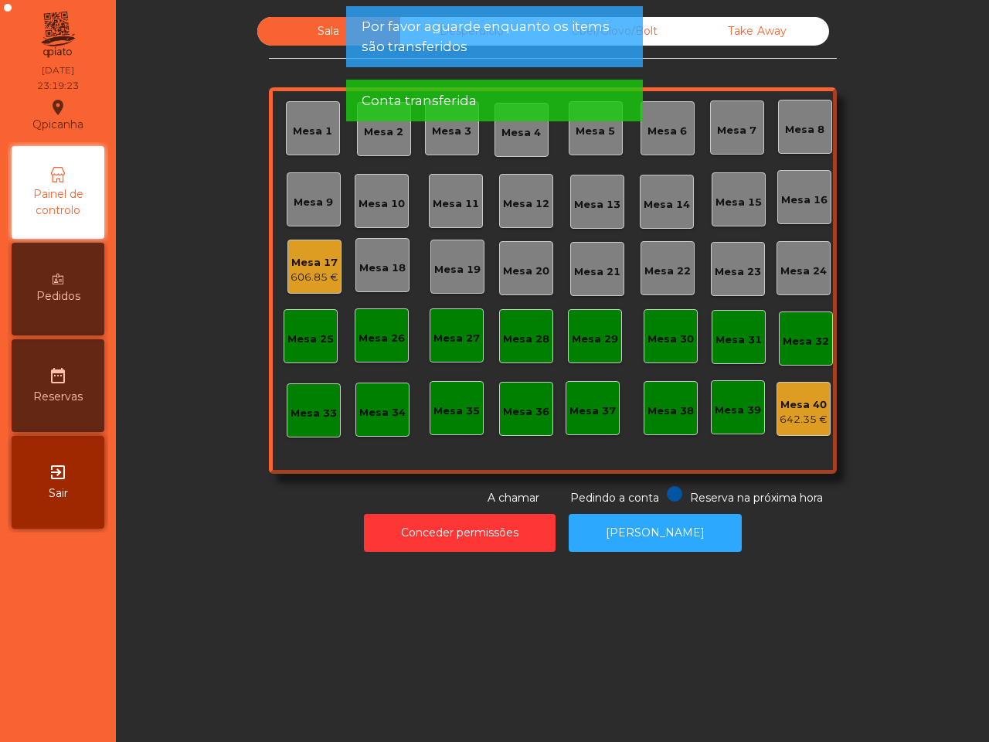
click at [452, 32] on span "Por favor aguarde enquanto os items são transferidos" at bounding box center [495, 36] width 266 height 39
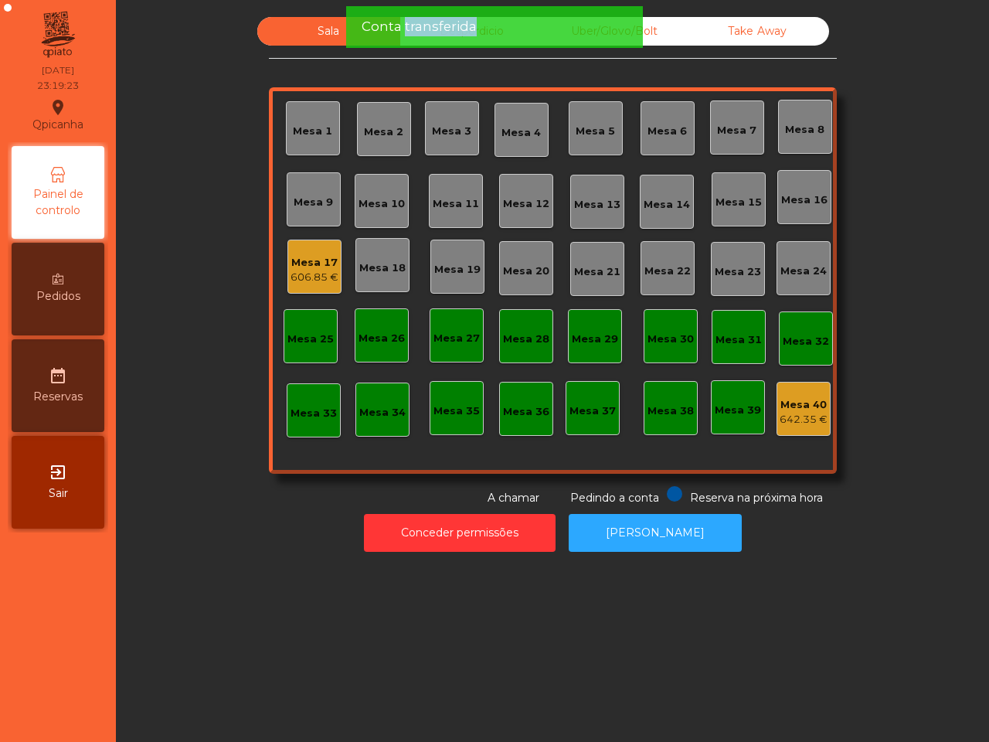
click at [452, 32] on span "Conta transferida" at bounding box center [419, 26] width 115 height 19
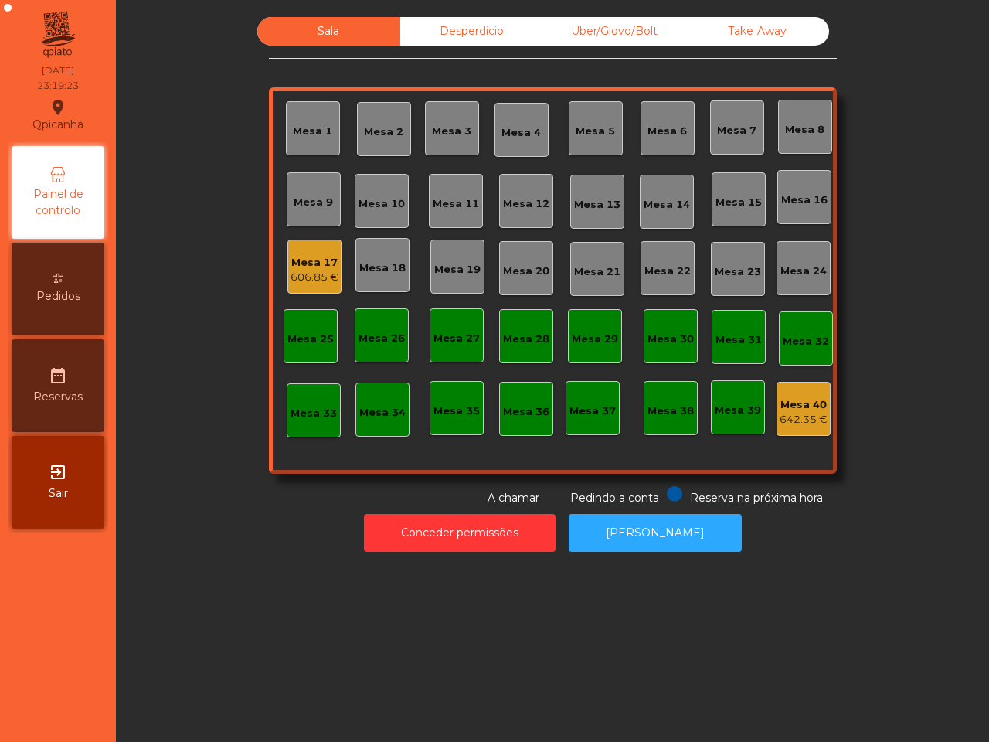
click at [453, 22] on div "Desperdicio" at bounding box center [471, 31] width 143 height 29
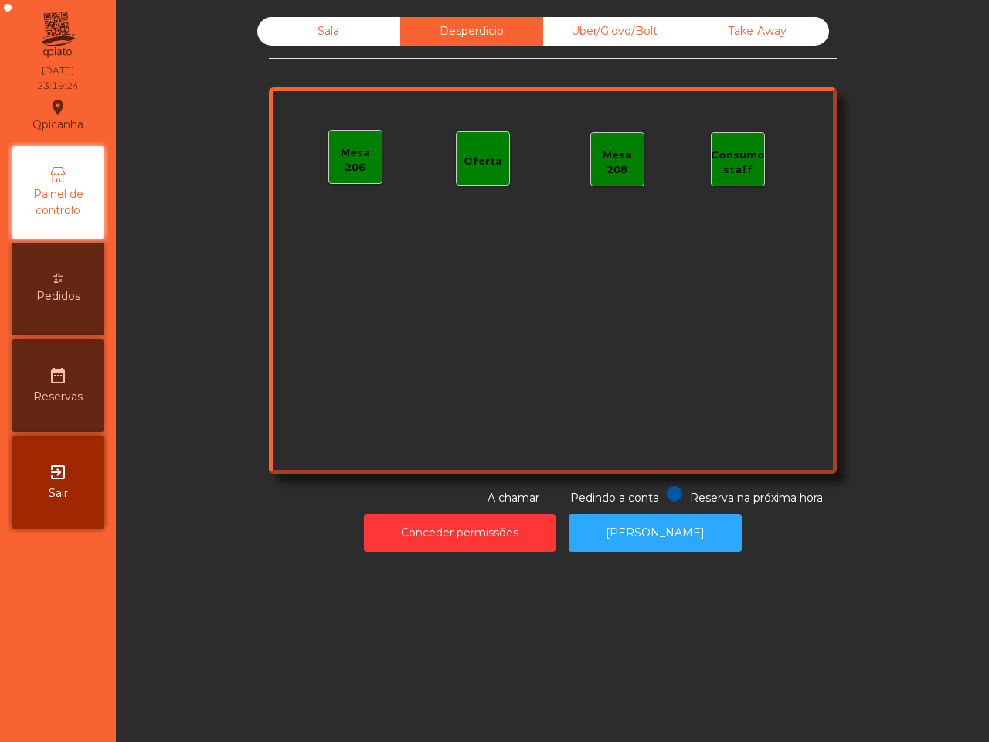
click at [566, 24] on div "Uber/Glovo/Bolt" at bounding box center [614, 31] width 143 height 29
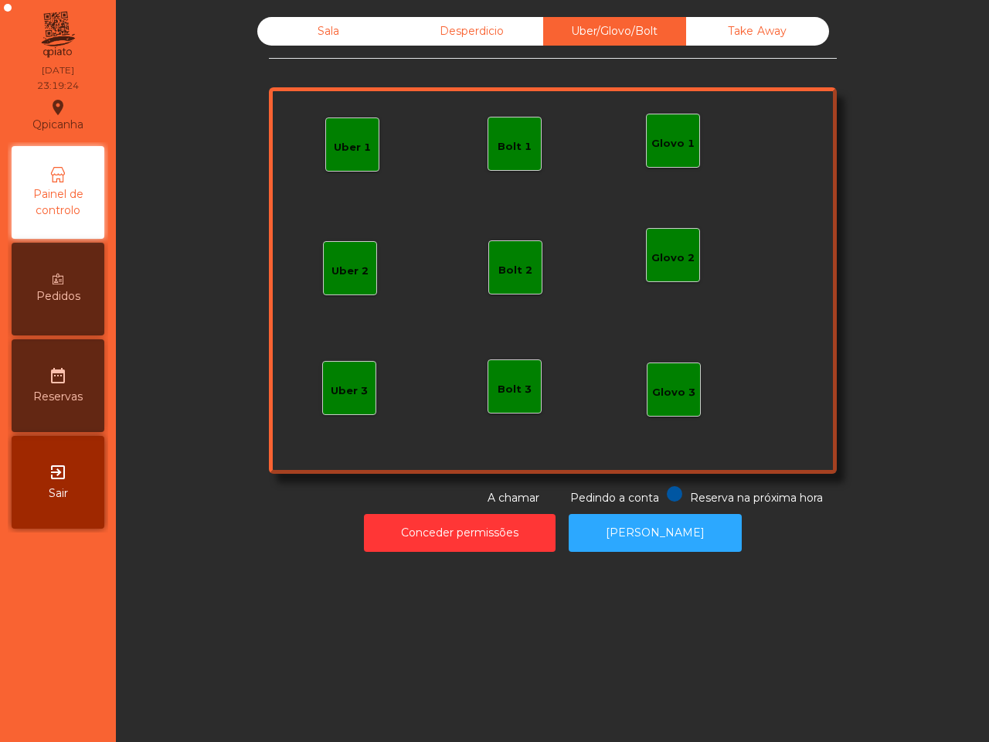
click at [717, 31] on div "Take Away" at bounding box center [757, 31] width 143 height 29
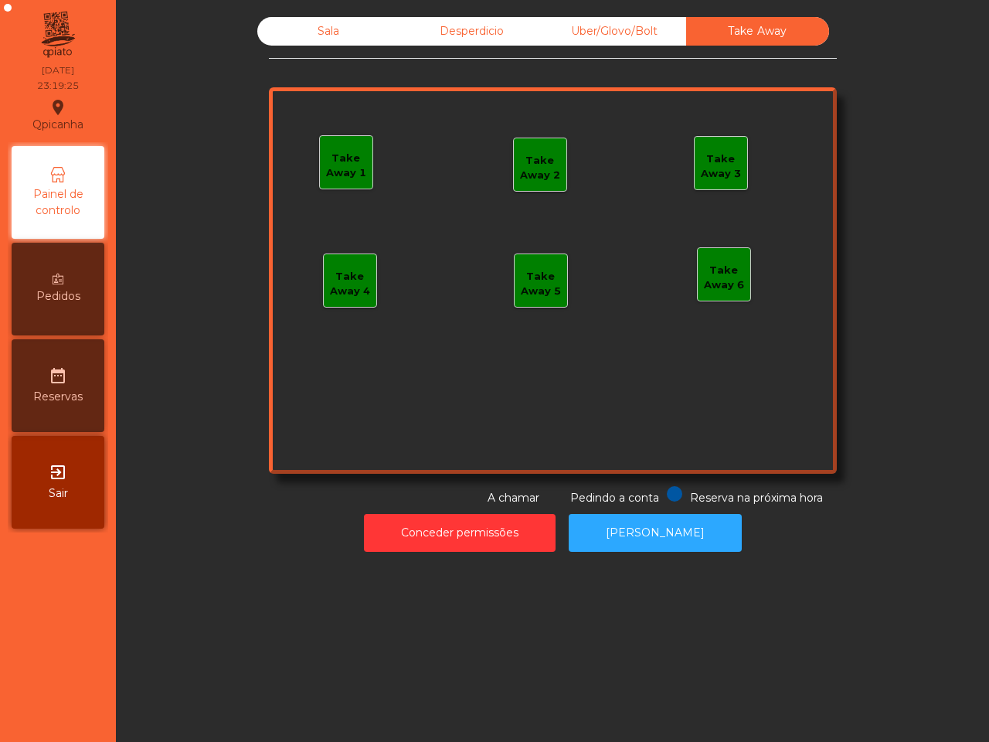
click at [330, 26] on div "Sala" at bounding box center [328, 31] width 143 height 29
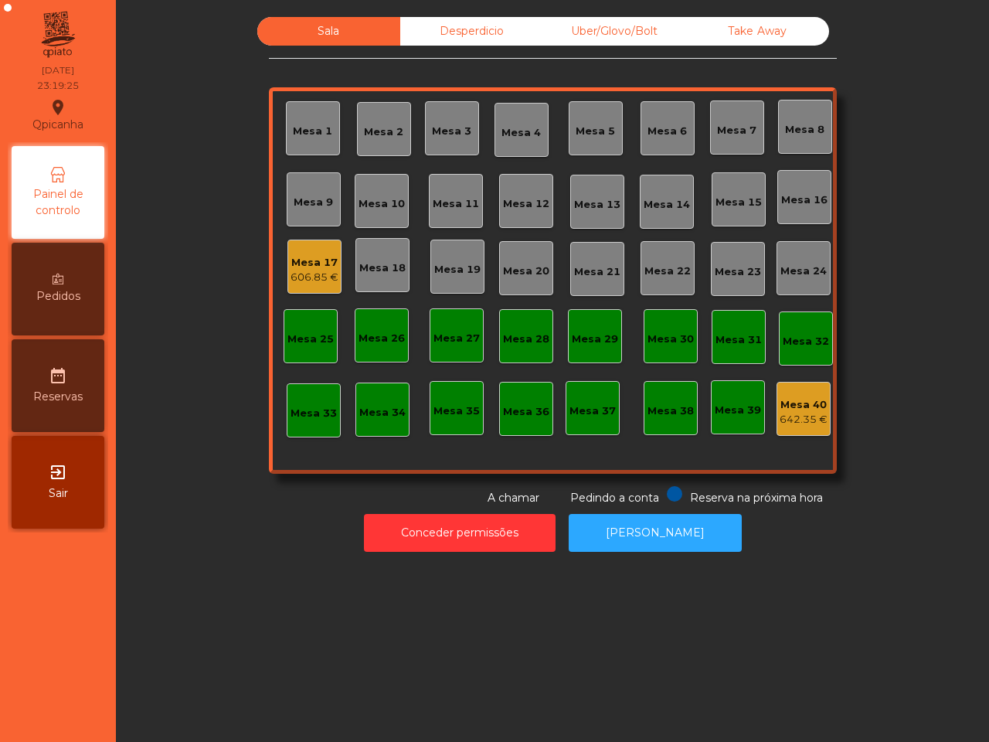
click at [236, 153] on div "Sala Desperdicio Uber/Glovo/Bolt Take Away Mesa 1 Mesa 2 Mesa 3 Mesa 4 Mesa 5 M…" at bounding box center [553, 261] width 832 height 489
click at [611, 526] on button "[PERSON_NAME]" at bounding box center [655, 533] width 173 height 38
click at [789, 408] on div "Mesa 40" at bounding box center [804, 404] width 48 height 15
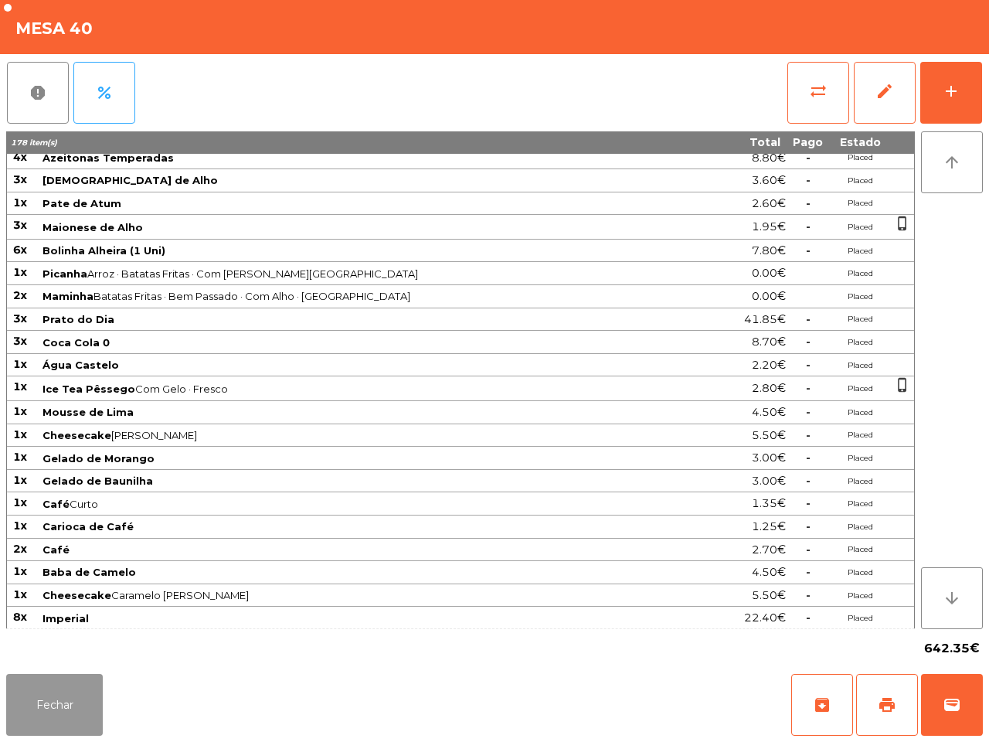
drag, startPoint x: 47, startPoint y: 719, endPoint x: 298, endPoint y: 531, distance: 313.0
click at [48, 719] on button "Fechar" at bounding box center [54, 705] width 97 height 62
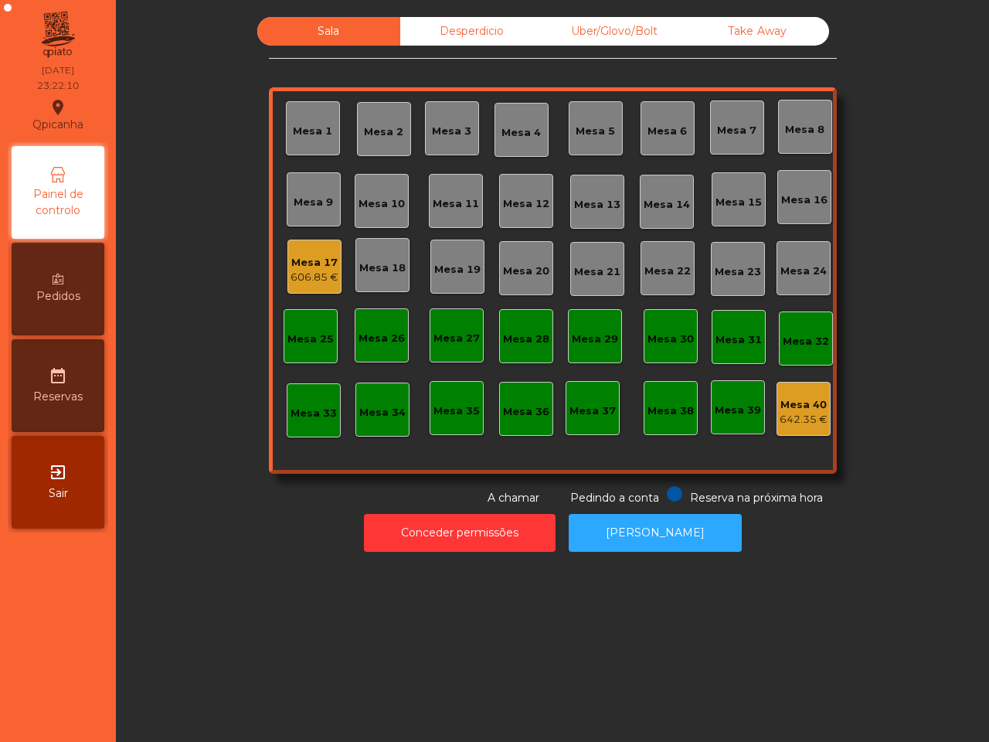
click at [322, 267] on div "Mesa 17" at bounding box center [315, 262] width 48 height 15
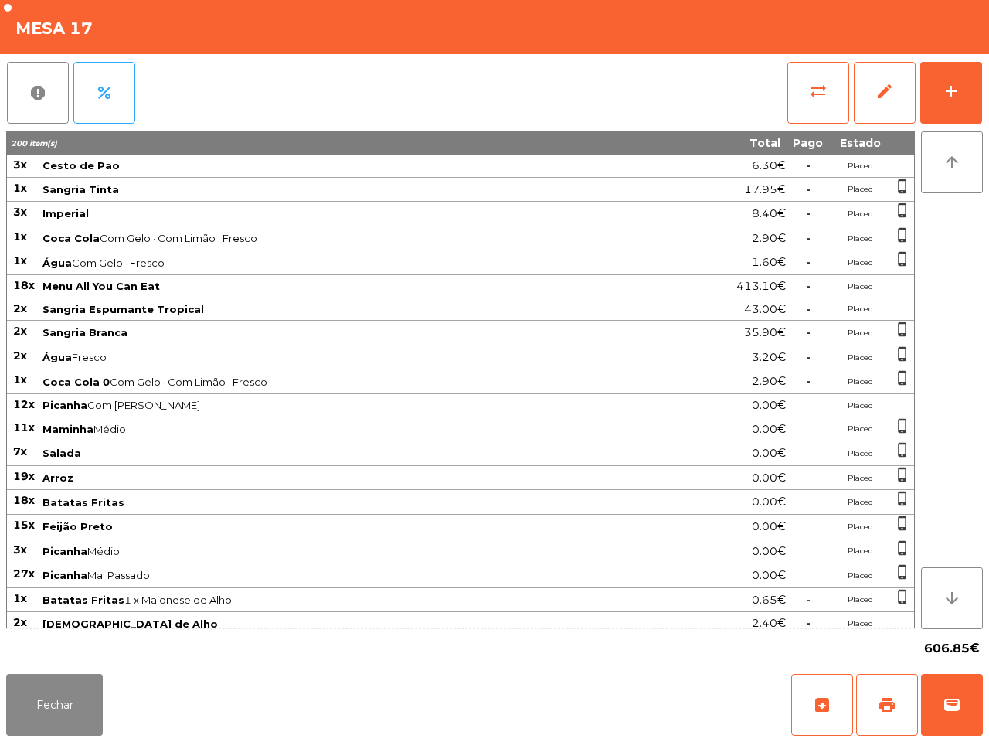
scroll to position [253, 0]
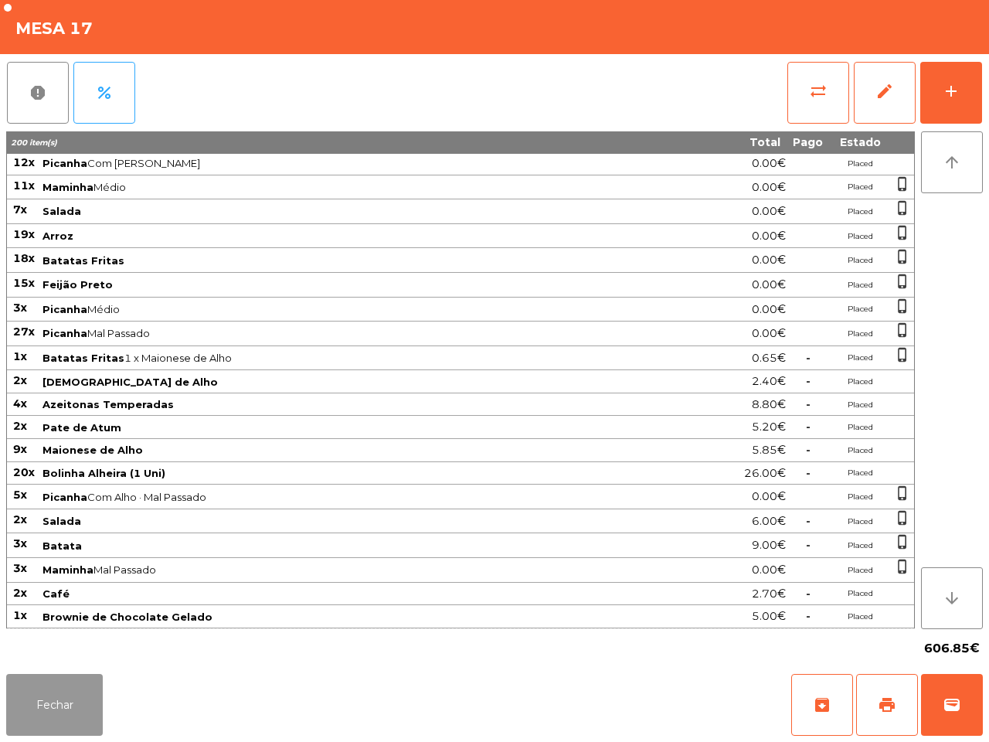
click at [68, 684] on button "Fechar" at bounding box center [54, 705] width 97 height 62
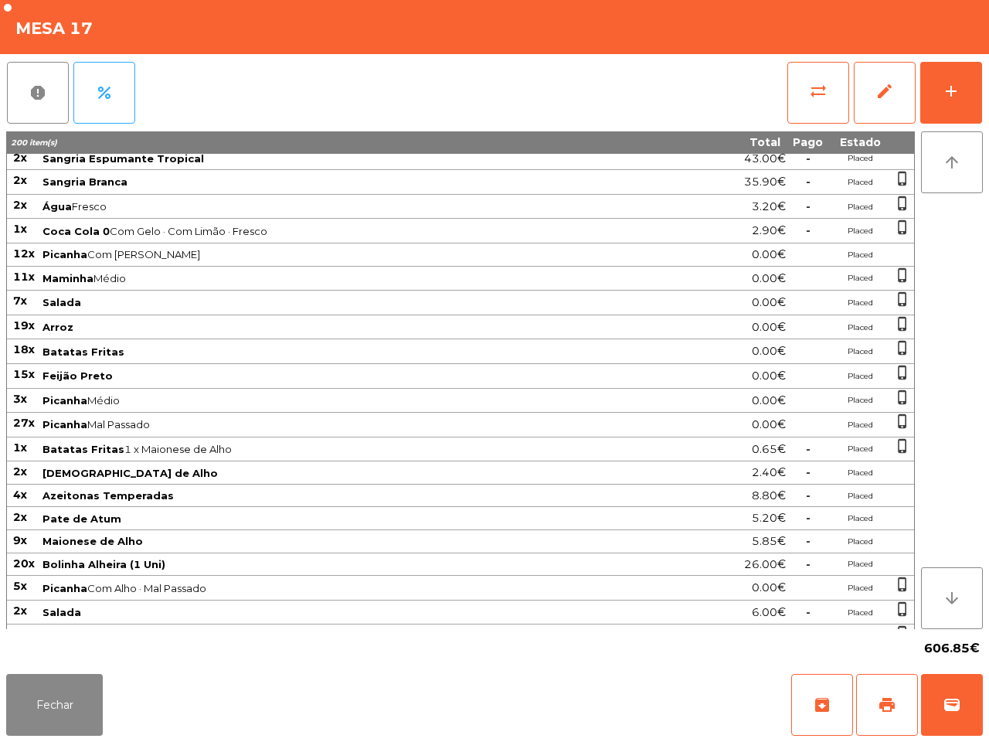
scroll to position [253, 0]
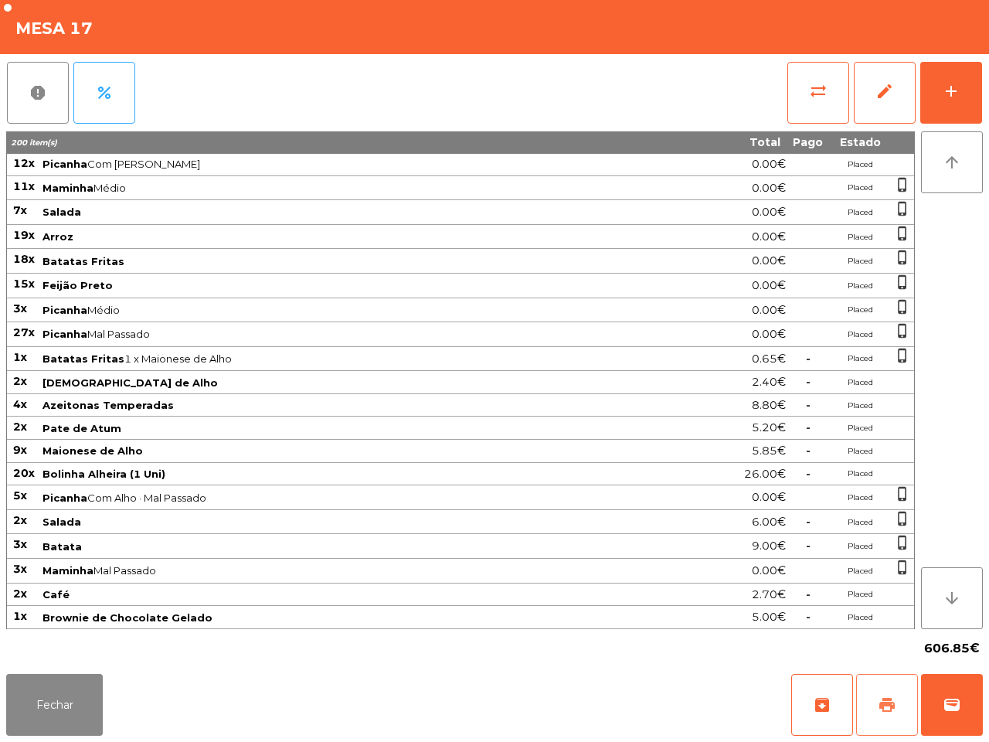
click at [879, 689] on button "print" at bounding box center [887, 705] width 62 height 62
click at [90, 706] on button "Fechar" at bounding box center [54, 705] width 97 height 62
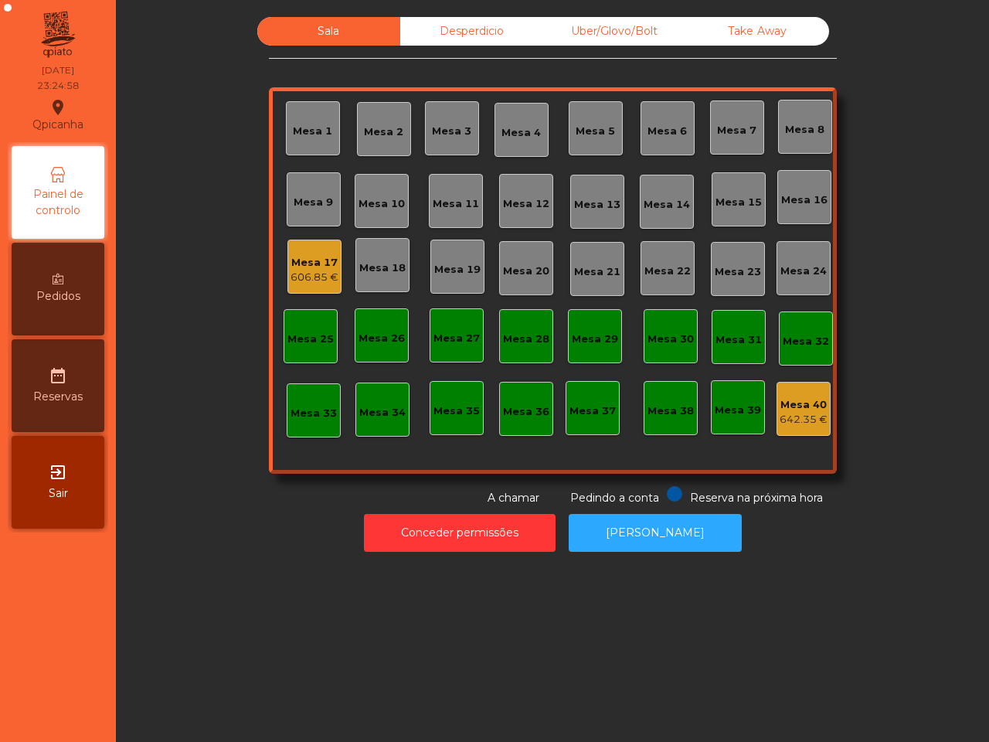
click at [291, 257] on div "Mesa 17" at bounding box center [315, 262] width 48 height 15
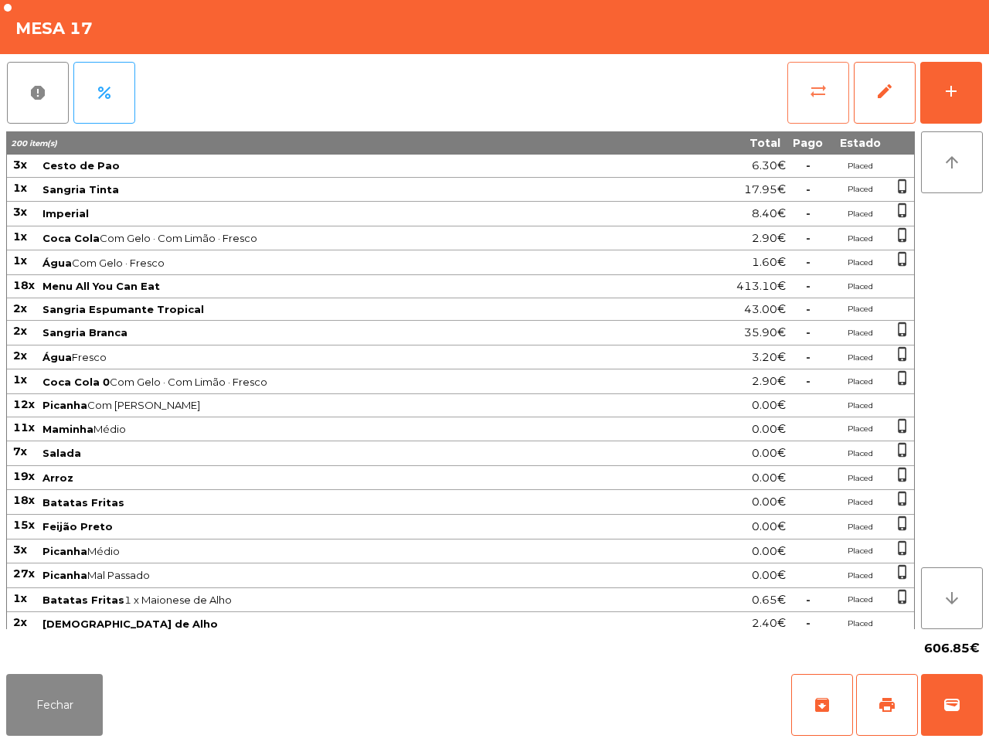
click at [811, 82] on span "sync_alt" at bounding box center [818, 91] width 19 height 19
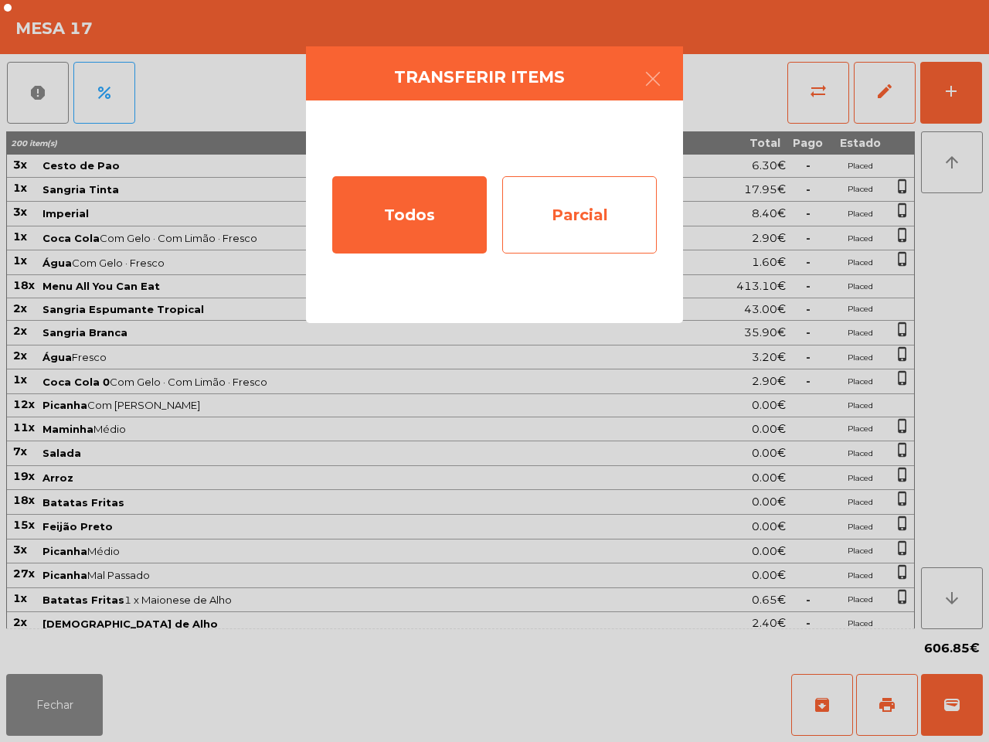
click at [526, 197] on div "Parcial" at bounding box center [579, 214] width 155 height 77
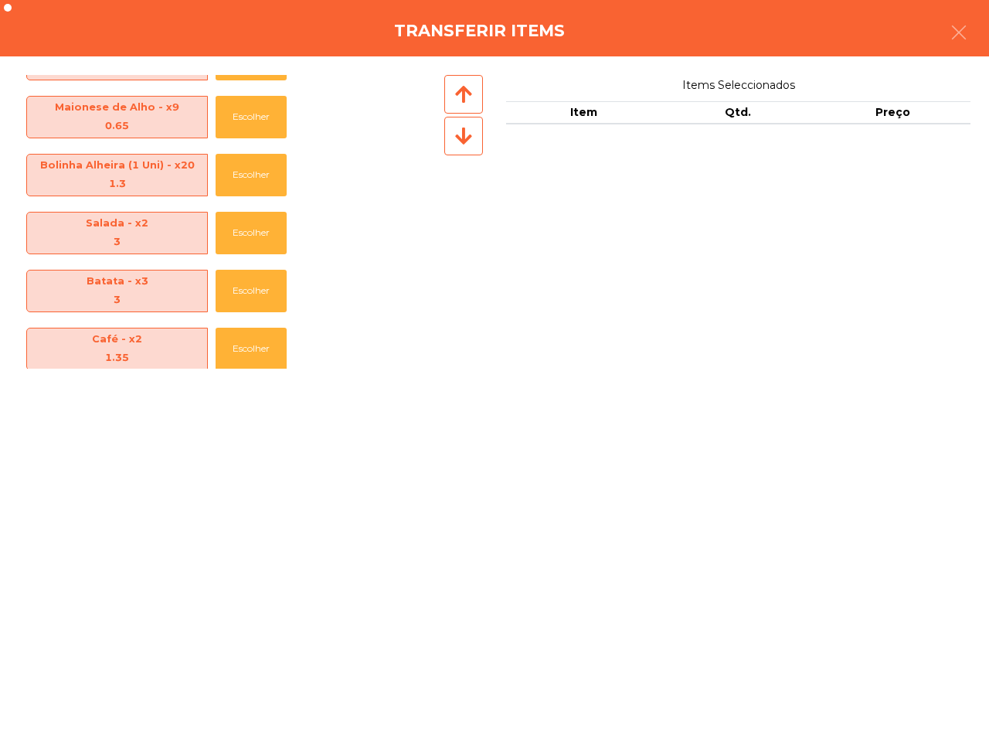
scroll to position [1155, 0]
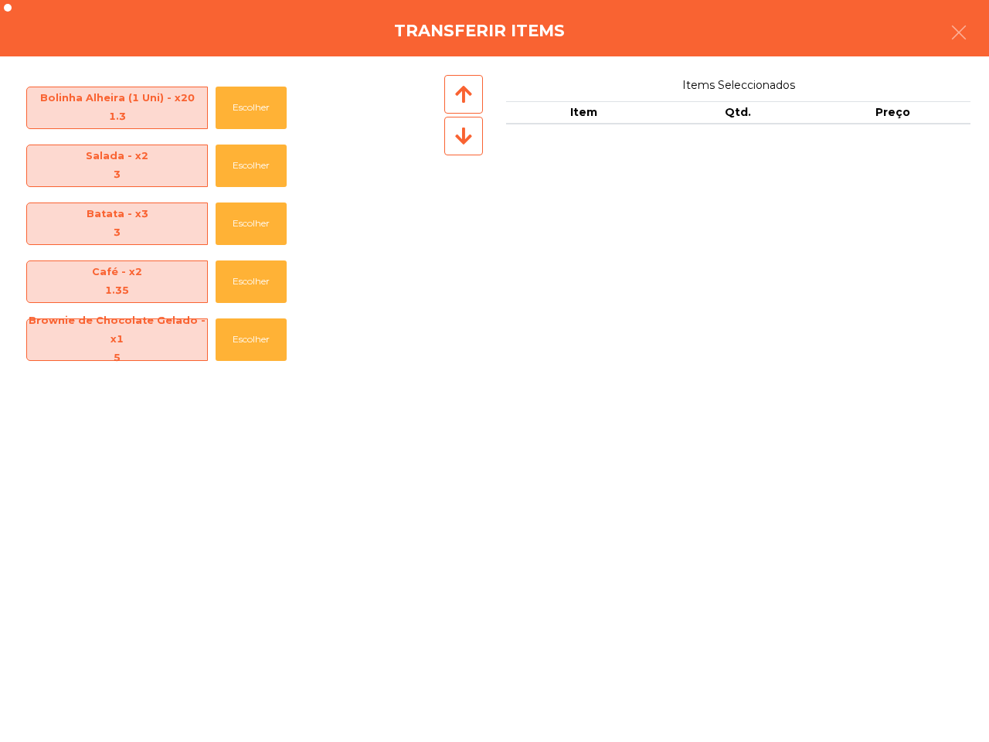
click at [211, 222] on div "Batata - x3 3 Escolher" at bounding box center [230, 224] width 423 height 58
click at [226, 216] on button "Escolher" at bounding box center [251, 223] width 71 height 43
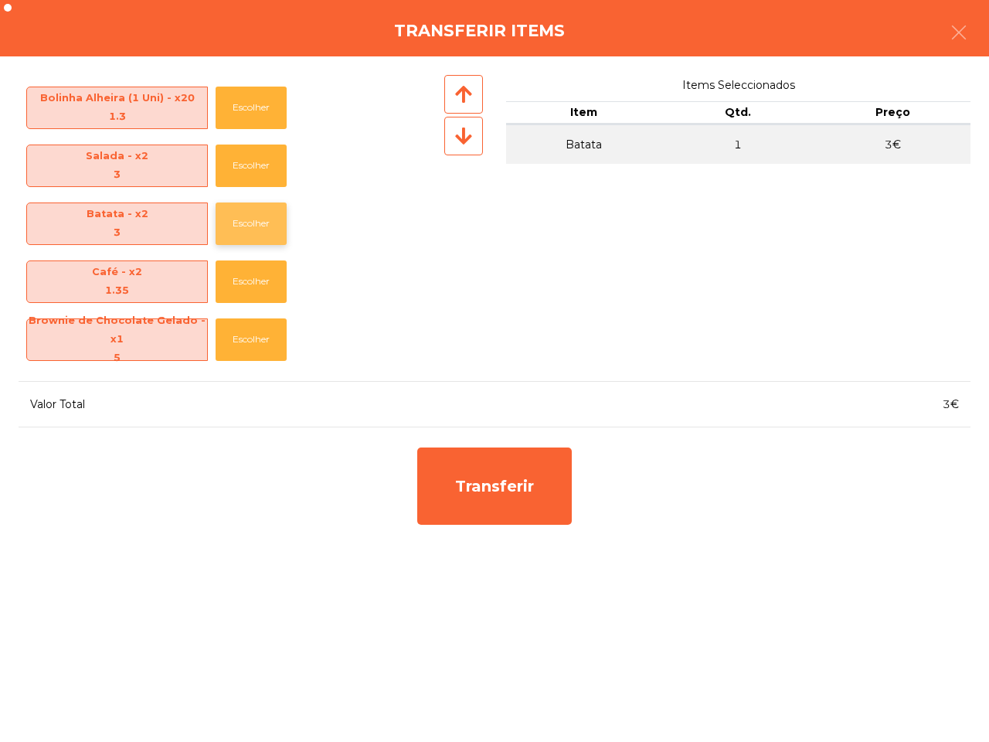
click at [232, 217] on button "Escolher" at bounding box center [251, 223] width 71 height 43
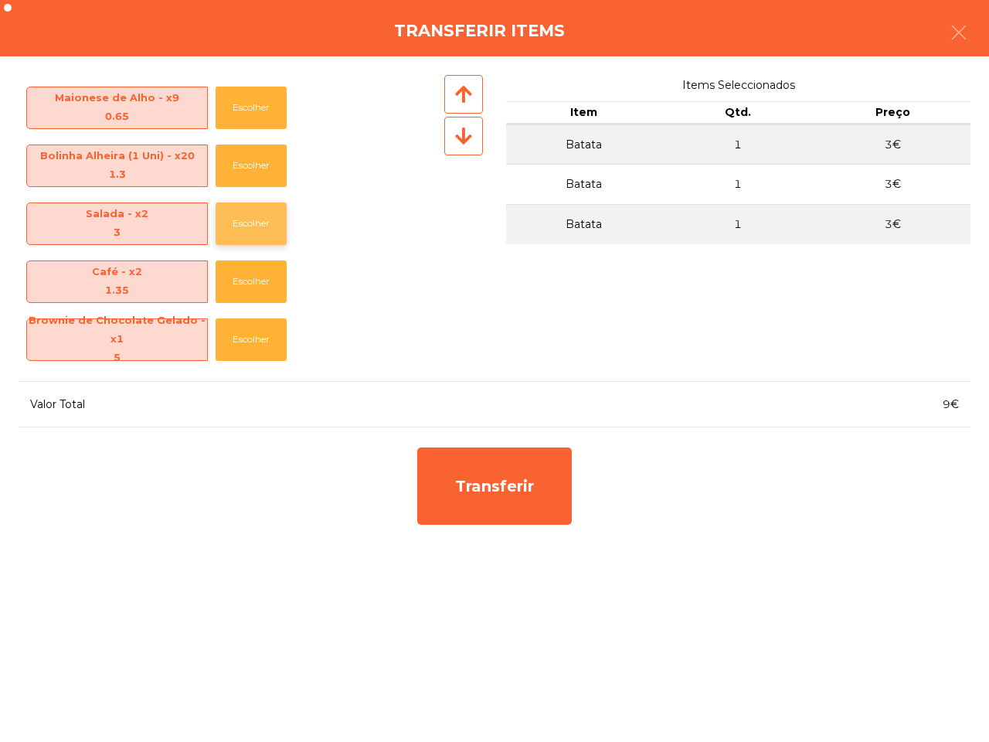
click at [240, 207] on button "Escolher" at bounding box center [251, 223] width 71 height 43
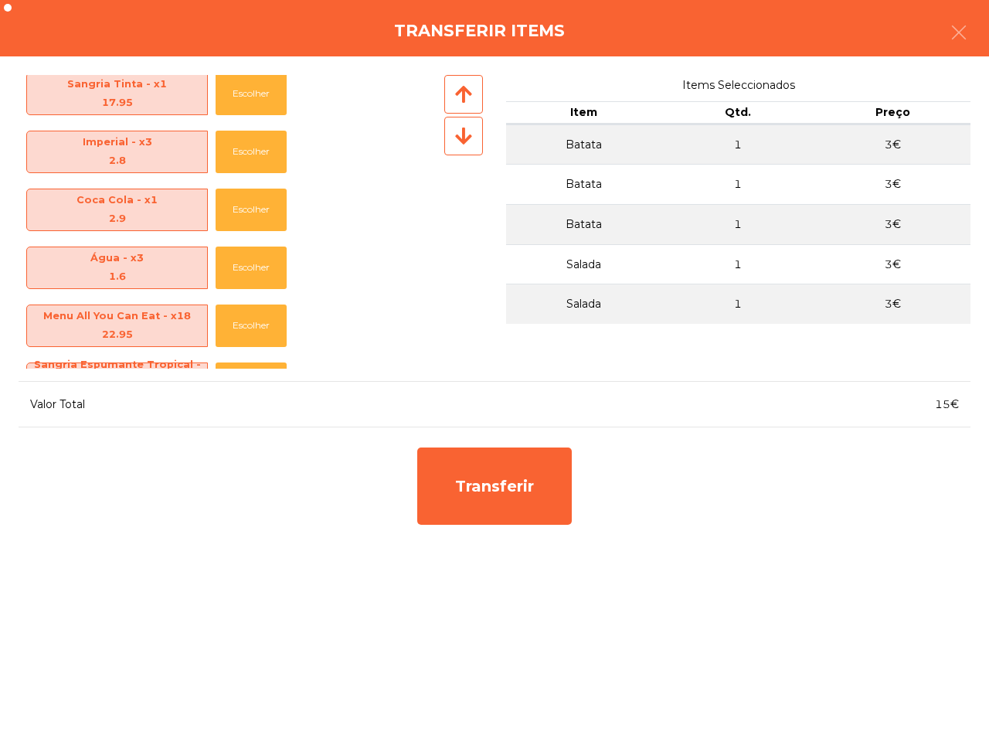
scroll to position [0, 0]
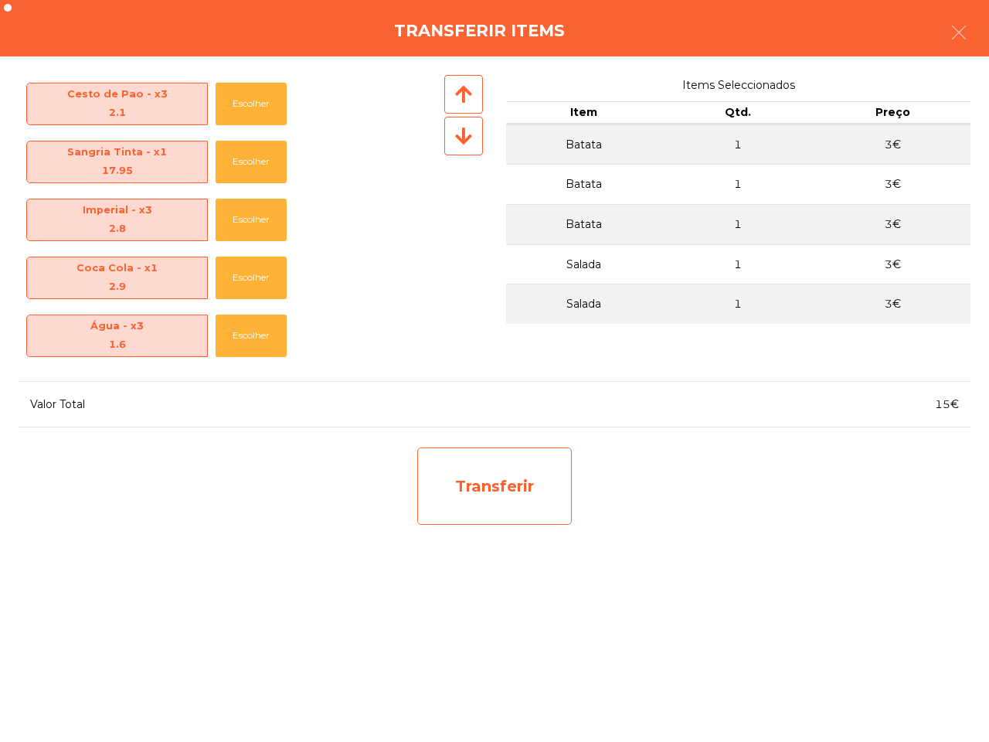
click at [478, 471] on div "Transferir" at bounding box center [494, 485] width 155 height 77
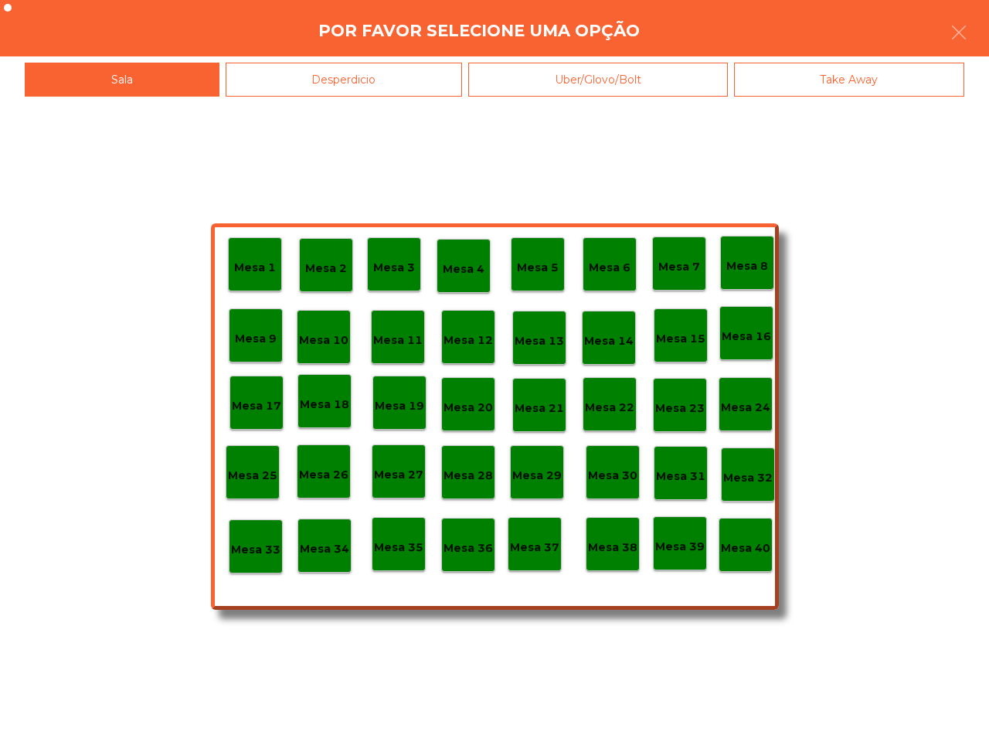
click at [341, 72] on div "Desperdicio" at bounding box center [344, 80] width 237 height 35
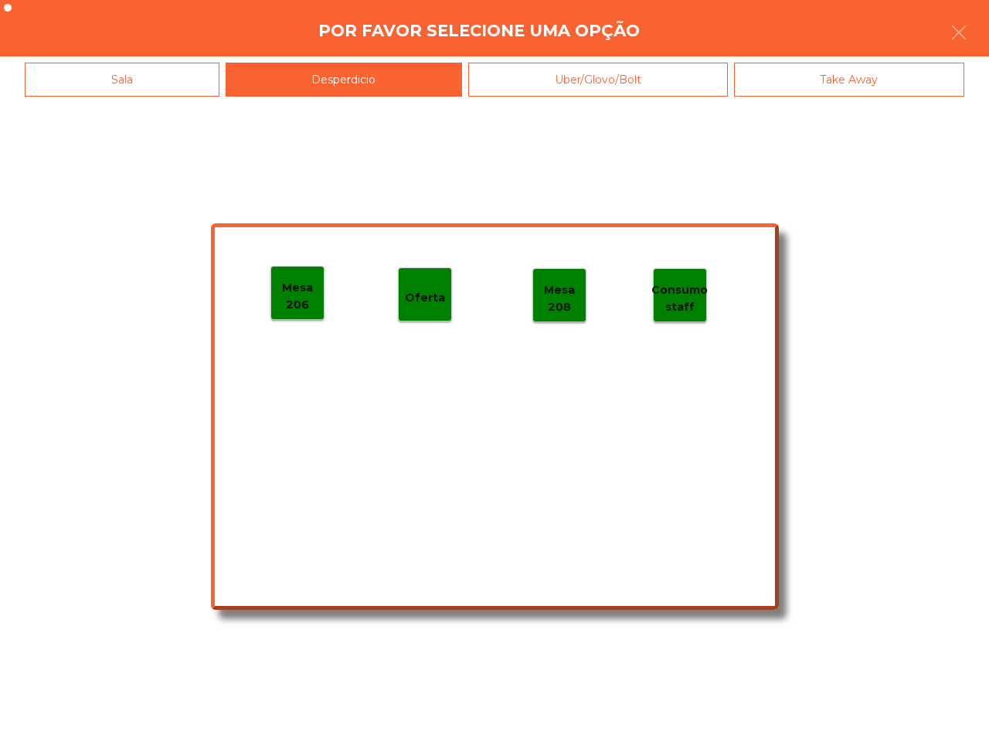
click at [273, 291] on p "Mesa 206" at bounding box center [297, 296] width 53 height 35
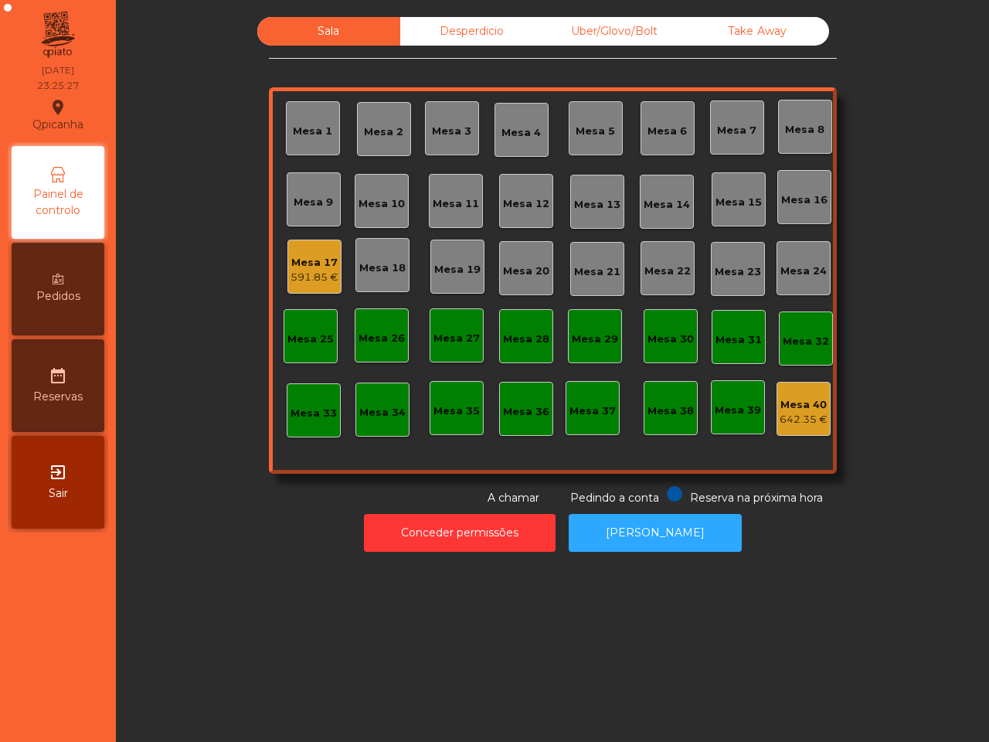
drag, startPoint x: 357, startPoint y: 423, endPoint x: 261, endPoint y: 495, distance: 119.3
click at [269, 495] on div "Reserva na próxima hora Pedindo a conta A chamar" at bounding box center [550, 496] width 562 height 20
click at [439, 37] on div "Desperdicio" at bounding box center [471, 31] width 143 height 29
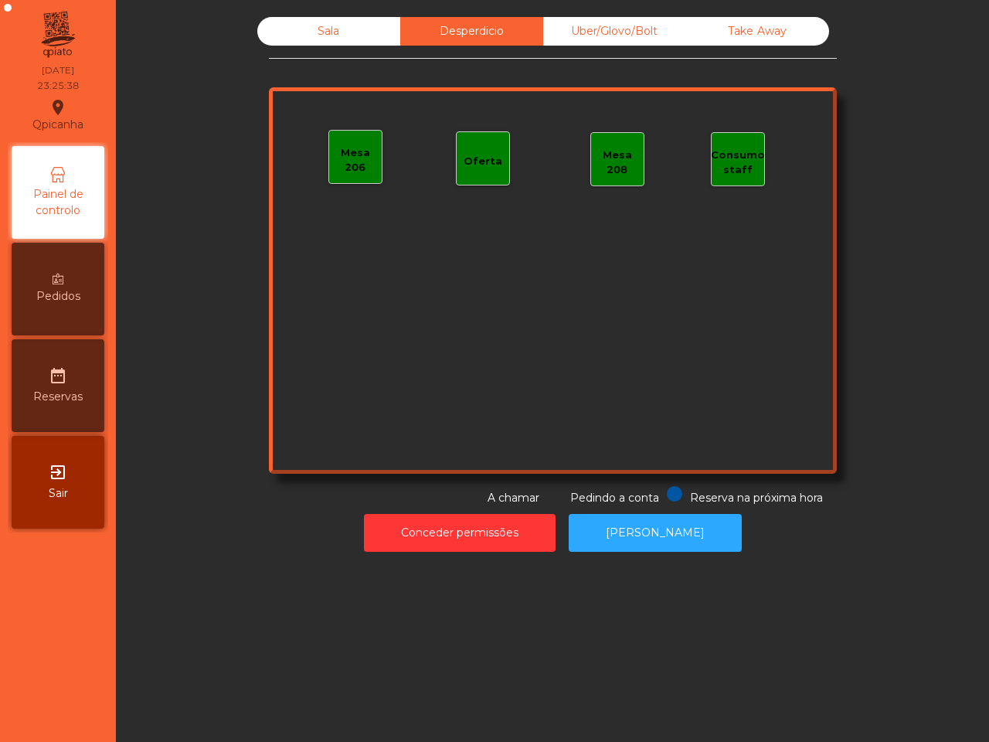
click at [614, 32] on div "Uber/Glovo/Bolt" at bounding box center [614, 31] width 143 height 29
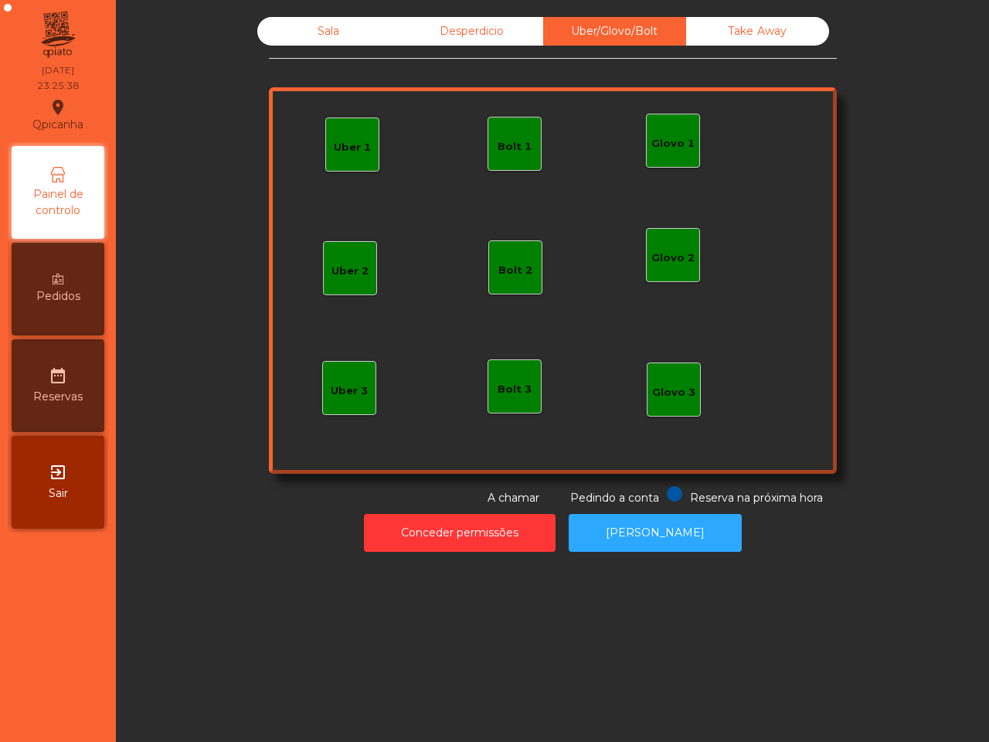
click at [686, 27] on div "Take Away" at bounding box center [757, 31] width 143 height 29
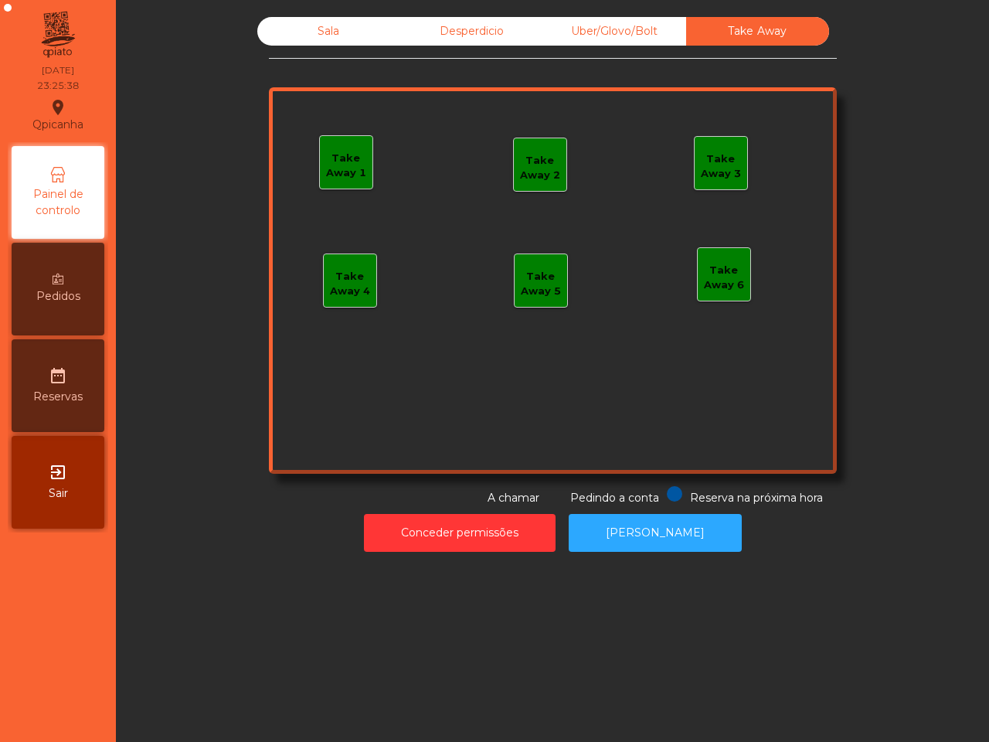
click at [471, 25] on div "Desperdicio" at bounding box center [471, 31] width 143 height 29
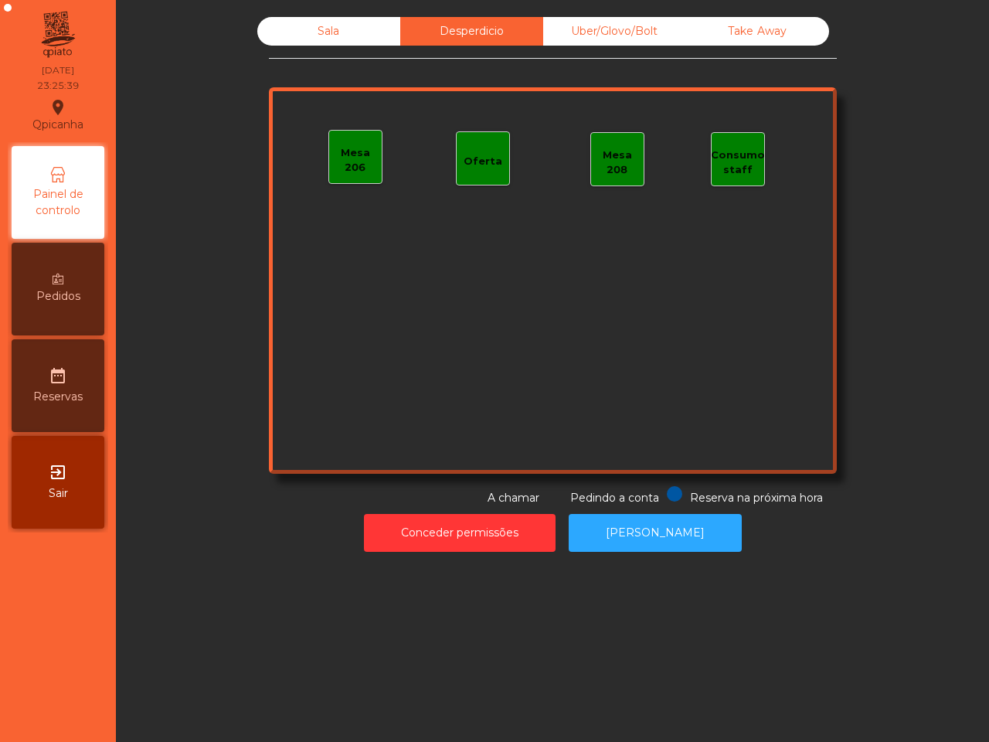
click at [342, 26] on div "Sala" at bounding box center [328, 31] width 143 height 29
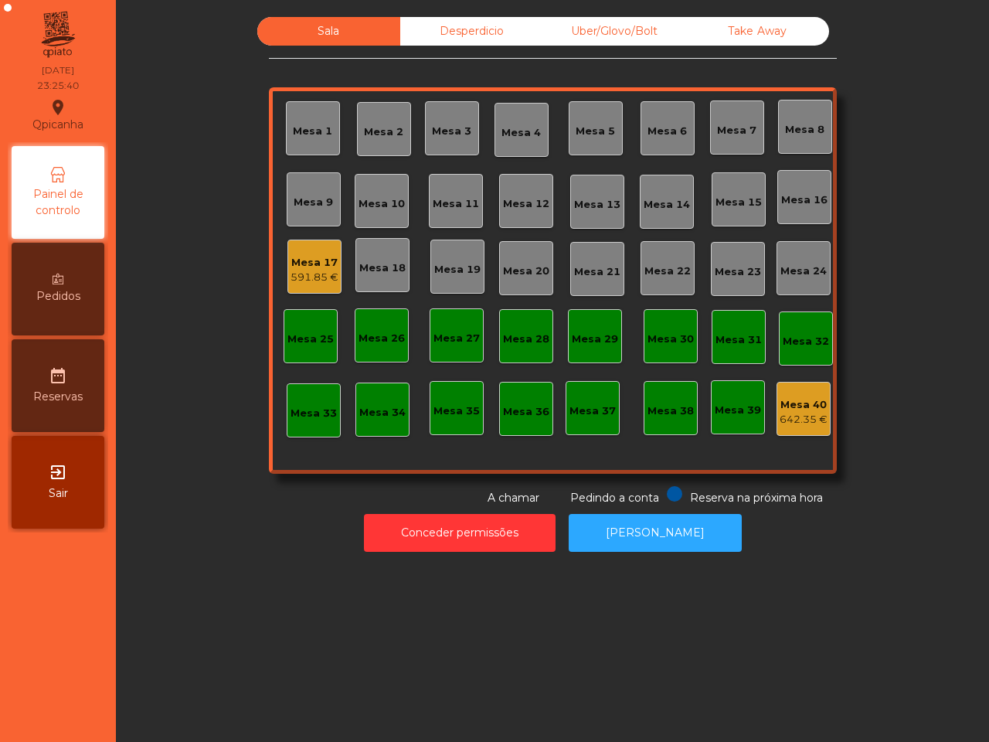
click at [302, 281] on div "591.85 €" at bounding box center [315, 277] width 48 height 15
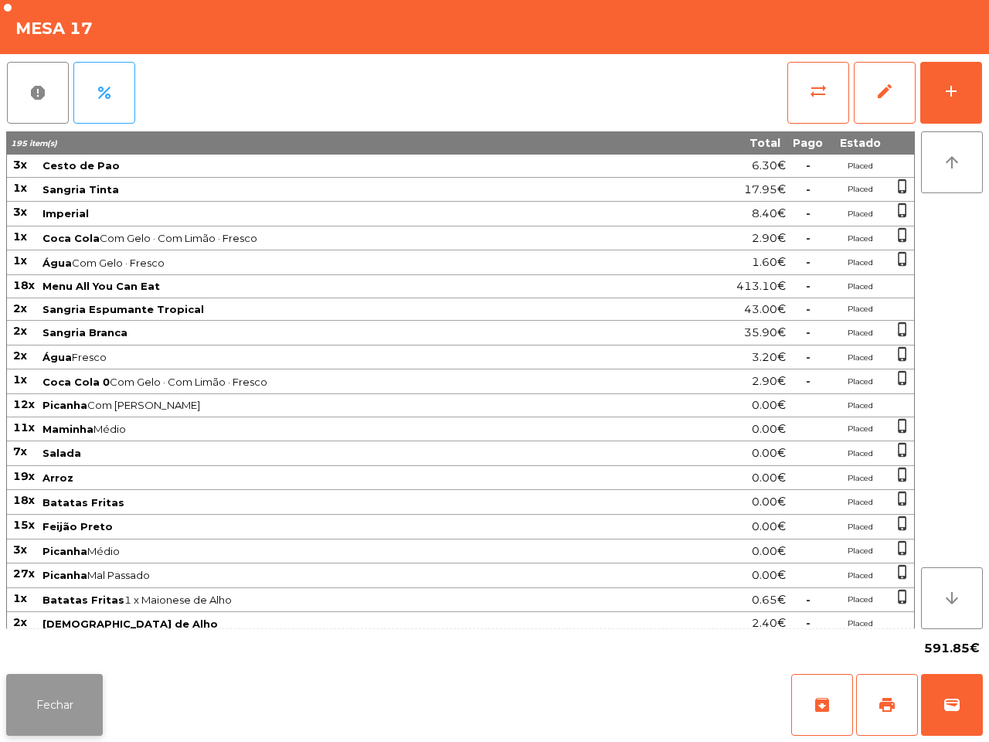
click at [45, 696] on button "Fechar" at bounding box center [54, 705] width 97 height 62
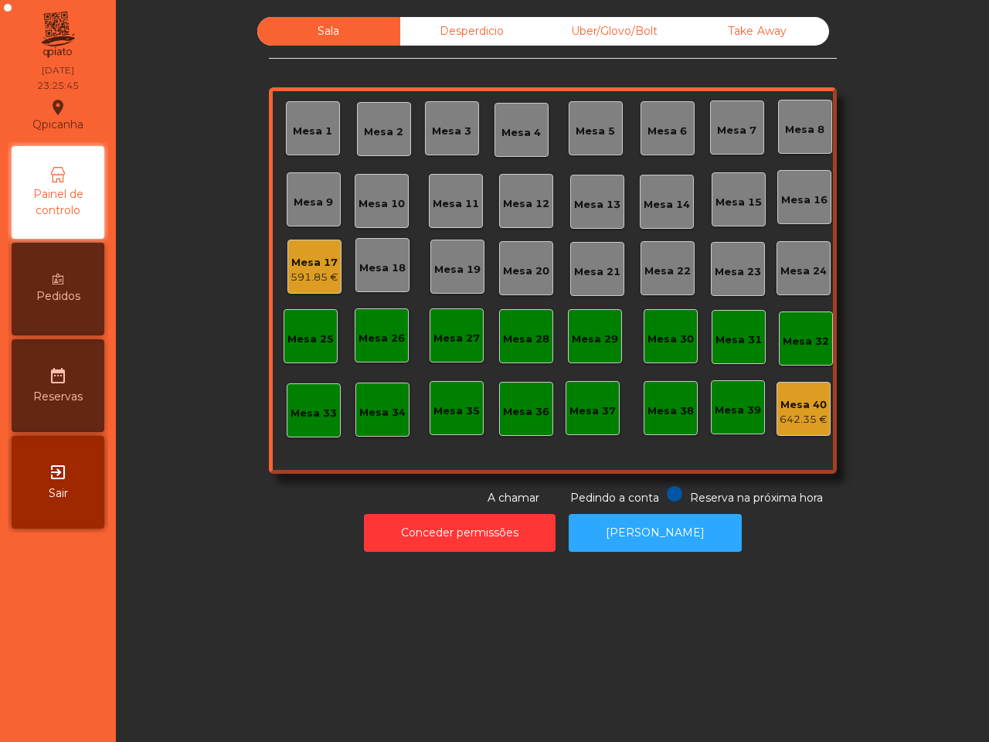
click at [781, 418] on div "642.35 €" at bounding box center [804, 419] width 48 height 15
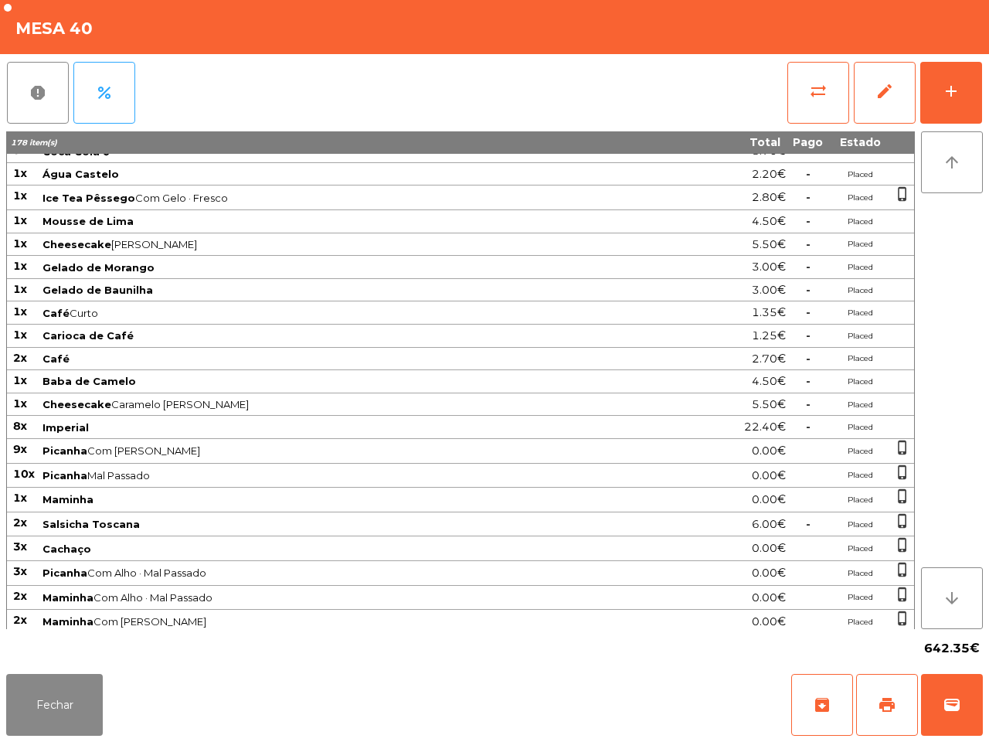
scroll to position [580, 0]
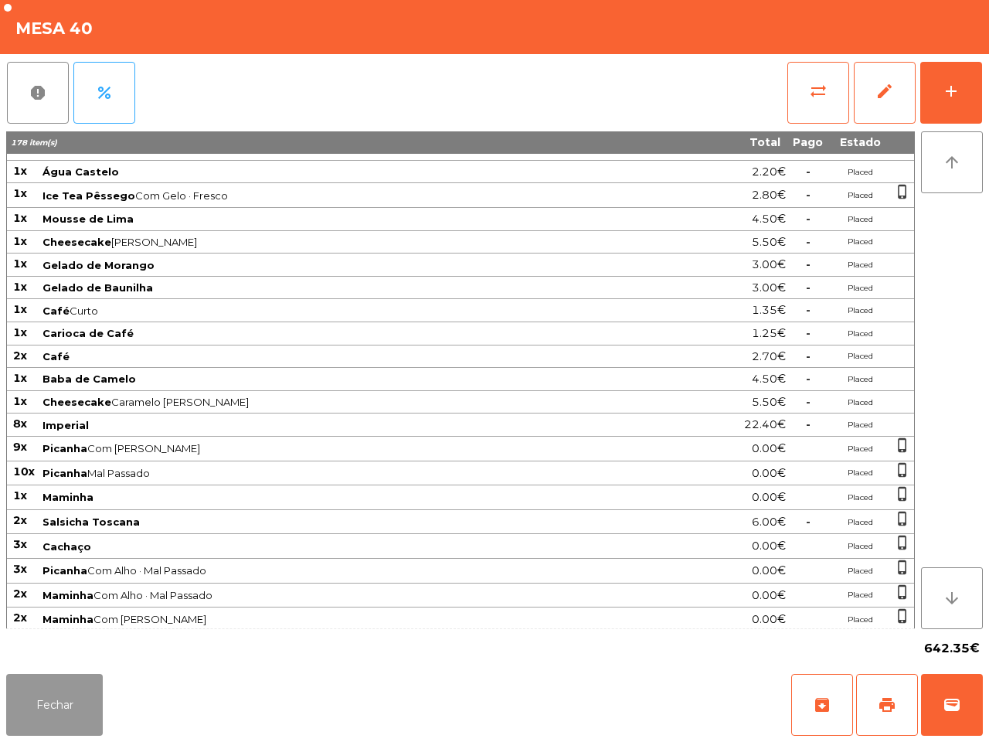
click at [90, 696] on button "Fechar" at bounding box center [54, 705] width 97 height 62
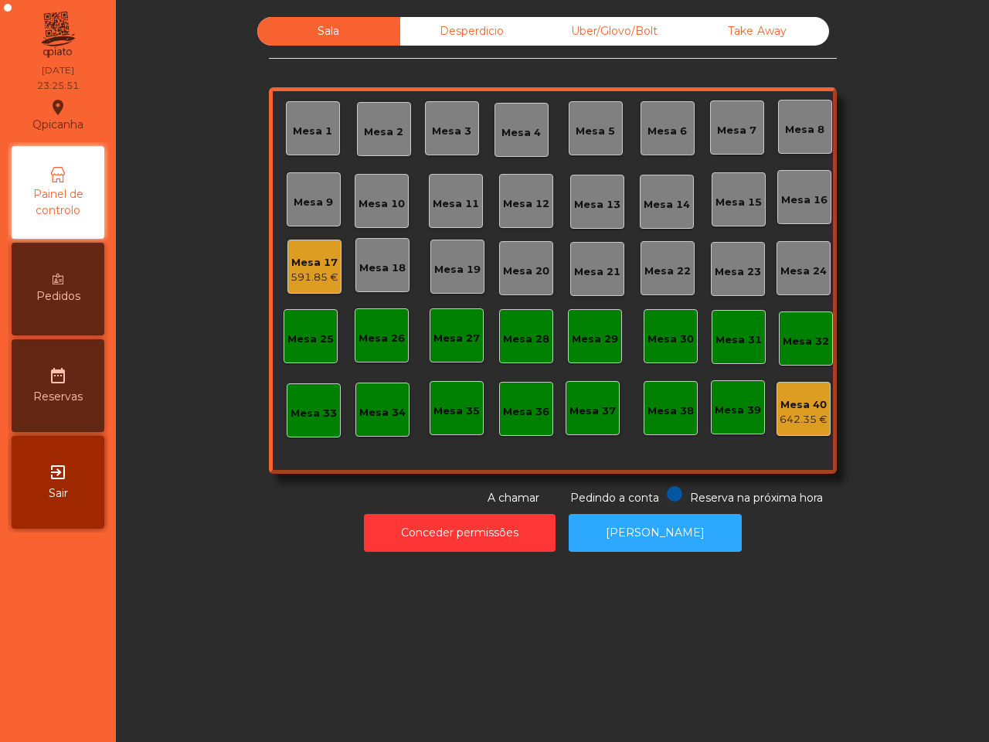
click at [318, 282] on div "591.85 €" at bounding box center [315, 277] width 48 height 15
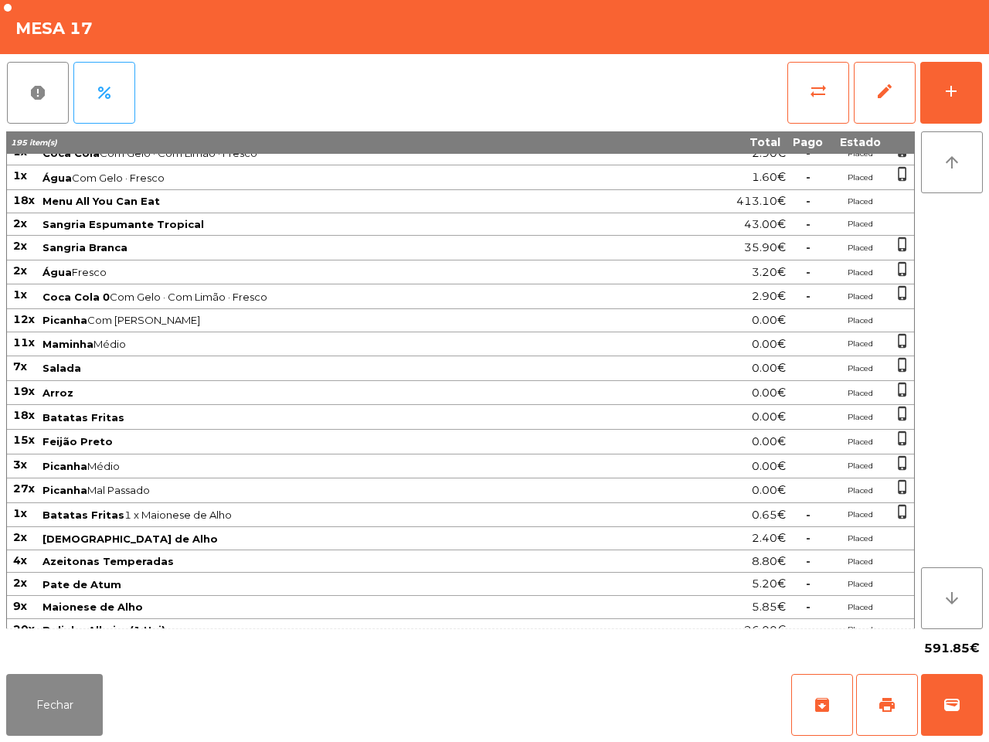
scroll to position [0, 0]
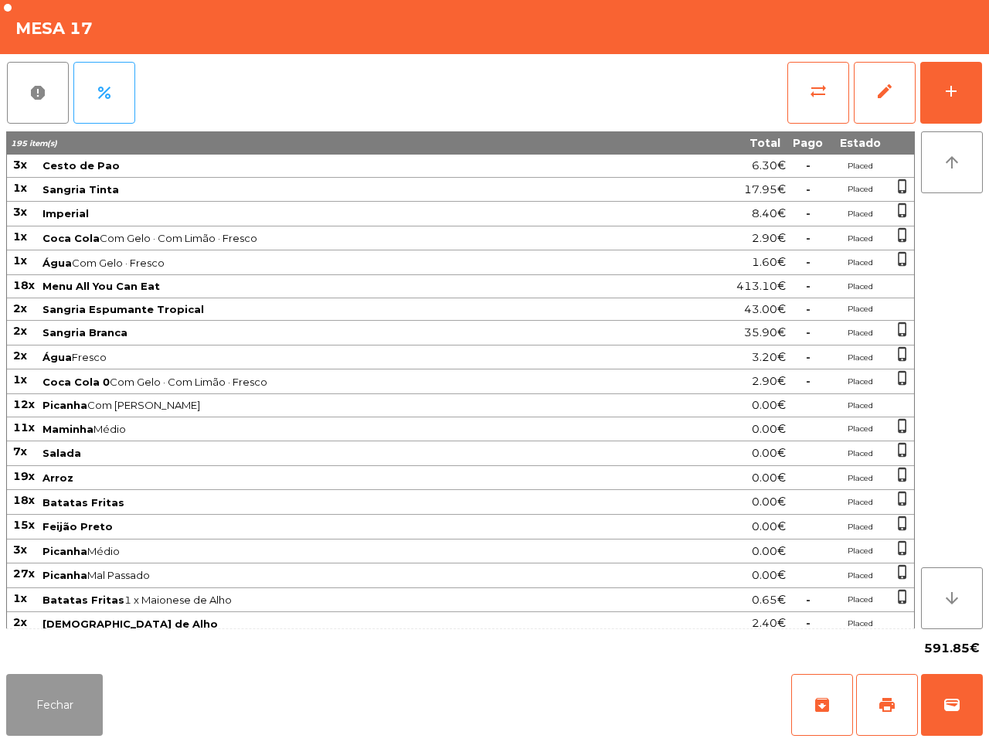
drag, startPoint x: 39, startPoint y: 711, endPoint x: 60, endPoint y: 647, distance: 67.2
click at [43, 711] on button "Fechar" at bounding box center [54, 705] width 97 height 62
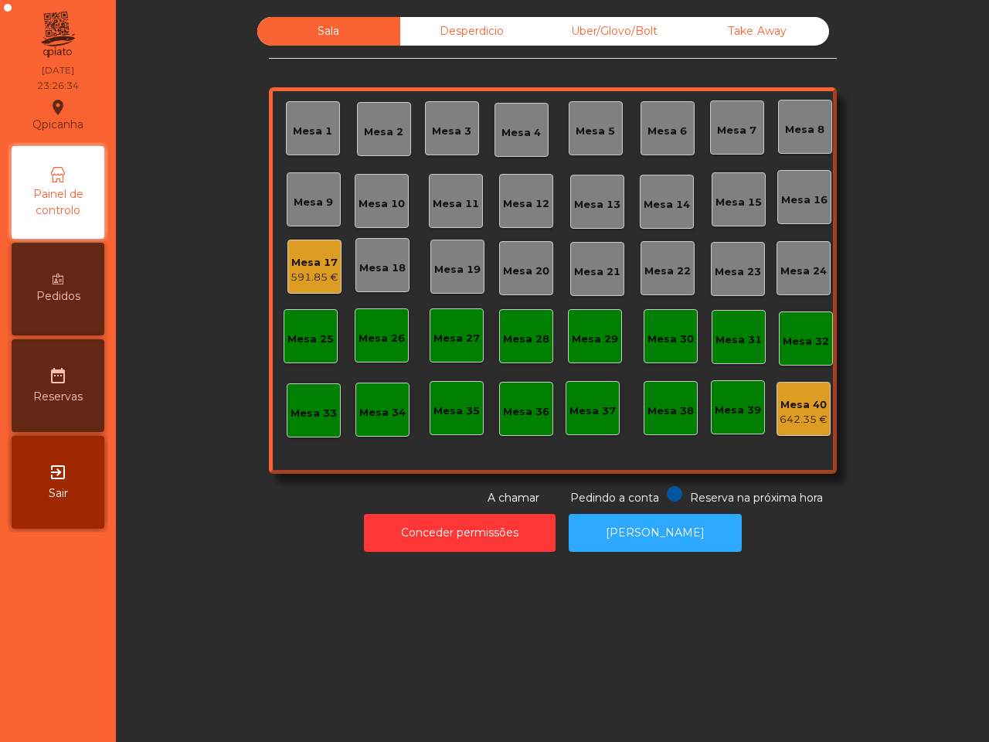
drag, startPoint x: 183, startPoint y: 631, endPoint x: 345, endPoint y: 596, distance: 166.1
click at [183, 632] on div "Sala Desperdicio Uber/Glovo/Bolt Take Away Mesa 1 Mesa 2 Mesa 3 Mesa 4 Mesa 5 M…" at bounding box center [552, 371] width 873 height 742
click at [613, 516] on button "[PERSON_NAME]" at bounding box center [655, 533] width 173 height 38
click at [327, 249] on div "Mesa 17 591.85 €" at bounding box center [315, 267] width 48 height 36
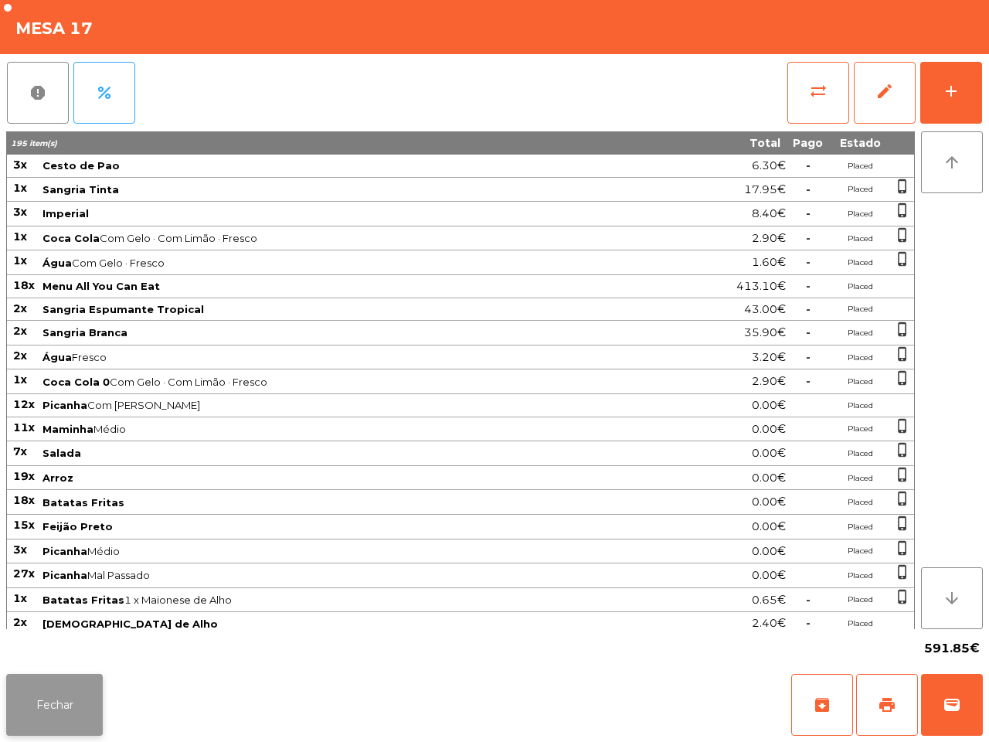
click at [54, 699] on button "Fechar" at bounding box center [54, 705] width 97 height 62
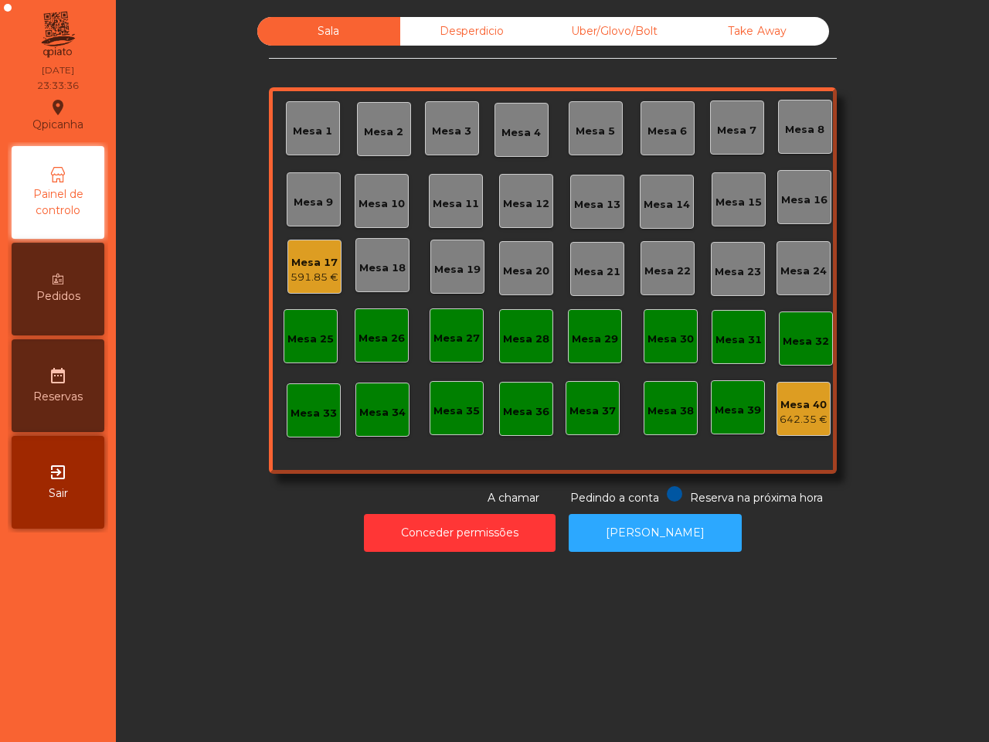
click at [287, 249] on div "Mesa 17 591.85 €" at bounding box center [314, 267] width 54 height 54
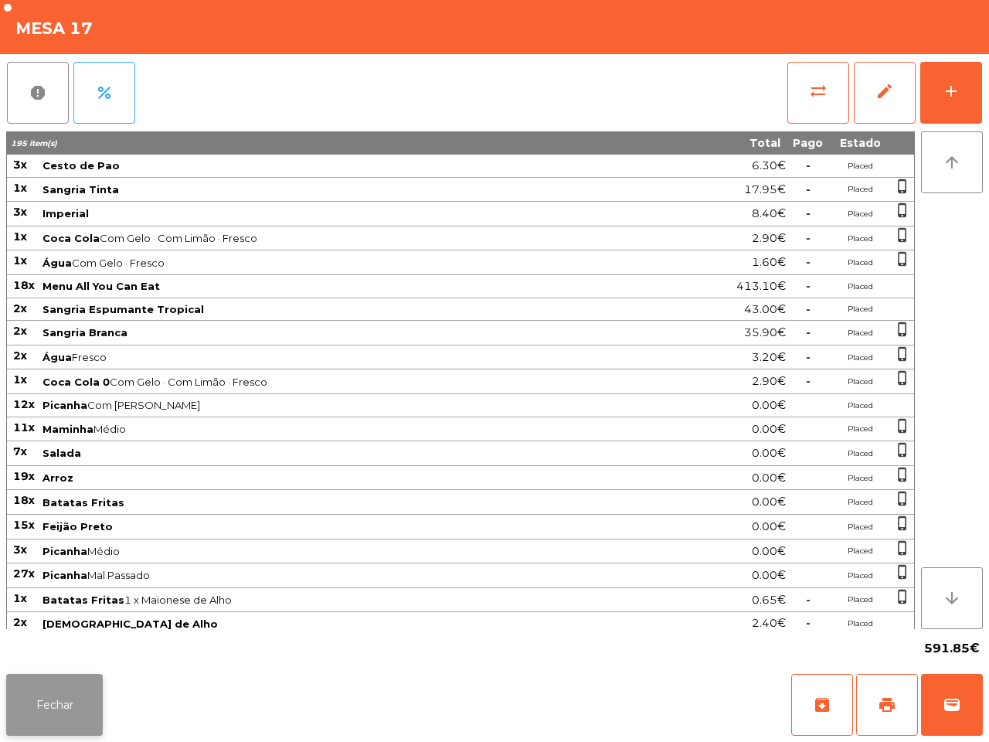
click at [80, 692] on button "Fechar" at bounding box center [54, 705] width 97 height 62
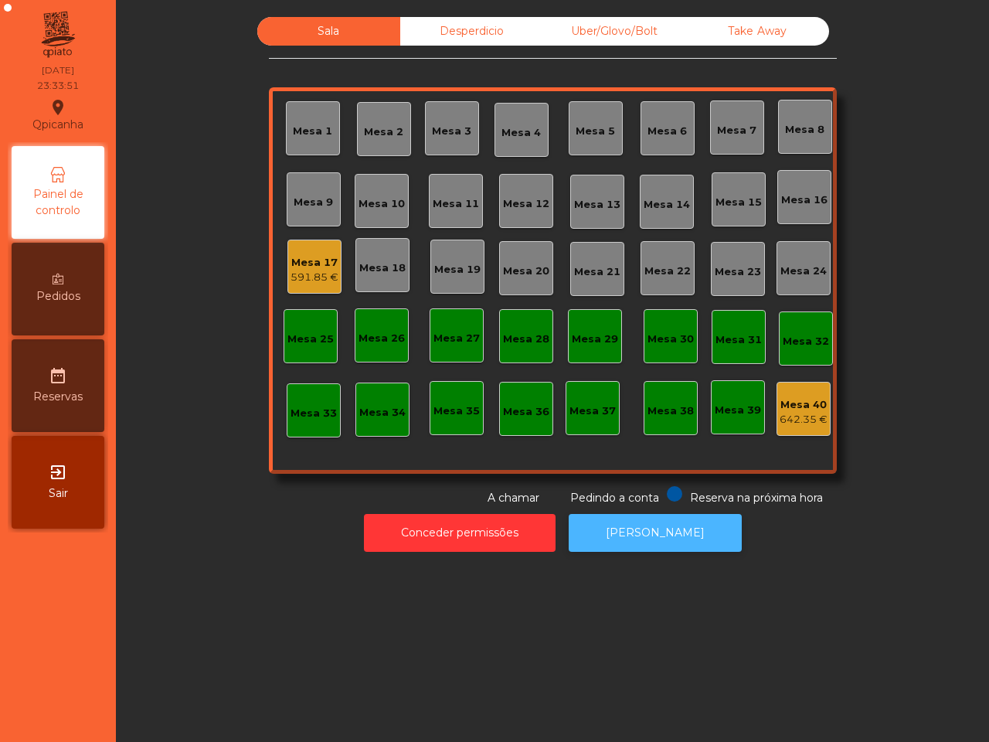
click at [584, 539] on button "[PERSON_NAME]" at bounding box center [655, 533] width 173 height 38
click at [317, 281] on div "591.85 €" at bounding box center [315, 277] width 48 height 15
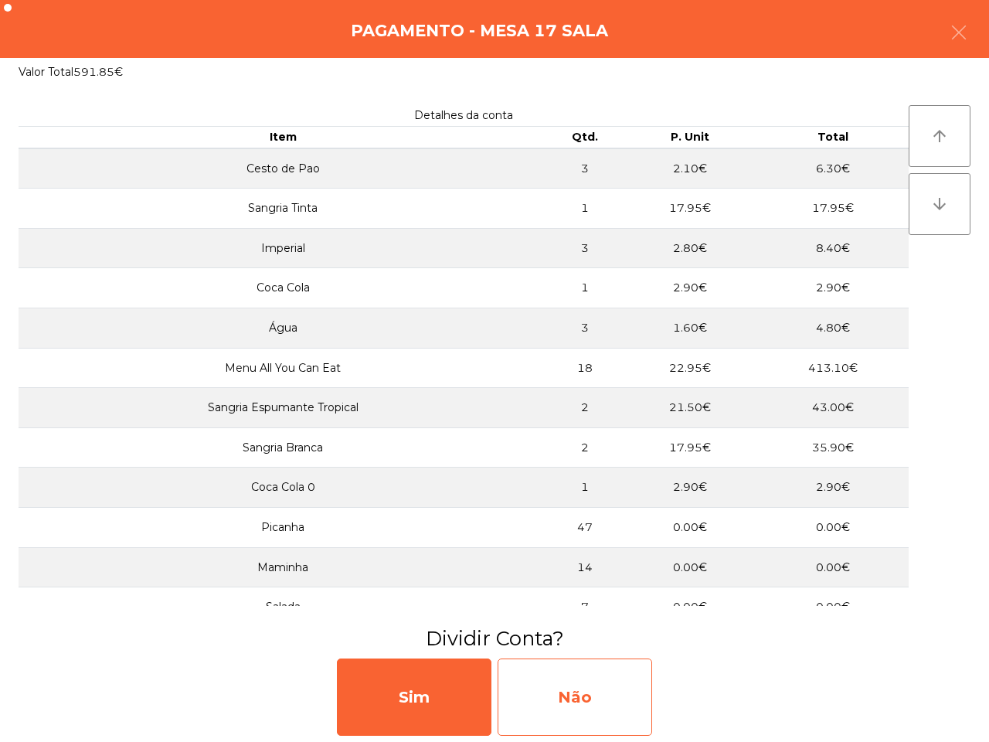
click at [604, 692] on div "Não" at bounding box center [575, 696] width 155 height 77
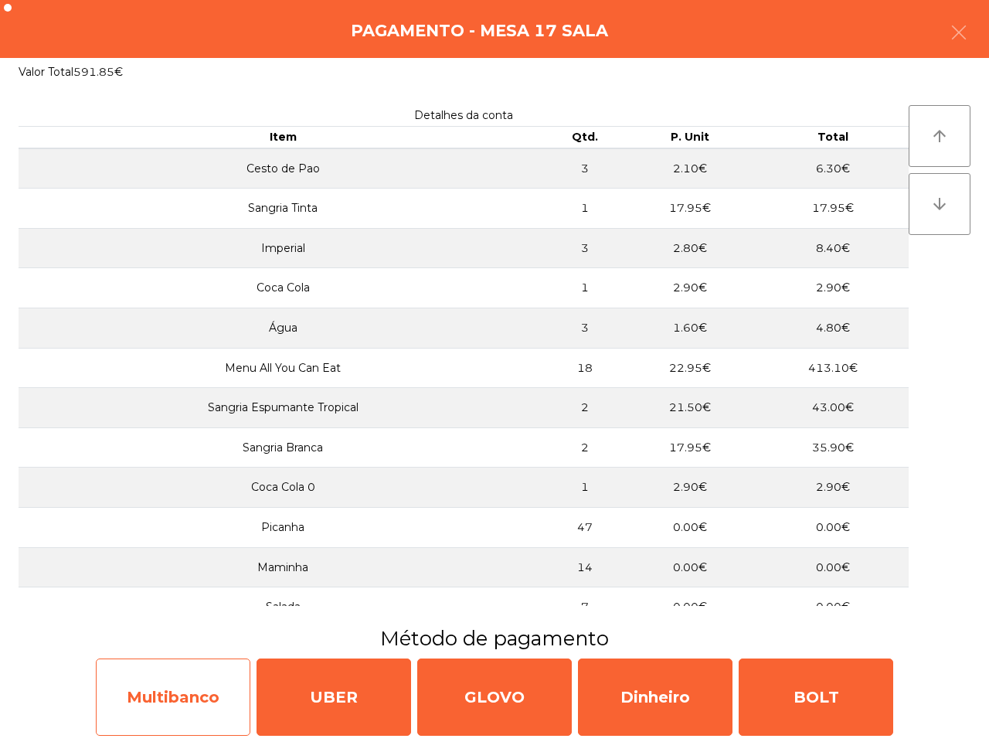
click at [205, 679] on div "Multibanco" at bounding box center [173, 696] width 155 height 77
select select "**"
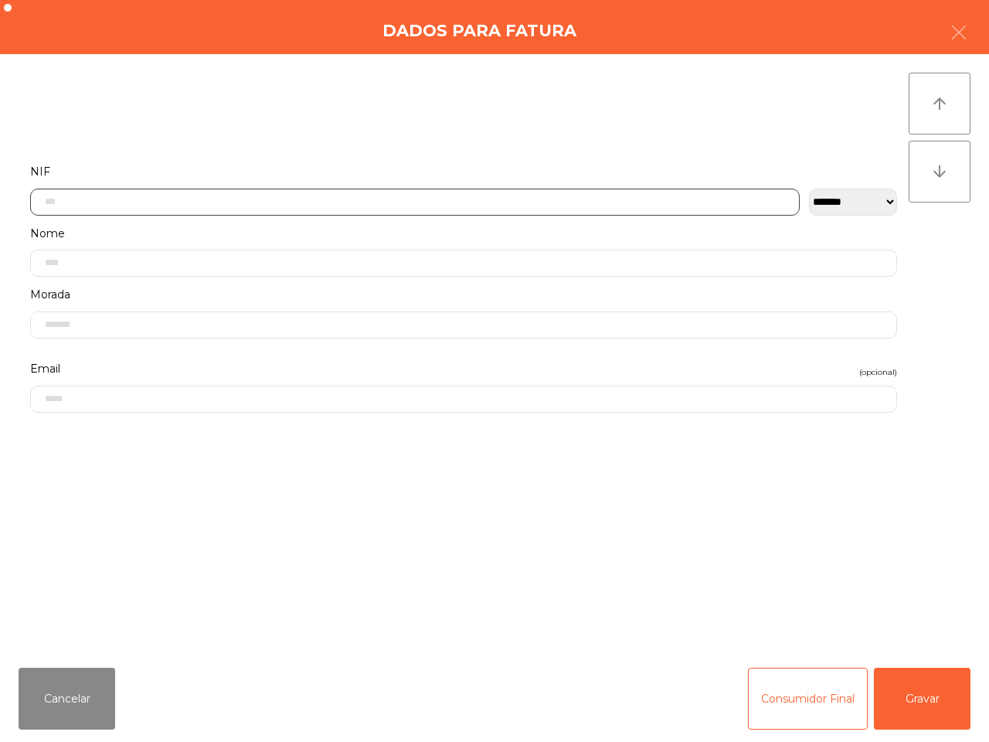
click at [219, 202] on input "text" at bounding box center [415, 202] width 770 height 27
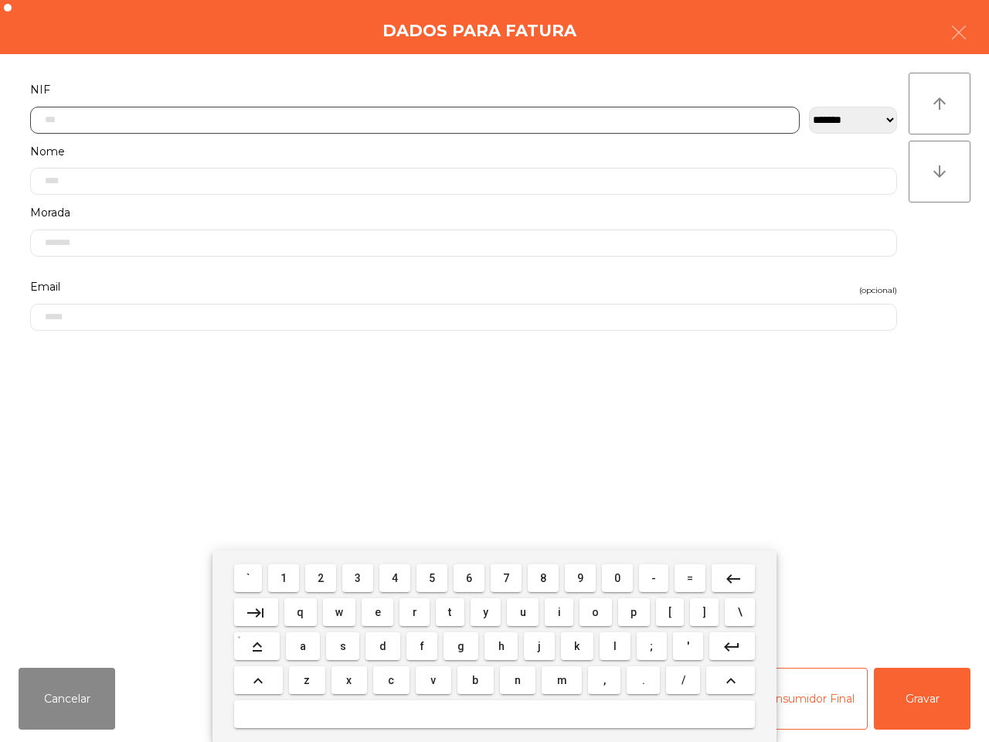
scroll to position [87, 0]
click at [318, 574] on button "2" at bounding box center [320, 578] width 31 height 28
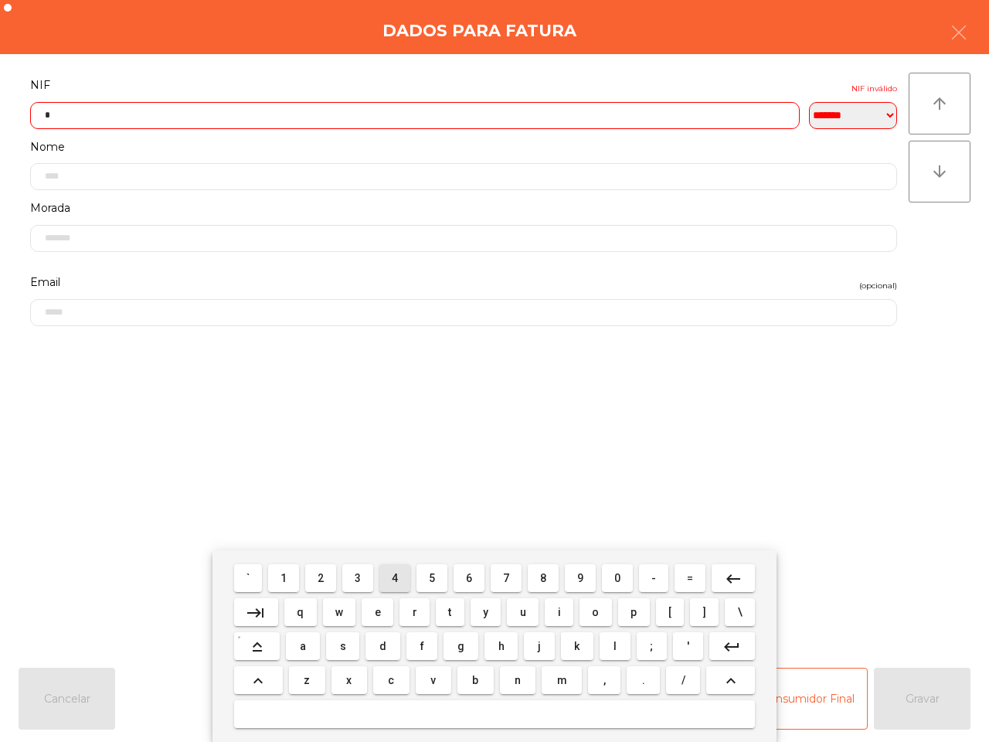
click at [394, 578] on span "4" at bounding box center [395, 578] width 6 height 12
click at [620, 577] on button "0" at bounding box center [617, 578] width 31 height 28
click at [622, 577] on button "0" at bounding box center [617, 578] width 31 height 28
click at [471, 580] on span "6" at bounding box center [469, 578] width 6 height 12
click at [326, 580] on button "2" at bounding box center [320, 578] width 31 height 28
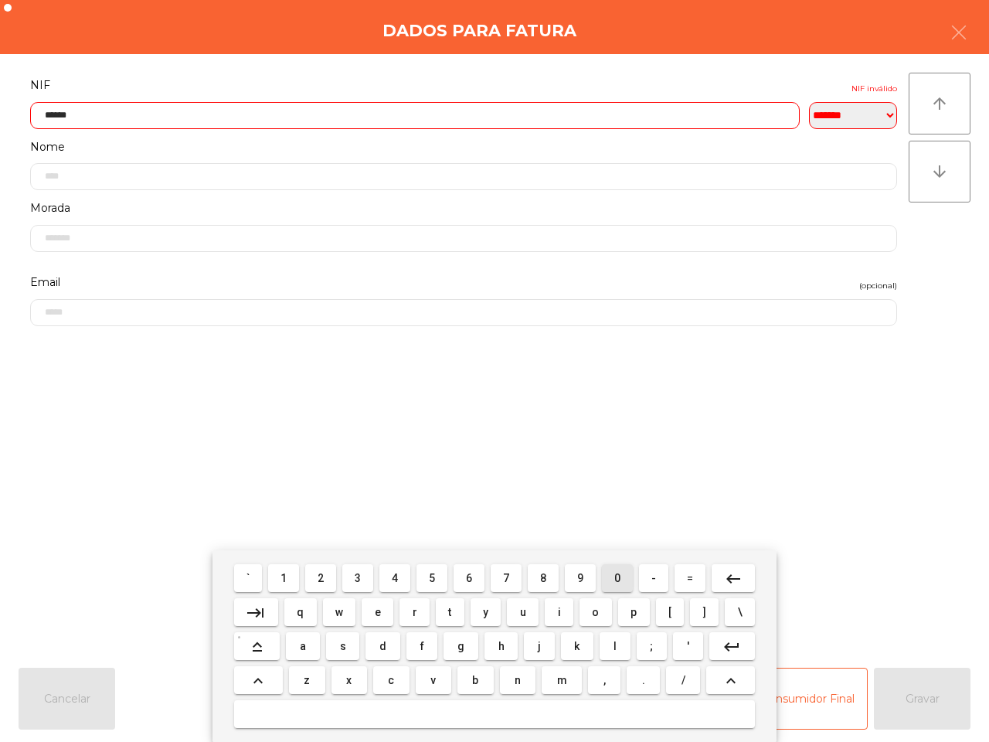
click at [609, 586] on button "0" at bounding box center [617, 578] width 31 height 28
type input "*********"
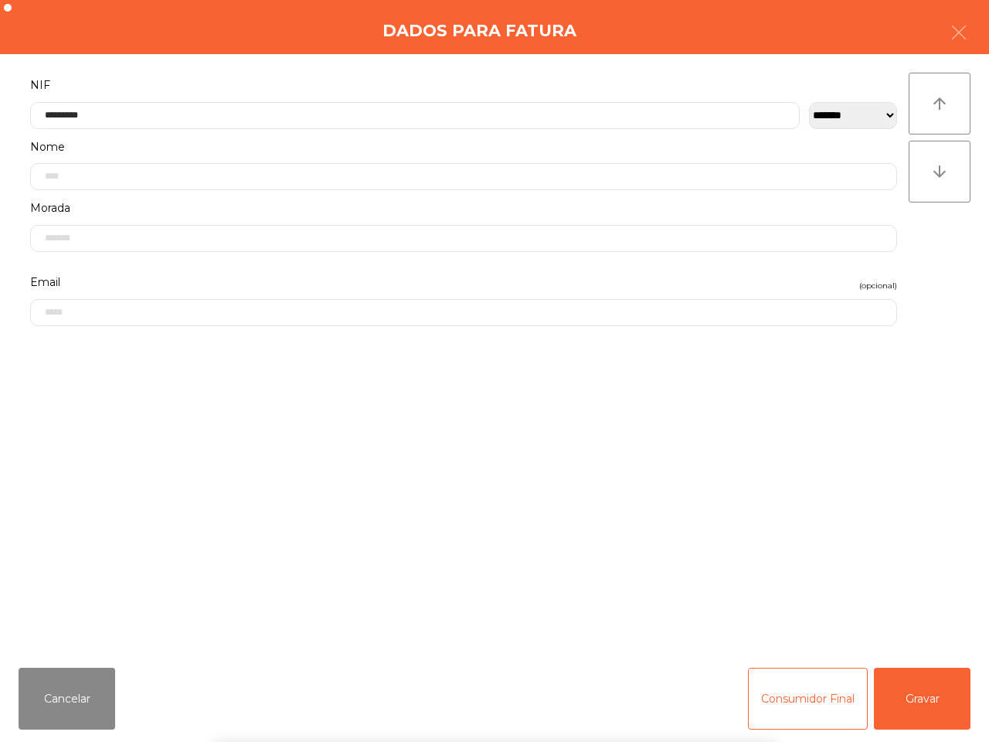
click at [665, 483] on form "**********" at bounding box center [464, 357] width 890 height 564
click at [897, 677] on button "Gravar" at bounding box center [922, 699] width 97 height 62
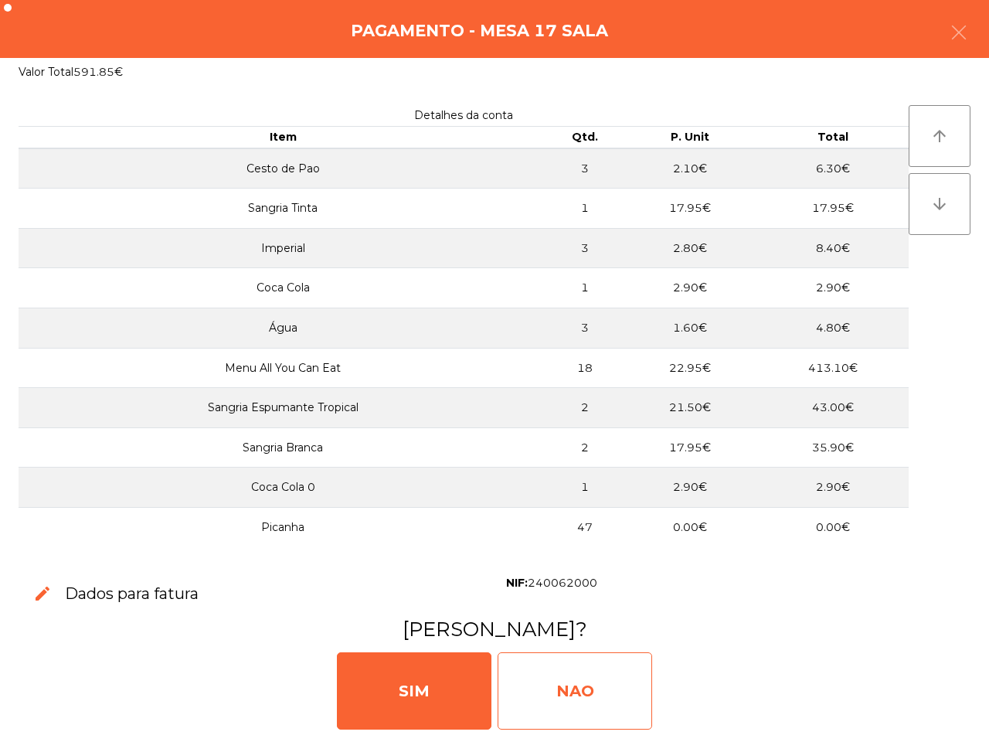
click at [541, 678] on div "NAO" at bounding box center [575, 690] width 155 height 77
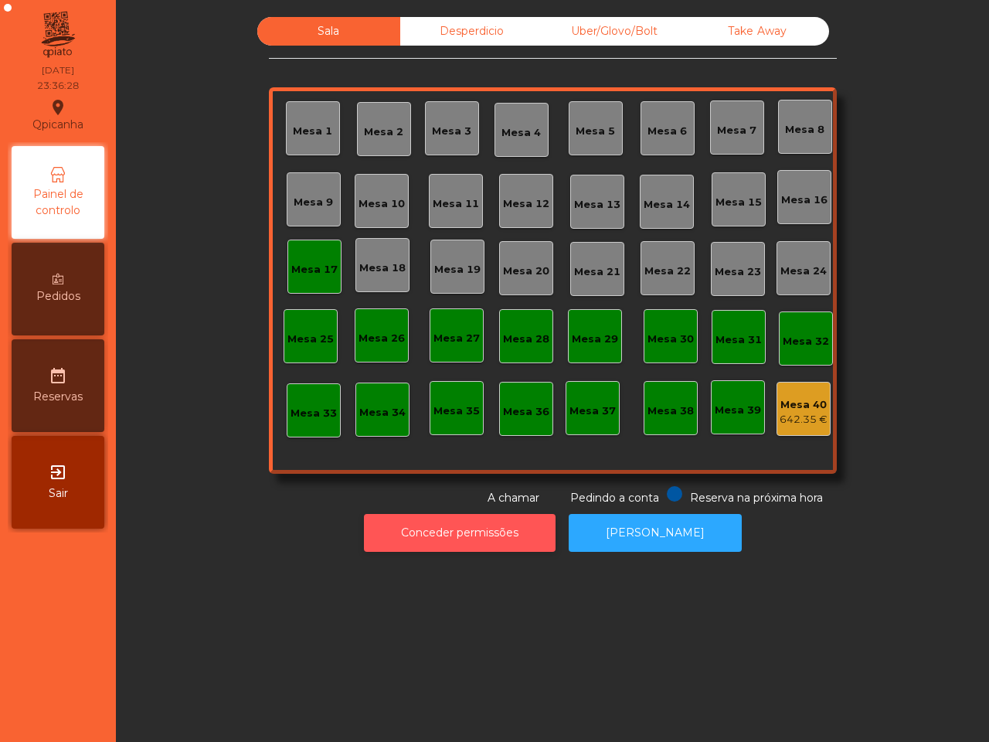
click at [398, 539] on button "Conceder permissões" at bounding box center [460, 533] width 192 height 38
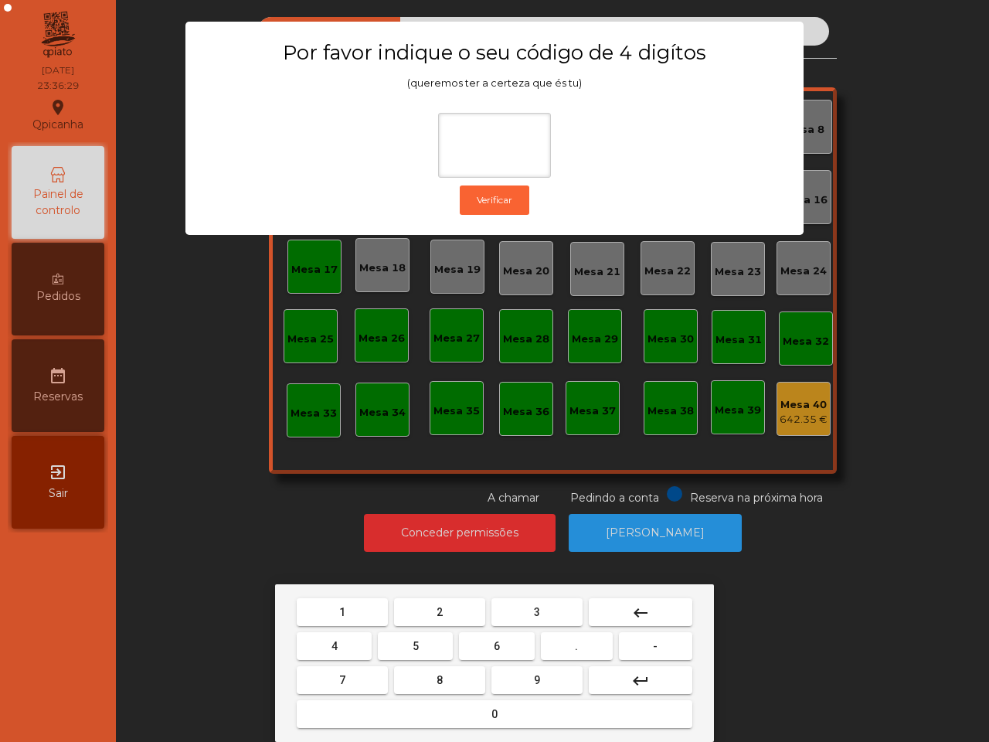
click at [329, 604] on button "1" at bounding box center [342, 612] width 91 height 28
click at [523, 677] on button "9" at bounding box center [536, 680] width 91 height 28
click at [368, 651] on button "4" at bounding box center [334, 646] width 75 height 28
click at [425, 719] on button "0" at bounding box center [495, 714] width 396 height 28
type input "****"
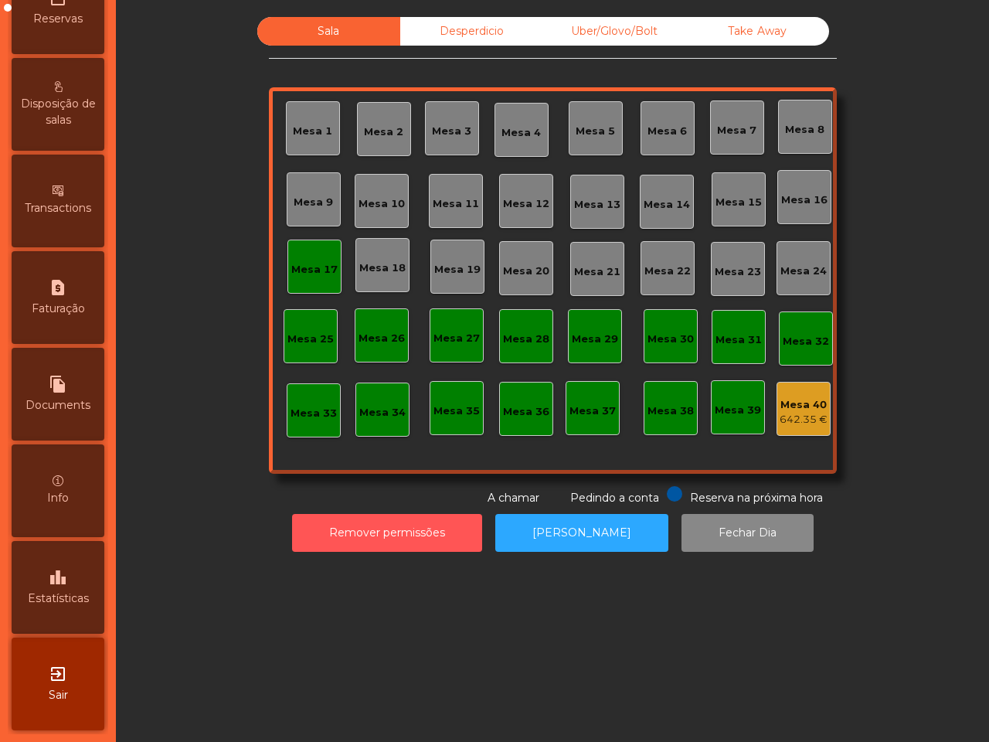
scroll to position [587, 0]
click at [70, 549] on div "leaderboard Estatísticas" at bounding box center [58, 587] width 93 height 93
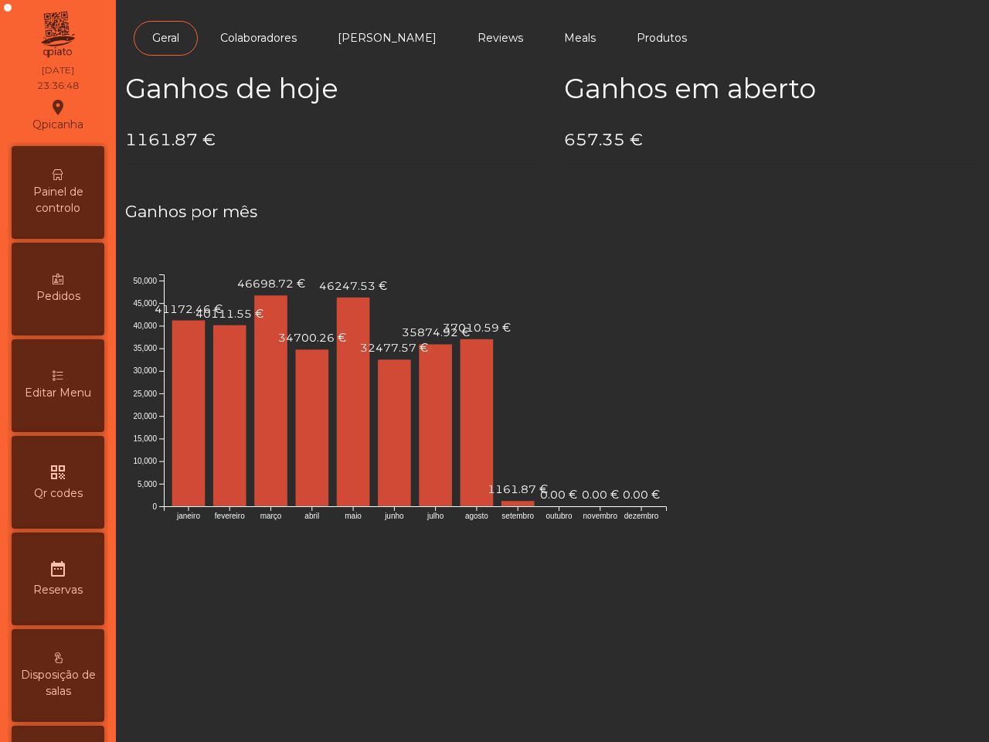
click at [74, 207] on span "Painel de controlo" at bounding box center [57, 200] width 85 height 32
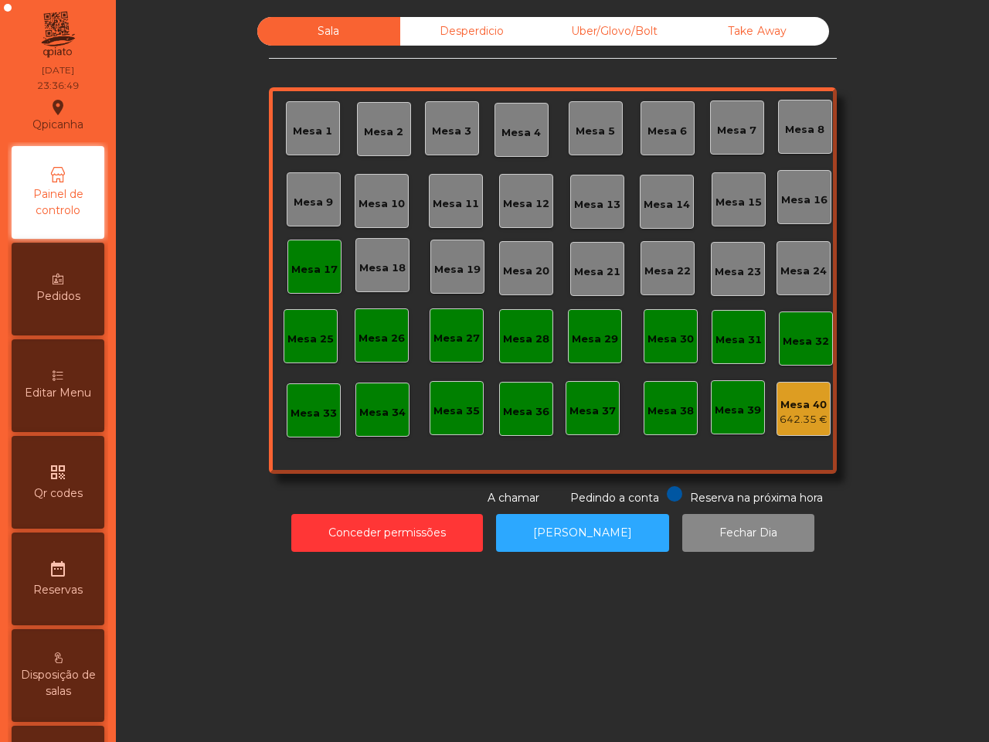
click at [798, 403] on div "Mesa 40" at bounding box center [804, 404] width 48 height 15
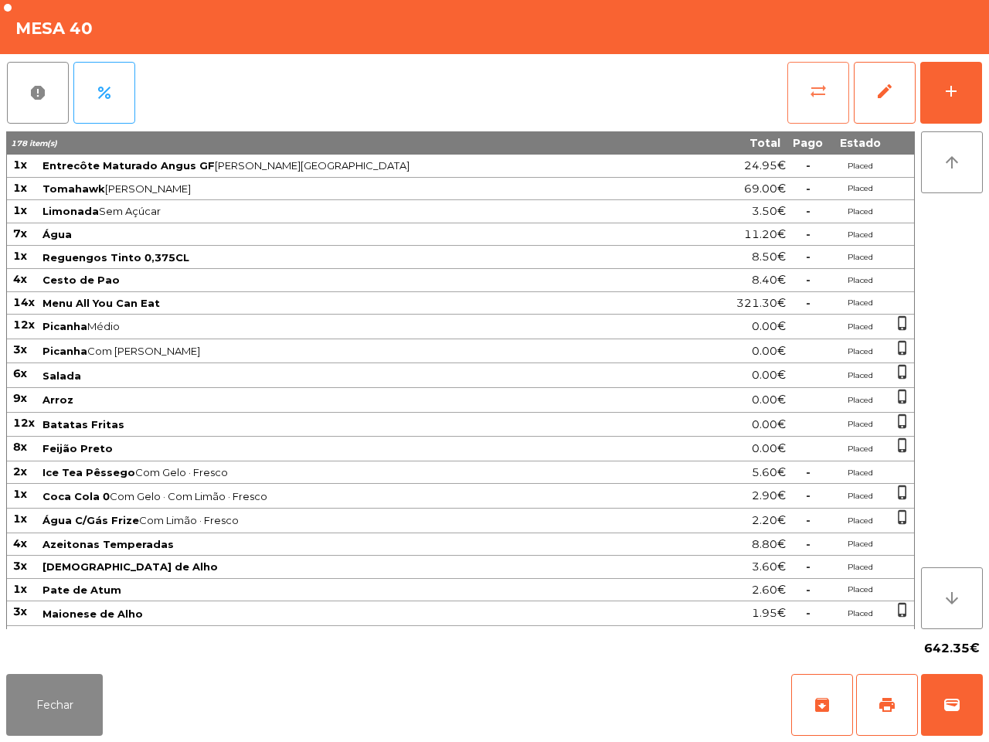
click at [811, 110] on button "sync_alt" at bounding box center [818, 93] width 62 height 62
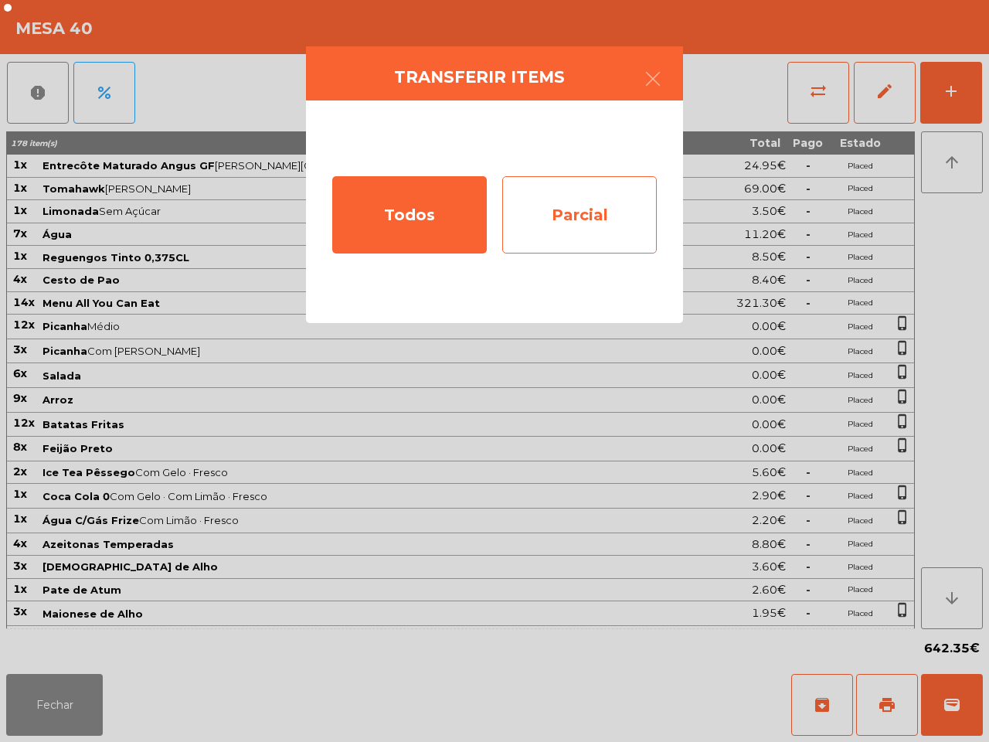
click at [585, 202] on div "Parcial" at bounding box center [579, 214] width 155 height 77
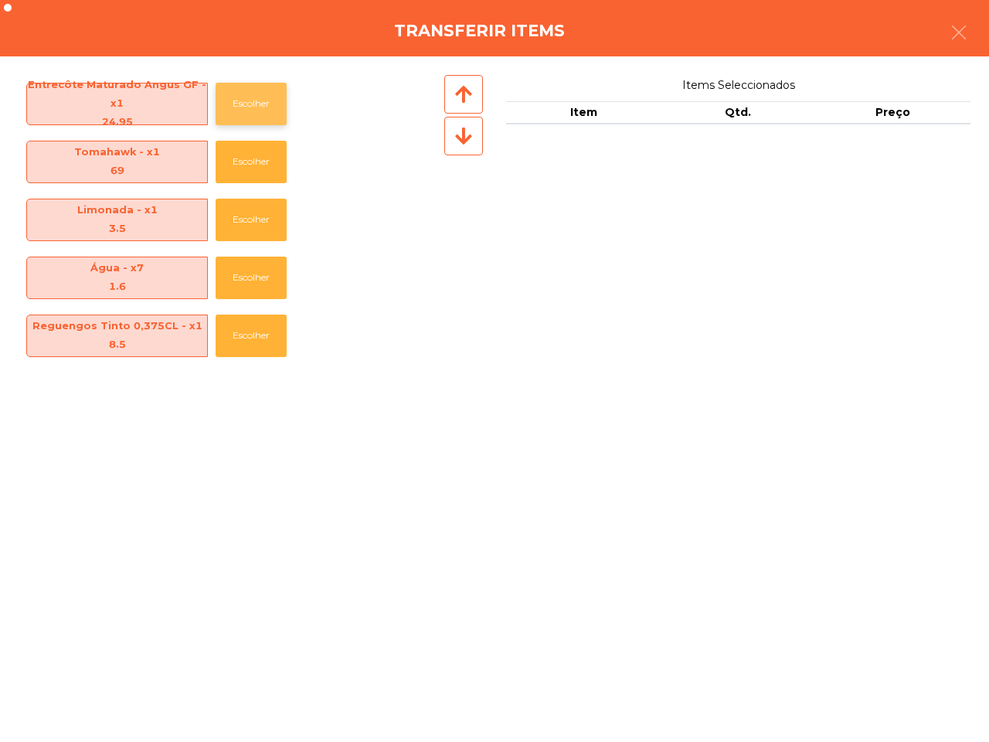
click at [250, 101] on button "Escolher" at bounding box center [251, 104] width 71 height 43
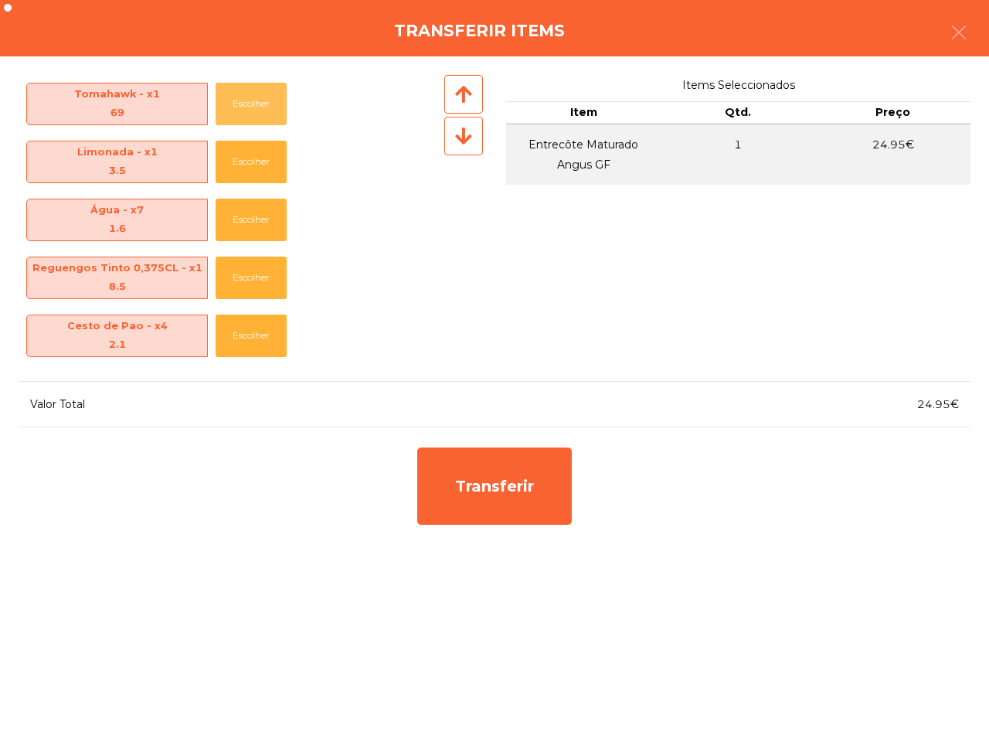
click at [250, 101] on button "Escolher" at bounding box center [251, 104] width 71 height 43
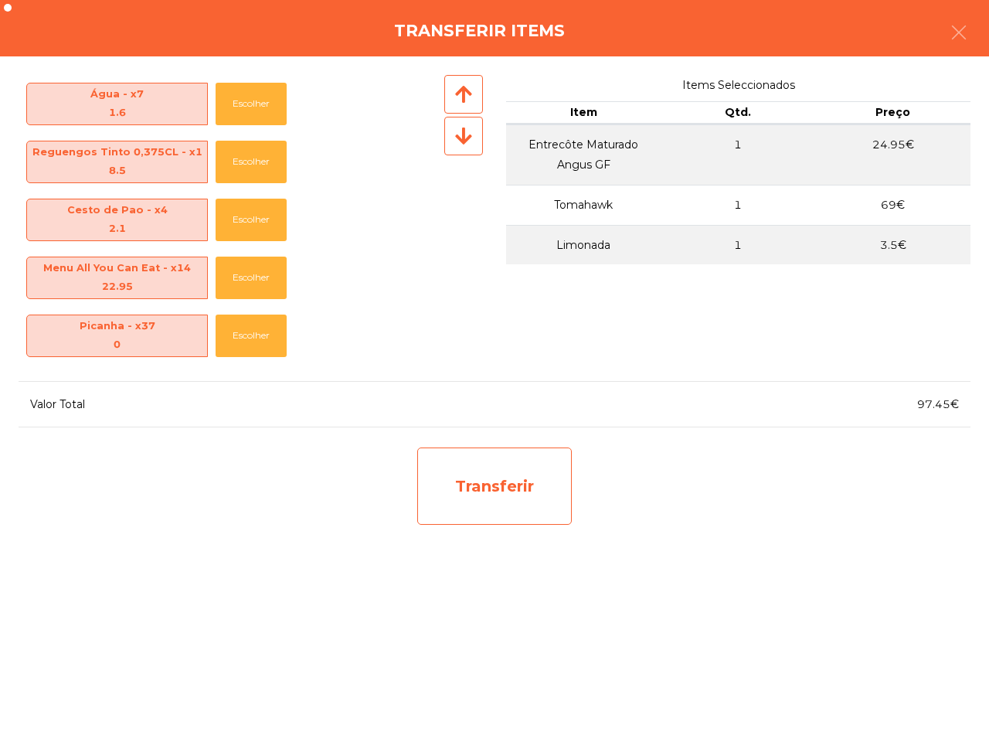
click at [514, 491] on div "Transferir" at bounding box center [494, 485] width 155 height 77
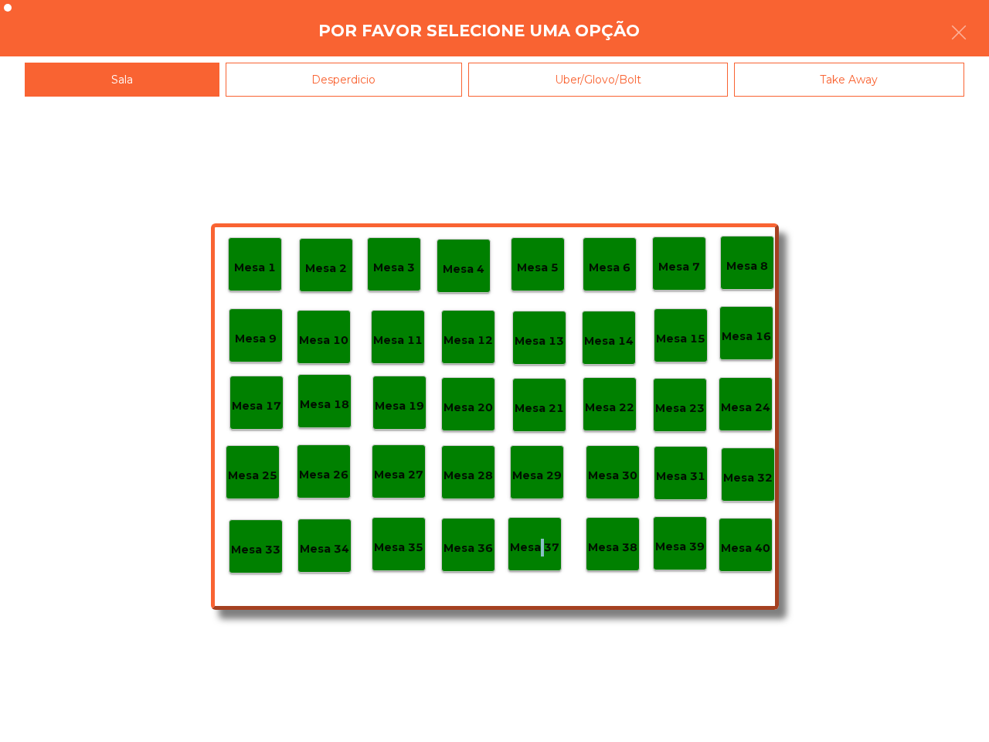
click at [539, 528] on div "Mesa 37" at bounding box center [535, 544] width 54 height 54
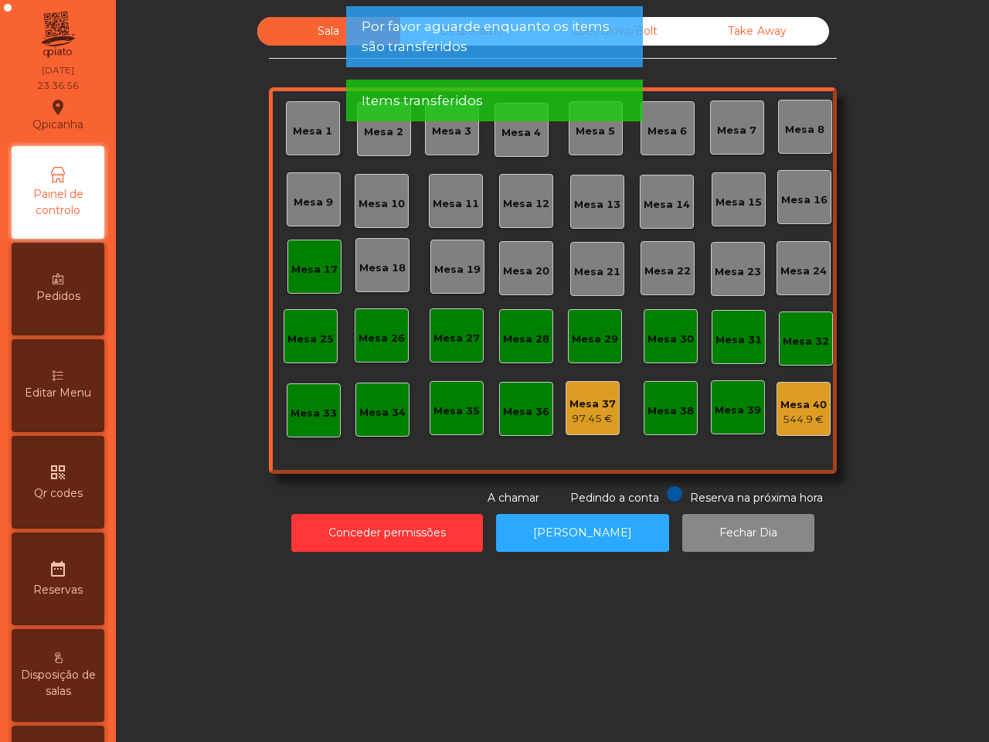
click at [792, 415] on div "544.9 €" at bounding box center [804, 419] width 46 height 15
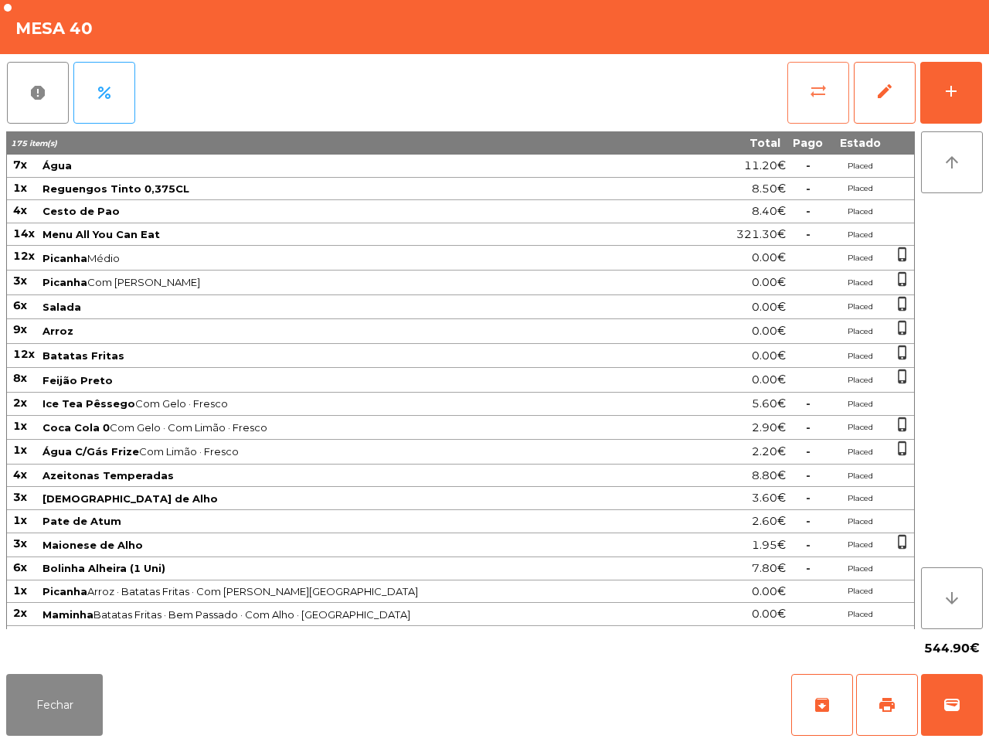
click at [825, 86] on span "sync_alt" at bounding box center [818, 91] width 19 height 19
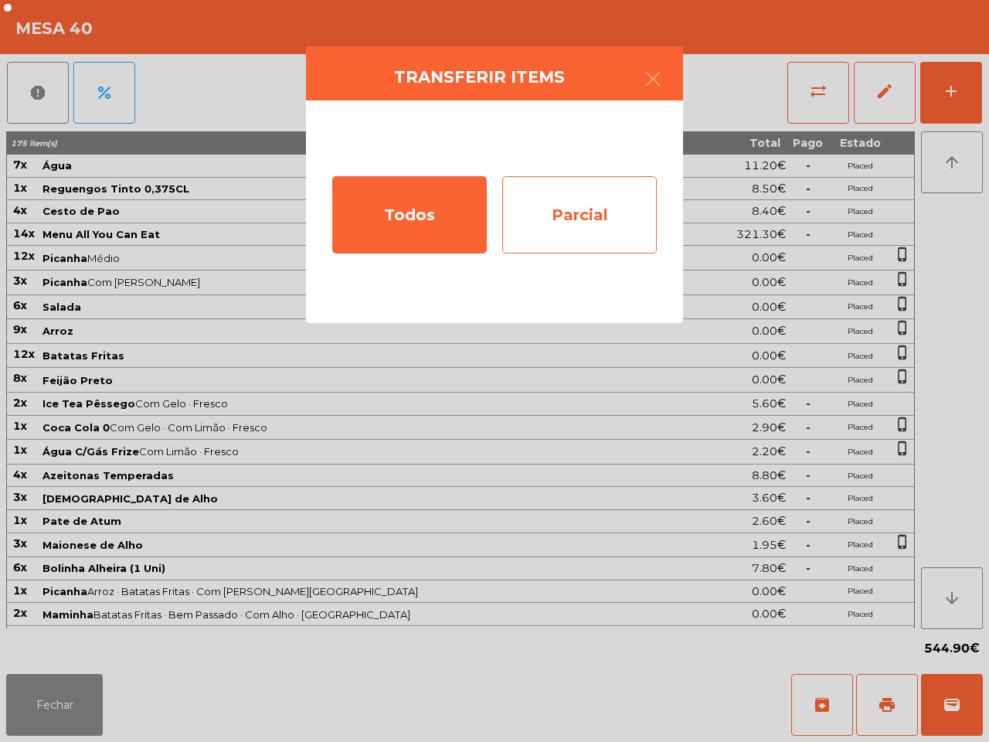
click at [640, 211] on div "Parcial" at bounding box center [579, 214] width 155 height 77
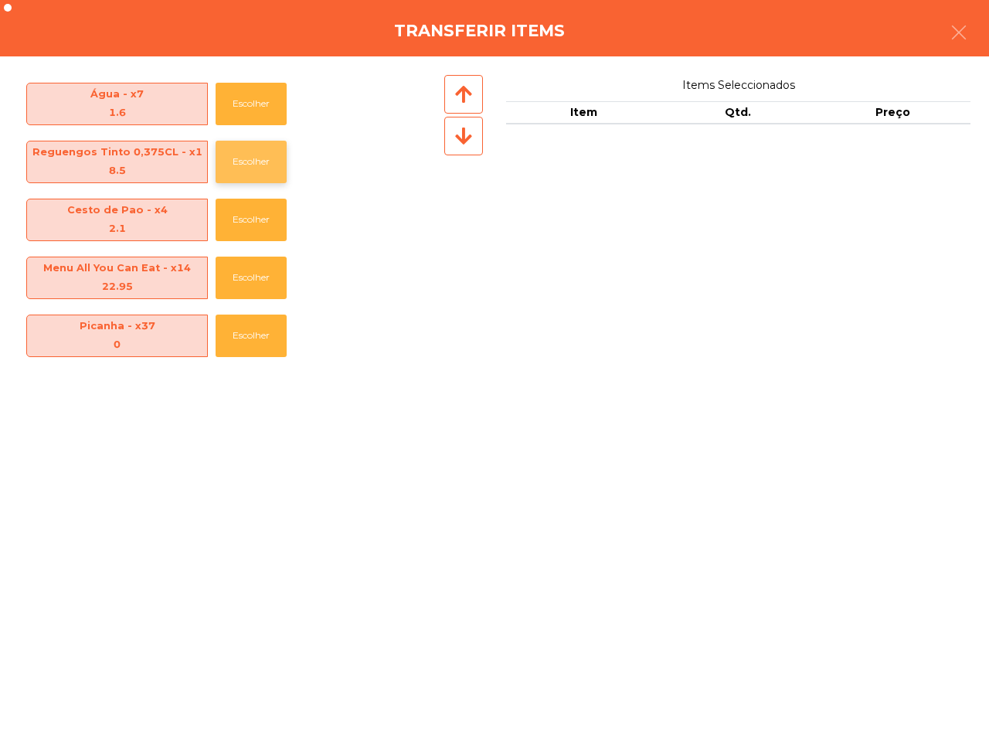
click at [243, 155] on button "Escolher" at bounding box center [251, 162] width 71 height 43
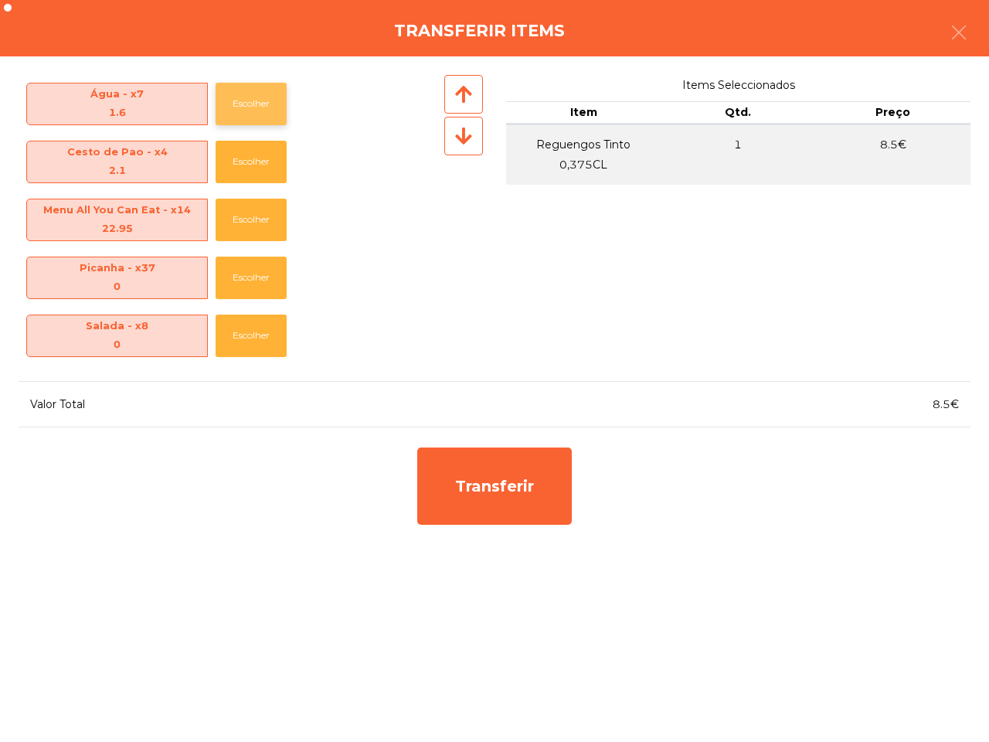
click at [245, 117] on button "Escolher" at bounding box center [251, 104] width 71 height 43
click at [253, 149] on button "Escolher" at bounding box center [251, 162] width 71 height 43
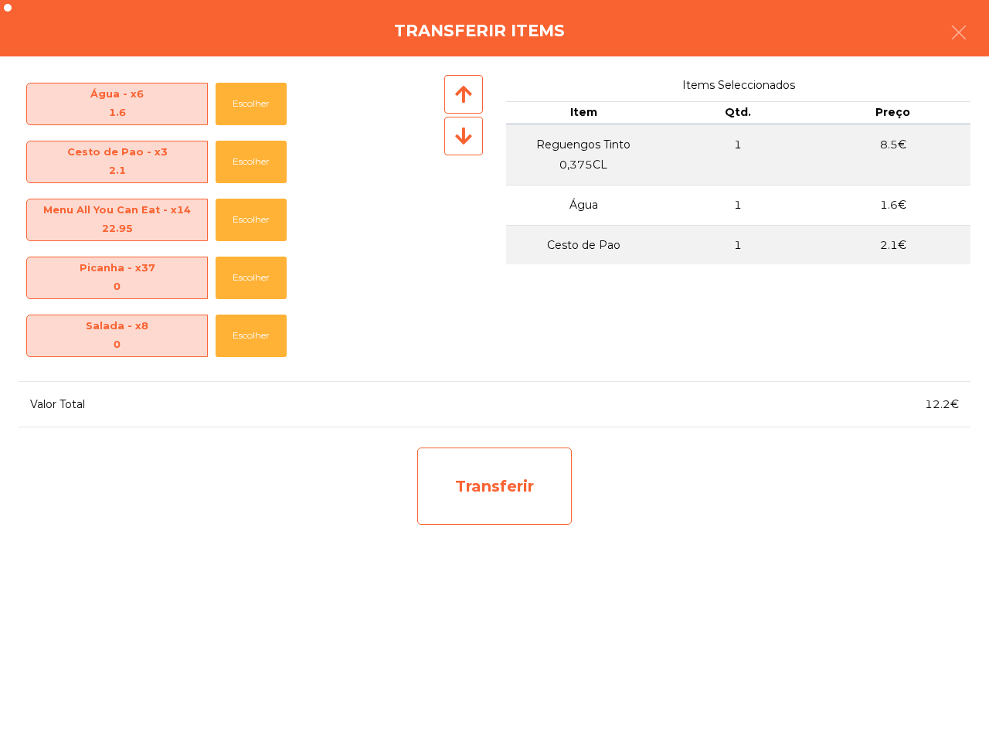
click at [554, 516] on div "Transferir" at bounding box center [494, 485] width 155 height 77
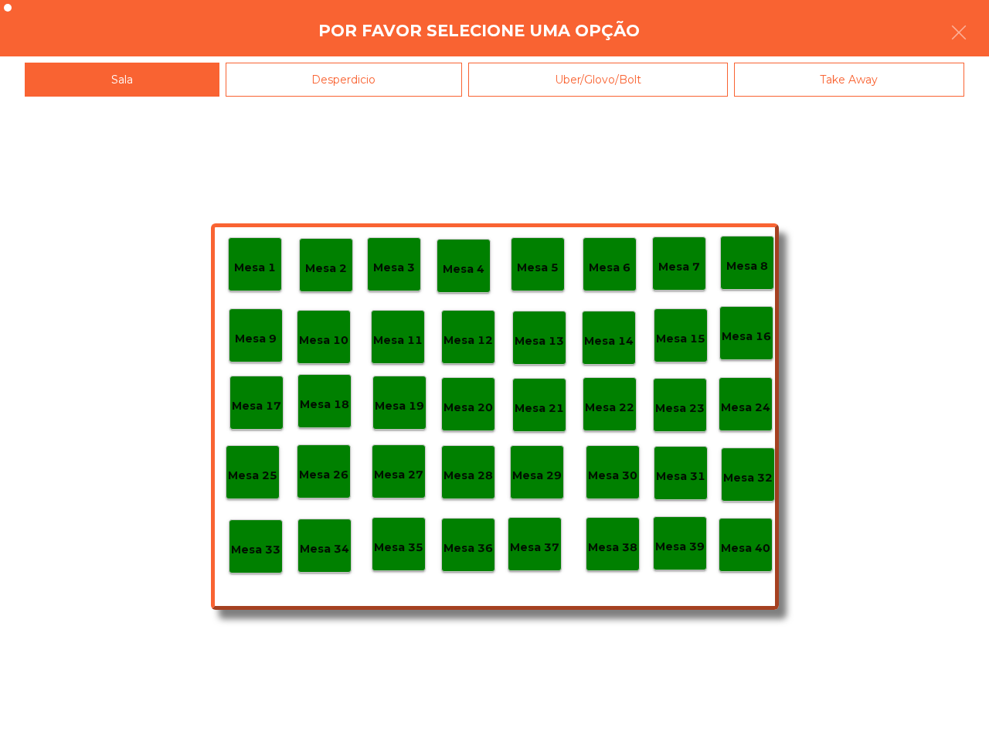
click at [535, 558] on div "Mesa 37" at bounding box center [535, 544] width 54 height 54
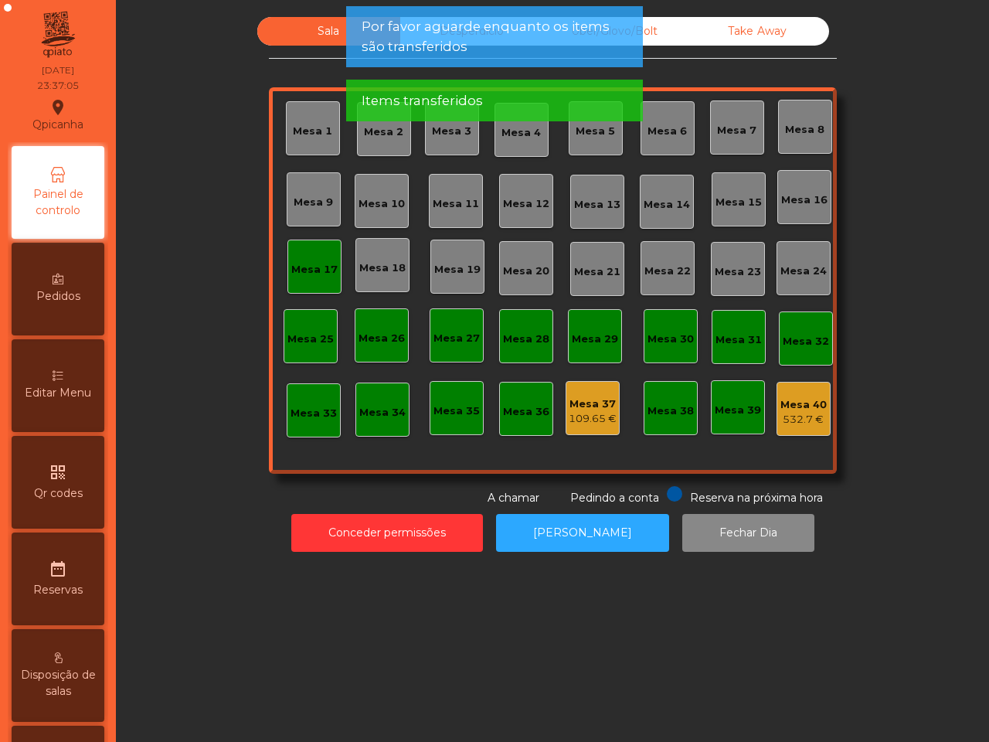
click at [784, 393] on div "Mesa 40 532.7 €" at bounding box center [804, 409] width 46 height 36
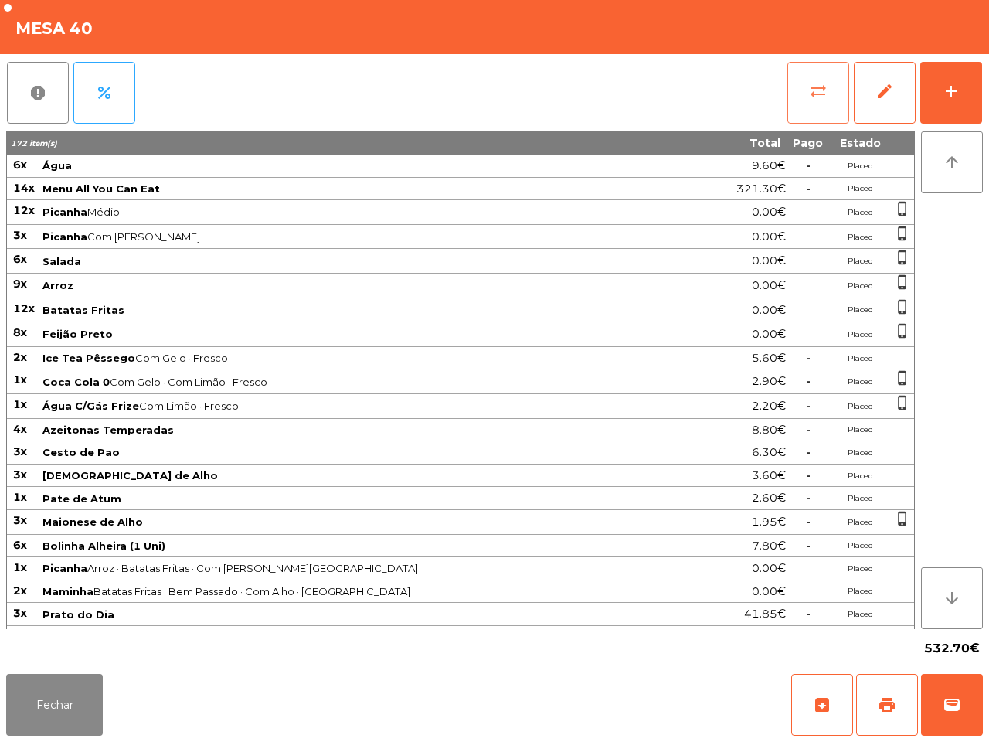
click at [832, 111] on button "sync_alt" at bounding box center [818, 93] width 62 height 62
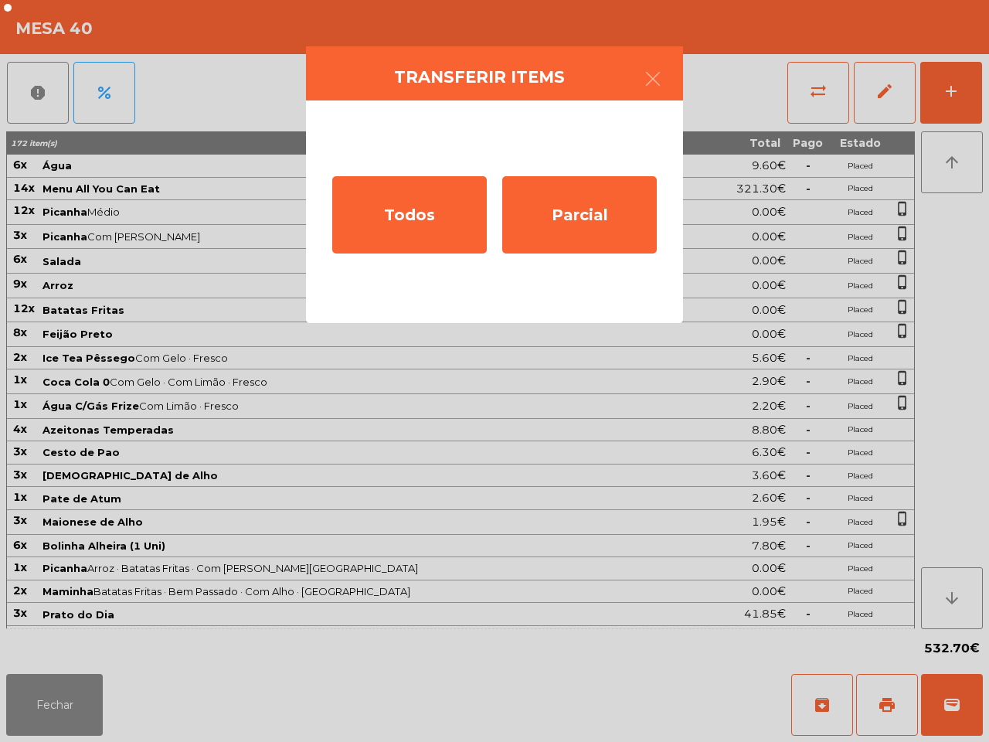
click at [539, 179] on div "Parcial" at bounding box center [579, 214] width 155 height 77
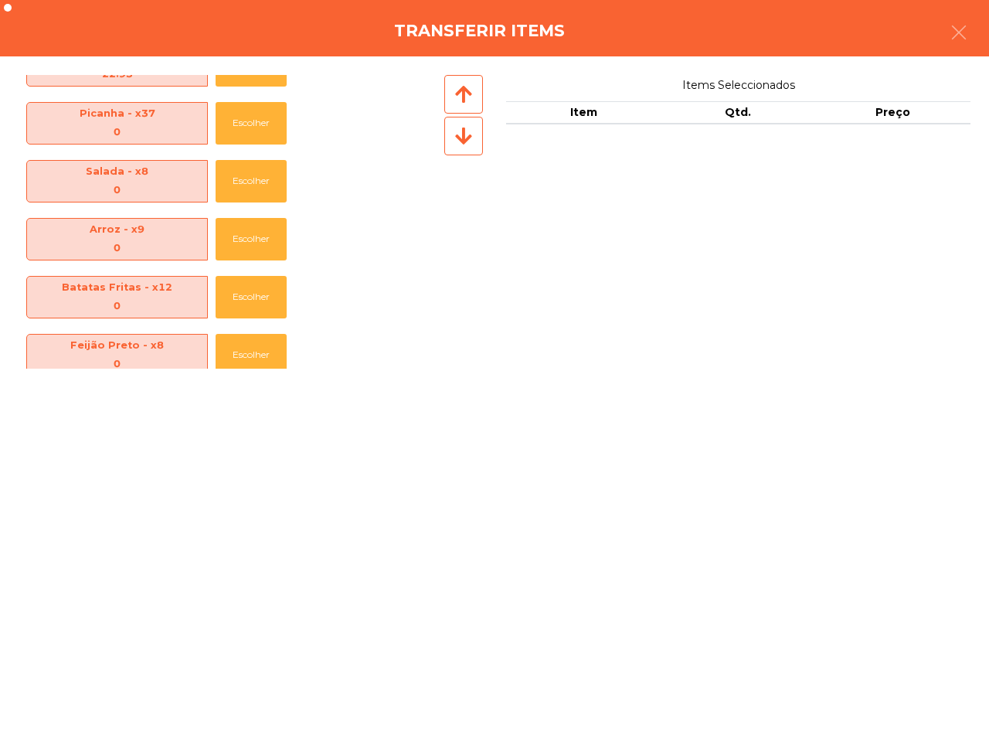
scroll to position [290, 0]
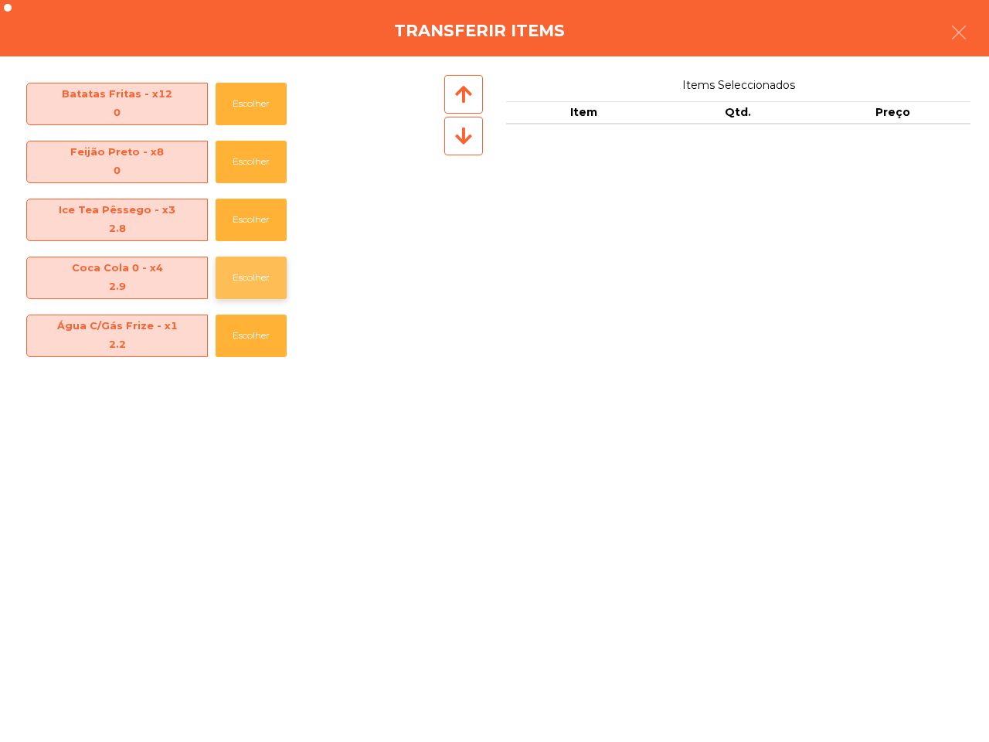
click at [229, 267] on button "Escolher" at bounding box center [251, 278] width 71 height 43
click at [228, 267] on button "Escolher" at bounding box center [251, 278] width 71 height 43
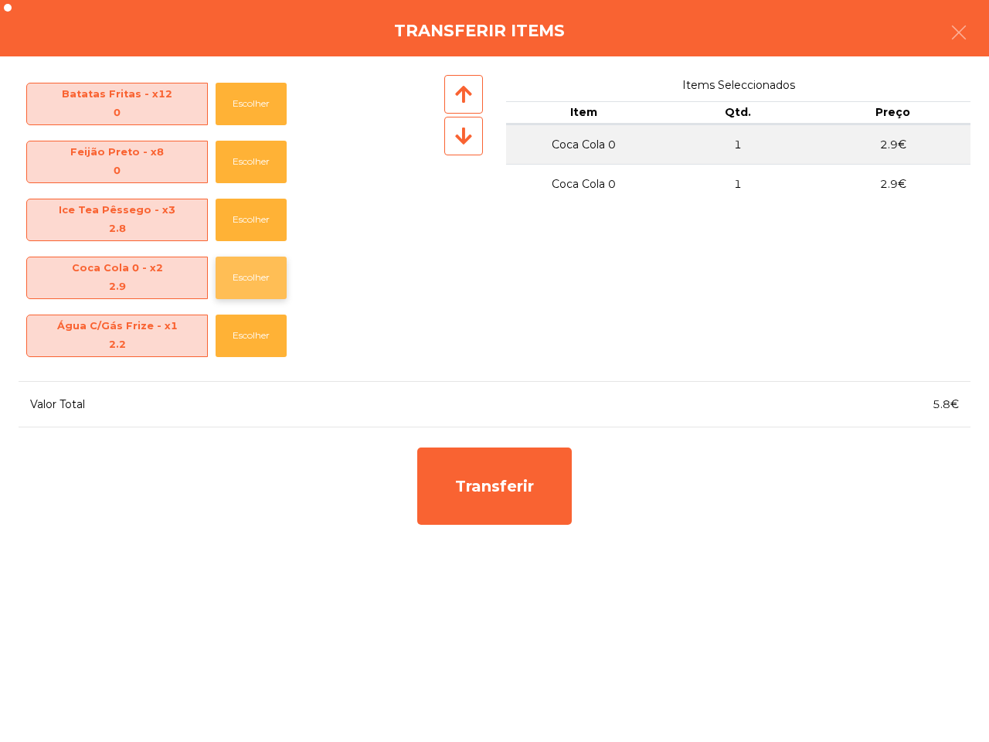
click at [230, 267] on button "Escolher" at bounding box center [251, 278] width 71 height 43
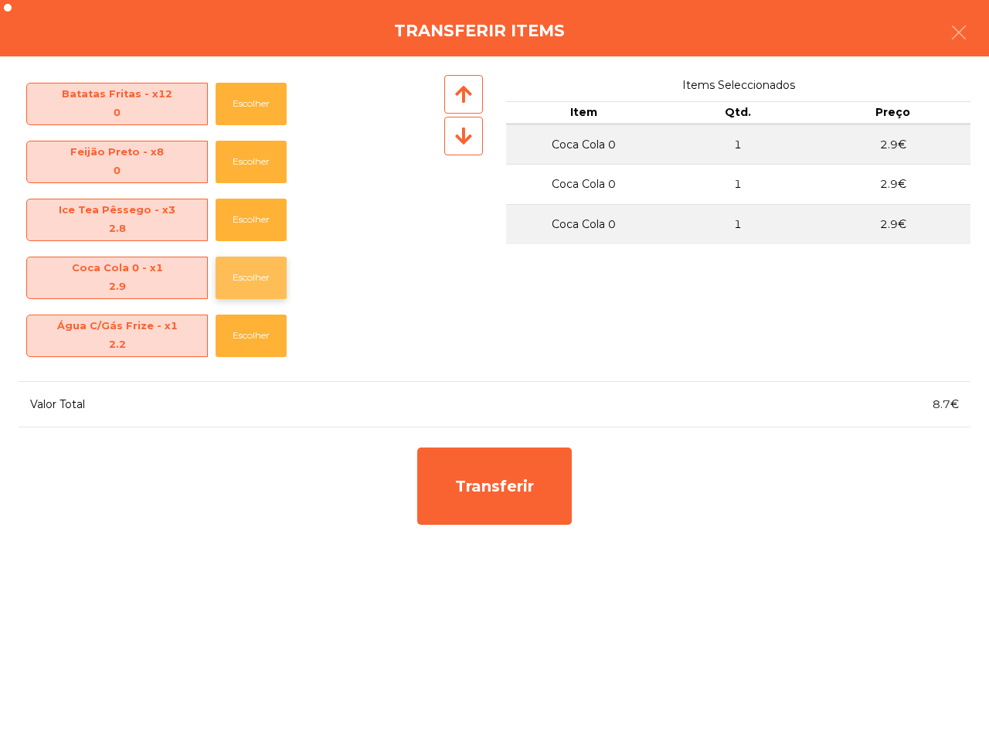
click at [230, 267] on button "Escolher" at bounding box center [251, 278] width 71 height 43
click at [236, 207] on button "Escolher" at bounding box center [251, 220] width 71 height 43
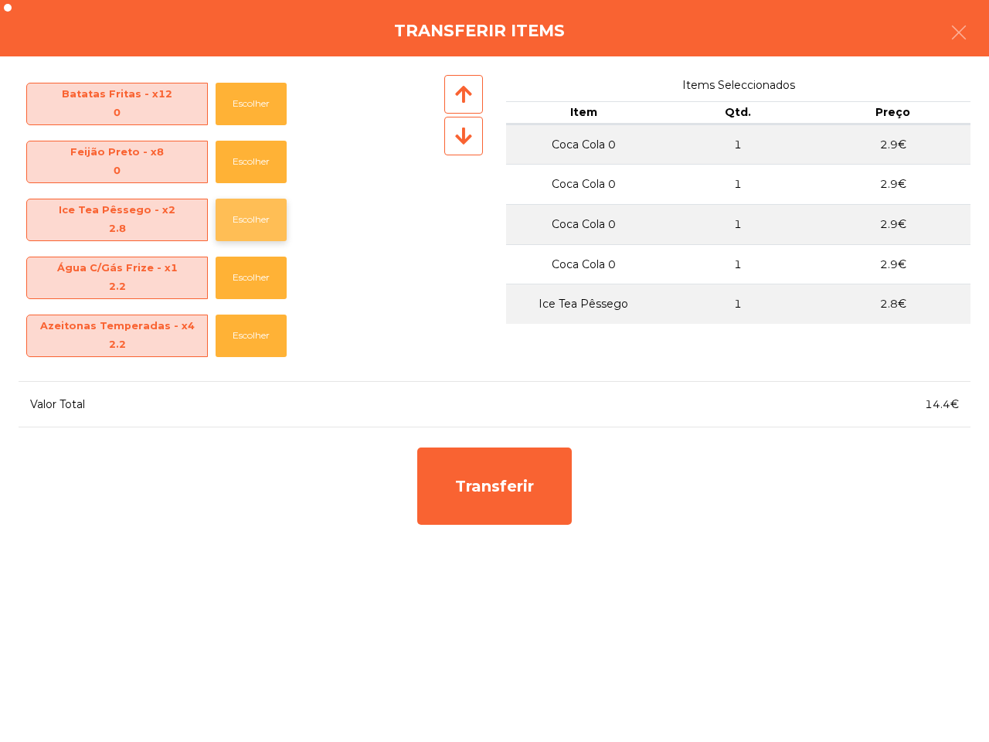
click at [236, 209] on button "Escolher" at bounding box center [251, 220] width 71 height 43
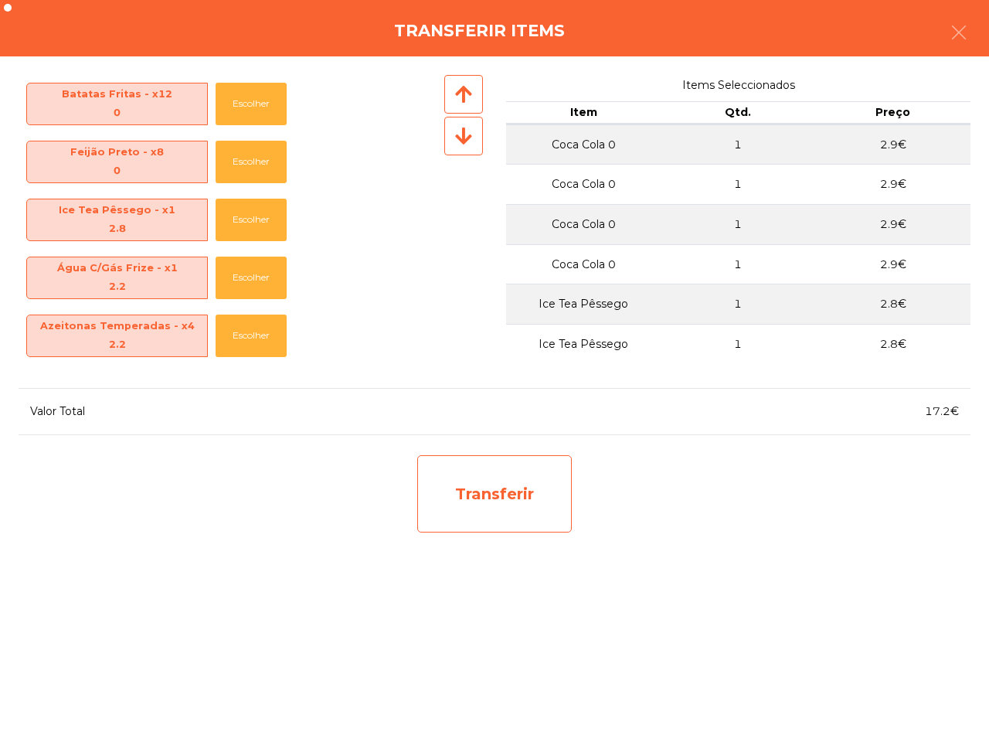
click at [427, 449] on div "Transferir" at bounding box center [495, 493] width 170 height 93
click at [488, 502] on div "Transferir" at bounding box center [494, 493] width 155 height 77
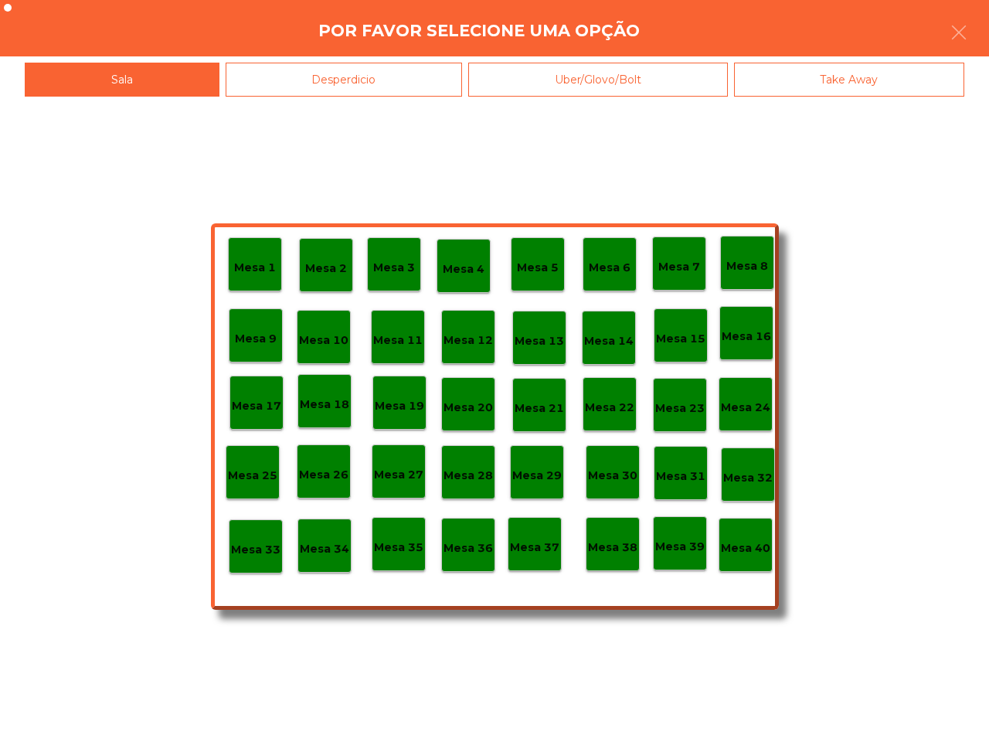
click at [519, 543] on p "Mesa 37" at bounding box center [534, 548] width 49 height 18
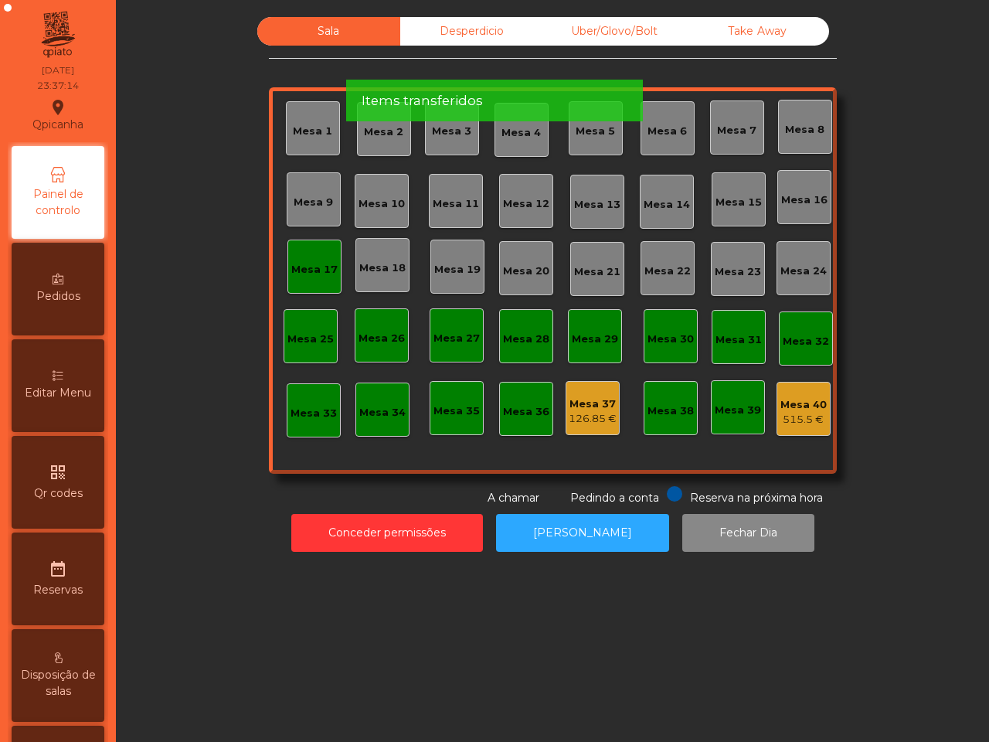
click at [802, 429] on div "Mesa 40 515.5 €" at bounding box center [804, 409] width 54 height 54
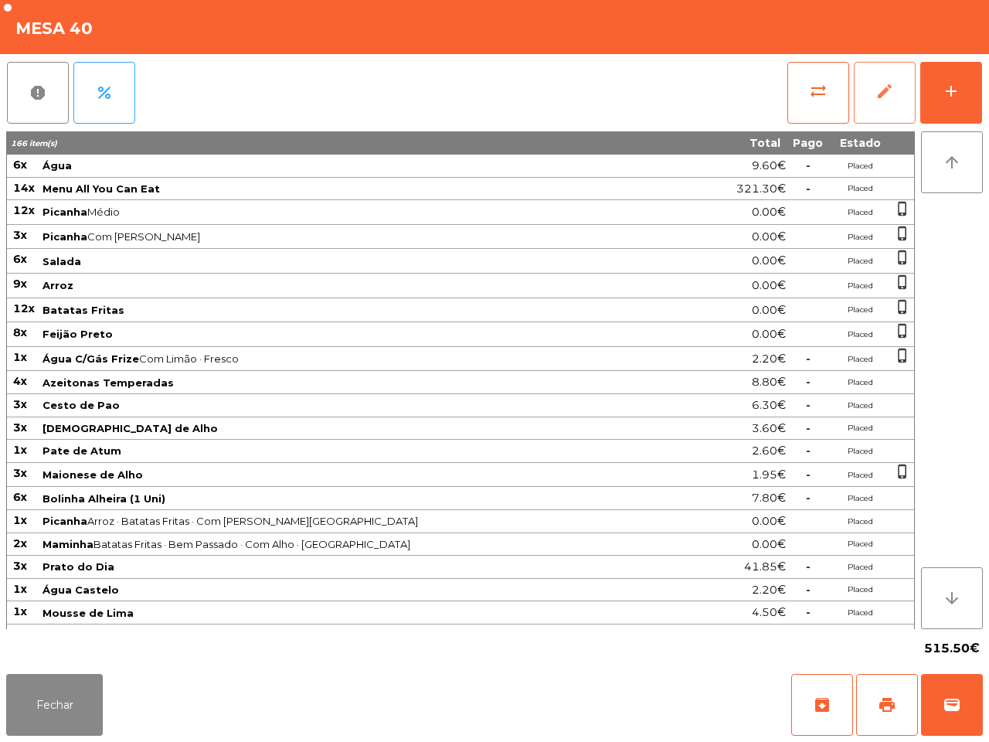
click at [864, 79] on button "edit" at bounding box center [885, 93] width 62 height 62
click at [24, 705] on button "Fechar" at bounding box center [54, 705] width 97 height 62
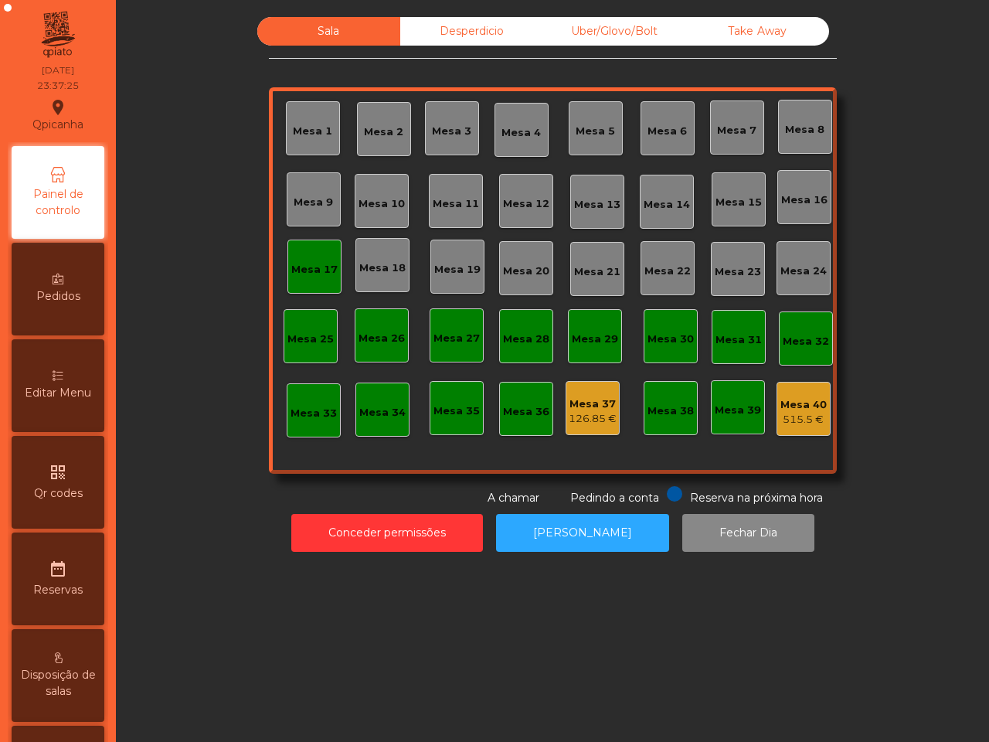
click at [770, 398] on div "Mesa 1 Mesa 2 Mesa 3 Mesa 4 Mesa 5 Mesa 6 Mesa 7 Mesa 8 Mesa 9 Mesa 10 Mesa 11 …" at bounding box center [553, 280] width 568 height 386
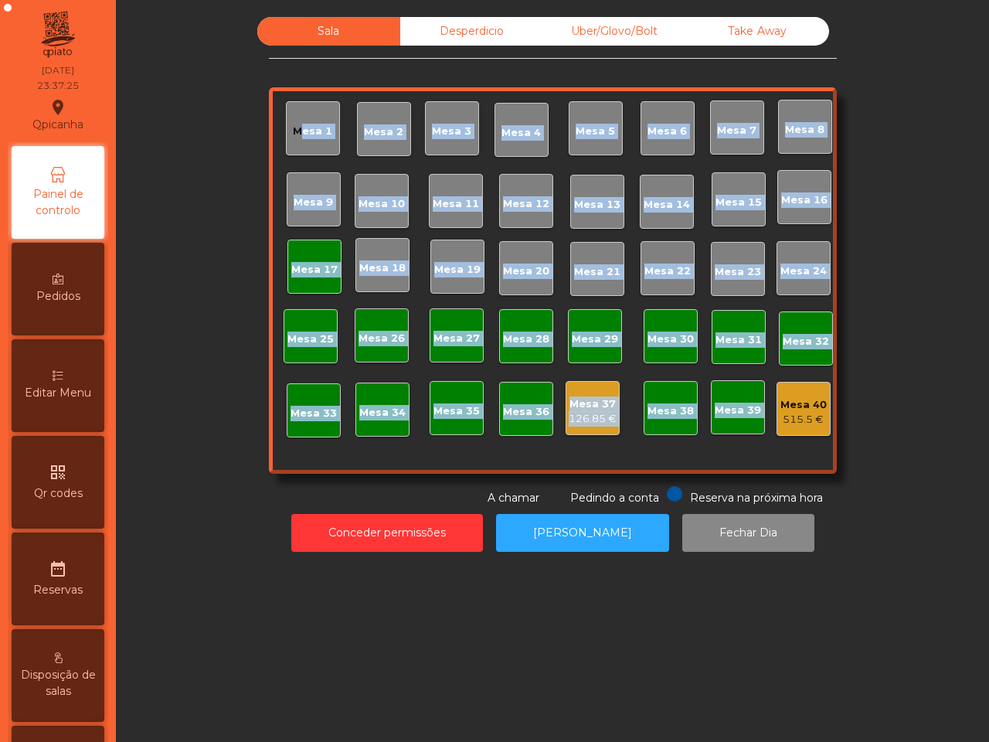
click at [781, 398] on div "Mesa 40" at bounding box center [804, 404] width 46 height 15
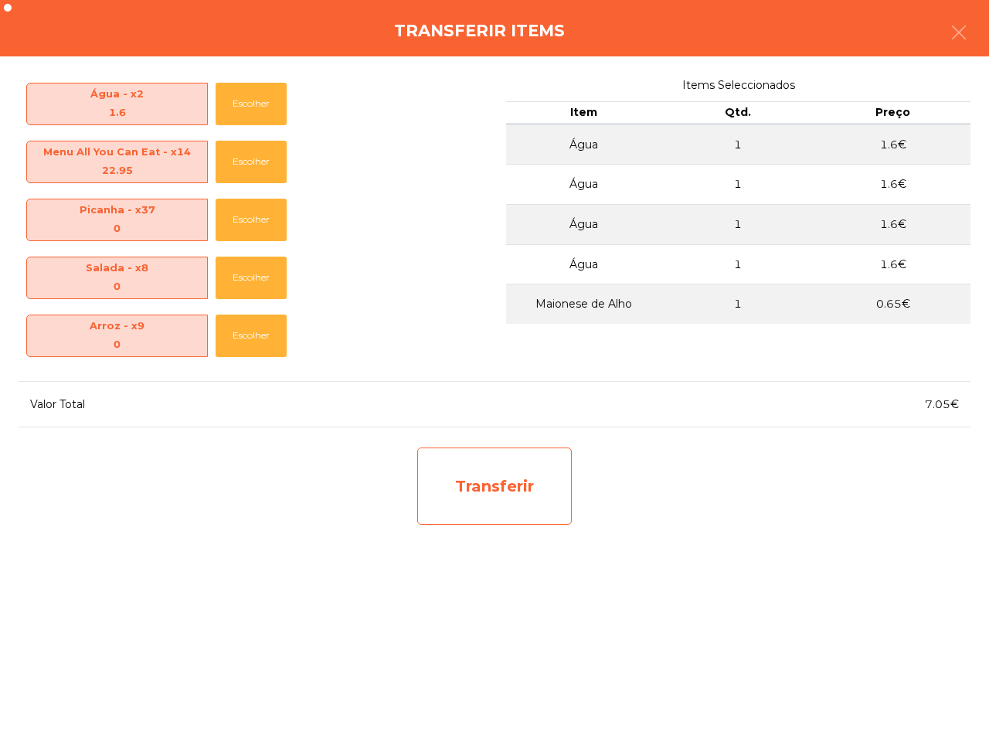
click at [507, 464] on div "Transferir" at bounding box center [494, 485] width 155 height 77
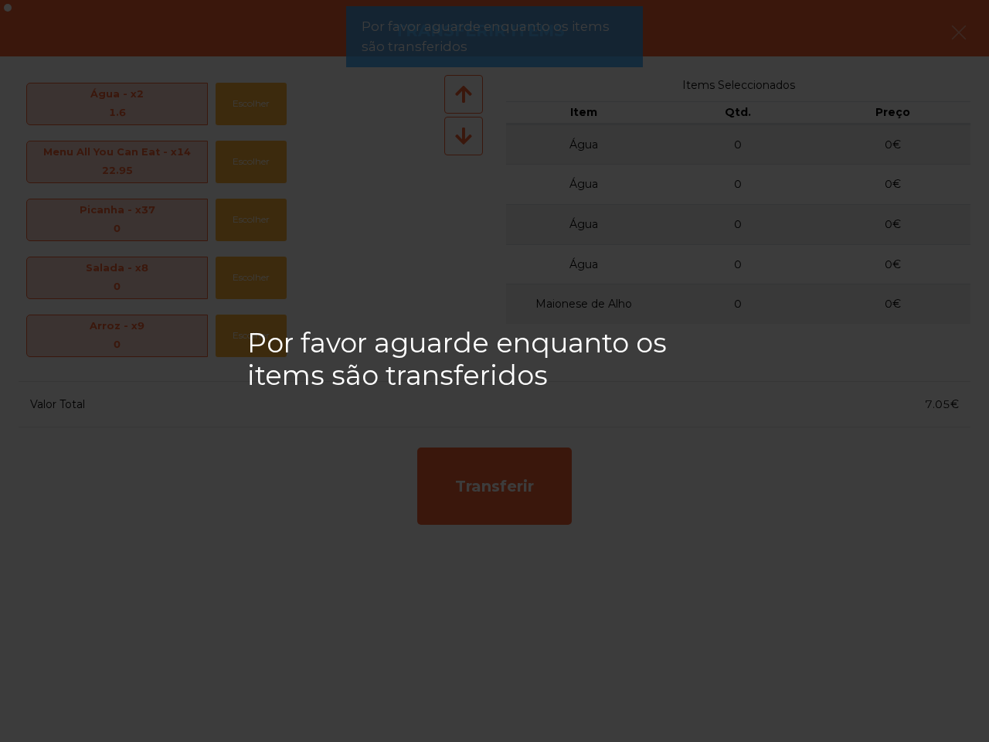
scroll to position [483, 0]
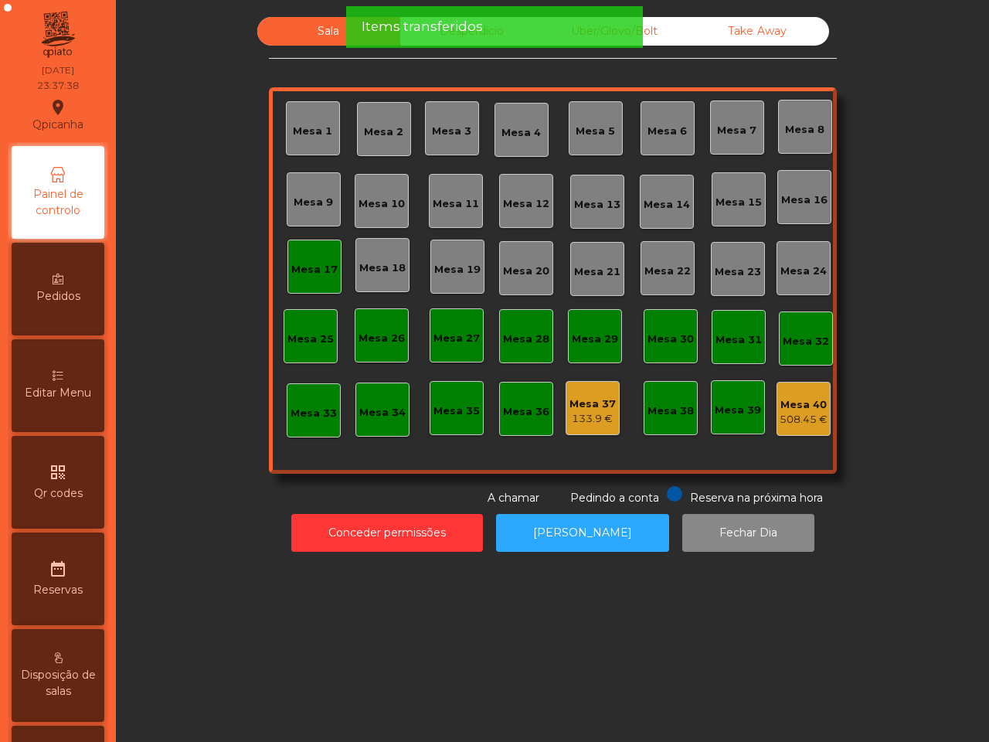
click at [804, 420] on div "508.45 €" at bounding box center [804, 419] width 48 height 15
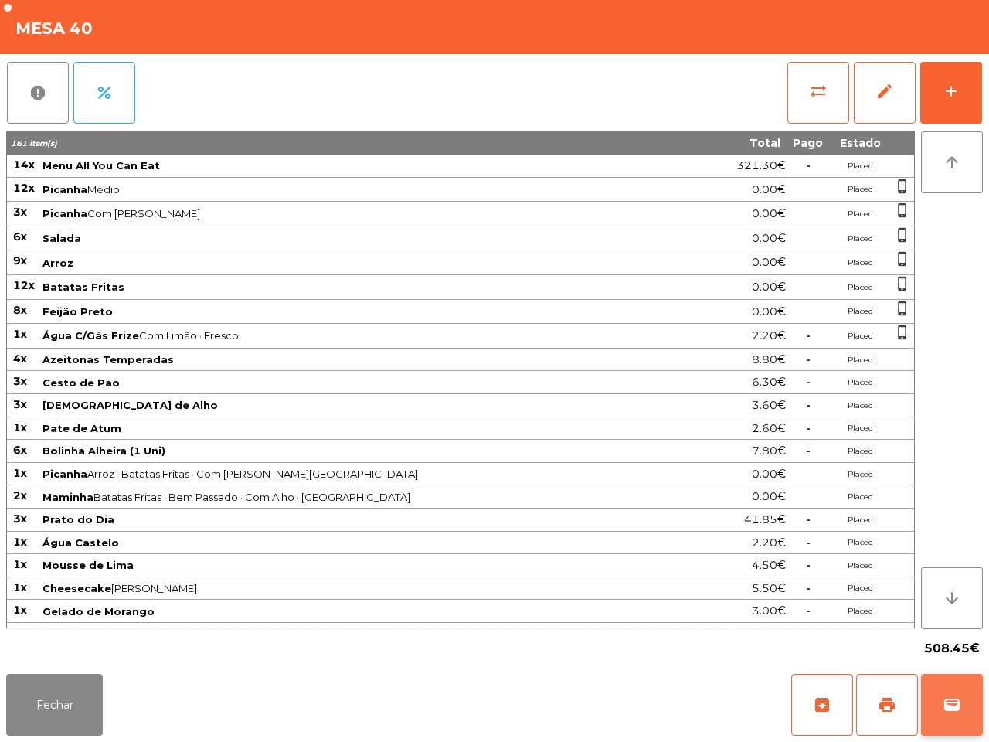
click at [951, 707] on span "wallet" at bounding box center [952, 705] width 19 height 19
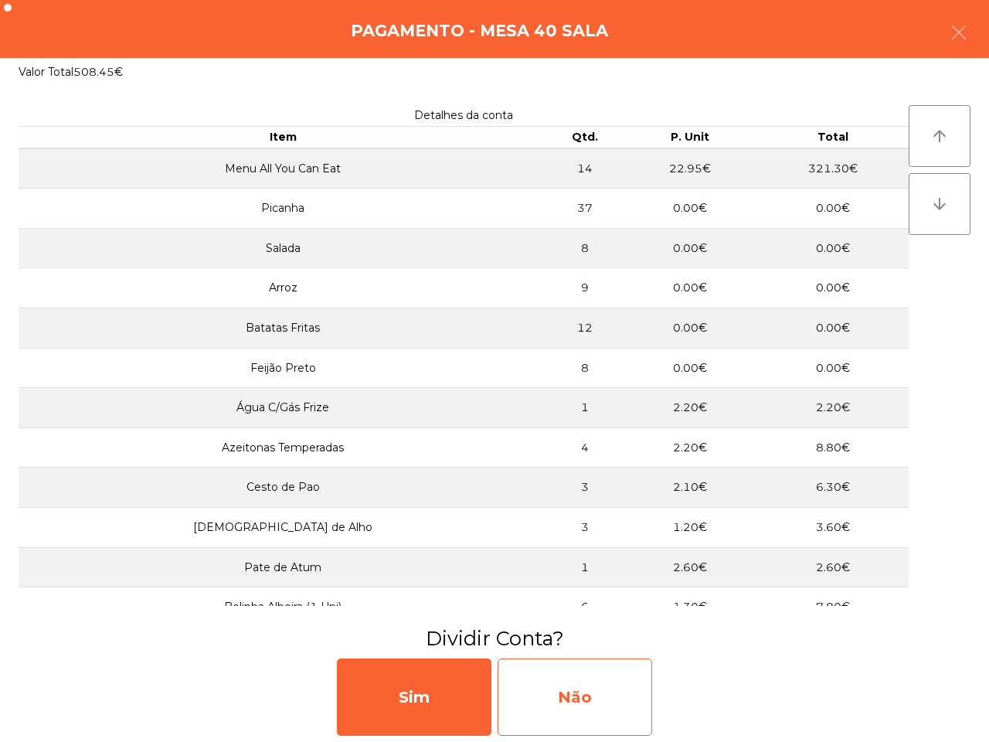
click at [603, 665] on div "Não" at bounding box center [575, 696] width 155 height 77
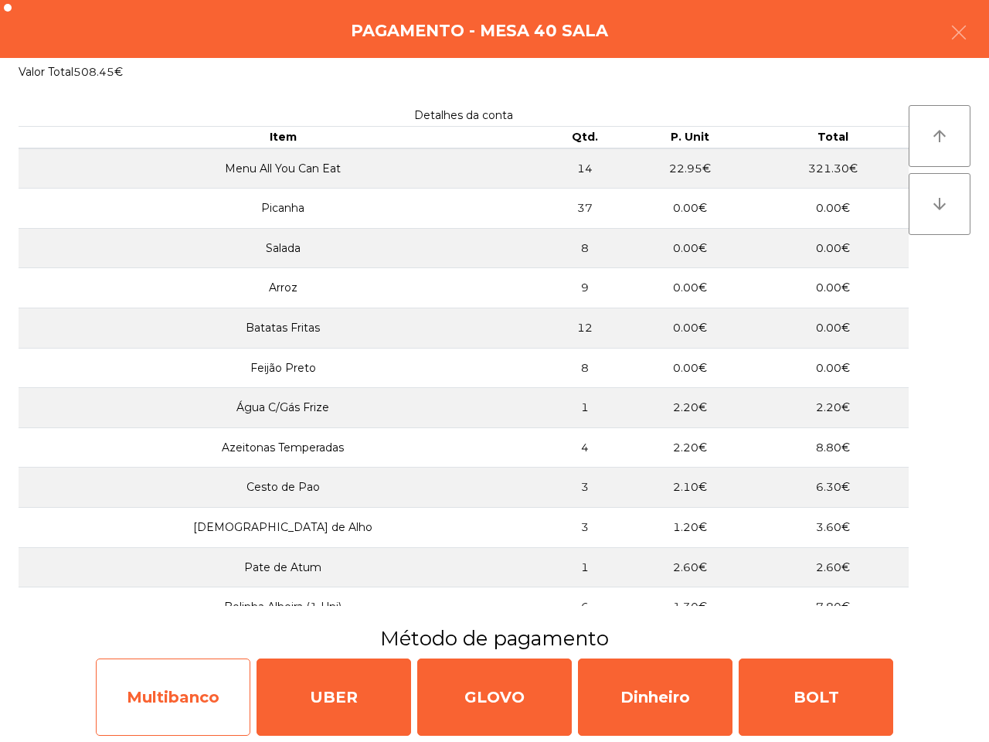
click at [206, 698] on div "Multibanco" at bounding box center [173, 696] width 155 height 77
select select "**"
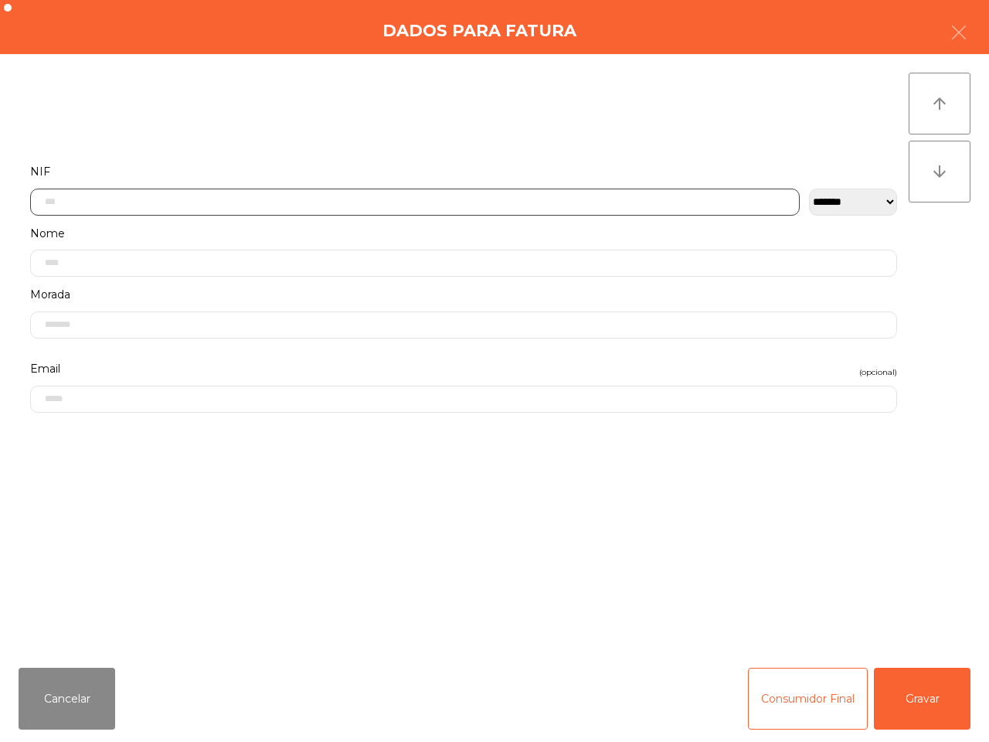
click at [206, 201] on input "text" at bounding box center [415, 202] width 770 height 27
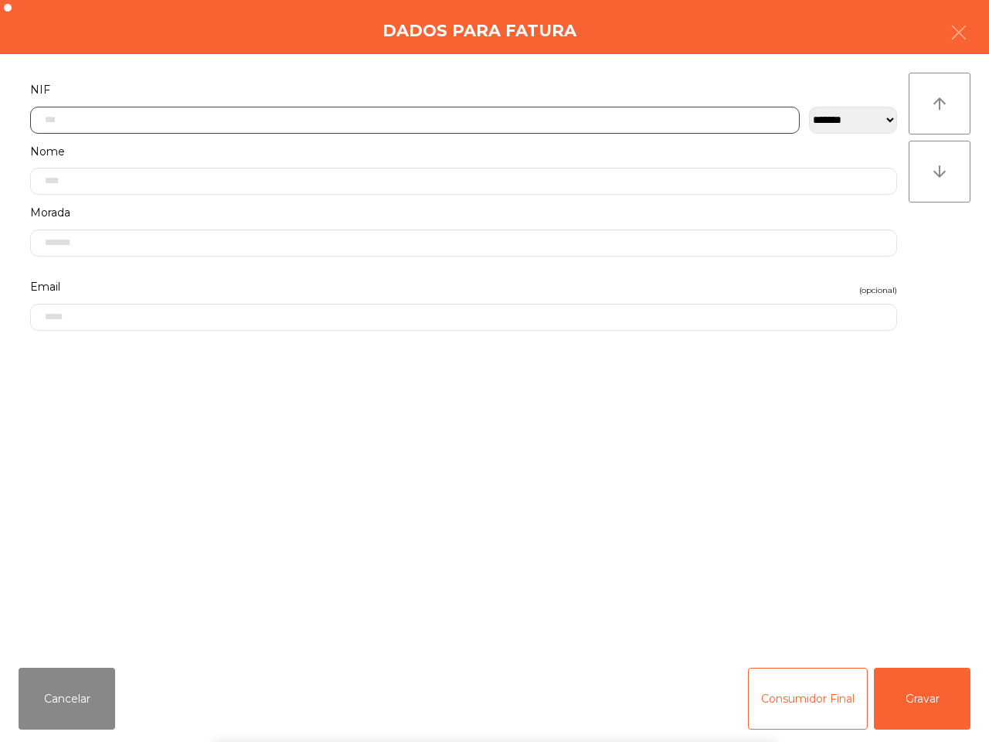
scroll to position [87, 0]
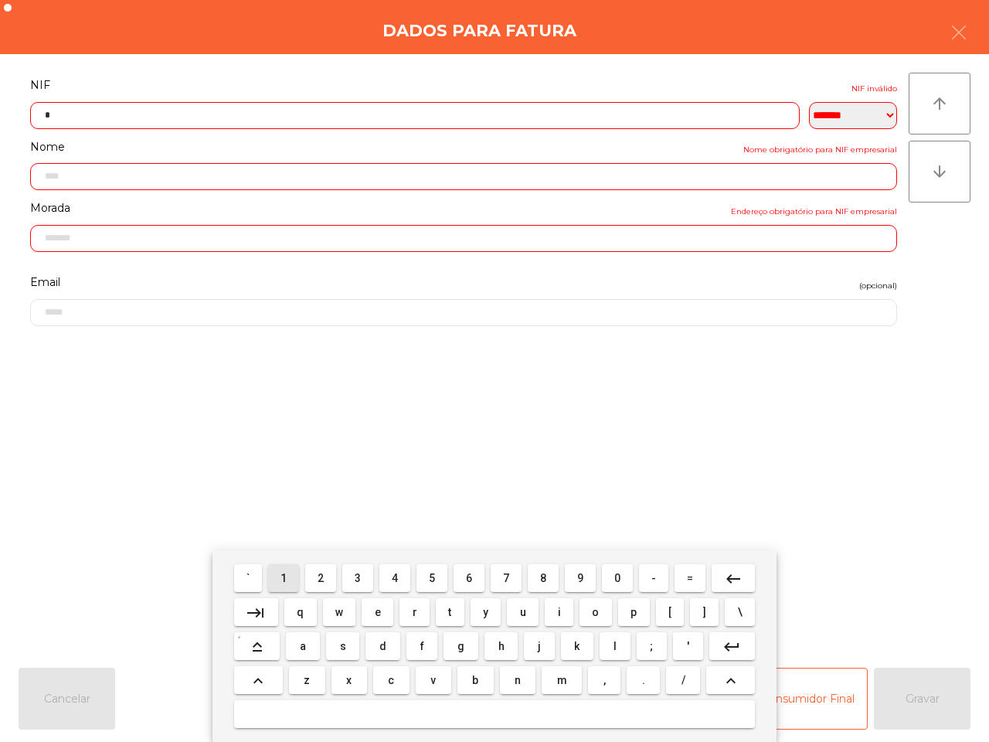
click at [284, 576] on span "1" at bounding box center [284, 578] width 6 height 12
click at [533, 570] on button "8" at bounding box center [543, 578] width 31 height 28
click at [500, 574] on button "7" at bounding box center [506, 578] width 31 height 28
click at [420, 576] on button "5" at bounding box center [432, 578] width 31 height 28
click at [315, 573] on button "2" at bounding box center [320, 578] width 31 height 28
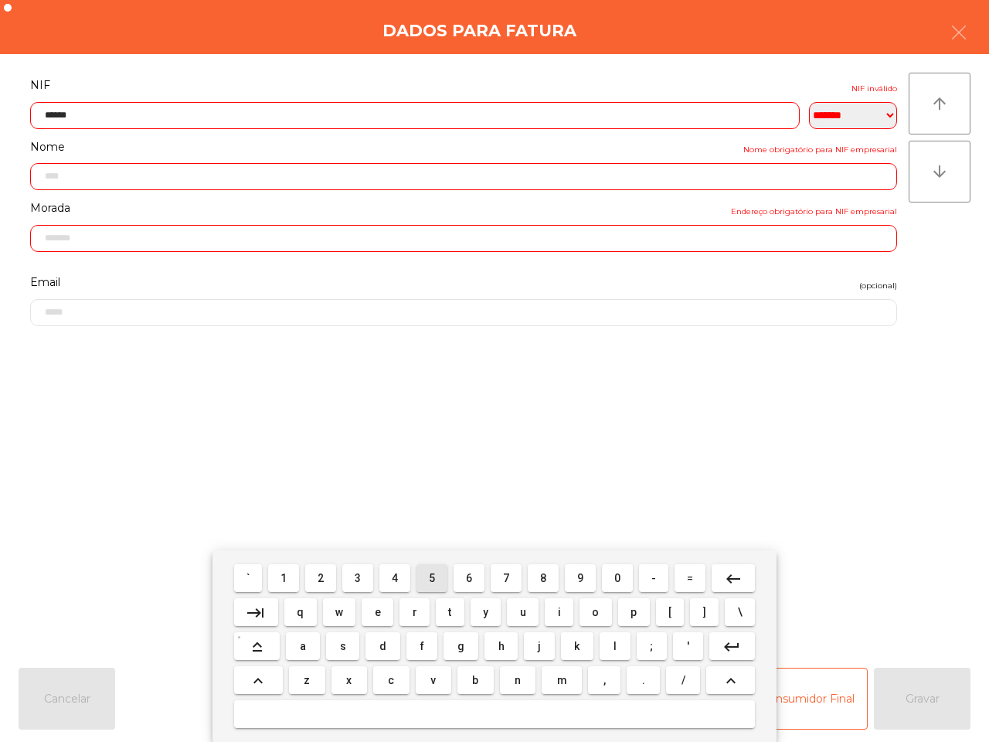
click at [426, 574] on button "5" at bounding box center [432, 578] width 31 height 28
click at [294, 582] on button "1" at bounding box center [283, 578] width 31 height 28
click at [530, 580] on button "8" at bounding box center [543, 578] width 31 height 28
type input "*********"
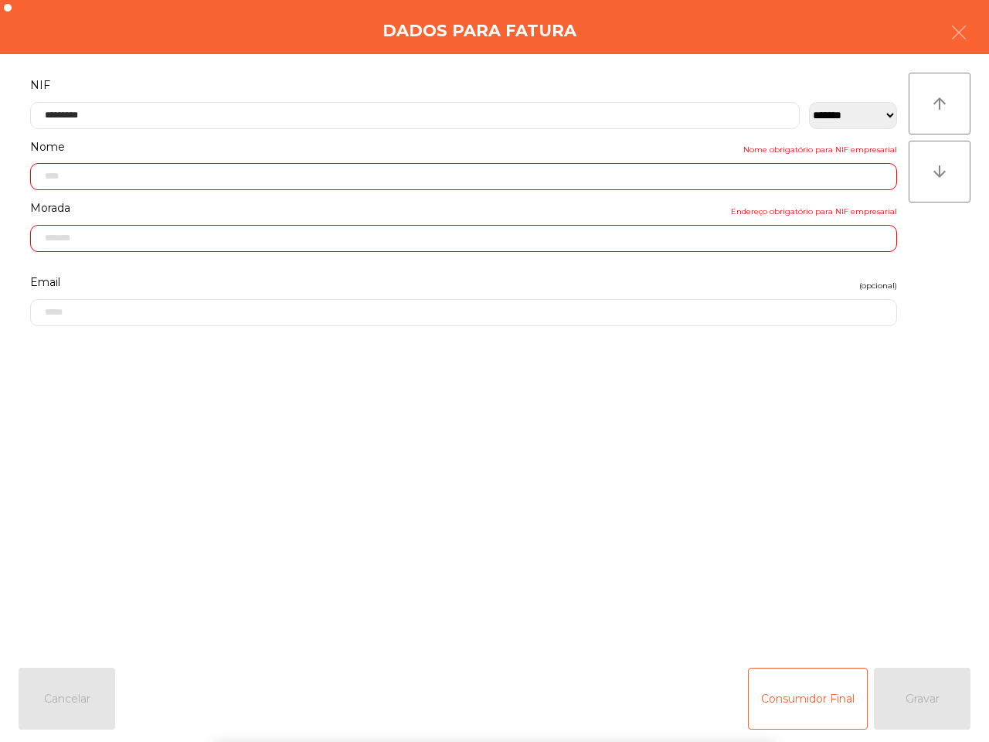
click at [553, 505] on form "**********" at bounding box center [464, 357] width 890 height 564
click at [900, 709] on div "Consumidor Final Gravar" at bounding box center [859, 699] width 223 height 62
click at [903, 690] on div "Consumidor Final Gravar" at bounding box center [859, 699] width 223 height 62
click at [906, 678] on div "Consumidor Final Gravar" at bounding box center [859, 699] width 223 height 62
type input "**********"
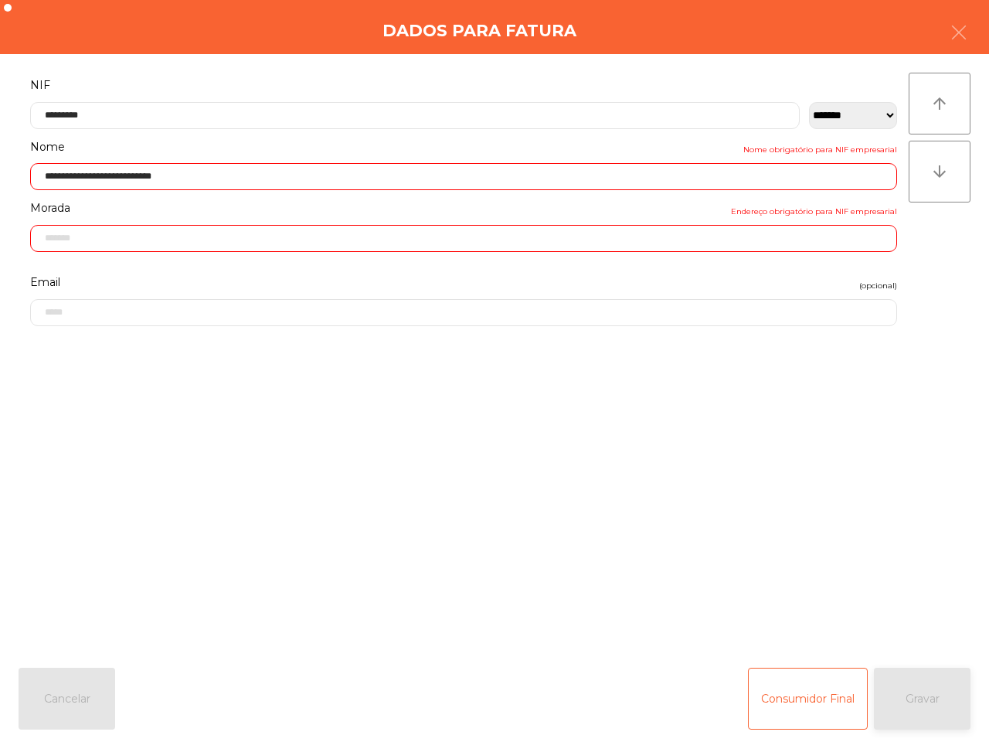
type input "**********"
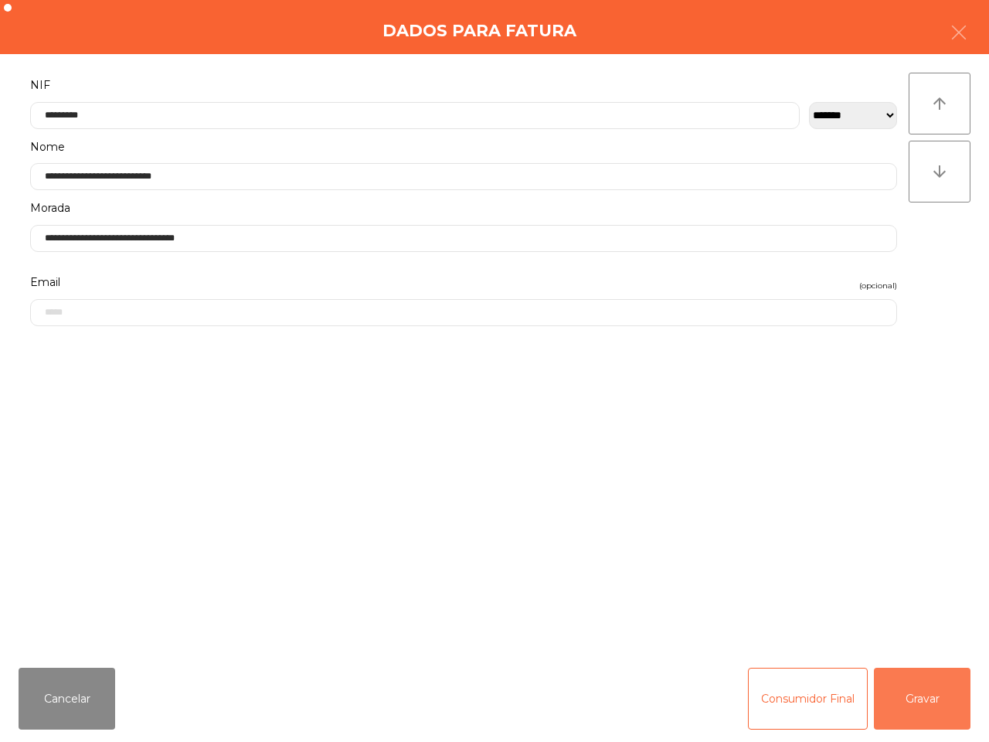
click at [904, 692] on button "Gravar" at bounding box center [922, 699] width 97 height 62
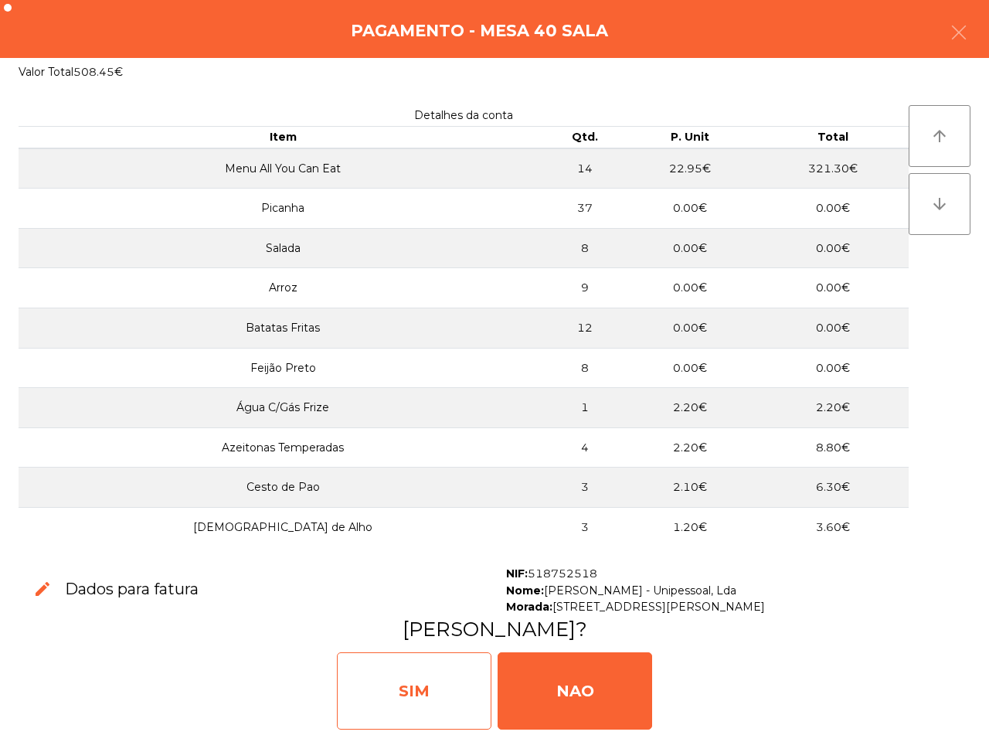
click at [437, 682] on div "SIM" at bounding box center [414, 690] width 155 height 77
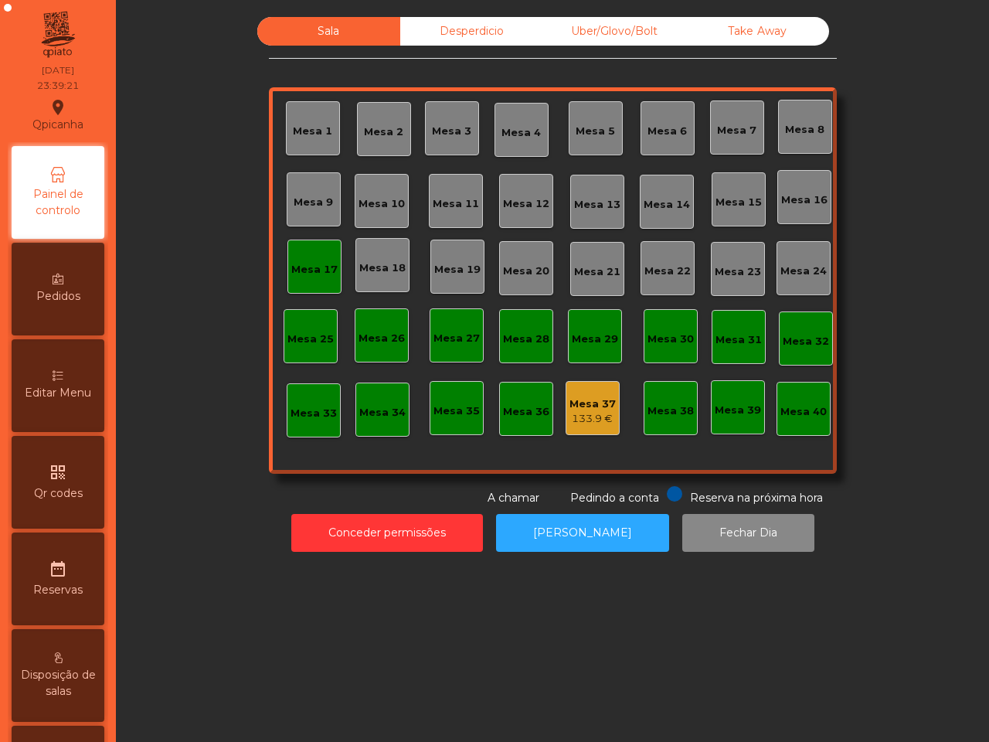
click at [570, 413] on div "133.9 €" at bounding box center [593, 418] width 46 height 15
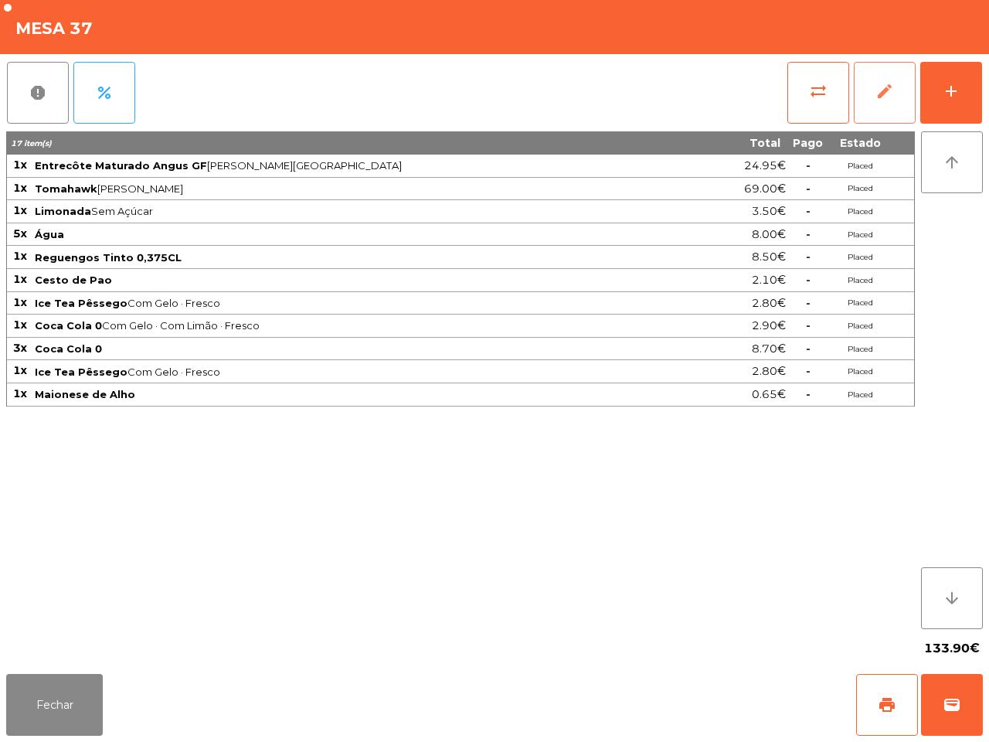
click at [871, 83] on button "edit" at bounding box center [885, 93] width 62 height 62
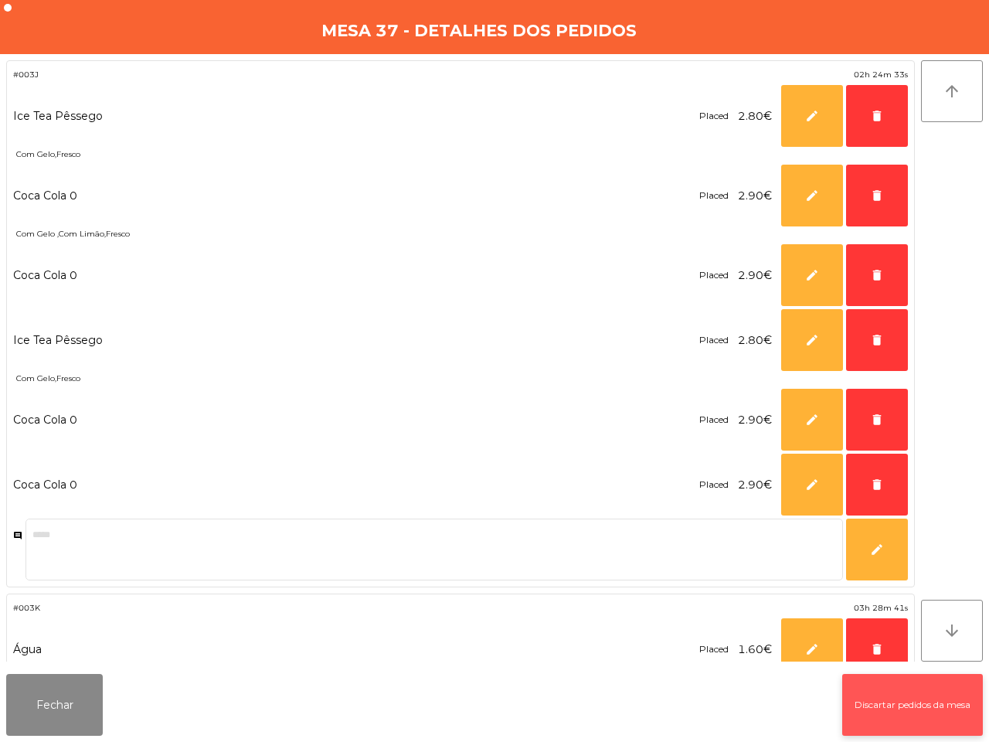
click at [893, 697] on button "Discartar pedidos da mesa" at bounding box center [912, 705] width 141 height 62
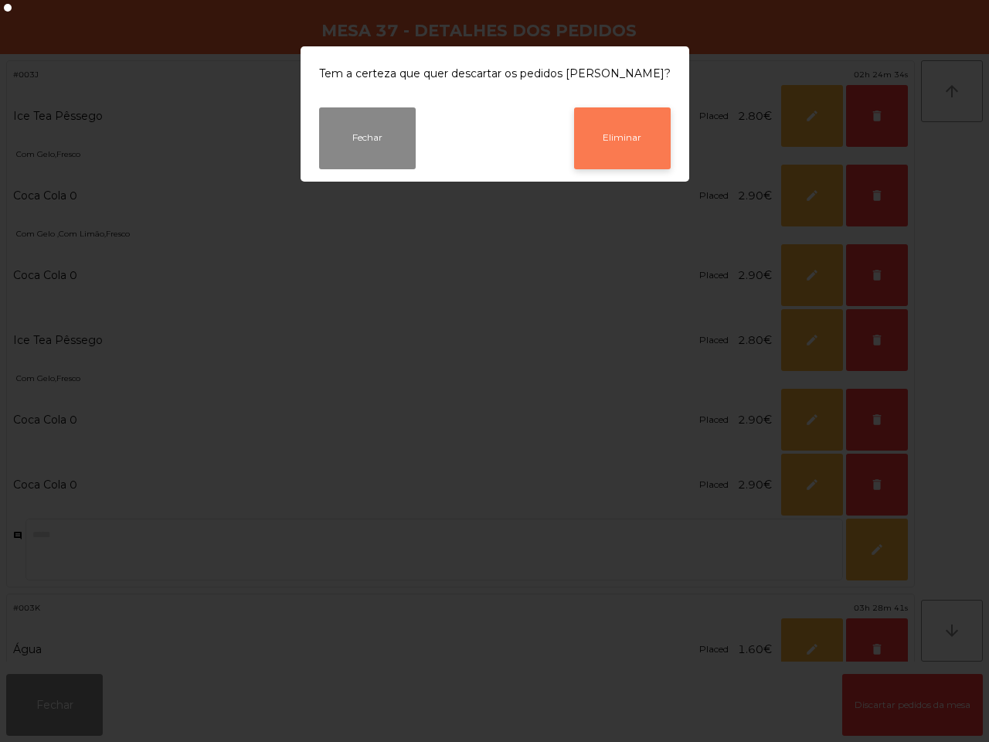
click at [614, 125] on button "Eliminar" at bounding box center [622, 138] width 97 height 62
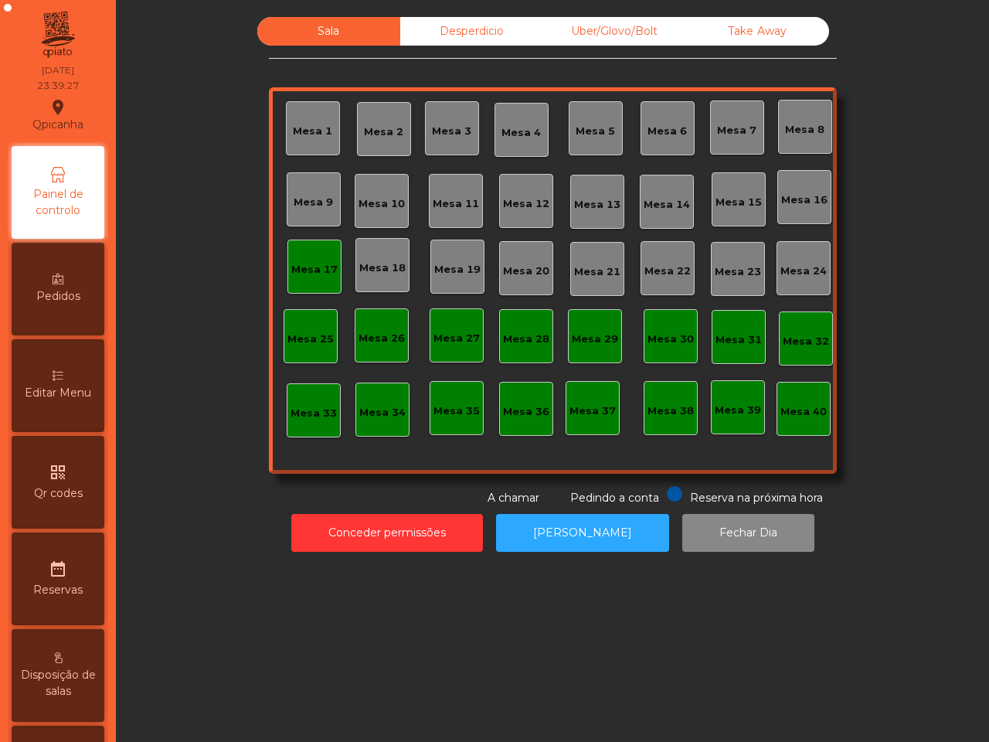
click at [470, 29] on div "Desperdicio" at bounding box center [471, 31] width 143 height 29
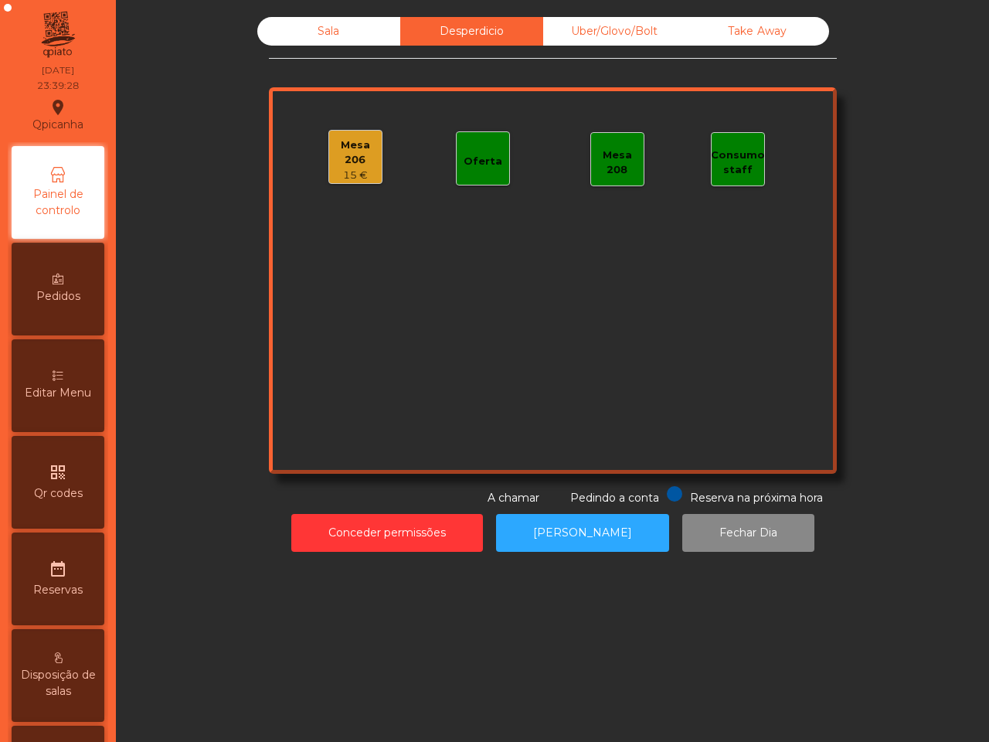
click at [620, 36] on div "Uber/Glovo/Bolt" at bounding box center [614, 31] width 143 height 29
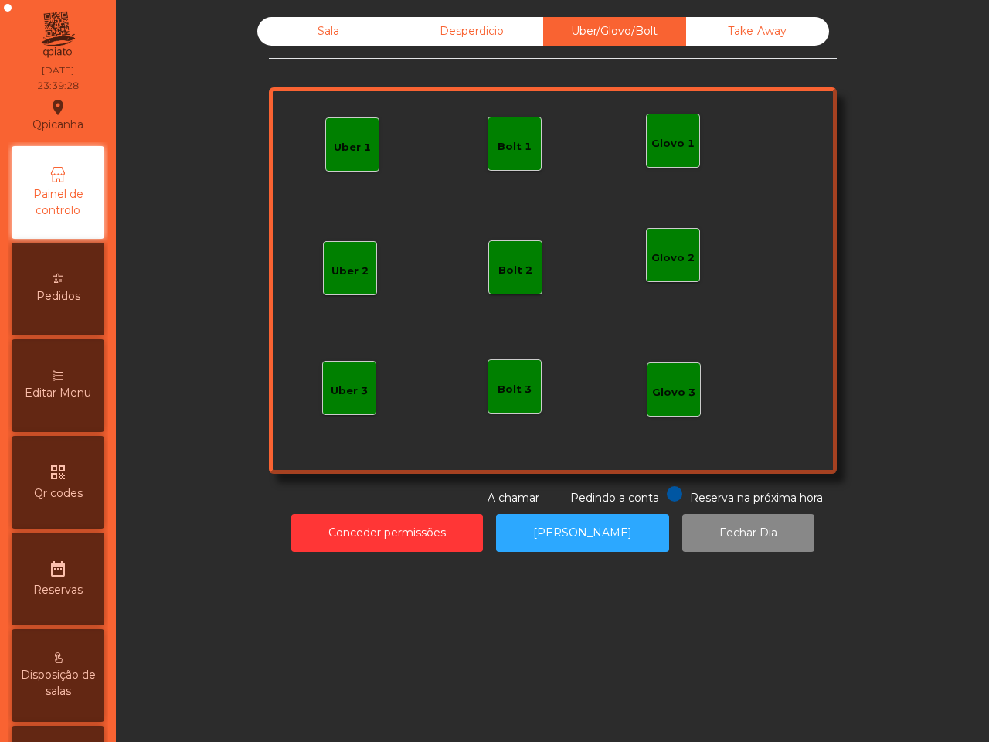
click at [736, 25] on div "Take Away" at bounding box center [757, 31] width 143 height 29
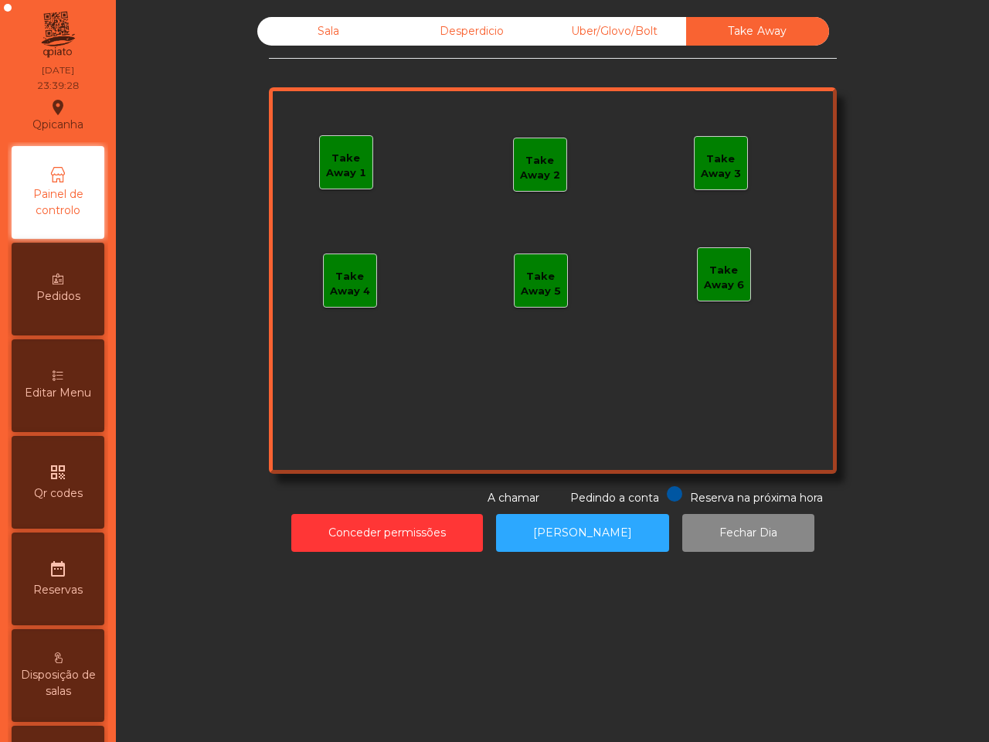
click at [485, 31] on div "Desperdicio" at bounding box center [471, 31] width 143 height 29
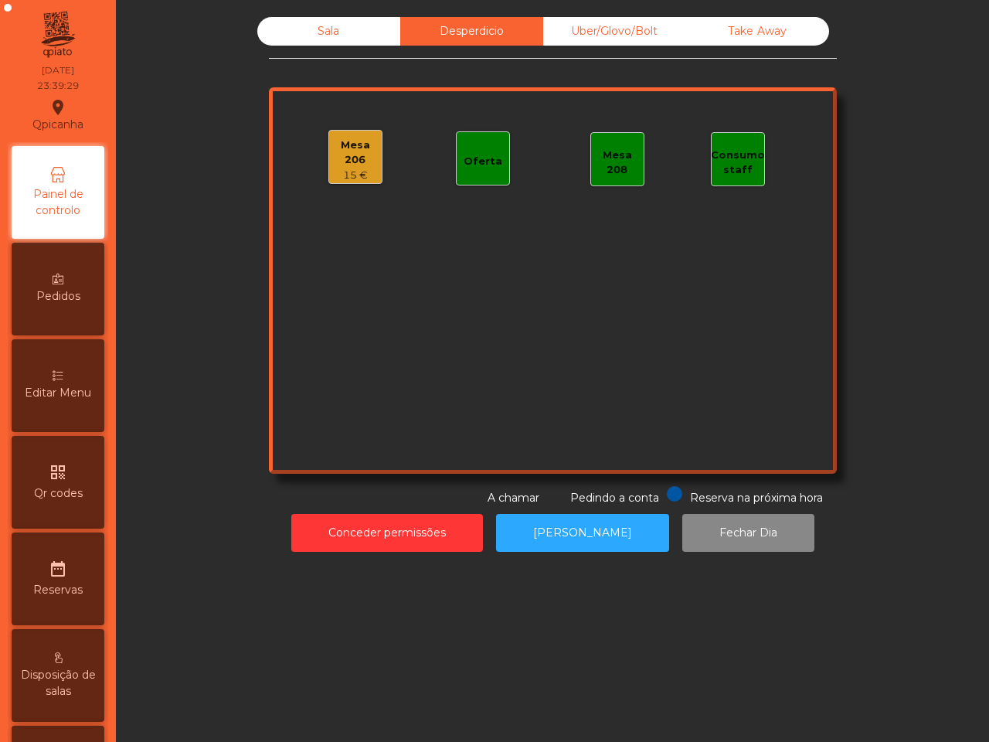
click at [359, 168] on div "15 €" at bounding box center [355, 175] width 53 height 15
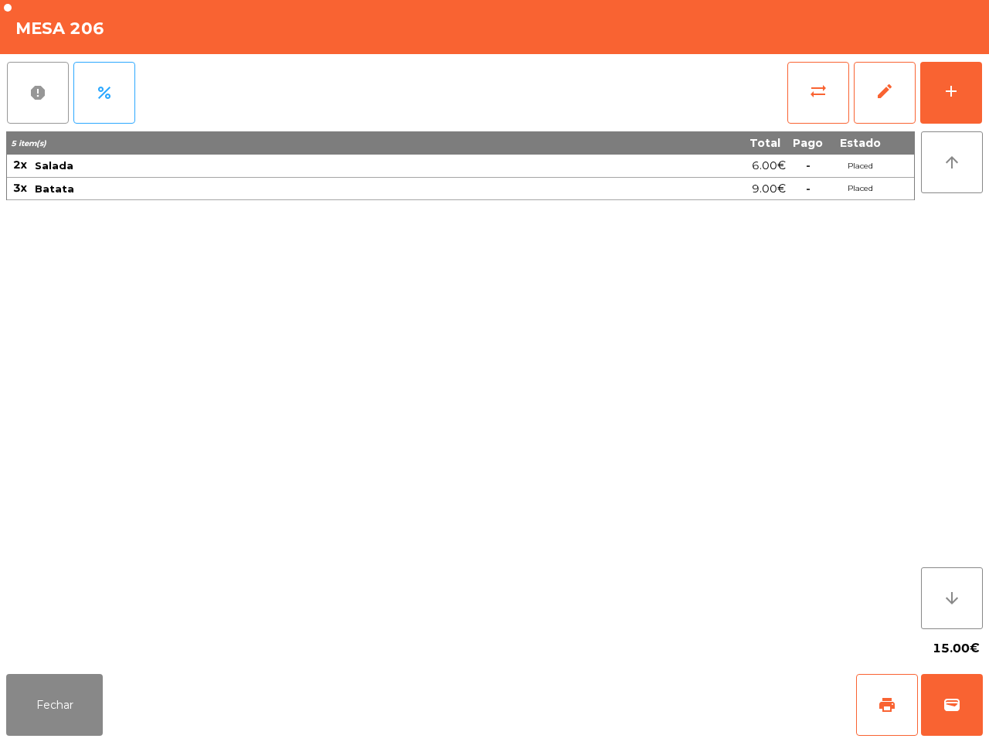
click at [55, 99] on button "report" at bounding box center [38, 93] width 62 height 62
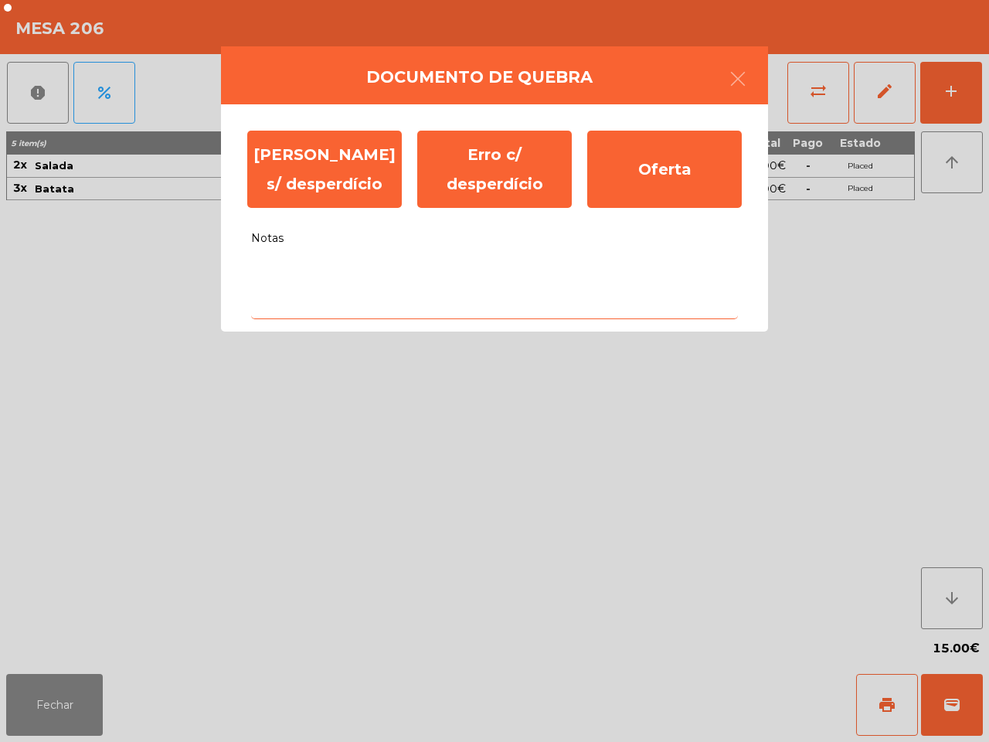
click at [400, 290] on textarea "Notas" at bounding box center [494, 287] width 487 height 64
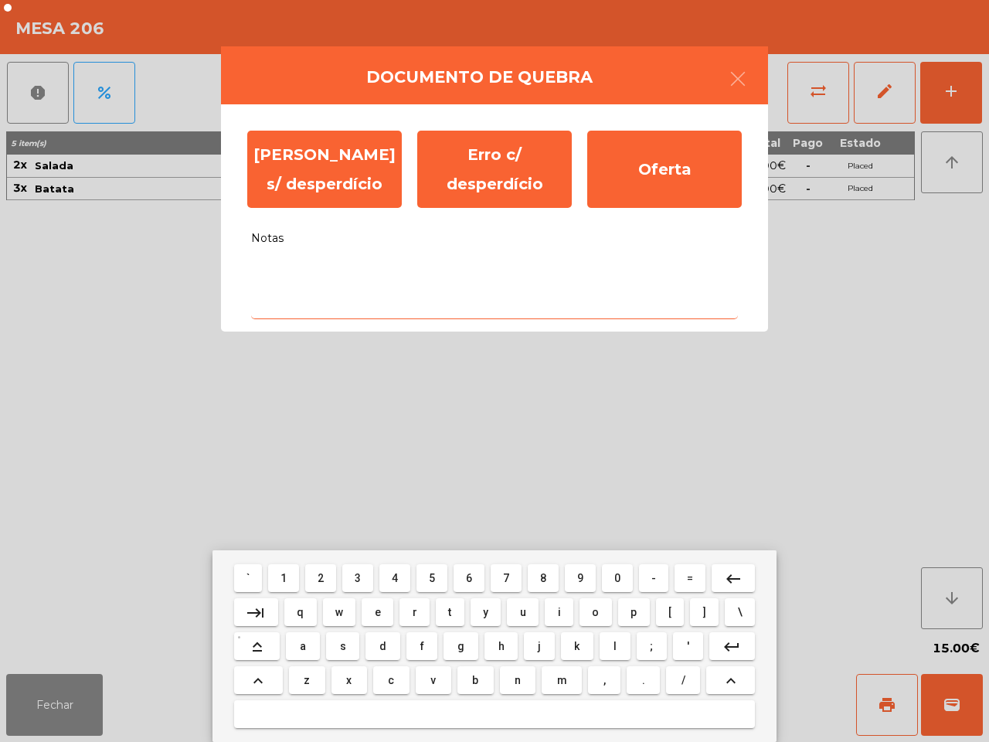
click at [549, 662] on mat-keyboard-key "j" at bounding box center [539, 646] width 36 height 34
click at [539, 645] on button "j" at bounding box center [539, 646] width 30 height 28
type textarea "*"
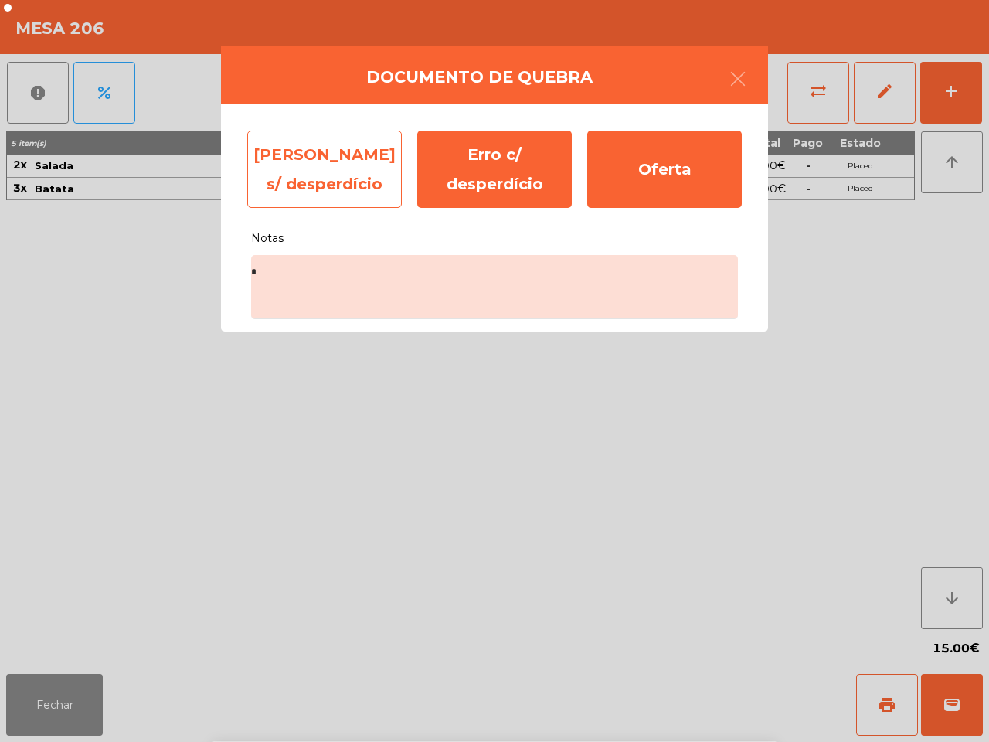
click at [335, 144] on div "Erro s/ desperdício" at bounding box center [324, 169] width 155 height 77
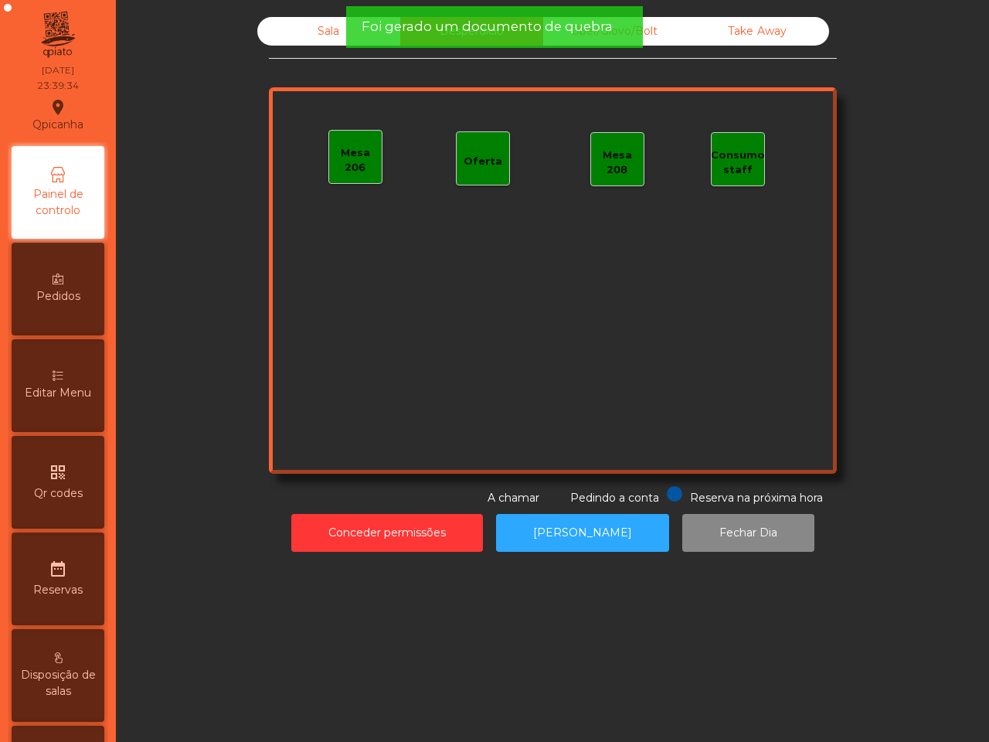
click at [329, 31] on div "Sala" at bounding box center [328, 31] width 143 height 29
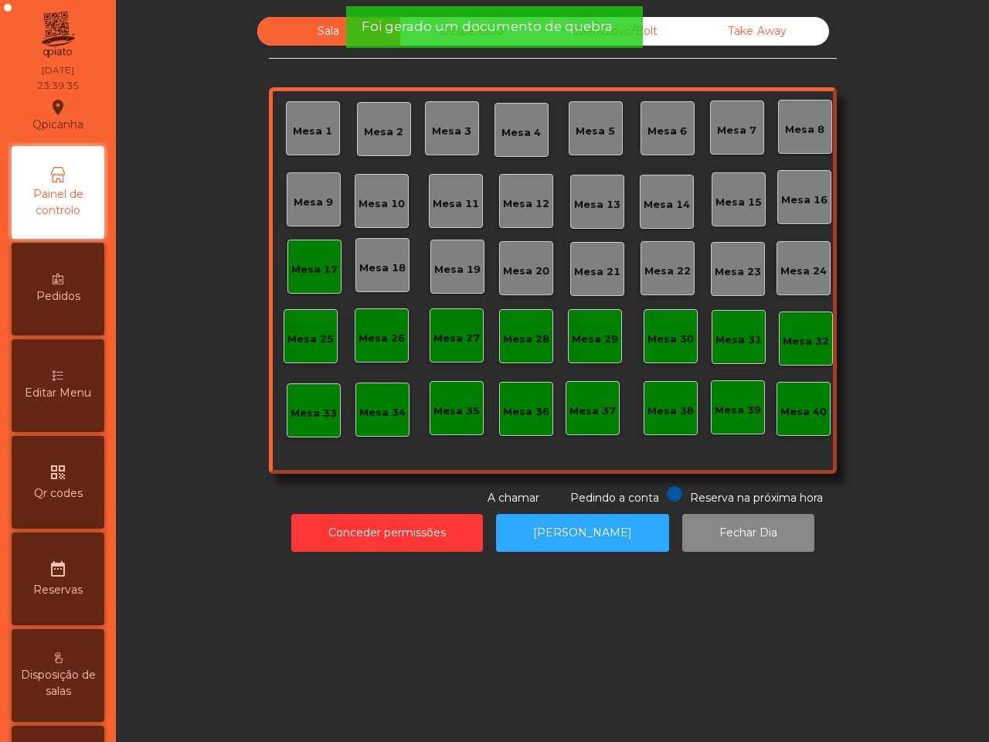
click at [318, 268] on div "Mesa 17" at bounding box center [314, 269] width 46 height 15
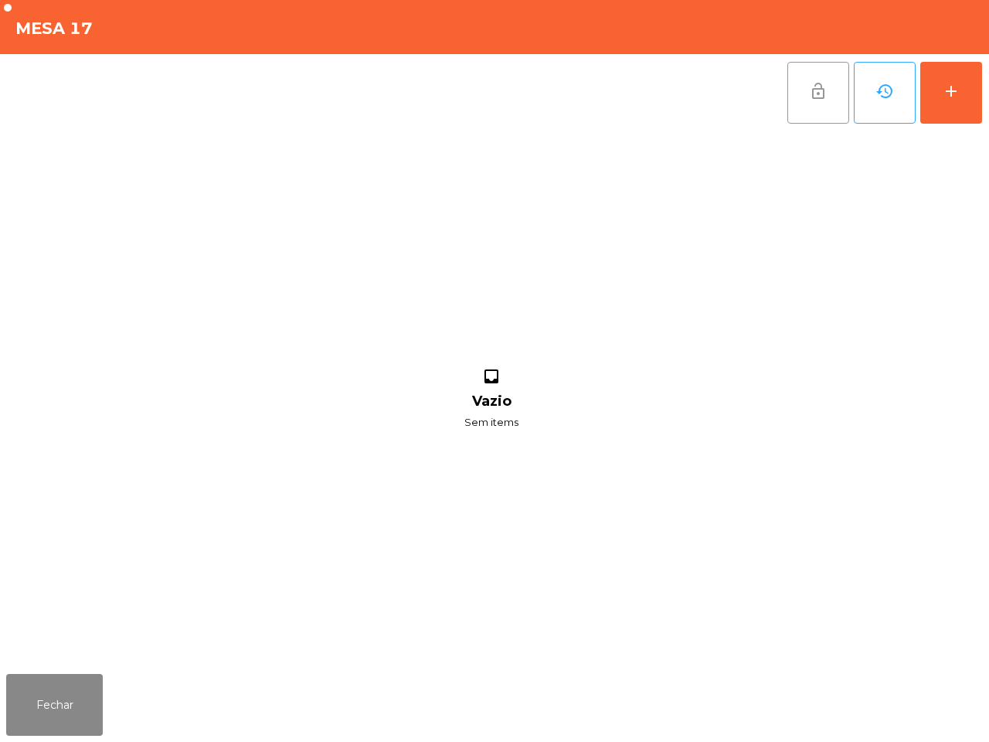
click at [811, 107] on button "lock_open" at bounding box center [818, 93] width 62 height 62
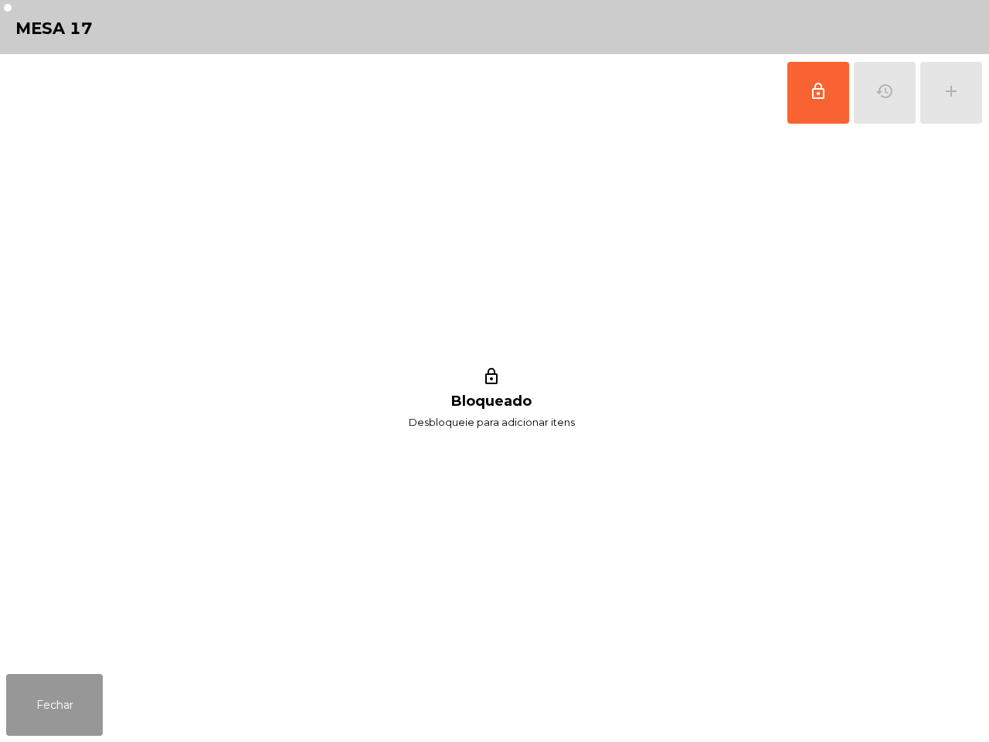
click at [67, 689] on button "Fechar" at bounding box center [54, 705] width 97 height 62
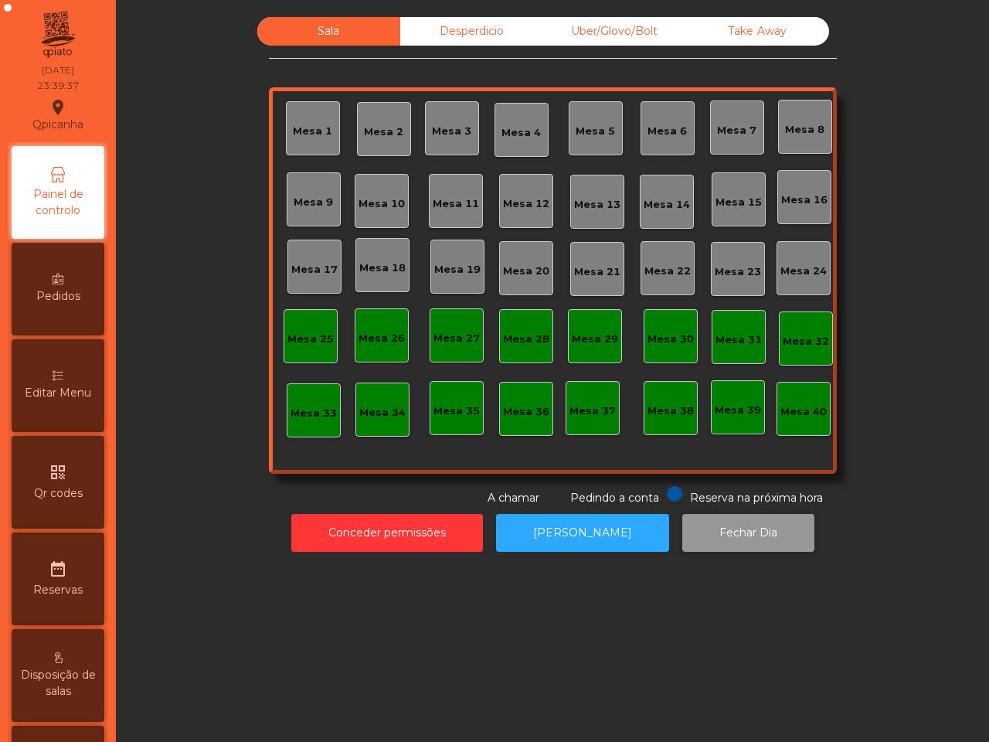
click at [729, 547] on button "Fechar Dia" at bounding box center [748, 533] width 132 height 38
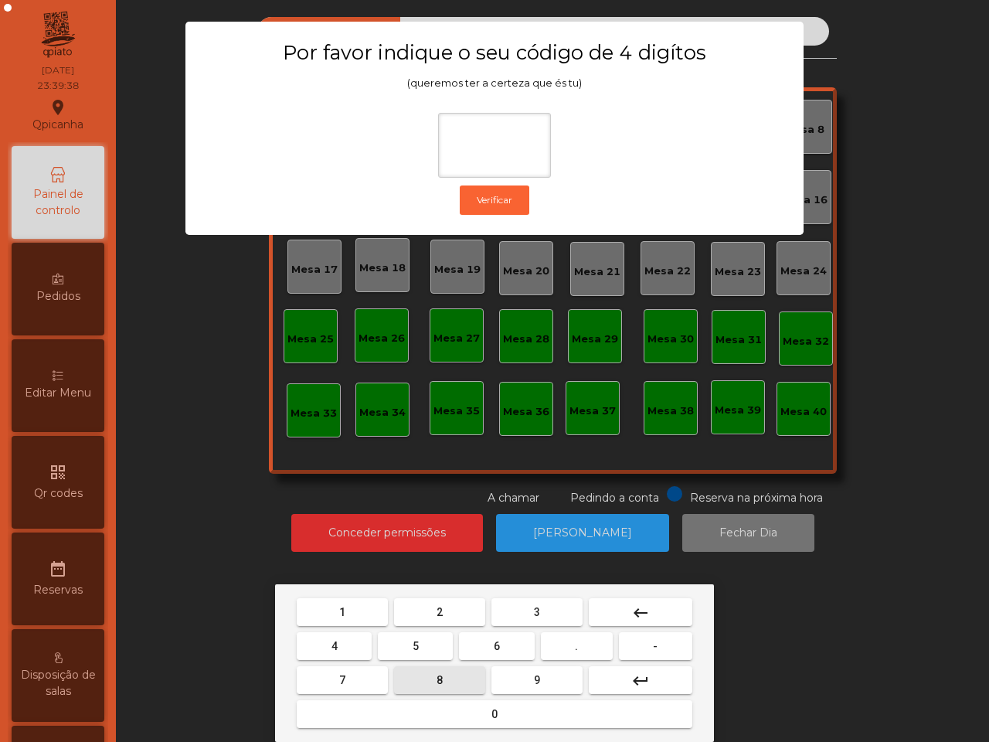
click at [443, 673] on button "8" at bounding box center [439, 680] width 91 height 28
click at [536, 680] on span "9" at bounding box center [537, 680] width 6 height 12
click at [361, 611] on button "1" at bounding box center [342, 612] width 91 height 28
click at [434, 614] on button "2" at bounding box center [439, 612] width 91 height 28
type input "****"
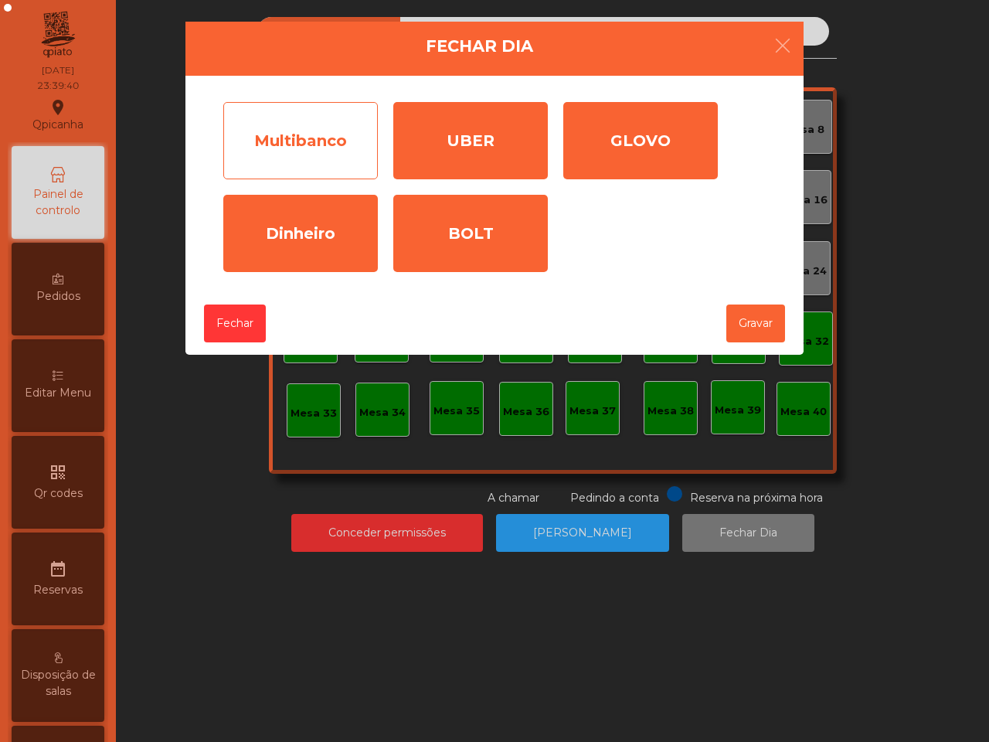
click at [286, 131] on div "Multibanco" at bounding box center [300, 140] width 155 height 77
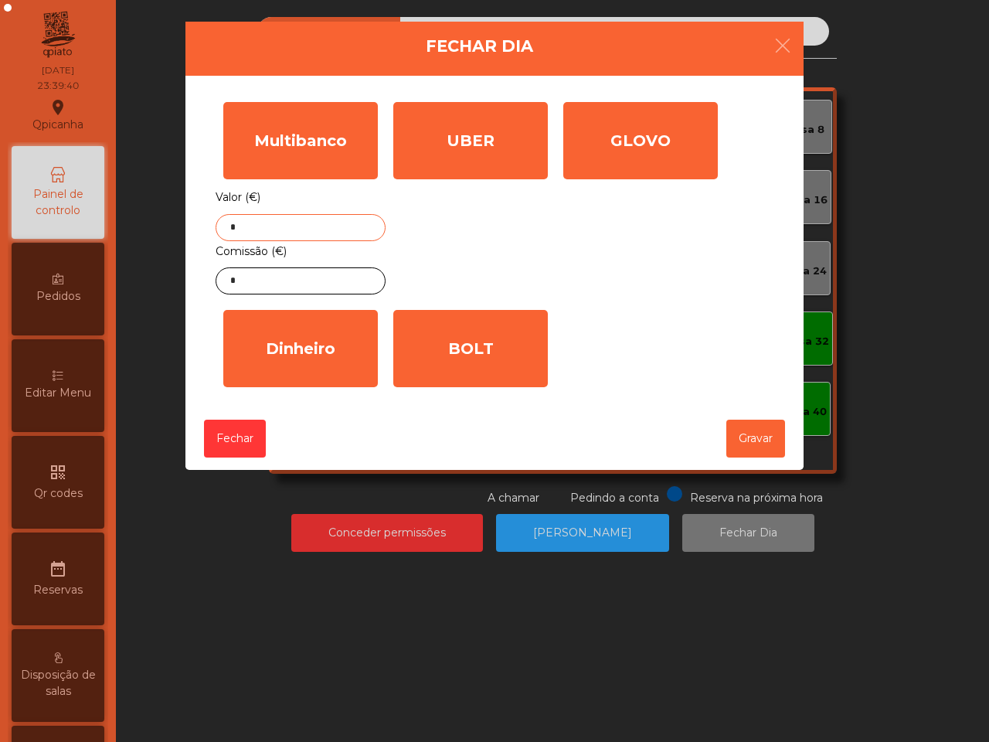
click at [269, 228] on input "*" at bounding box center [301, 227] width 170 height 27
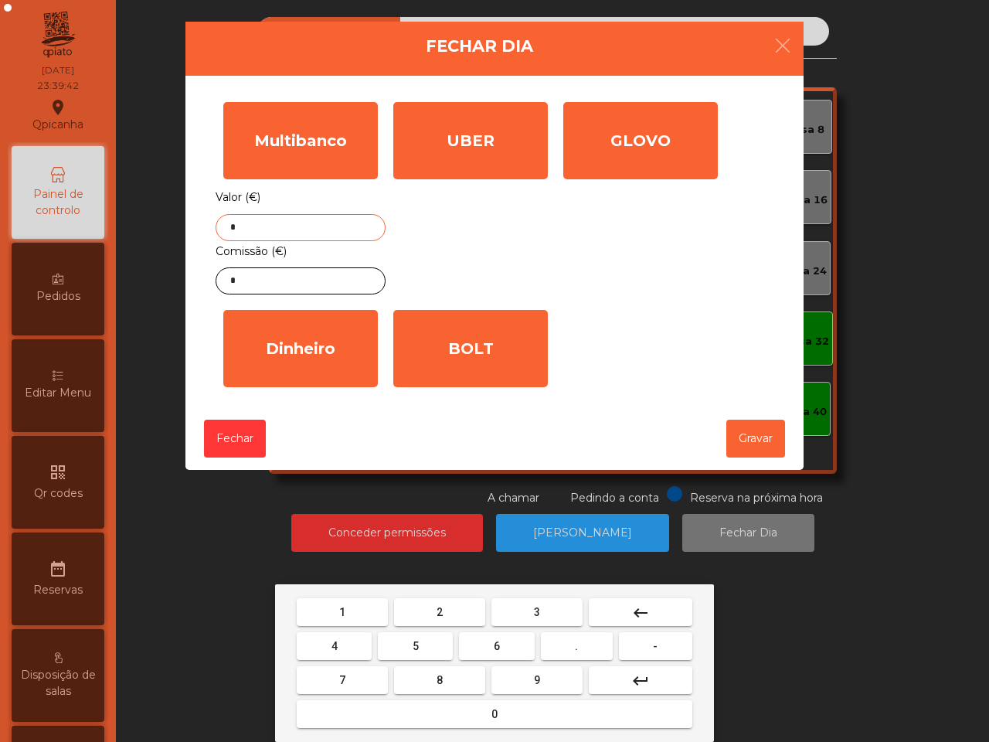
click at [369, 616] on button "1" at bounding box center [342, 612] width 91 height 28
click at [414, 642] on span "5" at bounding box center [416, 646] width 6 height 12
click at [430, 672] on button "8" at bounding box center [439, 680] width 91 height 28
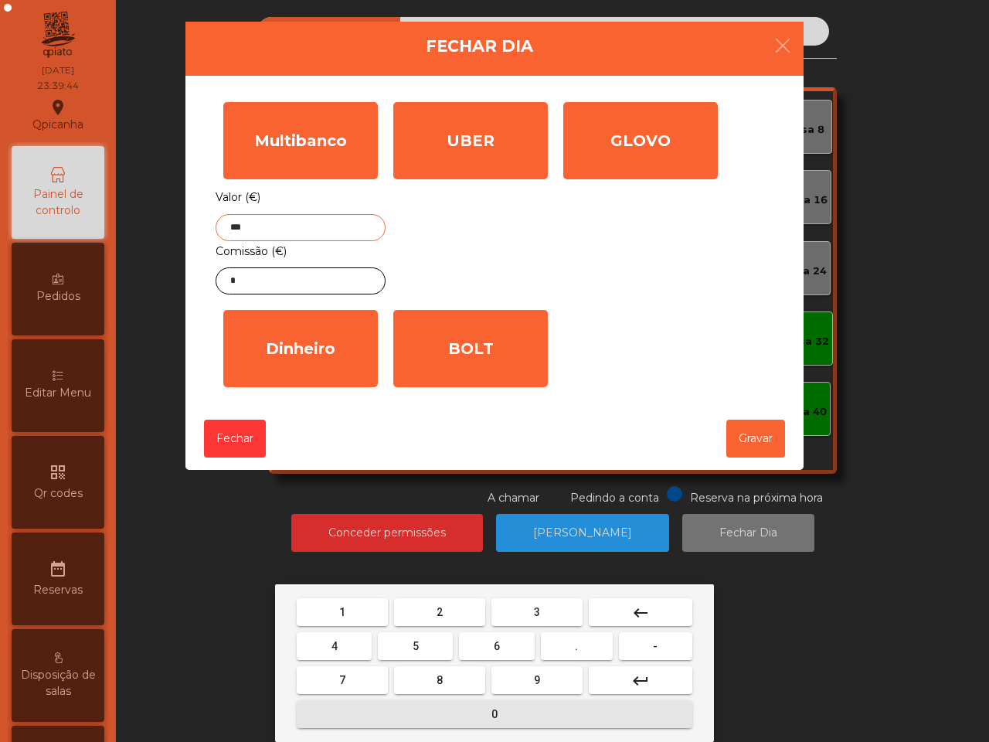
click at [508, 713] on button "0" at bounding box center [495, 714] width 396 height 28
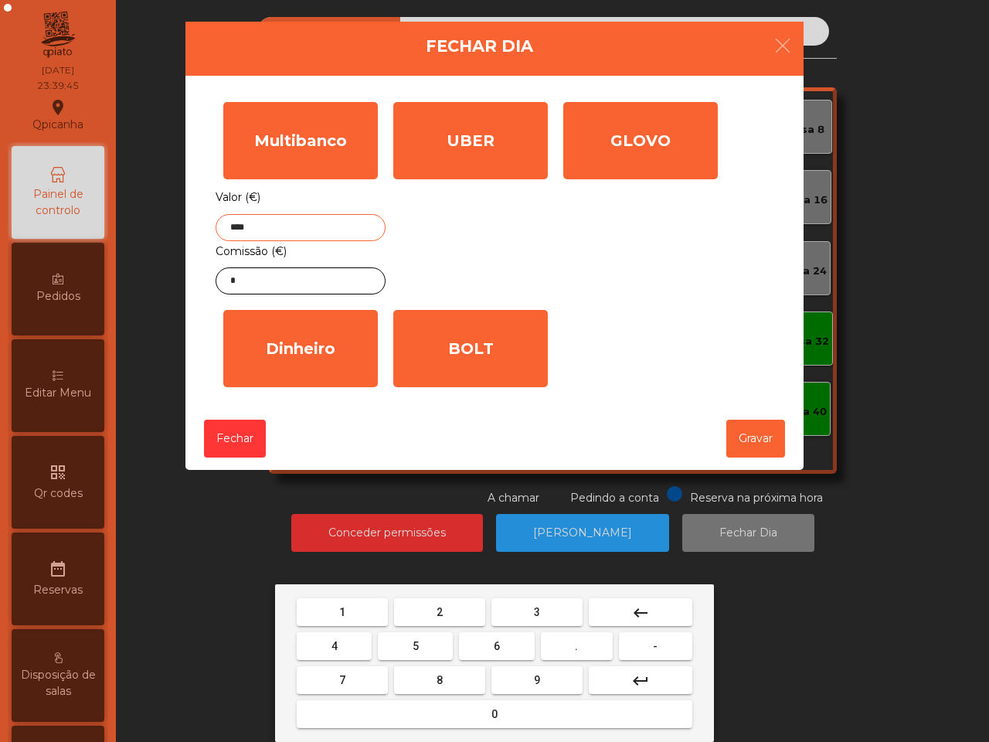
click at [570, 646] on button "." at bounding box center [577, 646] width 72 height 28
click at [530, 686] on button "9" at bounding box center [536, 680] width 91 height 28
click at [454, 680] on button "8" at bounding box center [439, 680] width 91 height 28
type input "*******"
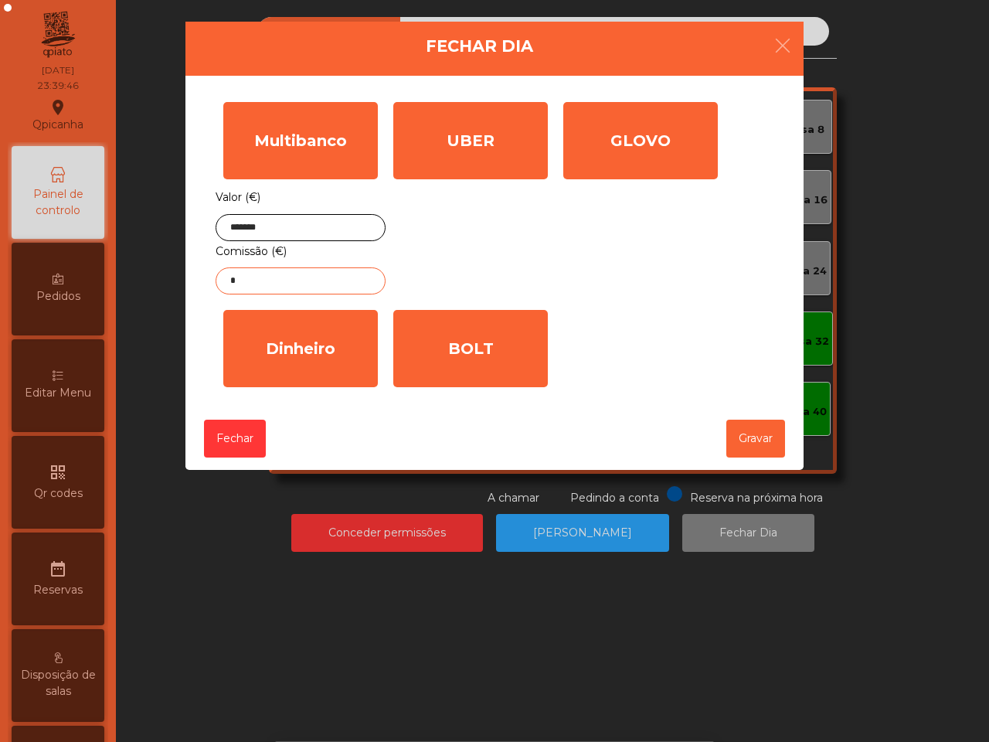
click at [303, 284] on input "*" at bounding box center [301, 280] width 170 height 27
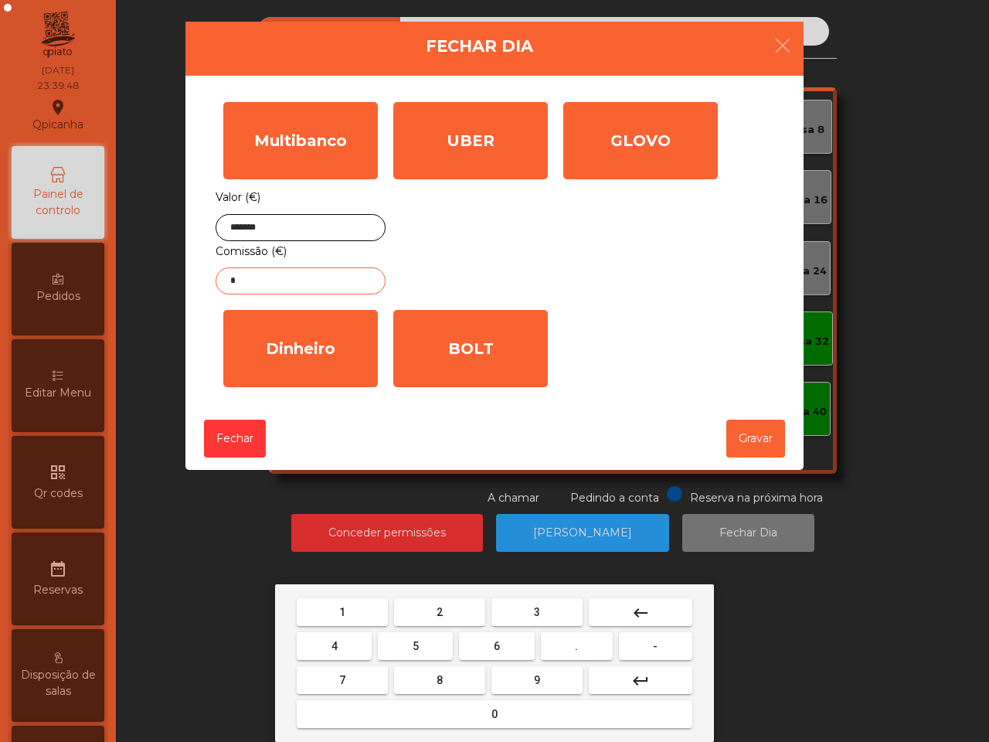
click at [531, 597] on mat-keyboard-key "3" at bounding box center [536, 612] width 97 height 34
click at [531, 608] on button "3" at bounding box center [536, 612] width 91 height 28
click at [566, 639] on button "." at bounding box center [577, 646] width 72 height 28
click at [430, 650] on button "5" at bounding box center [415, 646] width 75 height 28
click at [437, 675] on span "8" at bounding box center [440, 680] width 6 height 12
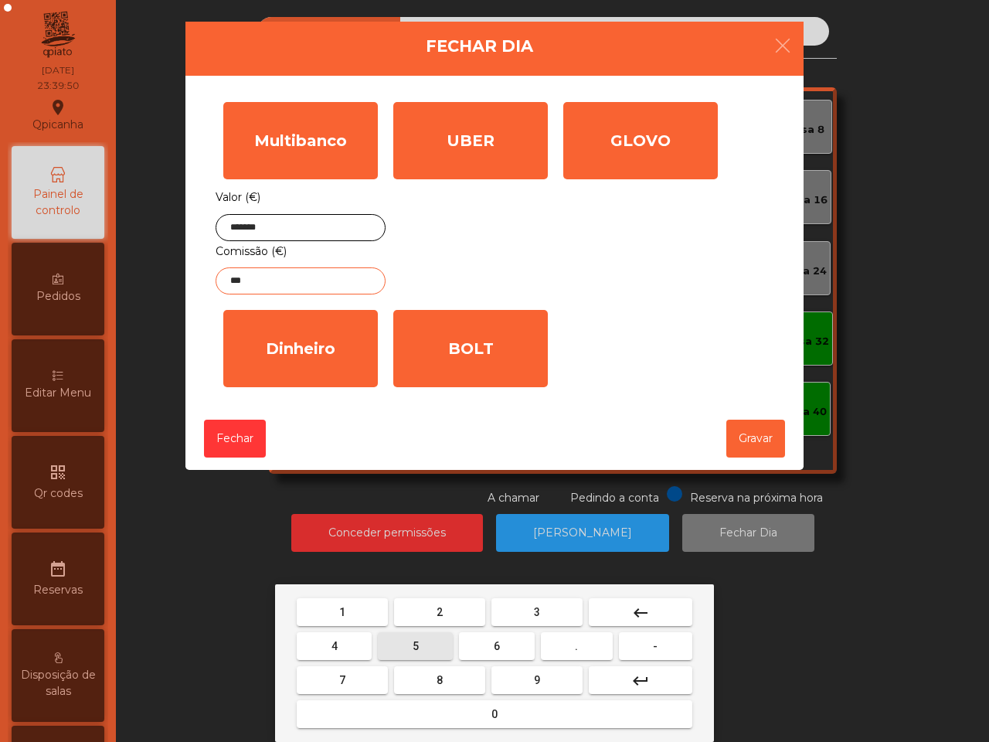
type input "****"
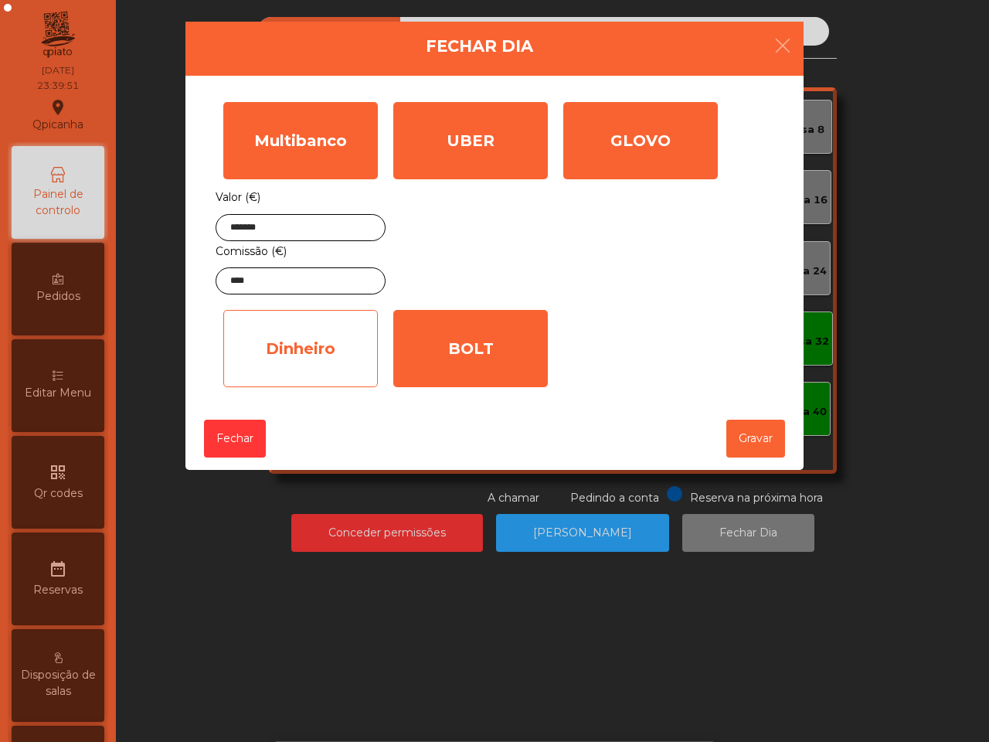
click at [334, 381] on div "Dinheiro" at bounding box center [300, 348] width 155 height 77
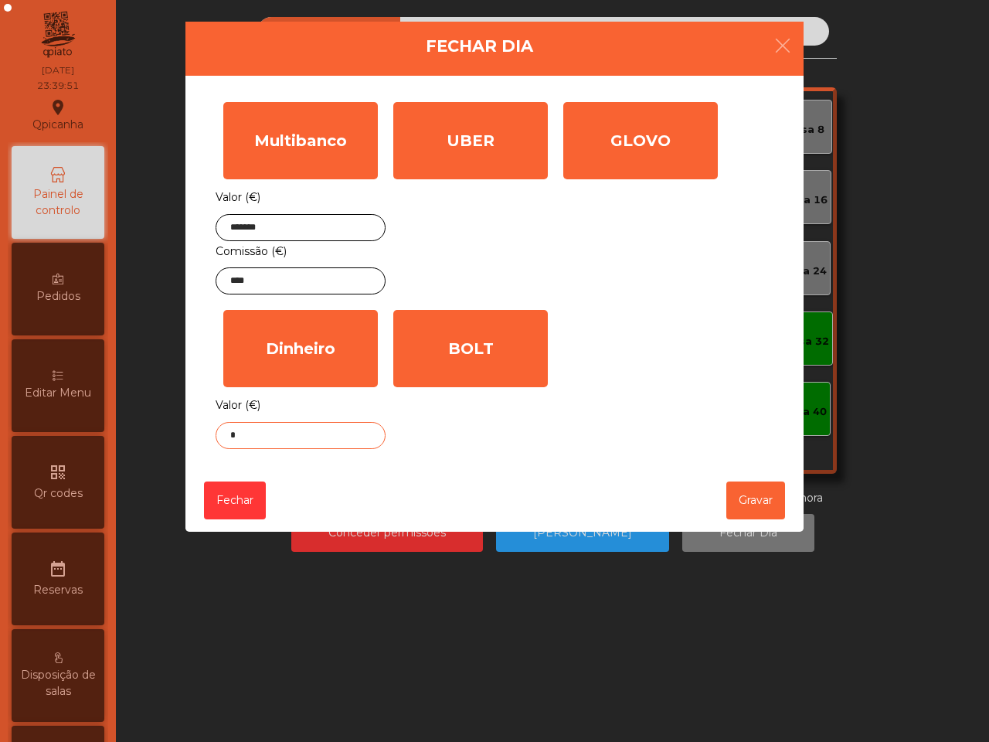
click at [299, 438] on input "*" at bounding box center [301, 435] width 170 height 27
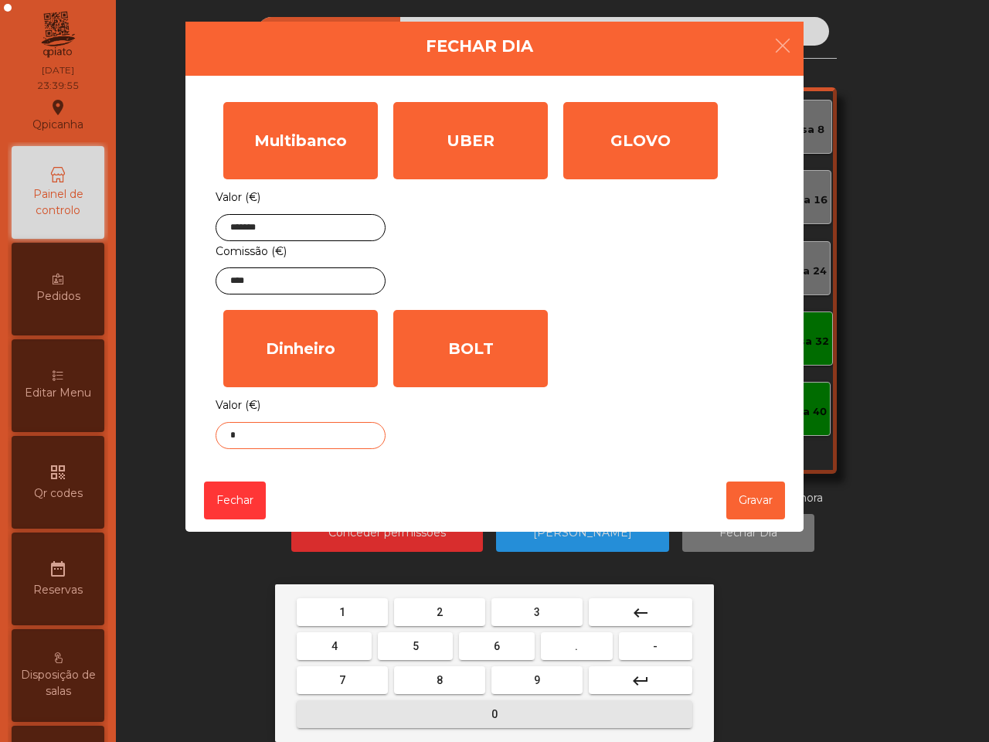
click at [468, 715] on button "0" at bounding box center [495, 714] width 396 height 28
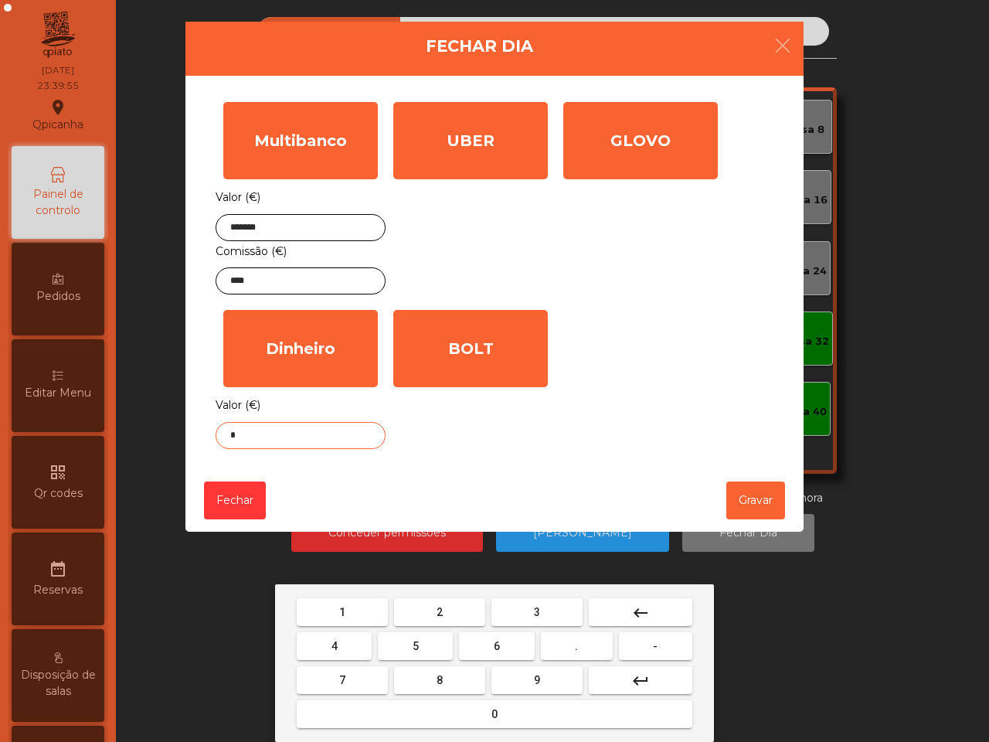
drag, startPoint x: 590, startPoint y: 648, endPoint x: 437, endPoint y: 642, distance: 153.1
click at [587, 648] on button "." at bounding box center [577, 646] width 72 height 28
click at [412, 658] on button "5" at bounding box center [415, 646] width 75 height 28
click at [444, 615] on button "2" at bounding box center [439, 612] width 91 height 28
type input "****"
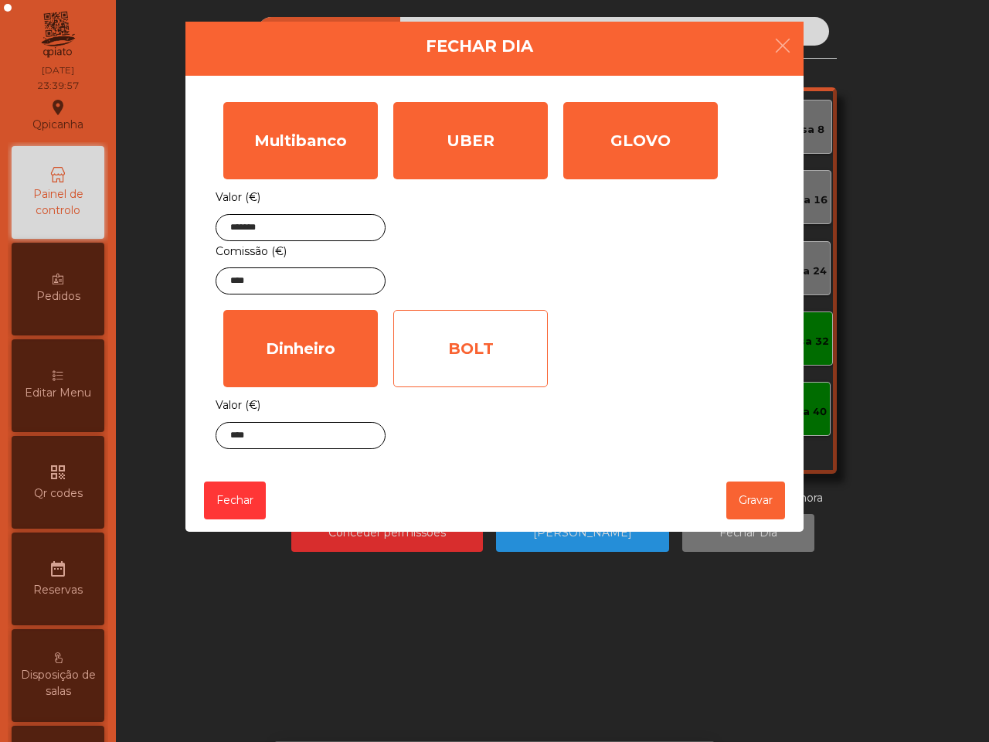
click at [484, 352] on div "BOLT" at bounding box center [470, 348] width 155 height 77
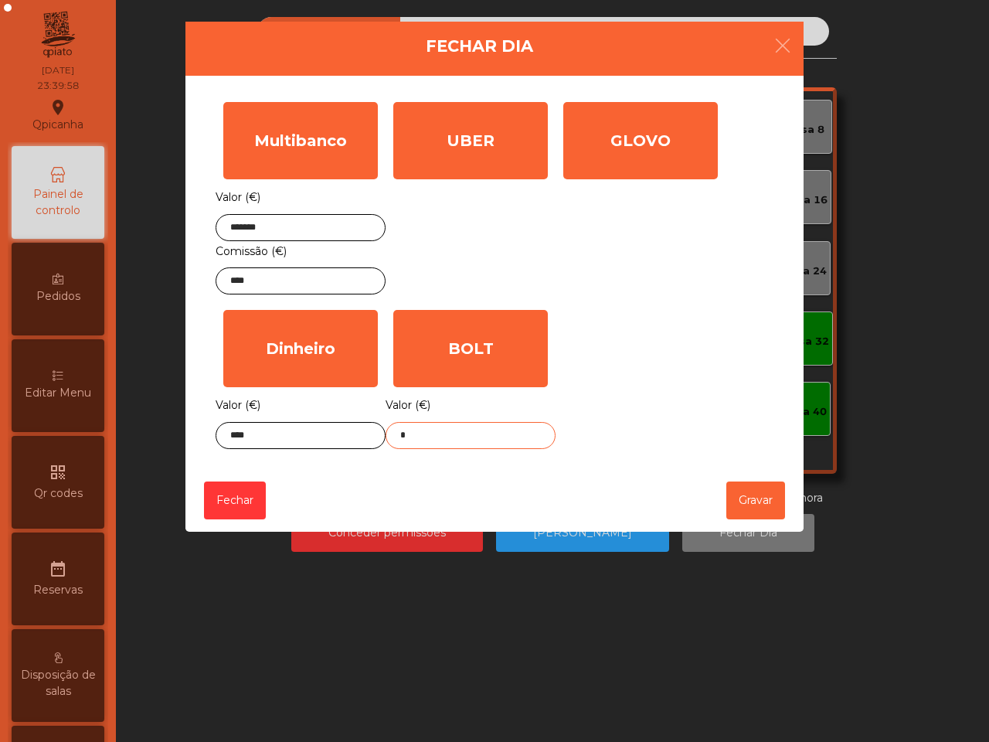
click at [434, 430] on input "*" at bounding box center [471, 435] width 170 height 27
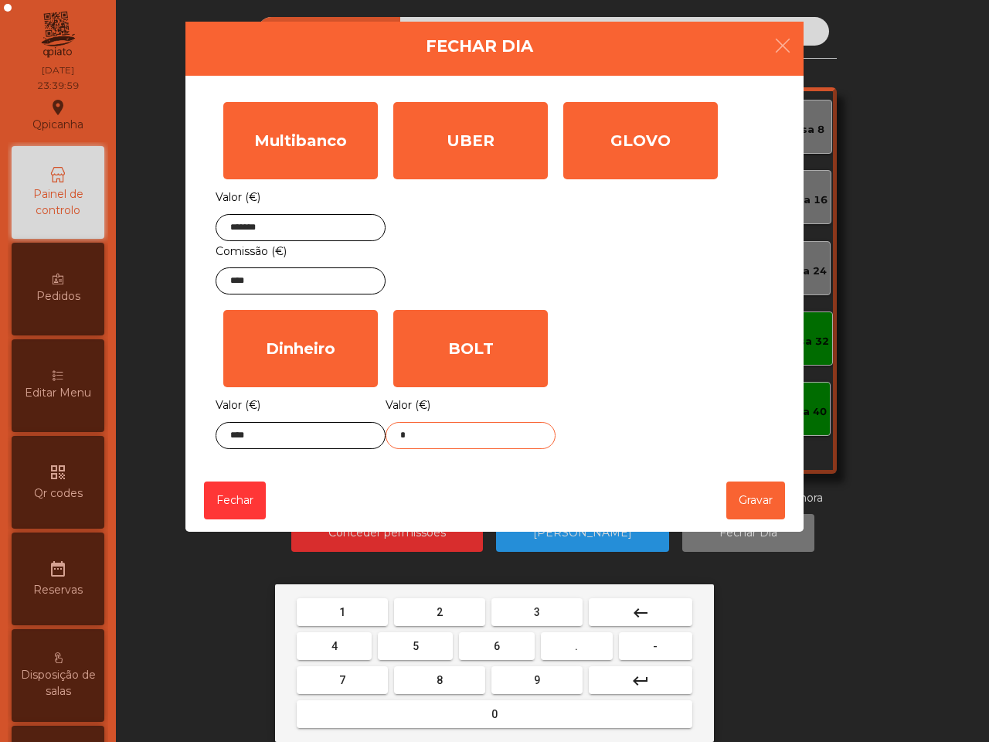
click at [325, 654] on button "4" at bounding box center [334, 646] width 75 height 28
click at [326, 654] on button "4" at bounding box center [334, 646] width 75 height 28
click at [587, 640] on button "." at bounding box center [577, 646] width 72 height 28
click at [430, 702] on button "0" at bounding box center [495, 714] width 396 height 28
drag, startPoint x: 352, startPoint y: 640, endPoint x: 464, endPoint y: 553, distance: 142.1
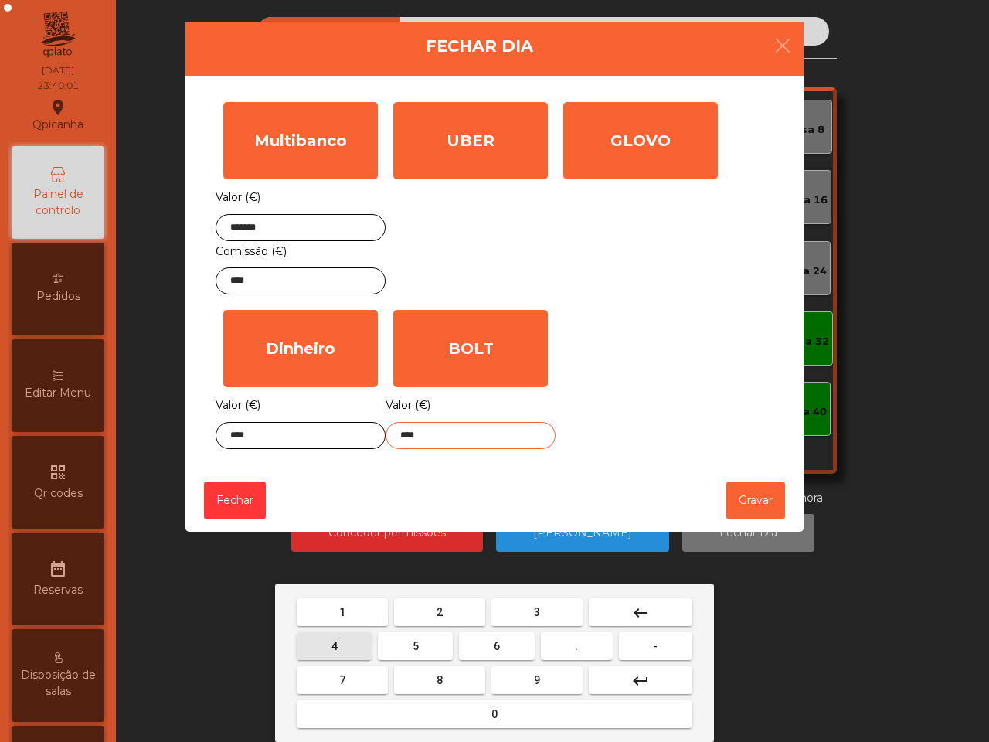
click at [353, 640] on button "4" at bounding box center [334, 646] width 75 height 28
type input "*****"
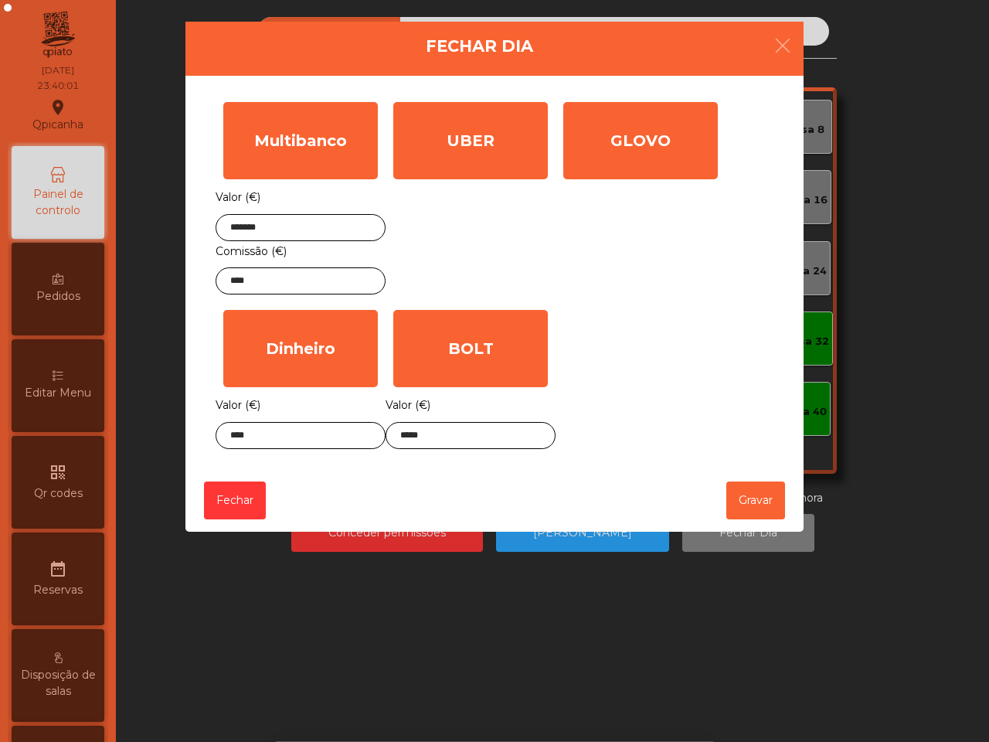
click at [624, 400] on div "Multibanco Valor (€) ******* Comissão (€) **** UBER Valor (€) * GLOVO Valor (€)…" at bounding box center [495, 275] width 558 height 362
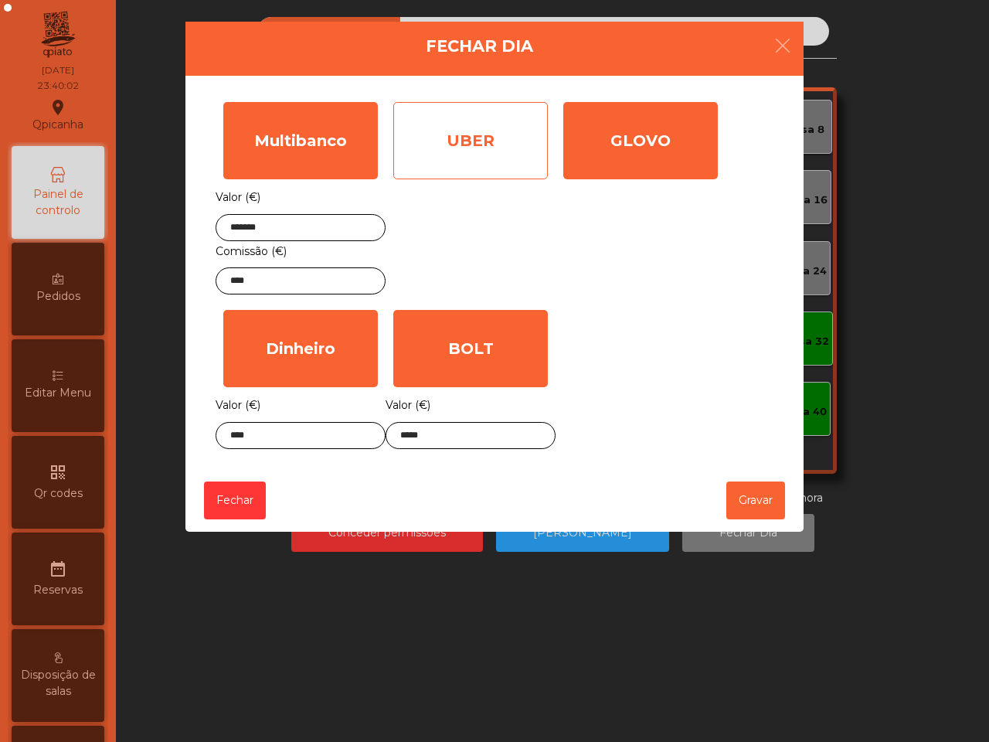
click at [479, 168] on div "UBER" at bounding box center [470, 140] width 155 height 77
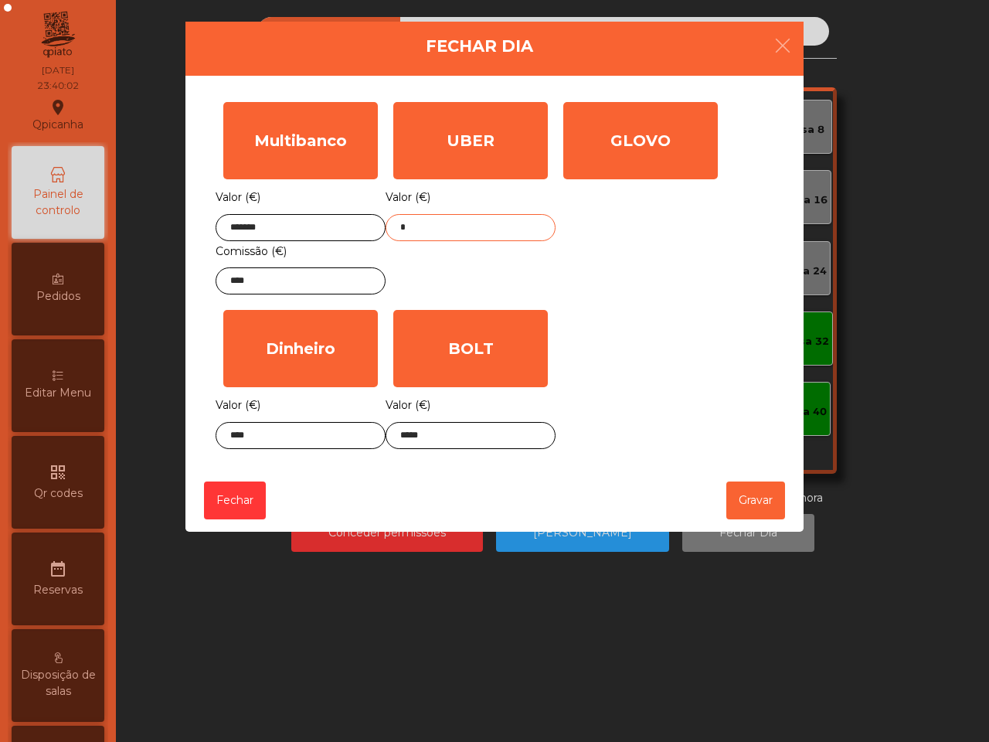
click at [446, 221] on input "*" at bounding box center [471, 227] width 170 height 27
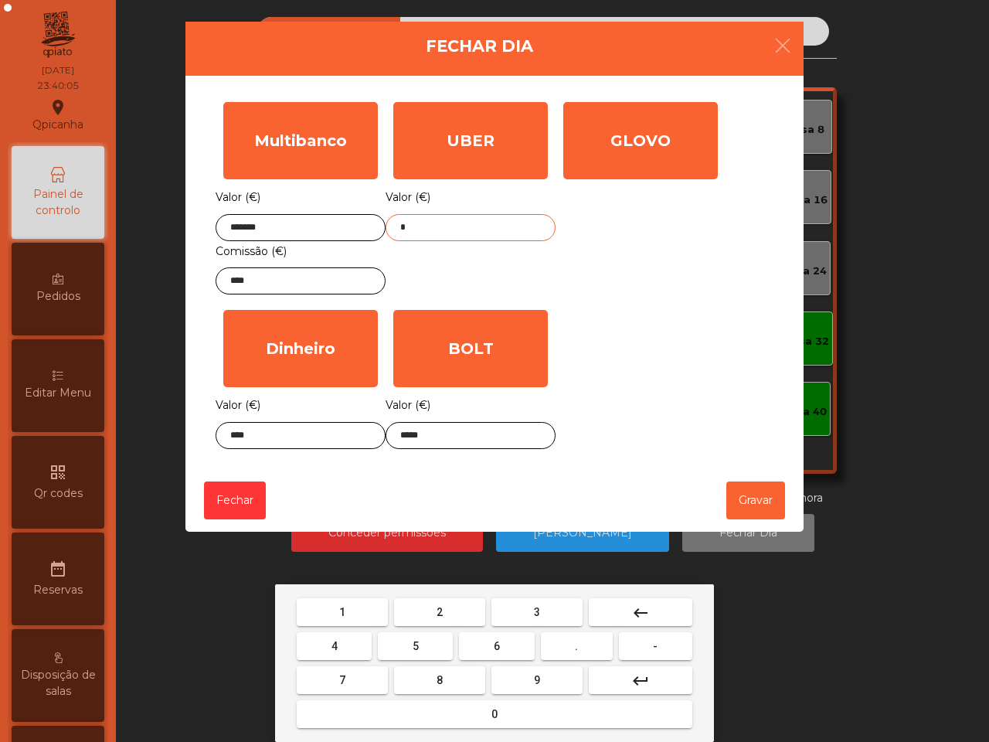
drag, startPoint x: 418, startPoint y: 619, endPoint x: 426, endPoint y: 620, distance: 7.8
click at [419, 619] on button "2" at bounding box center [439, 612] width 91 height 28
click at [421, 620] on button "2" at bounding box center [439, 612] width 91 height 28
click at [563, 644] on button "." at bounding box center [577, 646] width 72 height 28
click at [541, 614] on button "3" at bounding box center [536, 612] width 91 height 28
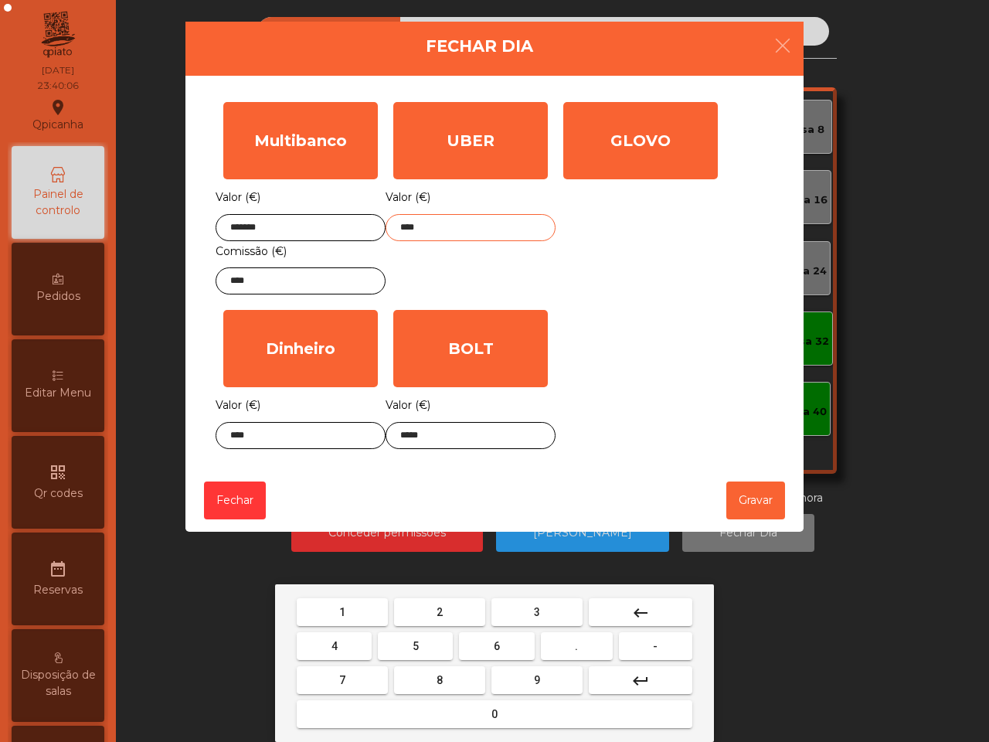
click at [522, 673] on button "9" at bounding box center [536, 680] width 91 height 28
type input "*****"
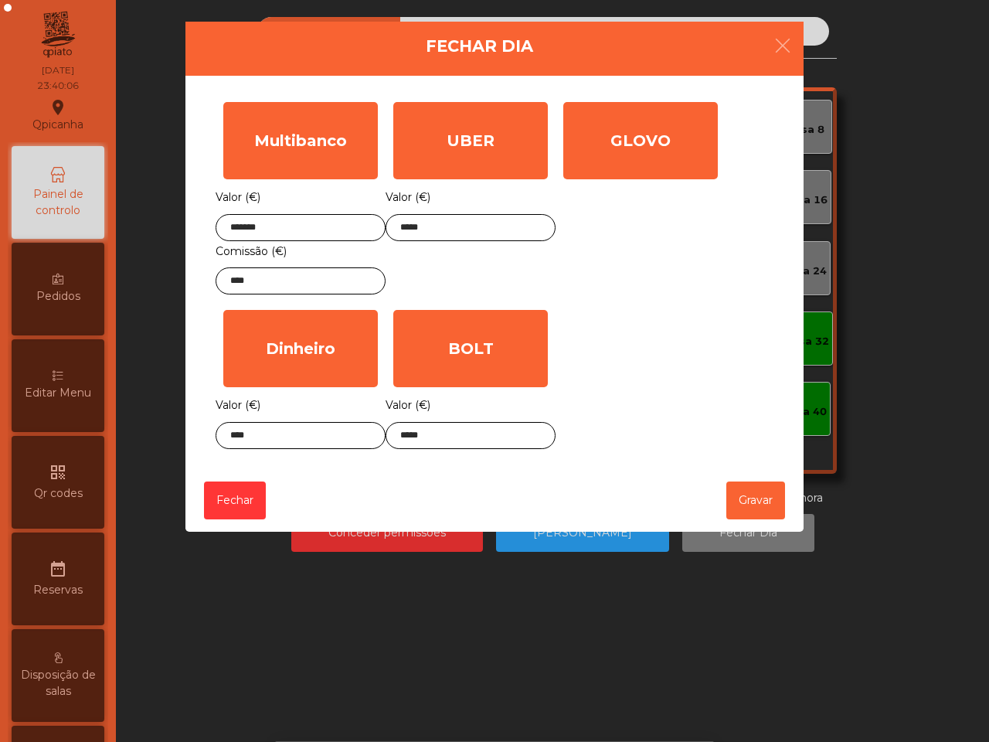
click at [659, 411] on div "Multibanco Valor (€) ******* Comissão (€) **** UBER Valor (€) ***** GLOVO Valor…" at bounding box center [495, 275] width 558 height 362
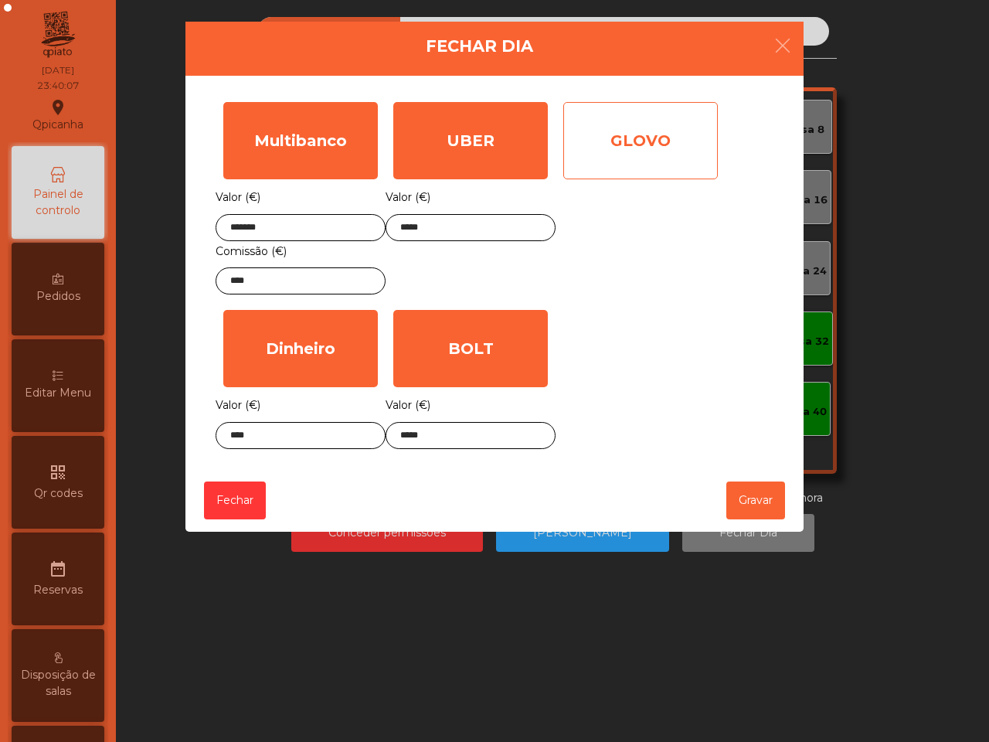
click at [628, 118] on div "GLOVO" at bounding box center [640, 140] width 155 height 77
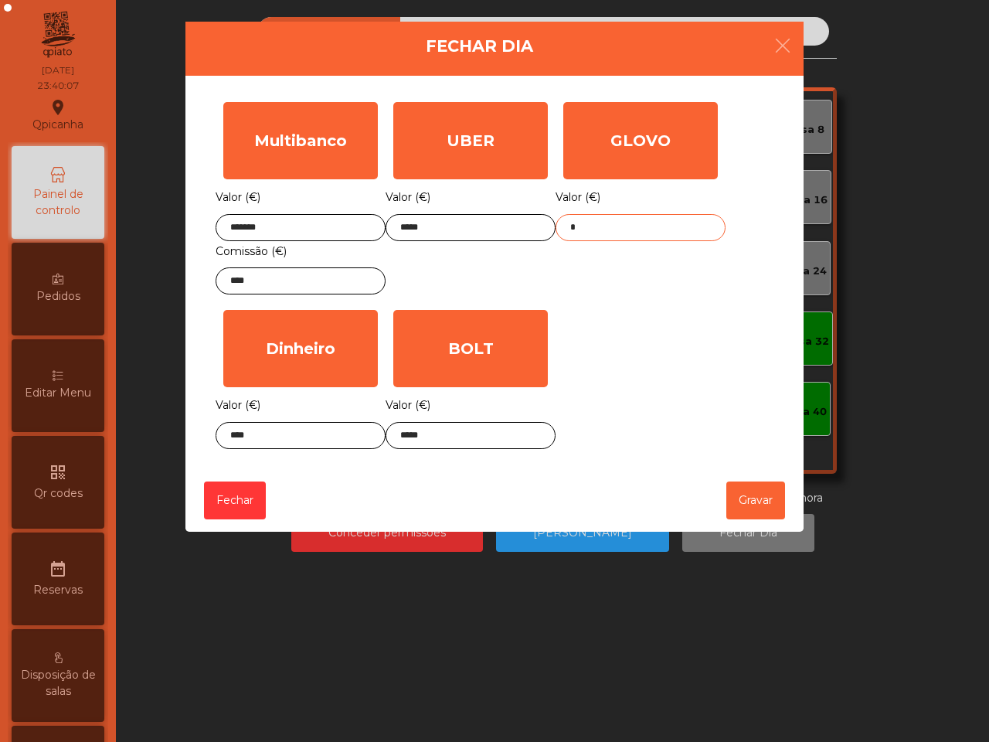
click at [601, 240] on input "*" at bounding box center [641, 227] width 170 height 27
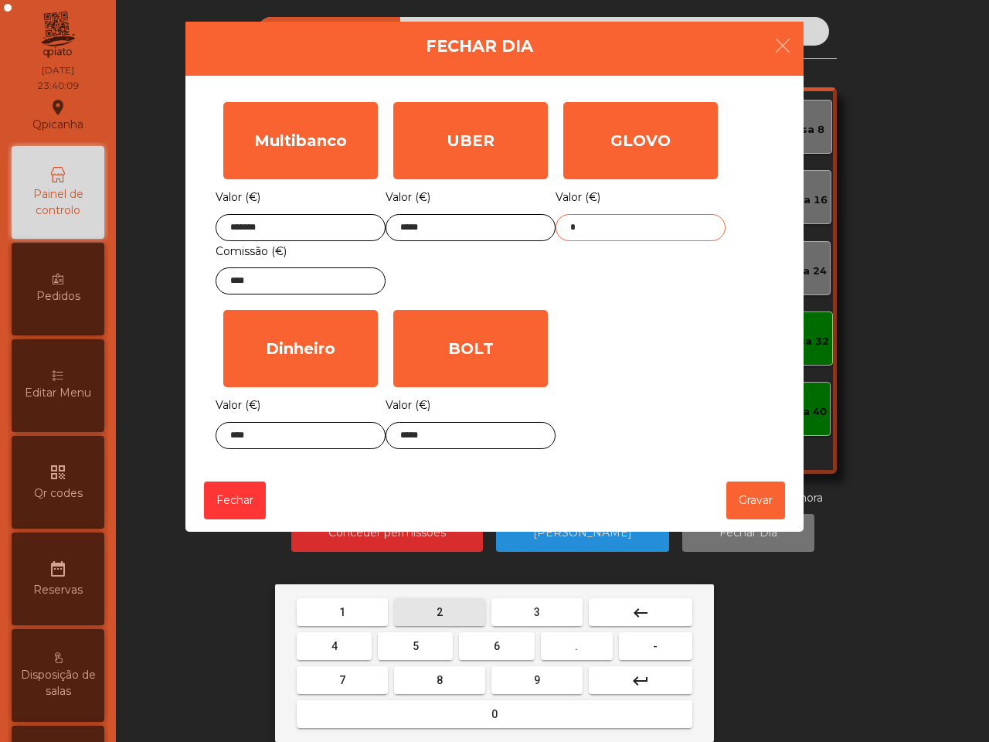
click at [456, 604] on button "2" at bounding box center [439, 612] width 91 height 28
click at [457, 607] on button "2" at bounding box center [439, 612] width 91 height 28
click at [586, 651] on button "." at bounding box center [577, 646] width 72 height 28
click at [549, 624] on button "3" at bounding box center [536, 612] width 91 height 28
click at [545, 678] on button "9" at bounding box center [536, 680] width 91 height 28
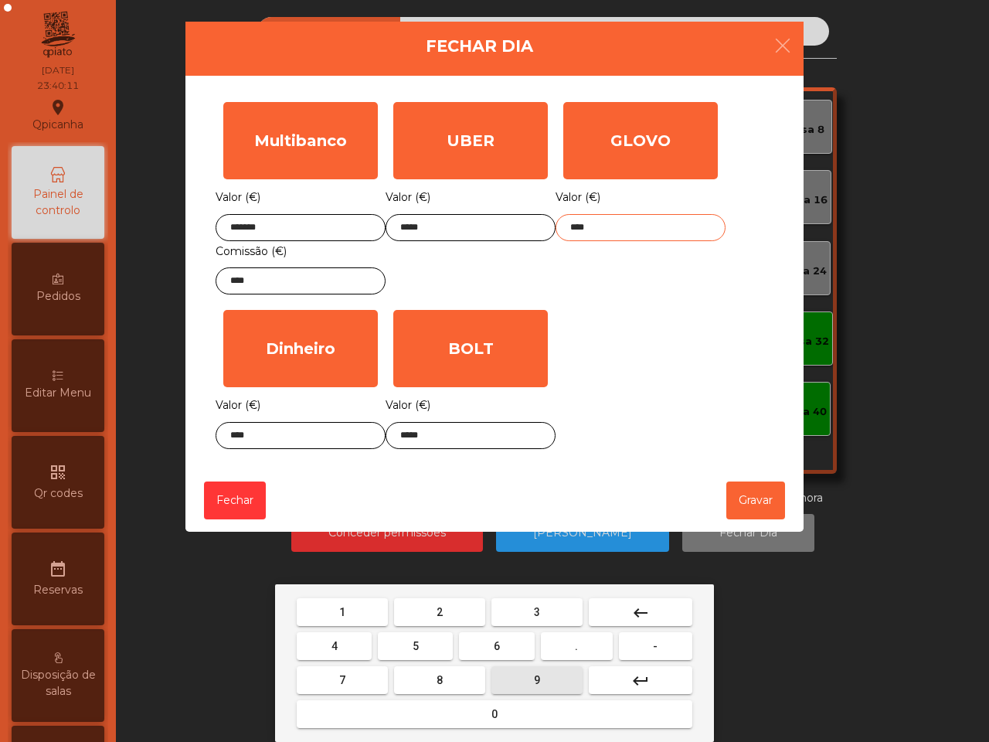
type input "*****"
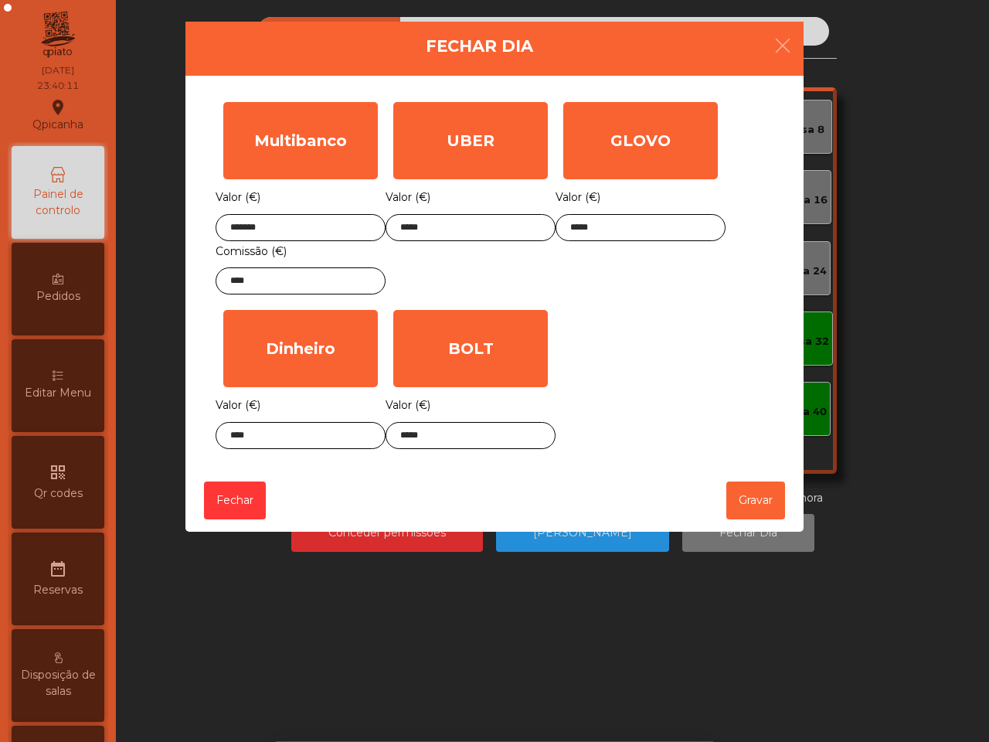
click at [657, 403] on div "Multibanco Valor (€) ******* Comissão (€) **** UBER Valor (€) ***** GLOVO Valor…" at bounding box center [495, 275] width 558 height 362
click at [742, 488] on button "Gravar" at bounding box center [755, 500] width 59 height 38
